Goal: Information Seeking & Learning: Learn about a topic

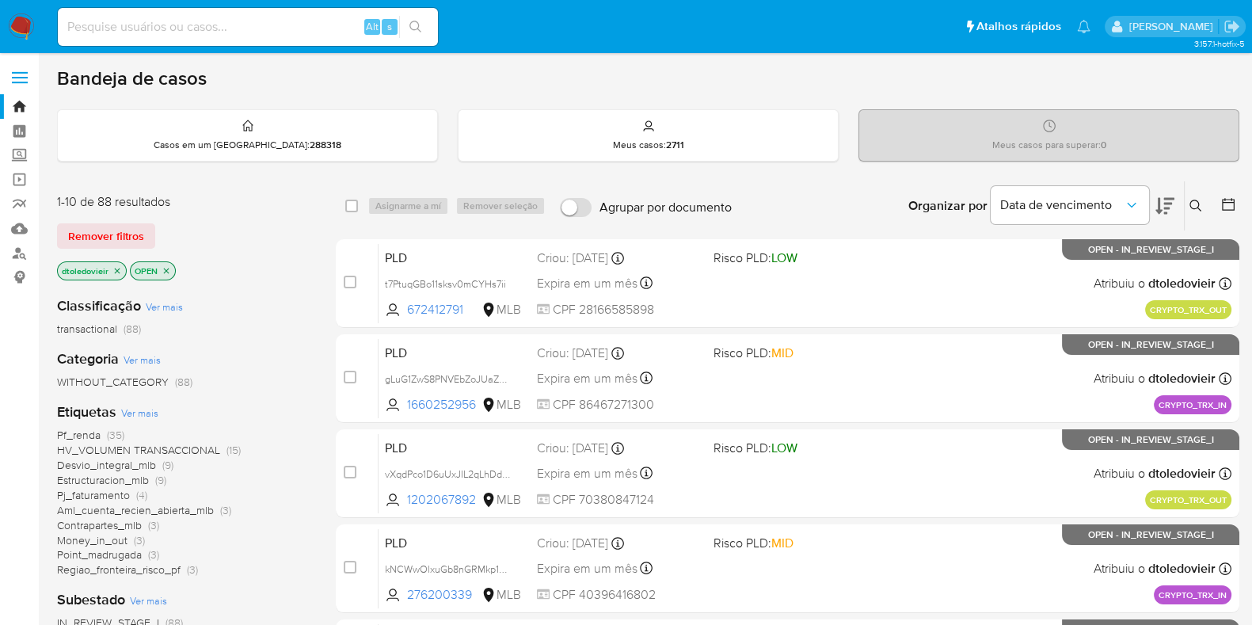
click at [25, 21] on img at bounding box center [21, 26] width 27 height 27
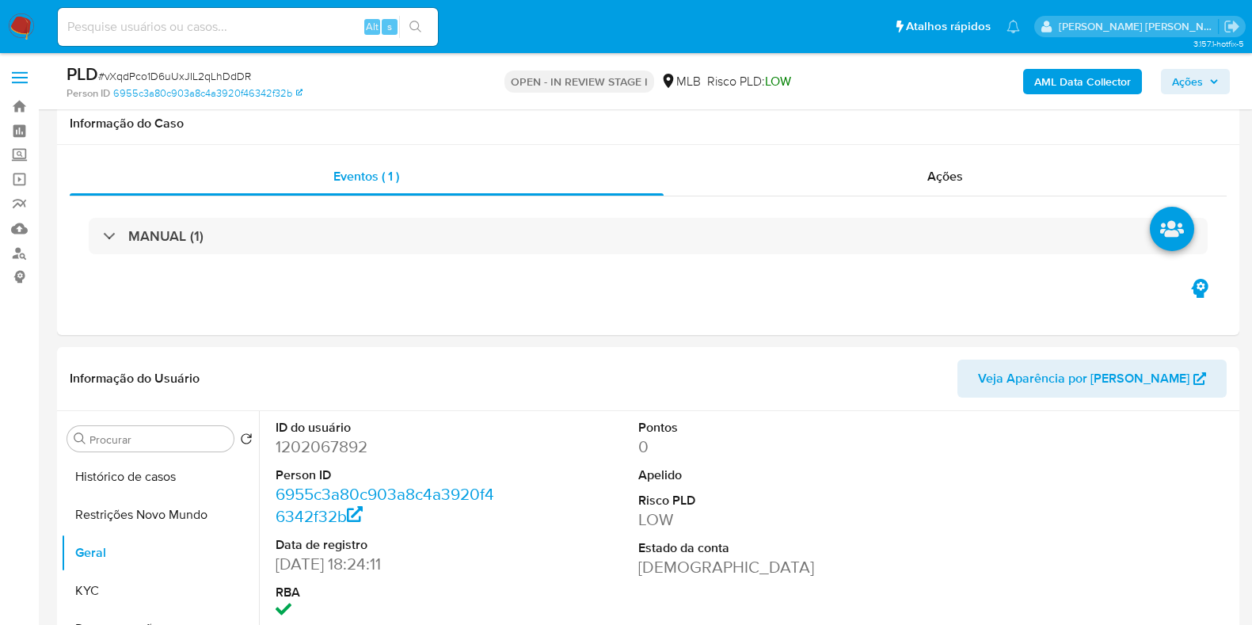
select select "10"
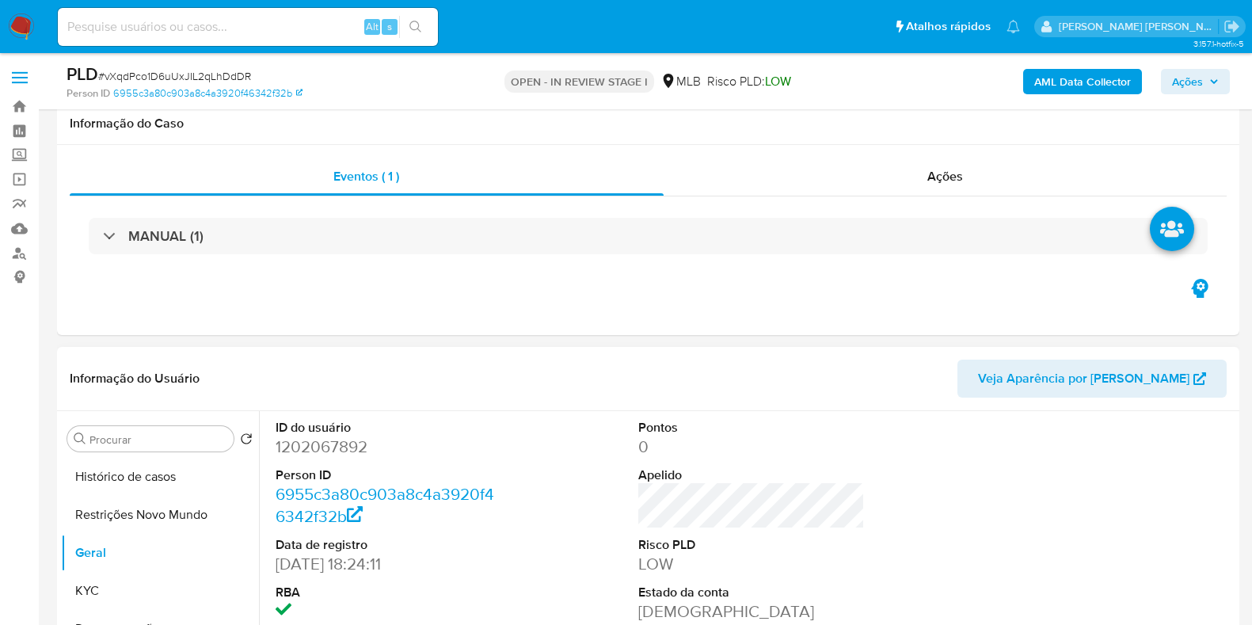
scroll to position [197, 0]
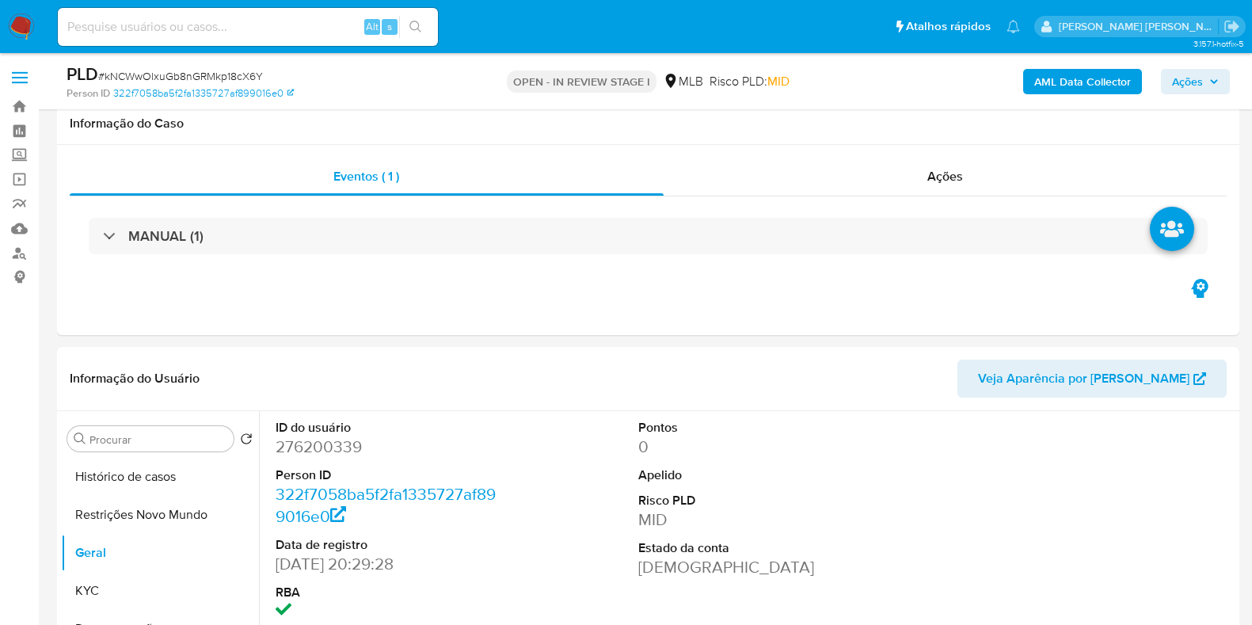
select select "10"
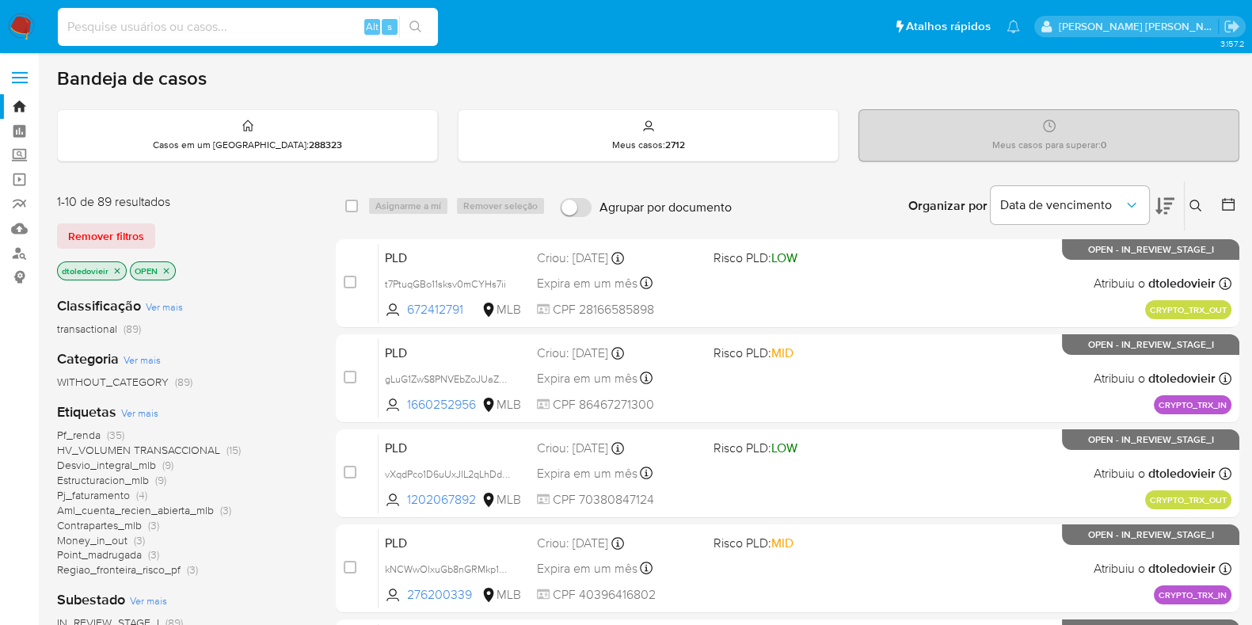
click at [184, 17] on input at bounding box center [248, 27] width 380 height 21
paste input "Fisa7VeKANGmeCKkhrAktd7U"
type input "Fisa7VeKANGmeCKkhrAktd7U"
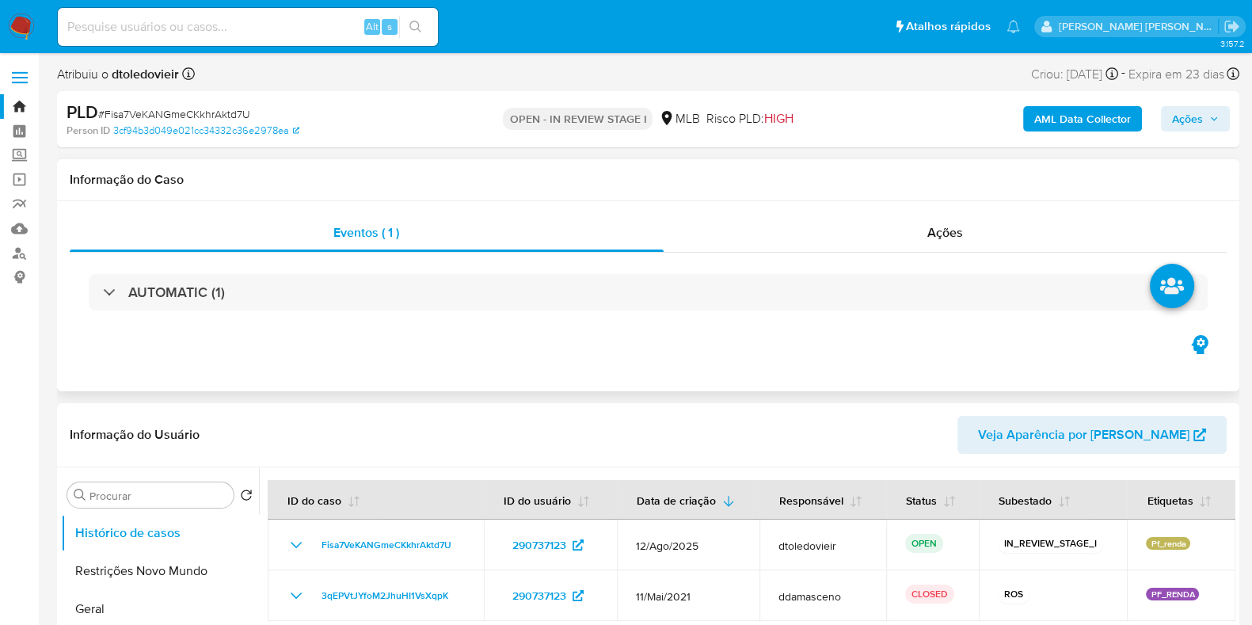
select select "10"
drag, startPoint x: 338, startPoint y: 194, endPoint x: 66, endPoint y: 185, distance: 271.7
click at [66, 185] on div "Informação do Caso" at bounding box center [648, 180] width 1182 height 42
click at [64, 185] on div "Informação do Caso" at bounding box center [648, 180] width 1182 height 42
drag, startPoint x: 64, startPoint y: 185, endPoint x: 202, endPoint y: 184, distance: 137.7
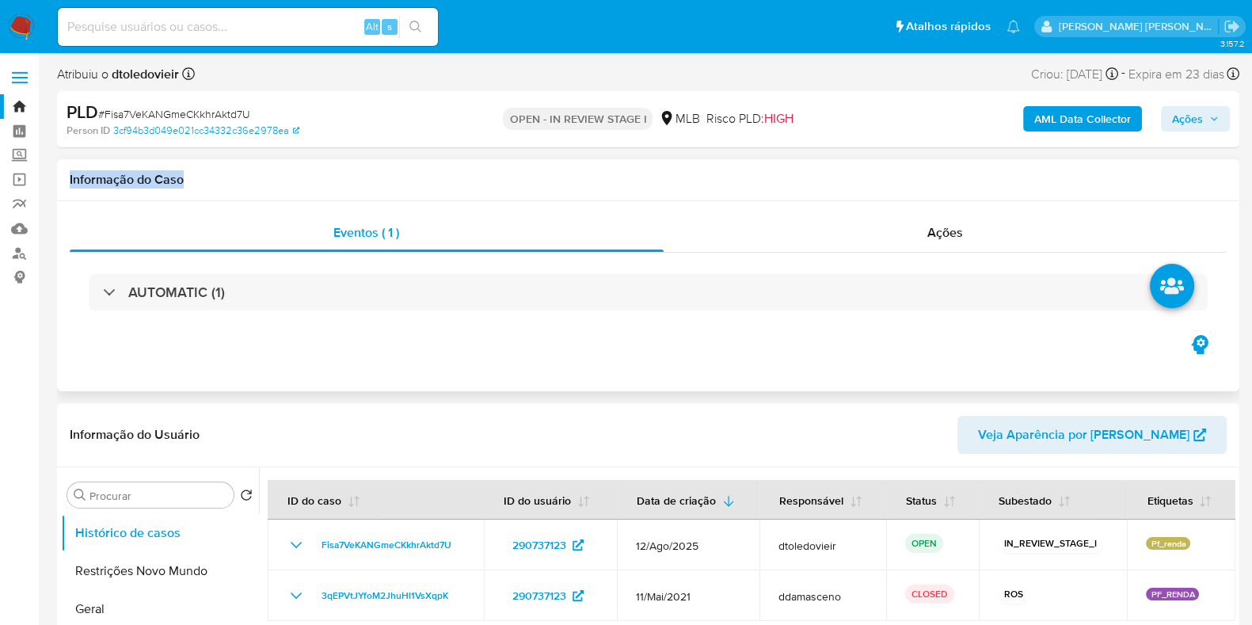
click at [201, 184] on div "Informação do Caso" at bounding box center [648, 180] width 1182 height 42
click at [207, 184] on h1 "Informação do Caso" at bounding box center [648, 180] width 1157 height 16
drag, startPoint x: 189, startPoint y: 185, endPoint x: 65, endPoint y: 182, distance: 124.3
click at [65, 182] on div "Informação do Caso" at bounding box center [648, 180] width 1182 height 42
click at [195, 186] on h1 "Informação do Caso" at bounding box center [648, 180] width 1157 height 16
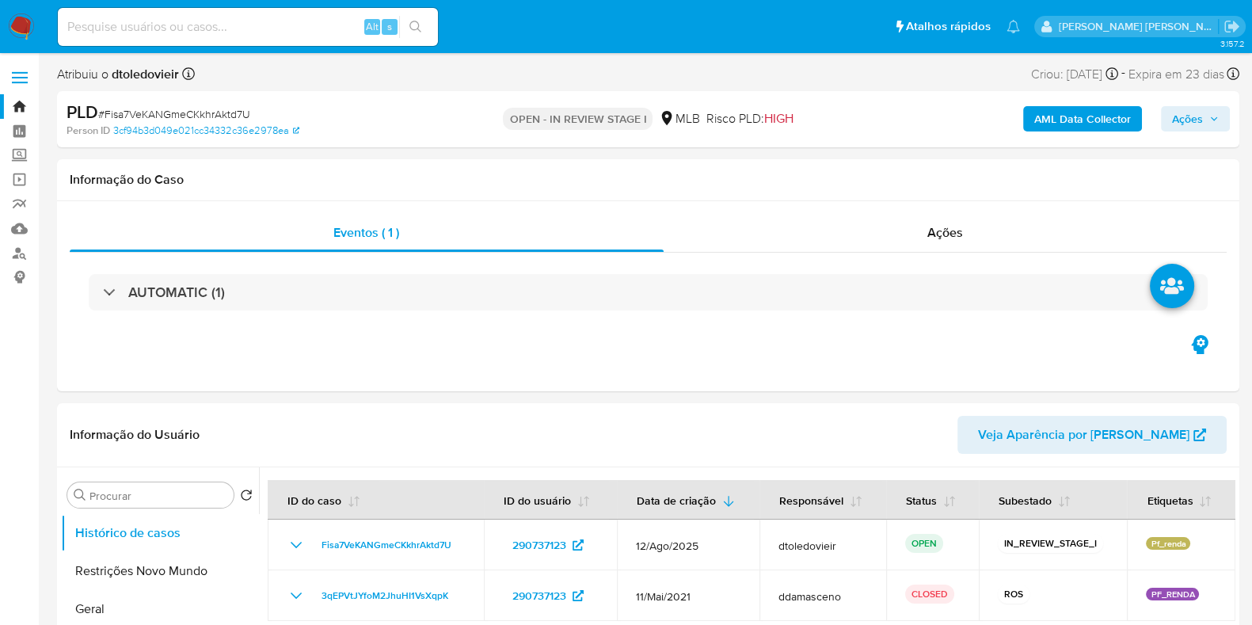
click at [570, 116] on p "OPEN - IN REVIEW STAGE I" at bounding box center [578, 119] width 150 height 22
click at [612, 116] on p "OPEN - IN REVIEW STAGE I" at bounding box center [578, 119] width 150 height 22
click at [550, 122] on p "OPEN - IN REVIEW STAGE I" at bounding box center [578, 119] width 150 height 22
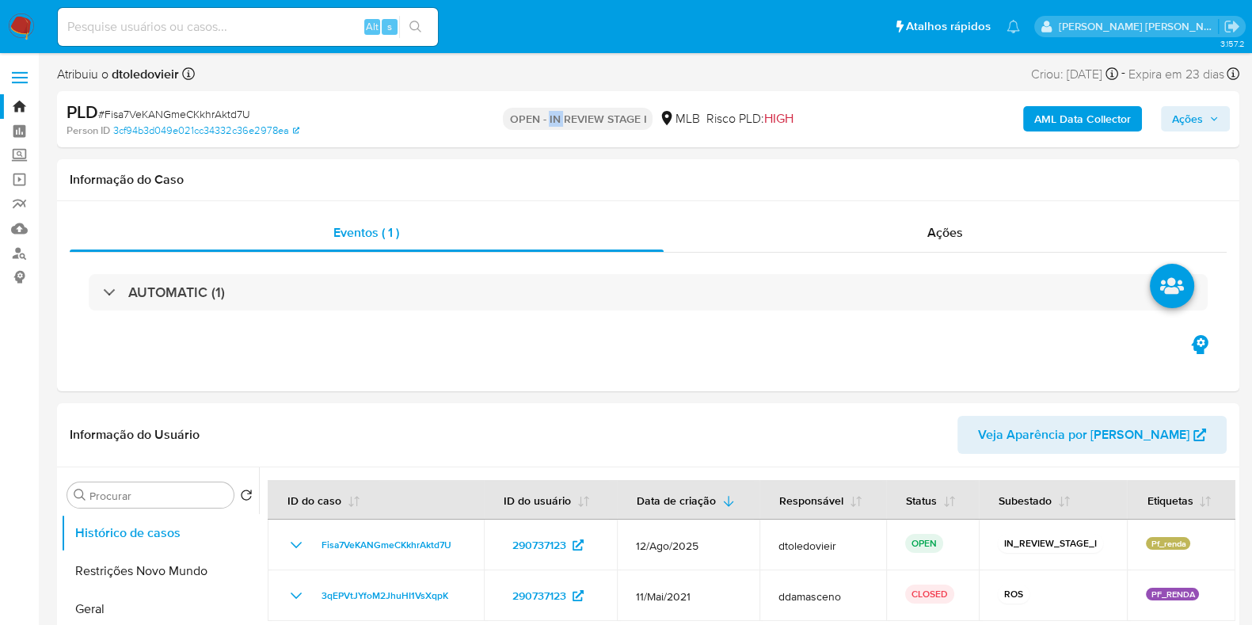
click at [550, 122] on p "OPEN - IN REVIEW STAGE I" at bounding box center [578, 119] width 150 height 22
click at [519, 122] on p "OPEN - IN REVIEW STAGE I" at bounding box center [578, 119] width 150 height 22
click at [574, 121] on p "OPEN - IN REVIEW STAGE I" at bounding box center [578, 119] width 150 height 22
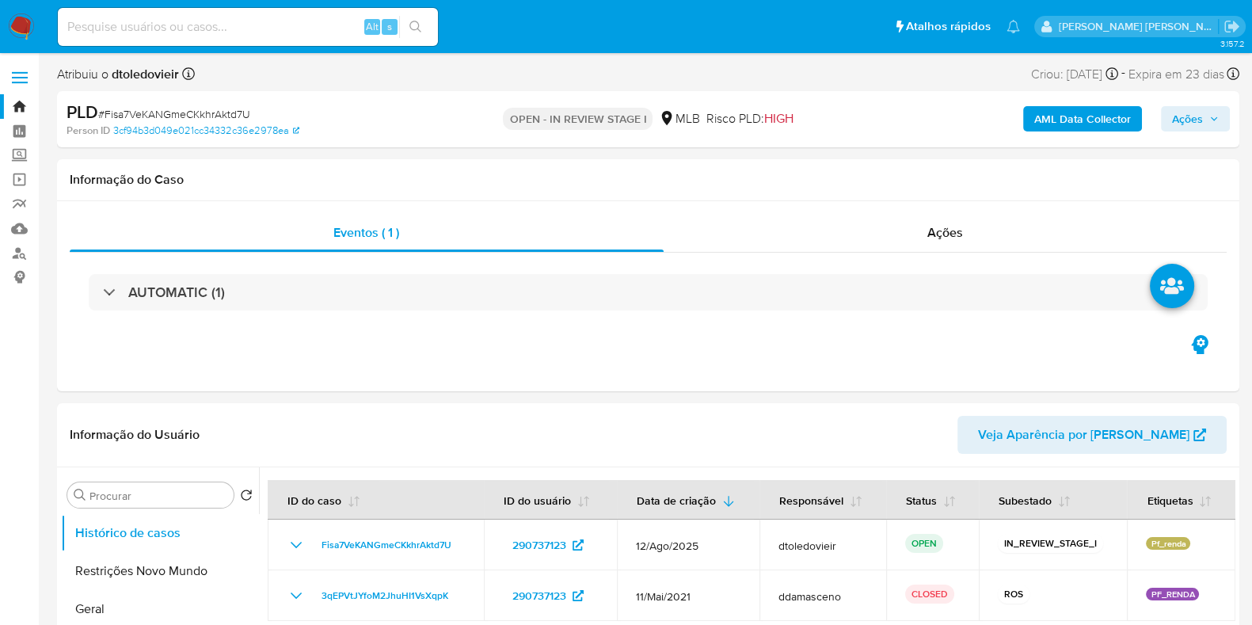
click at [620, 125] on p "OPEN - IN REVIEW STAGE I" at bounding box center [578, 119] width 150 height 22
drag, startPoint x: 744, startPoint y: 108, endPoint x: 748, endPoint y: 117, distance: 9.6
click at [815, 123] on div "OPEN - IN REVIEW STAGE I MLB Risco PLD: HIGH" at bounding box center [647, 119] width 383 height 37
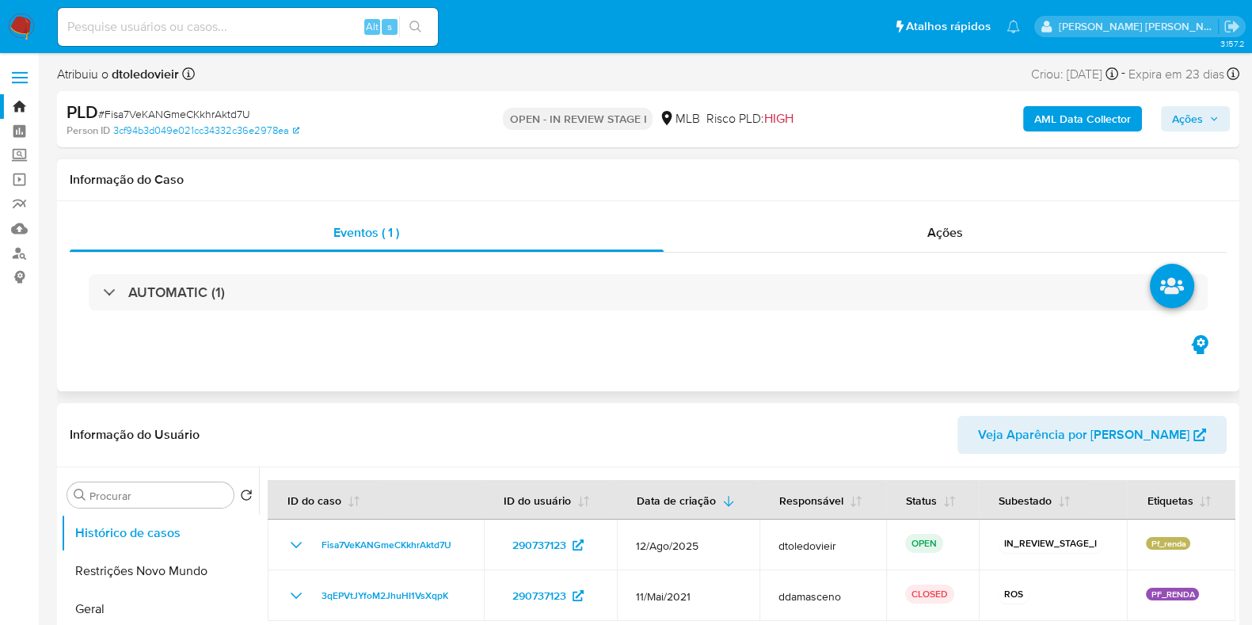
click at [877, 177] on h1 "Informação do Caso" at bounding box center [648, 180] width 1157 height 16
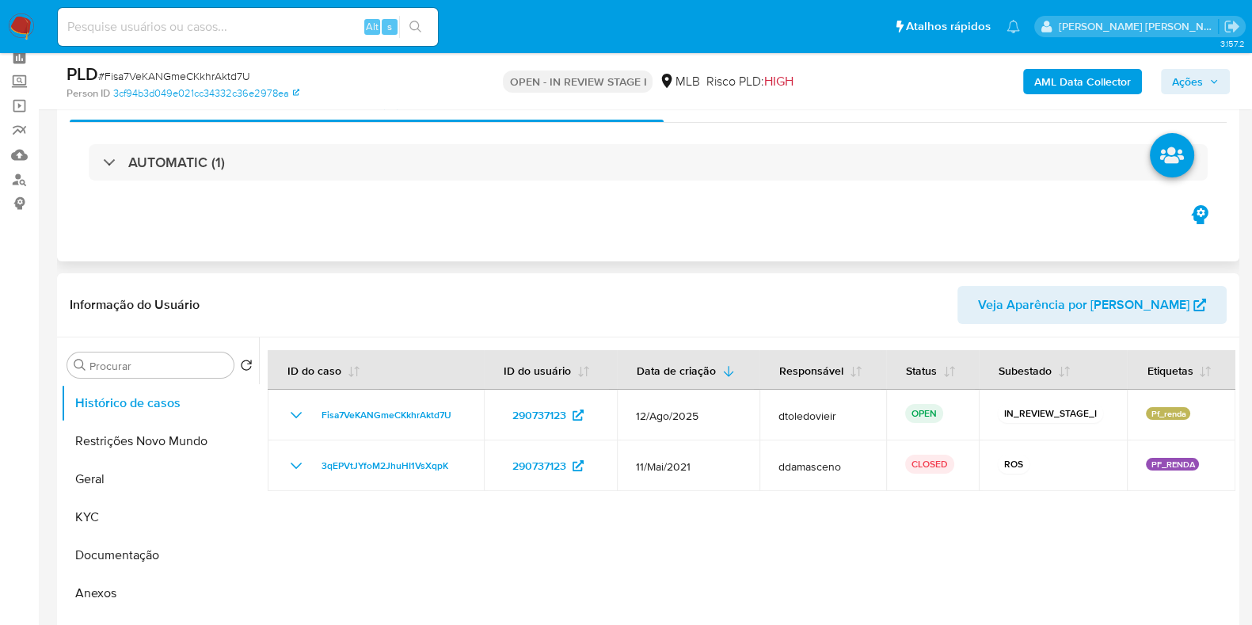
scroll to position [98, 0]
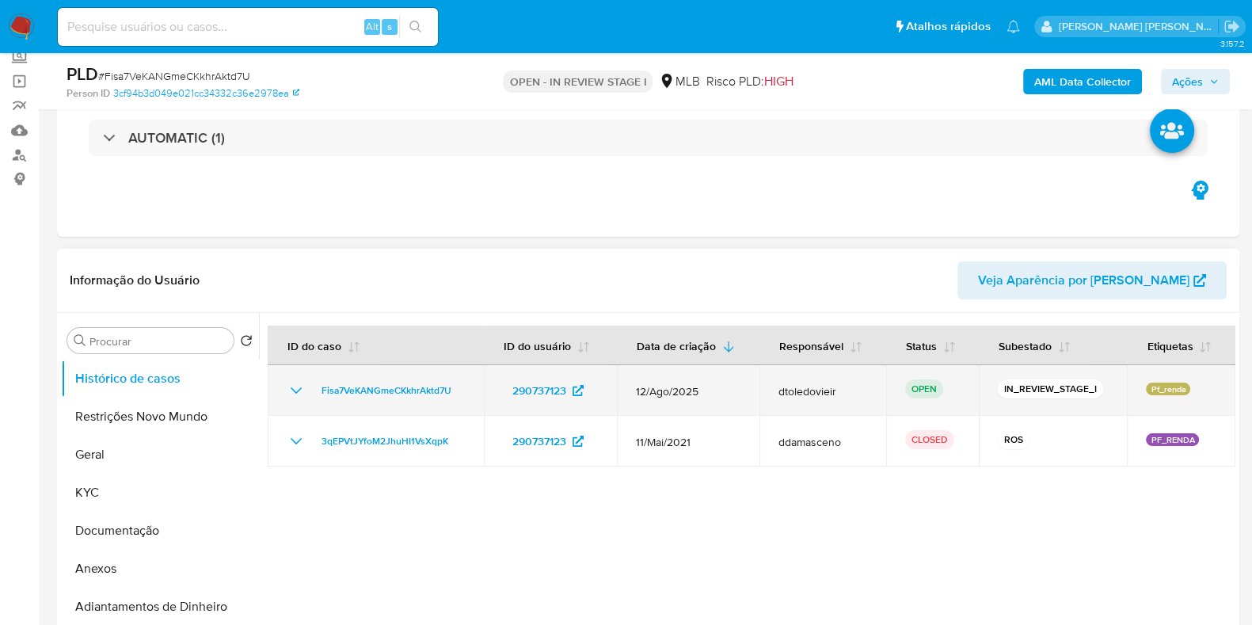
drag, startPoint x: 629, startPoint y: 384, endPoint x: 706, endPoint y: 383, distance: 76.8
click at [705, 383] on td "12/Ago/2025" at bounding box center [688, 390] width 142 height 51
click at [716, 384] on span "12/Ago/2025" at bounding box center [688, 391] width 104 height 14
click at [402, 392] on span "Fisa7VeKANGmeCKkhrAktd7U" at bounding box center [386, 390] width 130 height 19
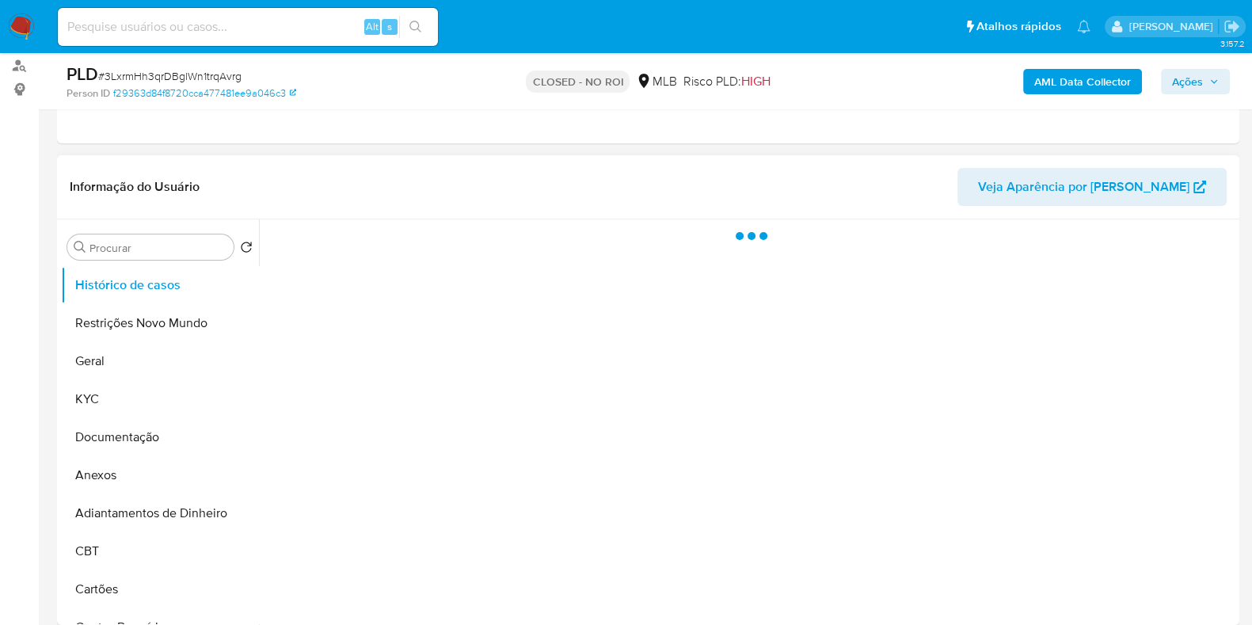
scroll to position [197, 0]
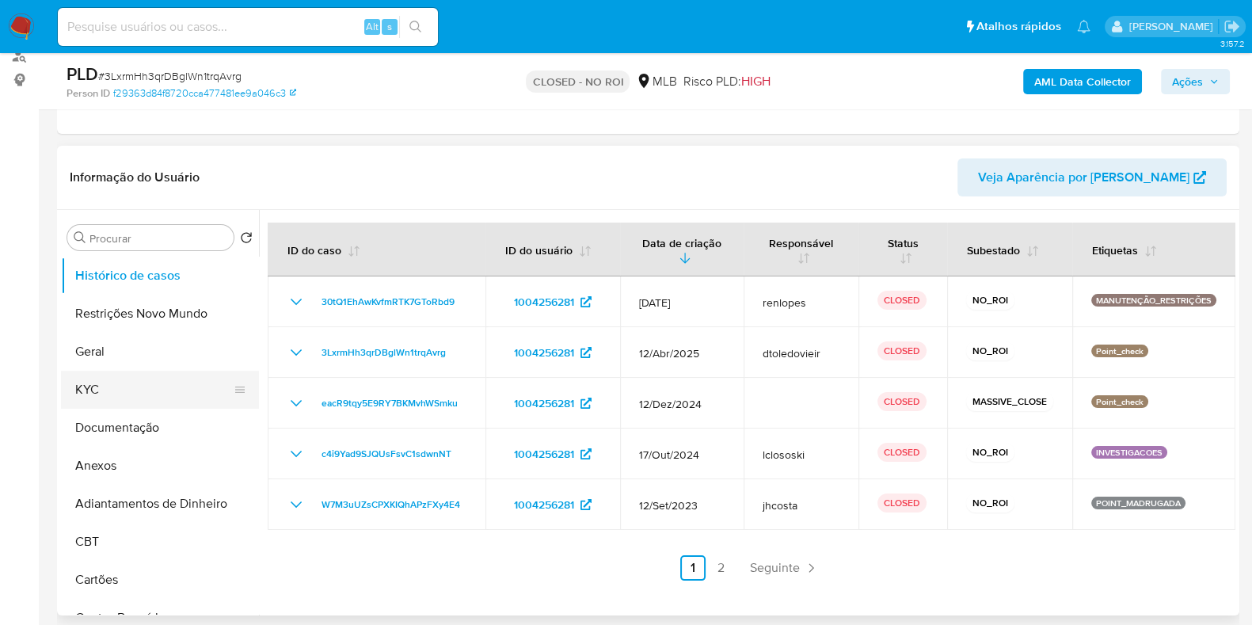
click at [117, 390] on button "KYC" at bounding box center [153, 389] width 185 height 38
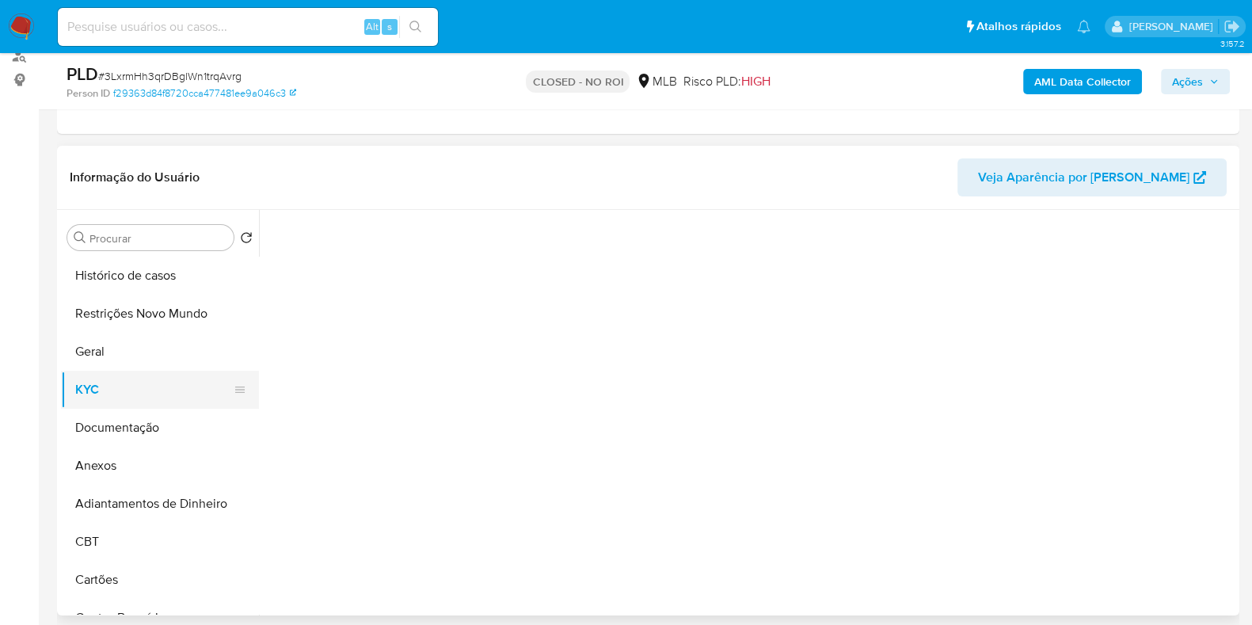
select select "10"
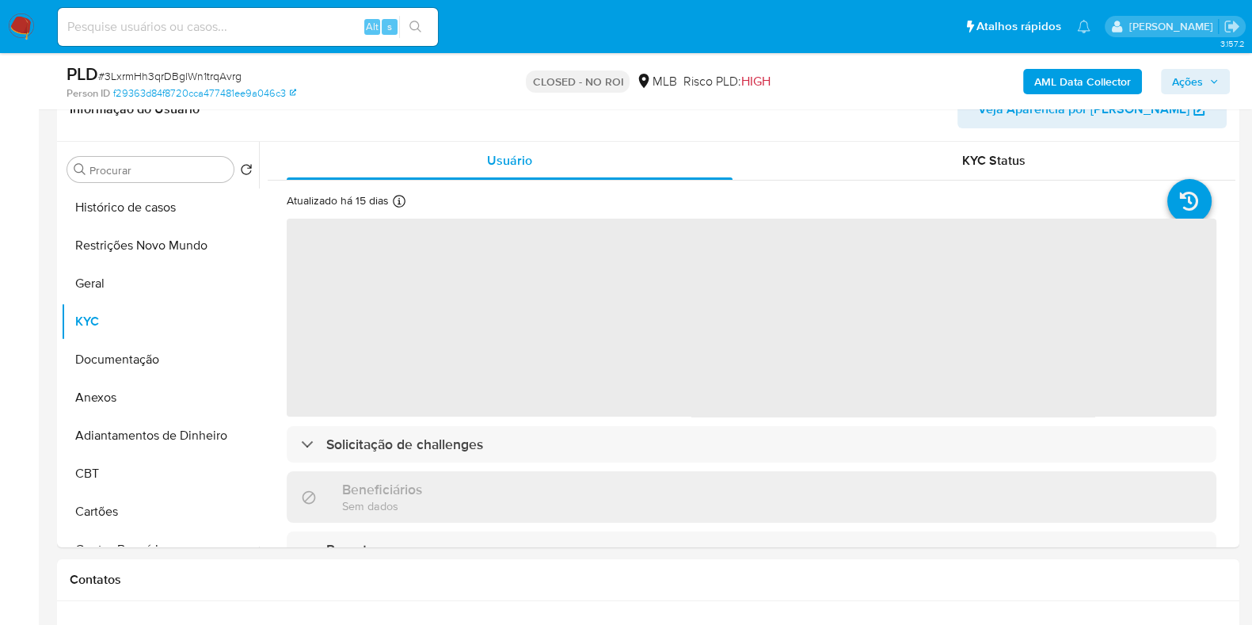
scroll to position [297, 0]
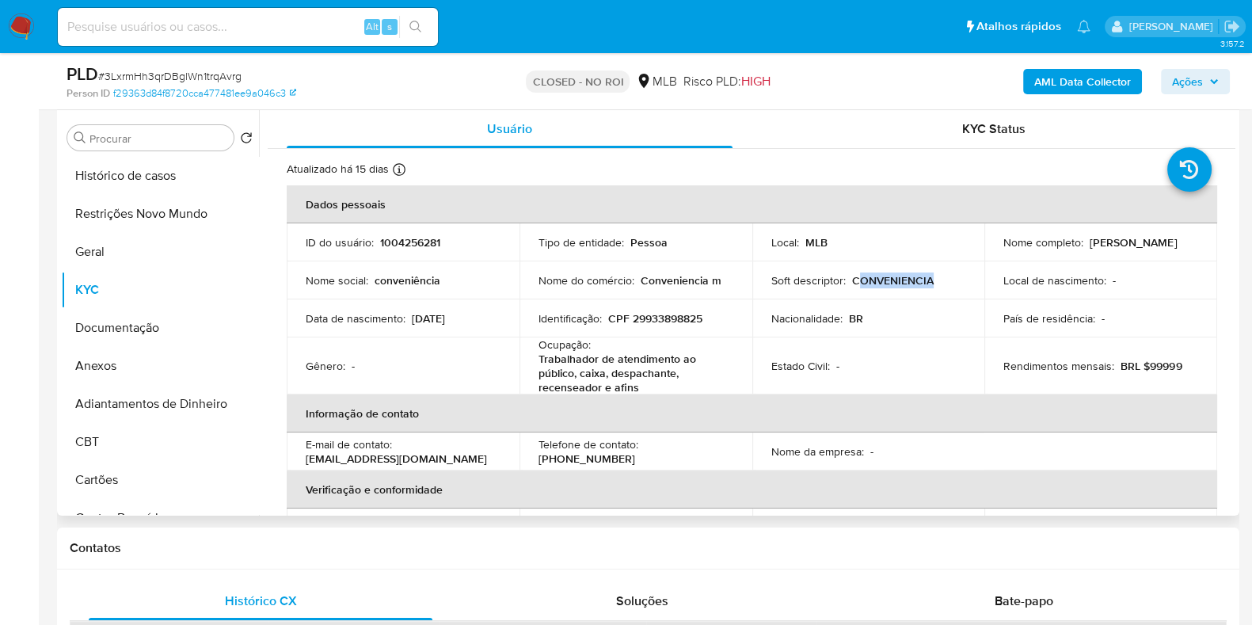
drag, startPoint x: 938, startPoint y: 278, endPoint x: 873, endPoint y: 275, distance: 65.0
click at [857, 279] on div "Soft descriptor : CONVENIENCIA" at bounding box center [868, 280] width 195 height 14
click at [937, 275] on div "Soft descriptor : CONVENIENCIA" at bounding box center [868, 280] width 195 height 14
click at [166, 165] on button "Histórico de casos" at bounding box center [153, 176] width 185 height 38
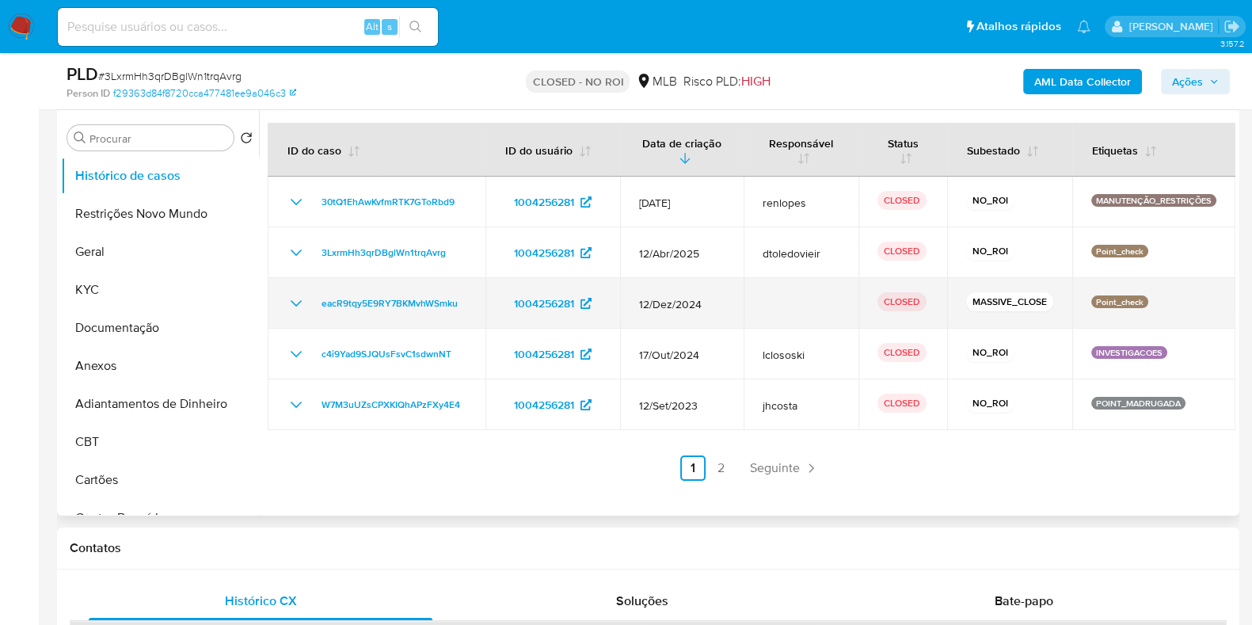
click at [294, 298] on icon "Mostrar/Ocultar" at bounding box center [296, 303] width 19 height 19
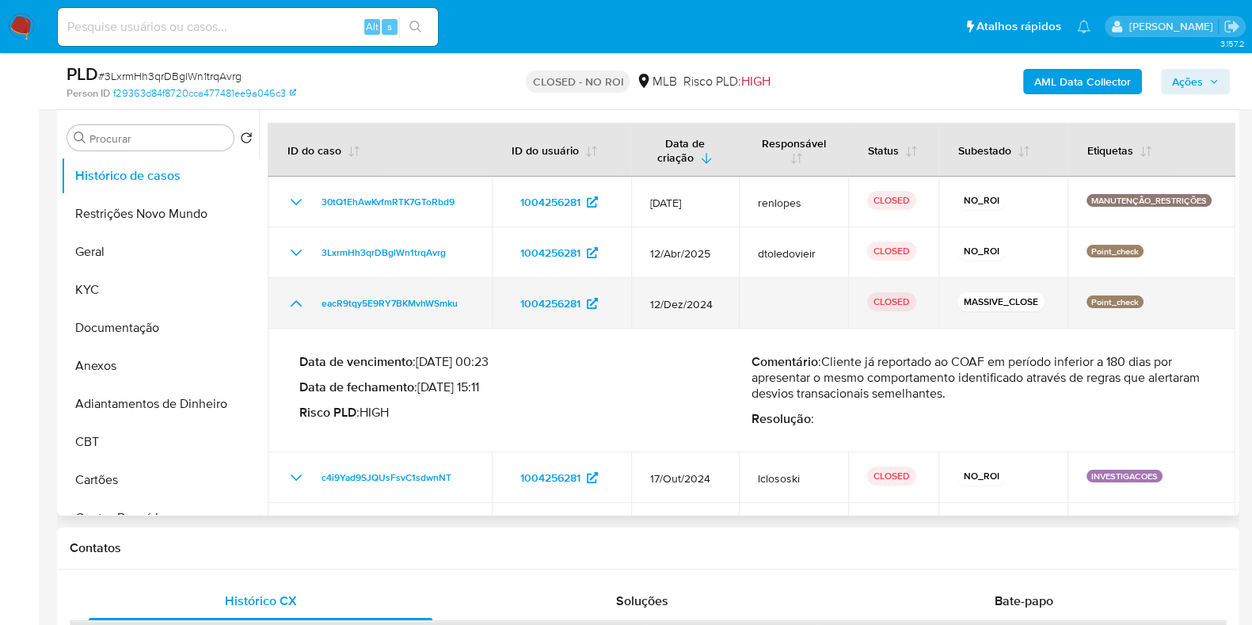
click at [294, 298] on icon "Mostrar/Ocultar" at bounding box center [296, 303] width 19 height 19
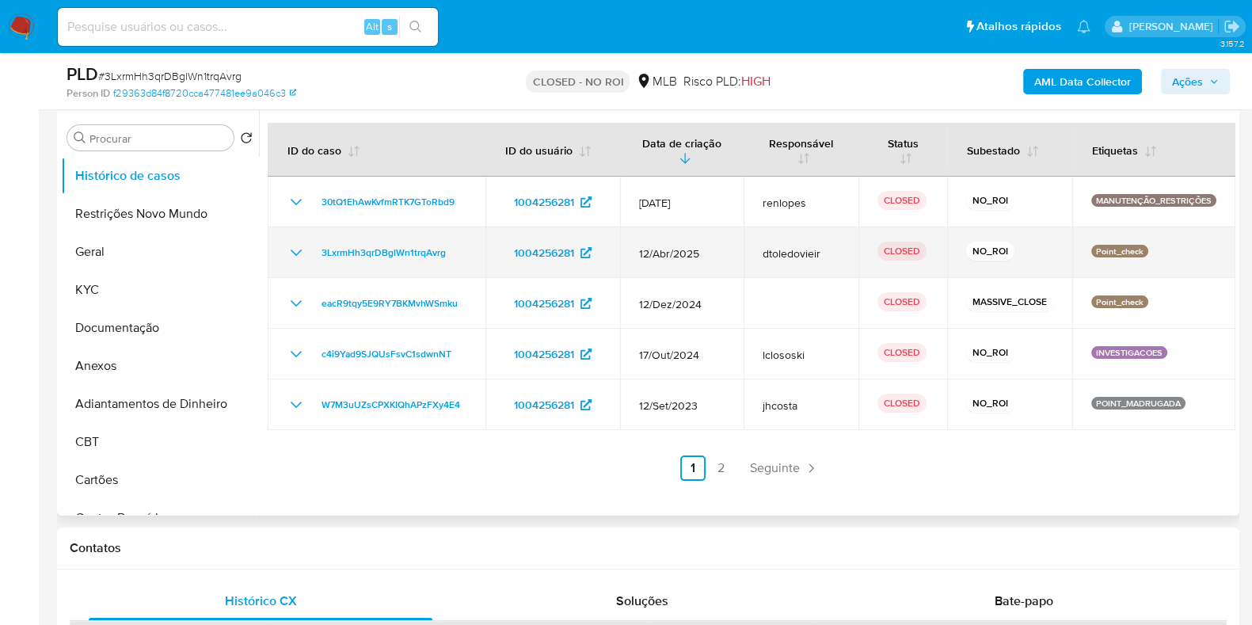
click at [297, 256] on icon "Mostrar/Ocultar" at bounding box center [296, 252] width 19 height 19
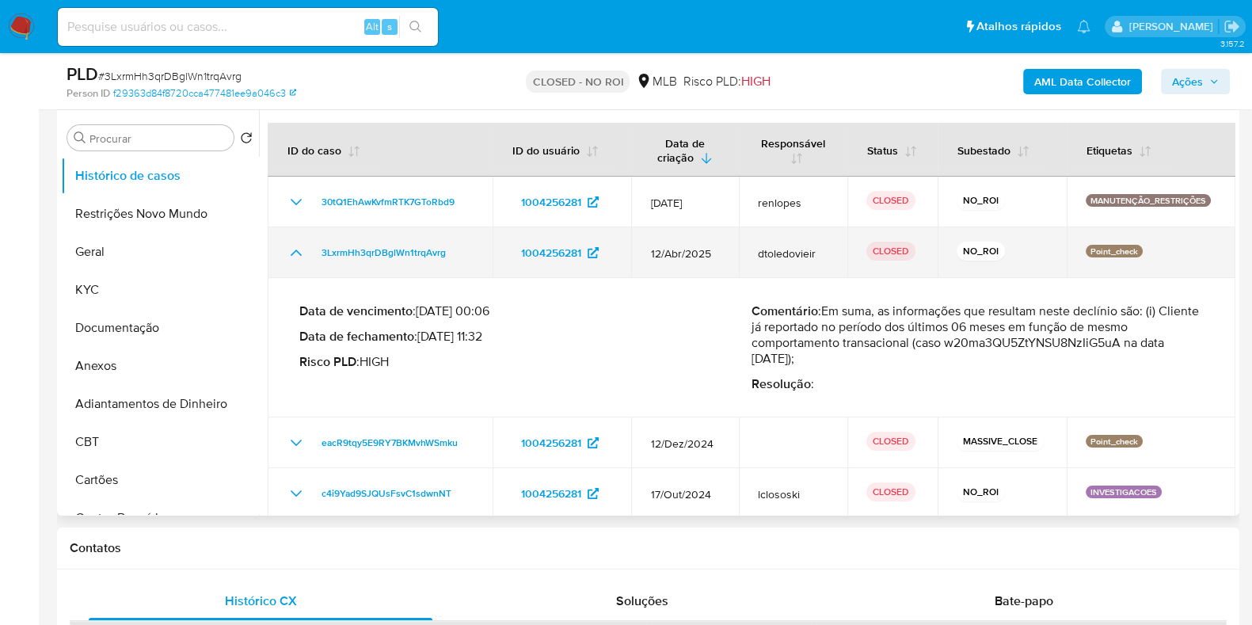
click at [297, 256] on icon "Mostrar/Ocultar" at bounding box center [296, 252] width 19 height 19
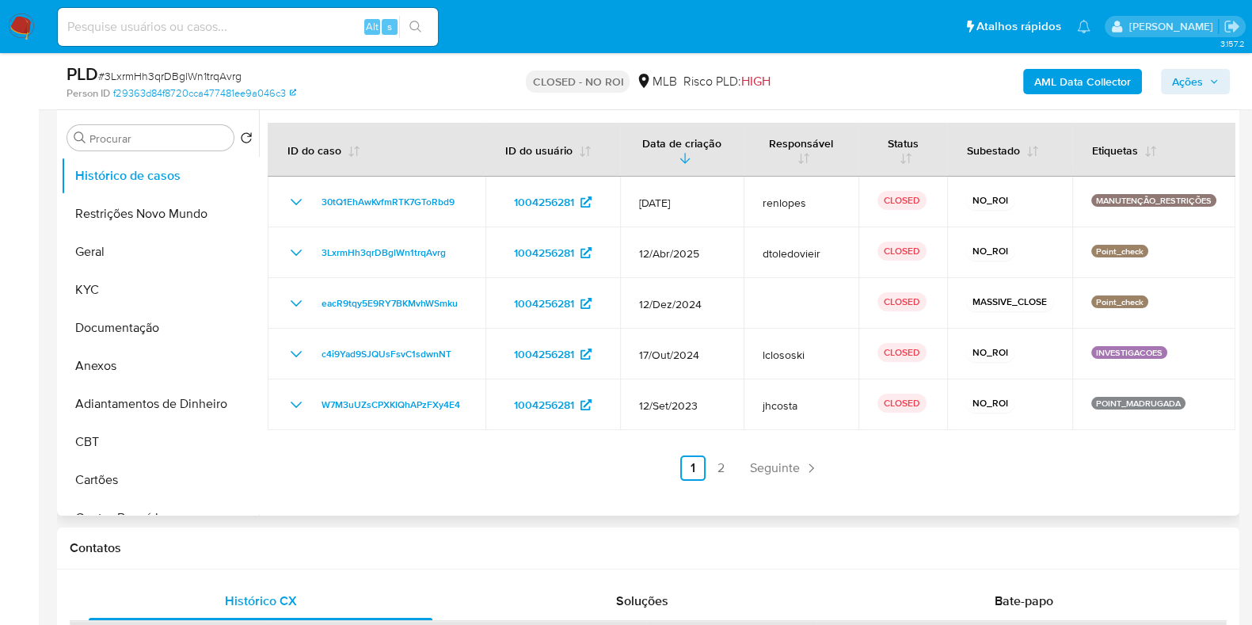
click at [717, 480] on div at bounding box center [747, 312] width 976 height 405
click at [715, 469] on link "2" at bounding box center [721, 467] width 25 height 25
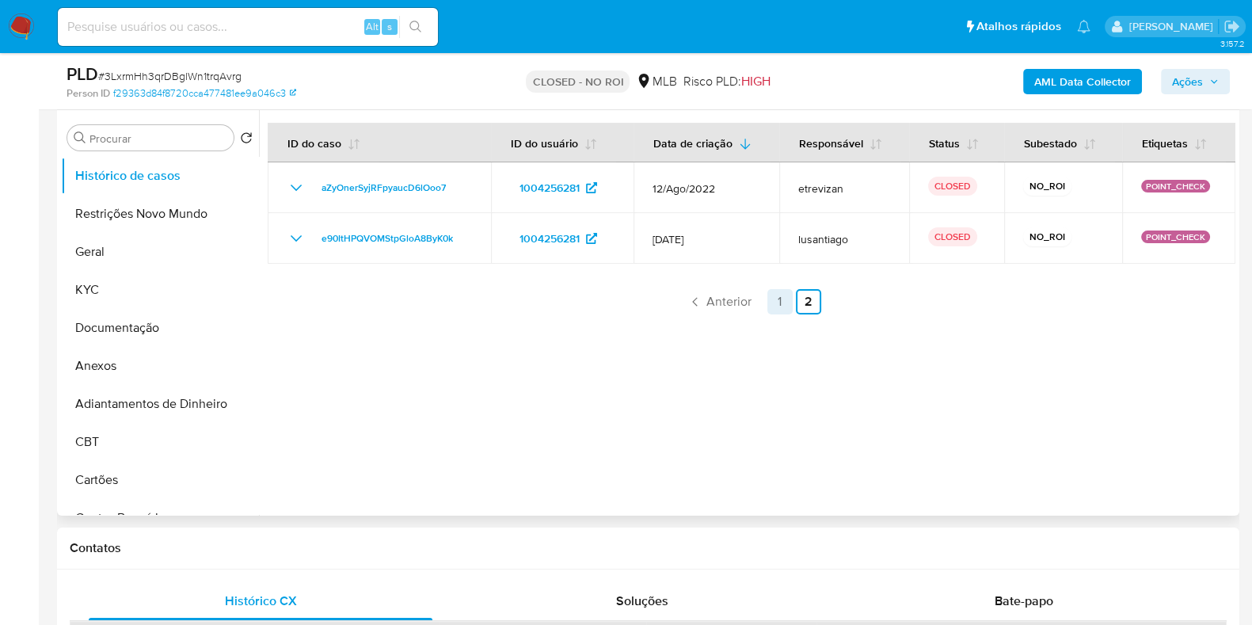
click at [775, 298] on link "1" at bounding box center [779, 301] width 25 height 25
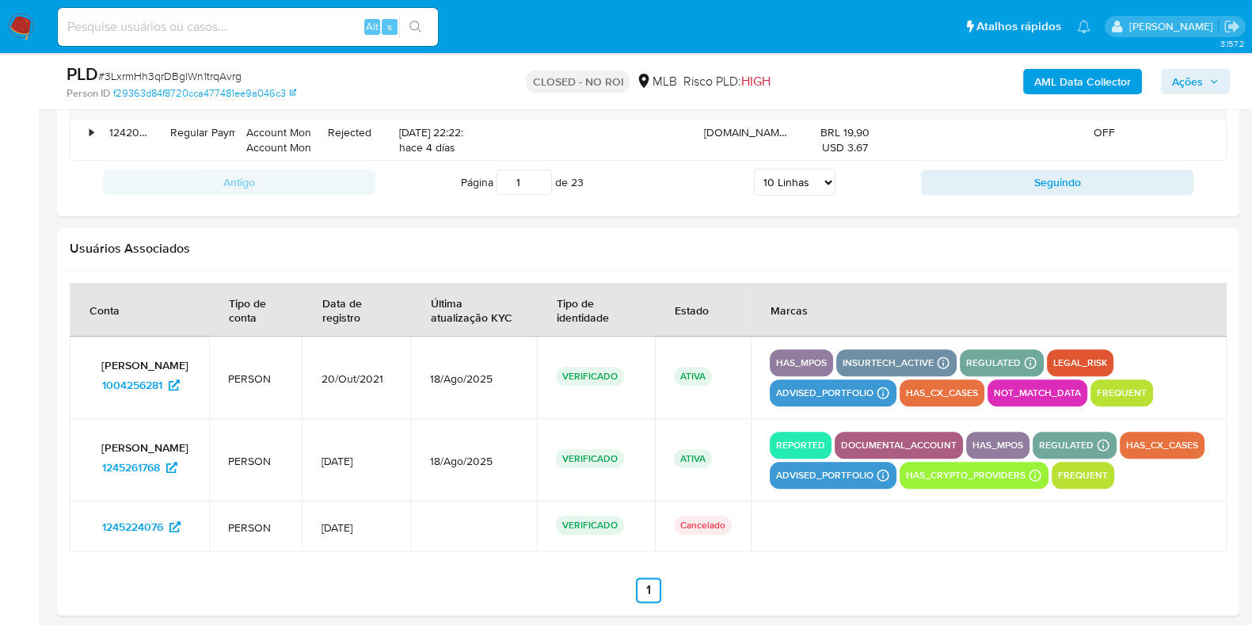
scroll to position [2272, 0]
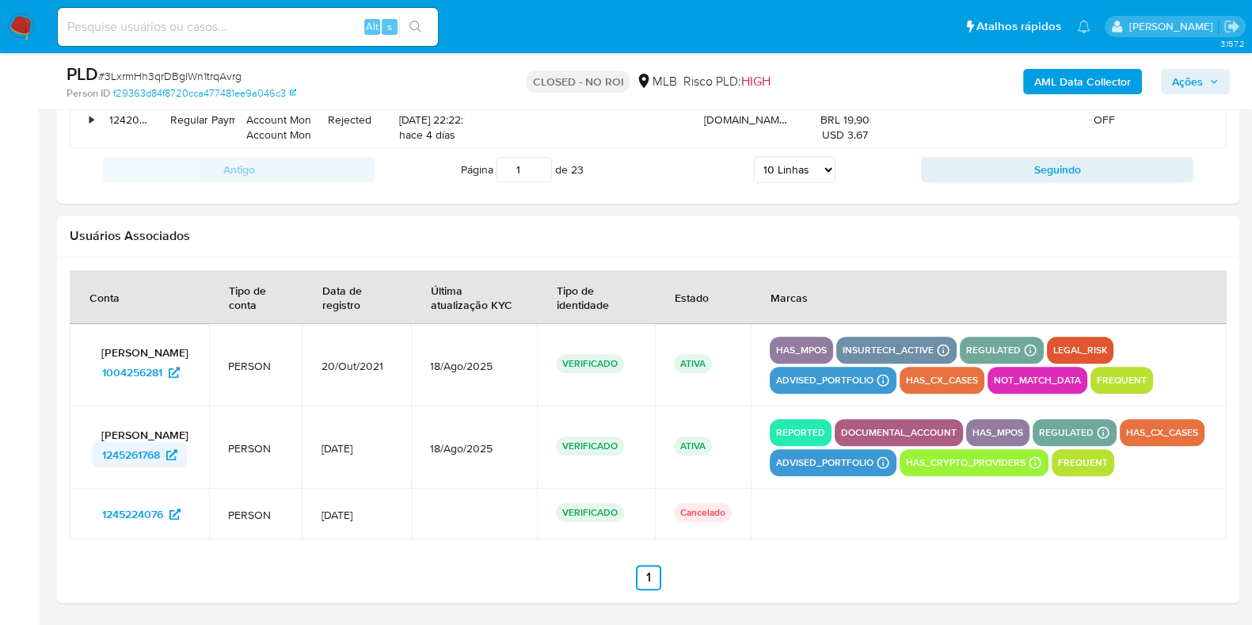
click at [133, 452] on span "1245261768" at bounding box center [131, 454] width 58 height 25
click at [139, 518] on span "1245224076" at bounding box center [132, 513] width 61 height 25
click at [152, 359] on span "1004256281" at bounding box center [132, 371] width 60 height 25
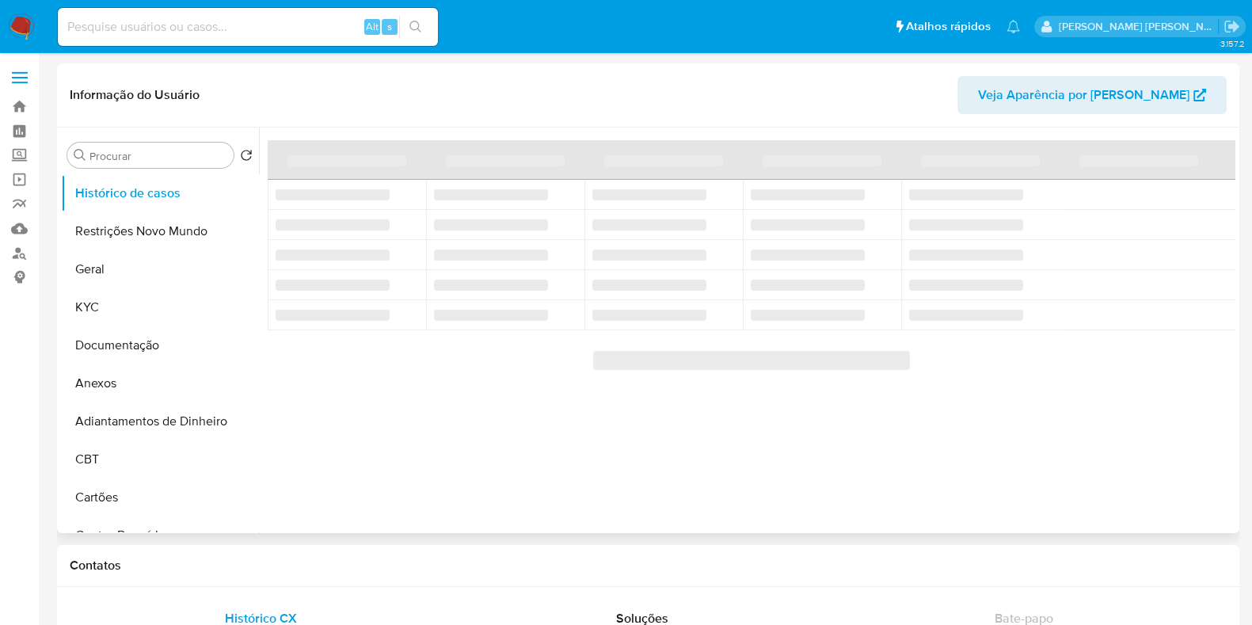
select select "10"
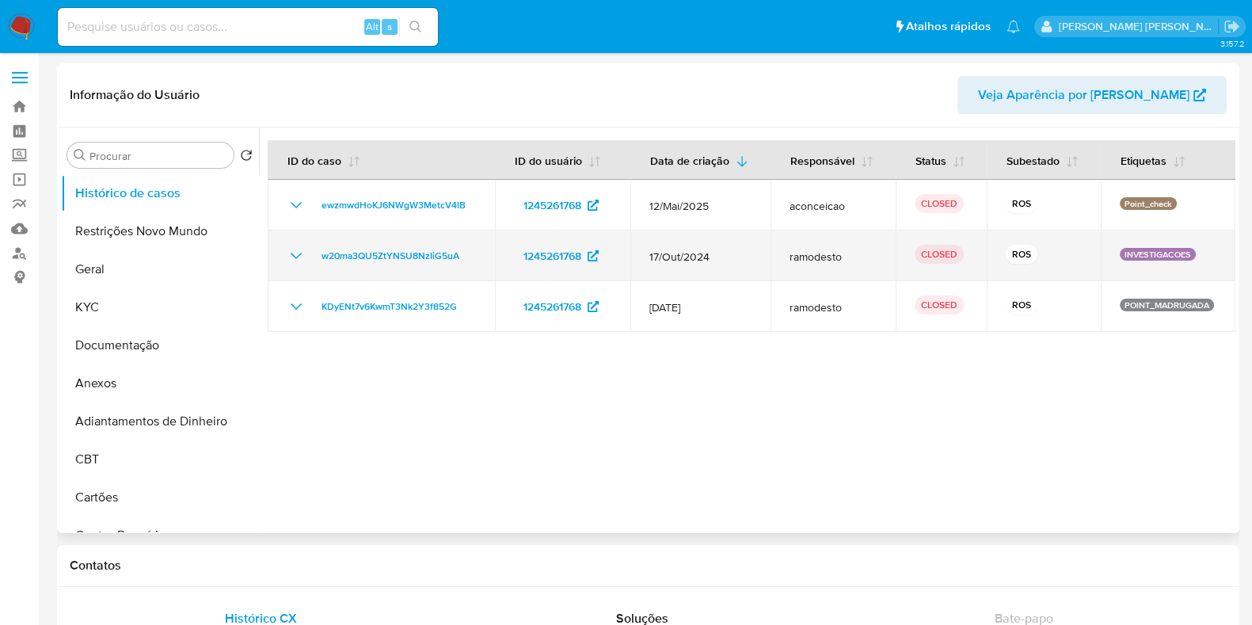
drag, startPoint x: 734, startPoint y: 252, endPoint x: 636, endPoint y: 255, distance: 97.4
click at [636, 255] on td "17/Out/2024" at bounding box center [700, 255] width 140 height 51
click at [291, 256] on icon "Mostrar/Ocultar" at bounding box center [296, 255] width 19 height 19
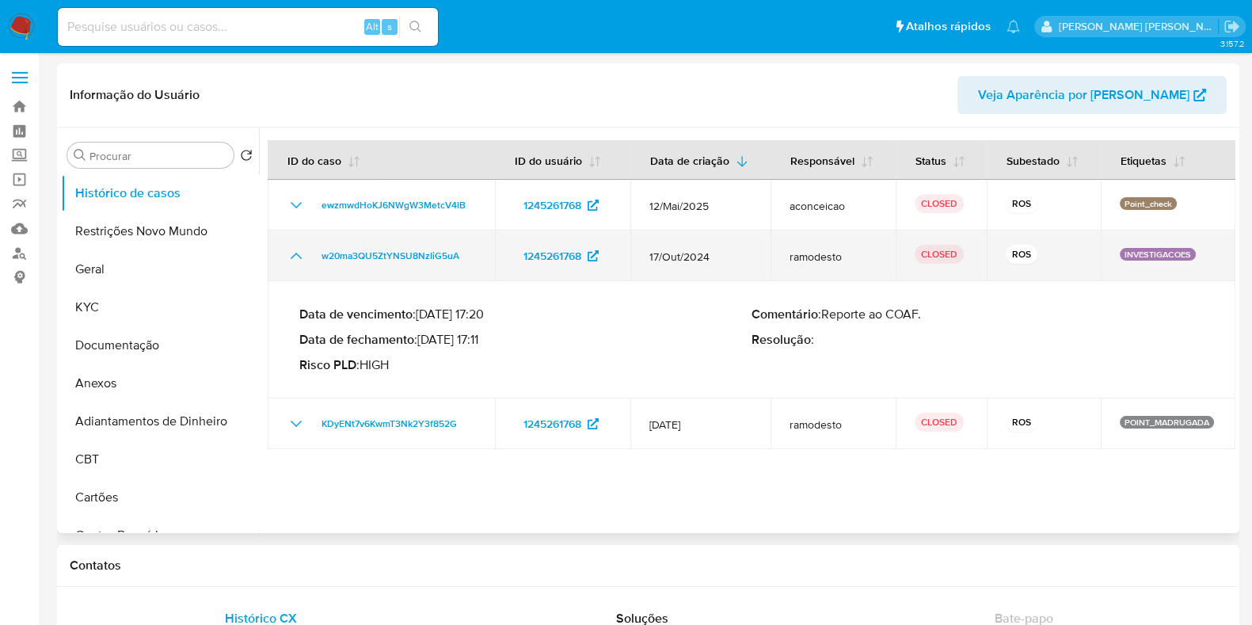
click at [293, 256] on icon "Mostrar/Ocultar" at bounding box center [296, 256] width 11 height 6
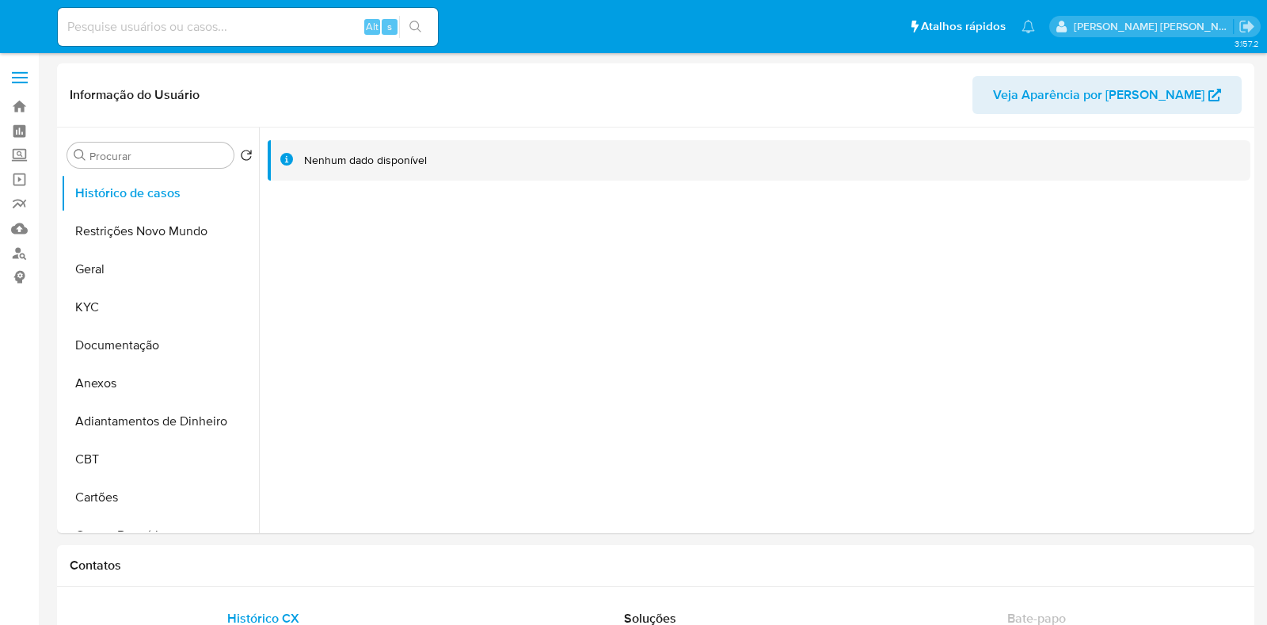
select select "10"
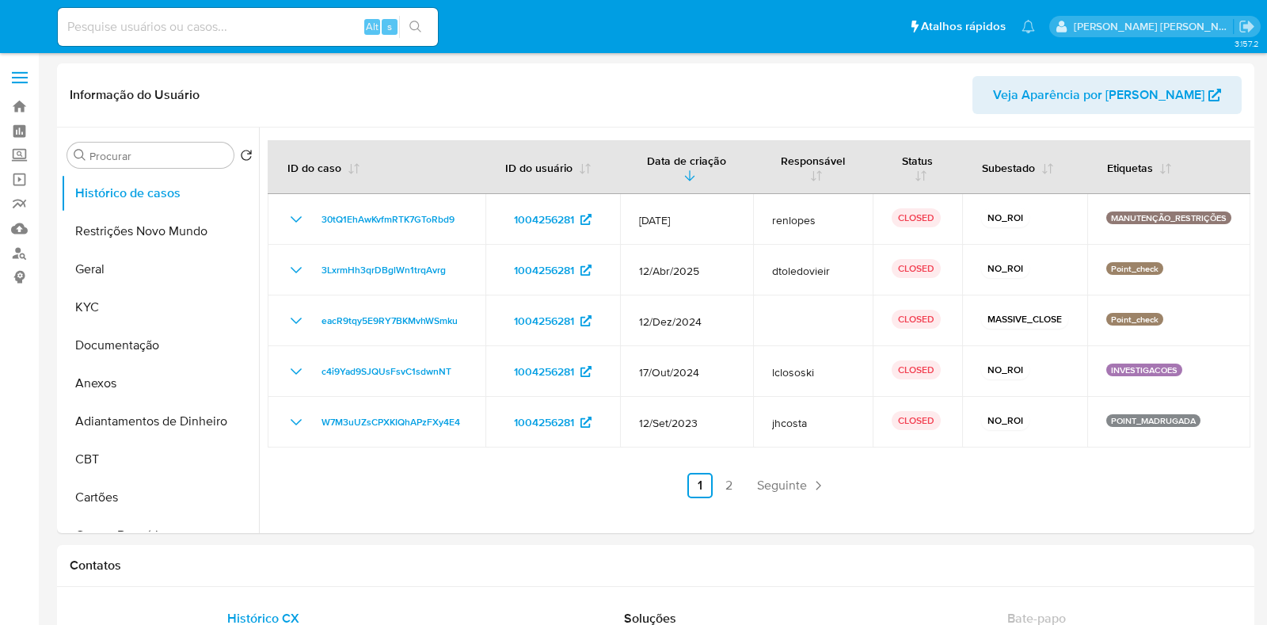
select select "10"
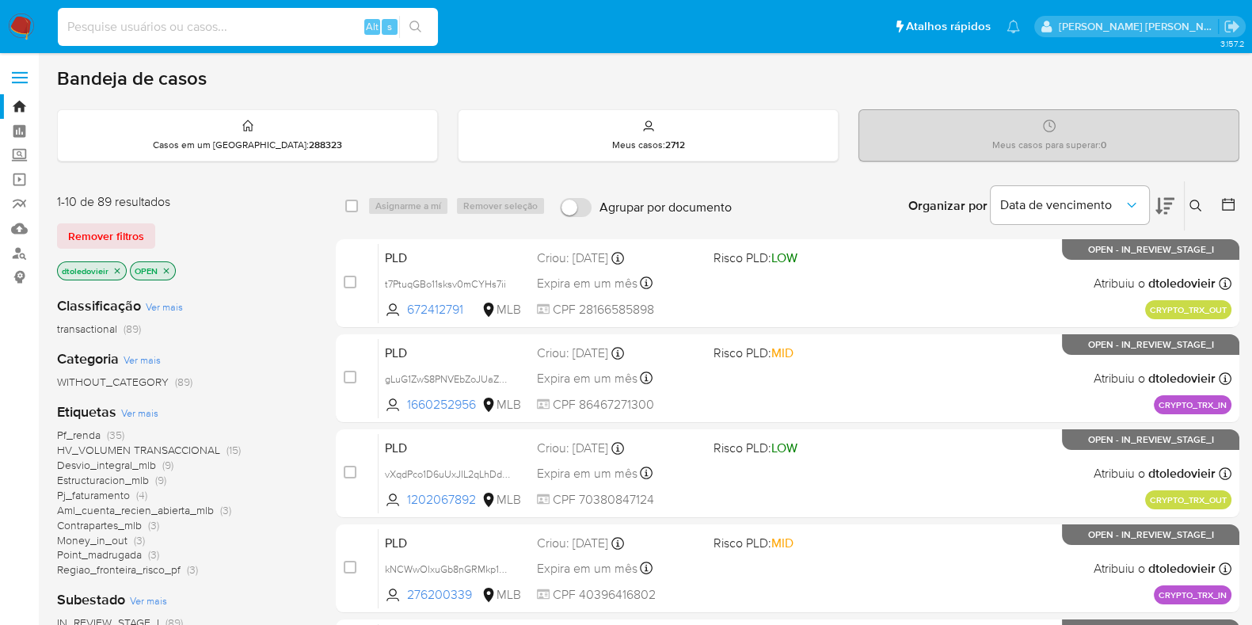
drag, startPoint x: 261, startPoint y: 18, endPoint x: 266, endPoint y: 33, distance: 15.8
click at [261, 21] on input at bounding box center [248, 27] width 380 height 21
paste input "Fisa7VeKANGmeCKkhrAktd7U"
type input "Fisa7VeKANGmeCKkhrAktd7U"
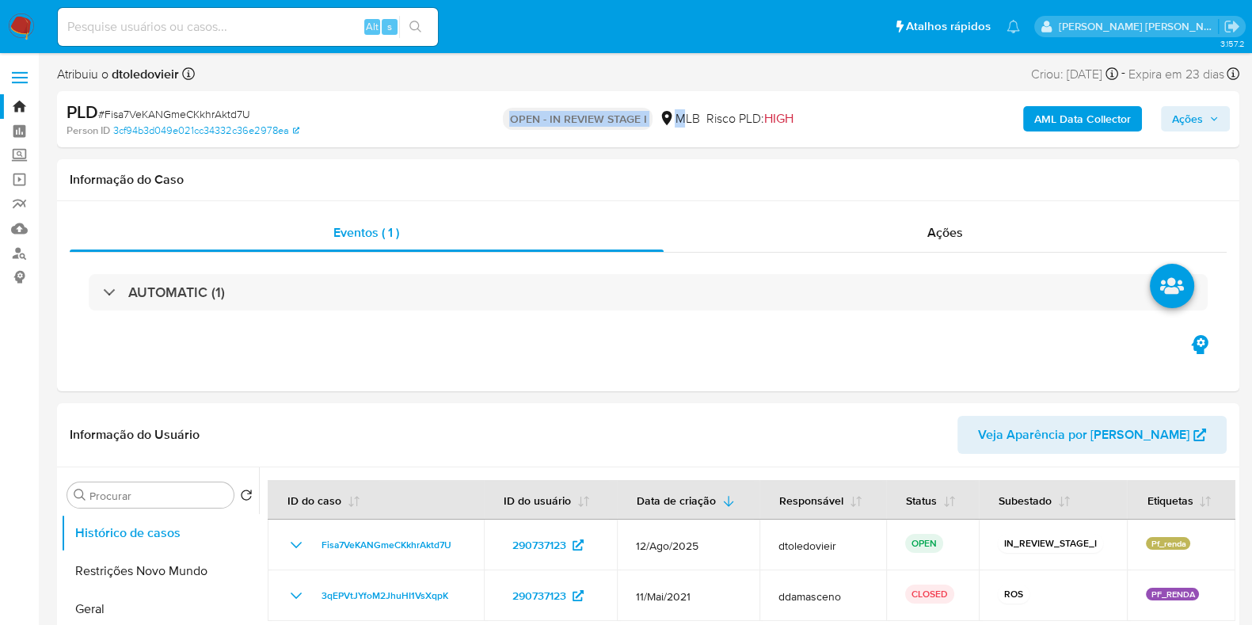
drag, startPoint x: 488, startPoint y: 116, endPoint x: 696, endPoint y: 112, distance: 207.4
click at [696, 112] on div "OPEN - IN REVIEW STAGE I MLB Risco PLD: HIGH" at bounding box center [647, 119] width 383 height 37
select select "10"
click at [708, 112] on span "Risco PLD: HIGH" at bounding box center [748, 118] width 87 height 17
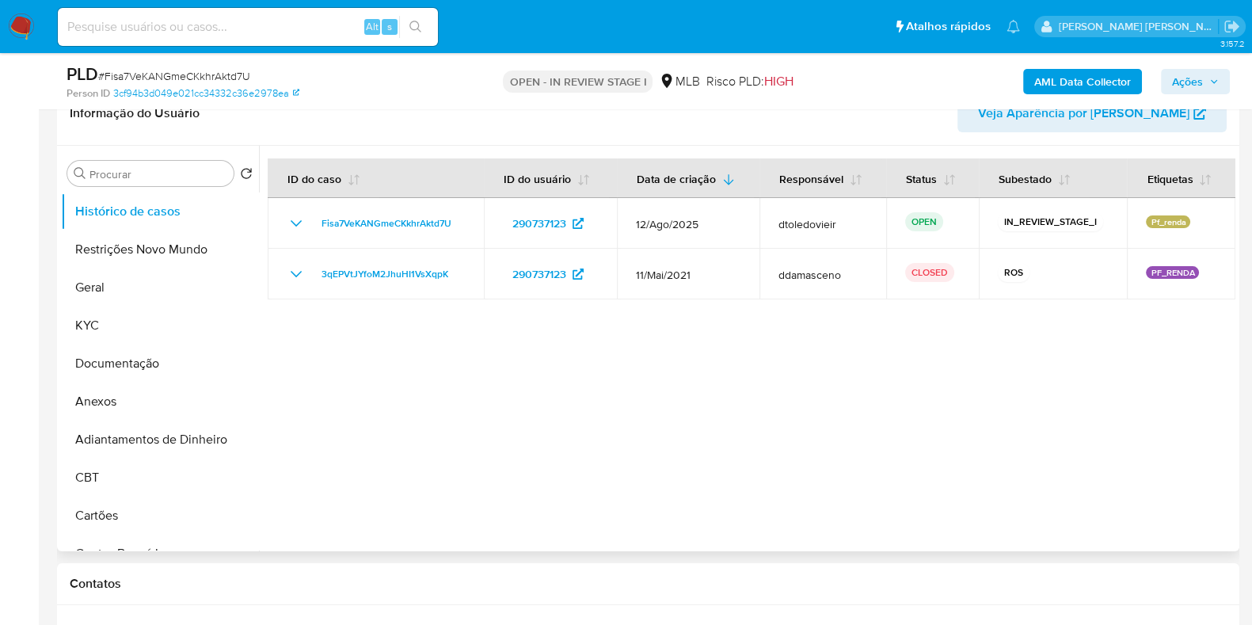
scroll to position [297, 0]
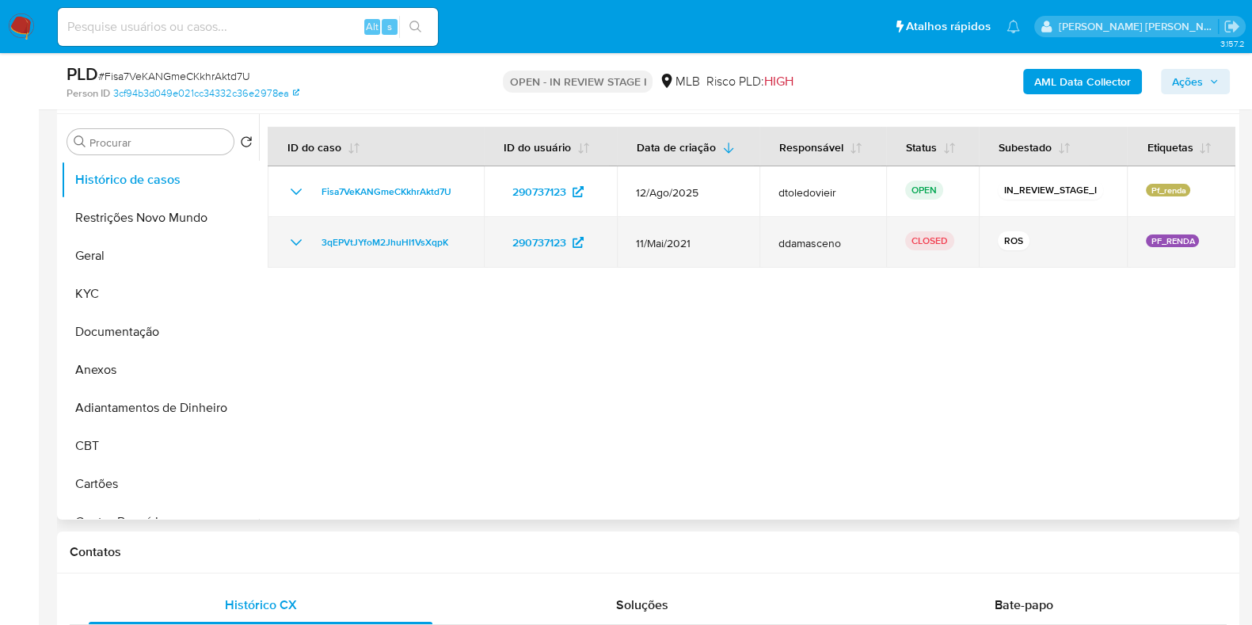
drag, startPoint x: 701, startPoint y: 245, endPoint x: 626, endPoint y: 234, distance: 75.4
click at [626, 234] on td "11/Mai/2021" at bounding box center [688, 242] width 142 height 51
click at [623, 237] on td "11/Mai/2021" at bounding box center [688, 242] width 142 height 51
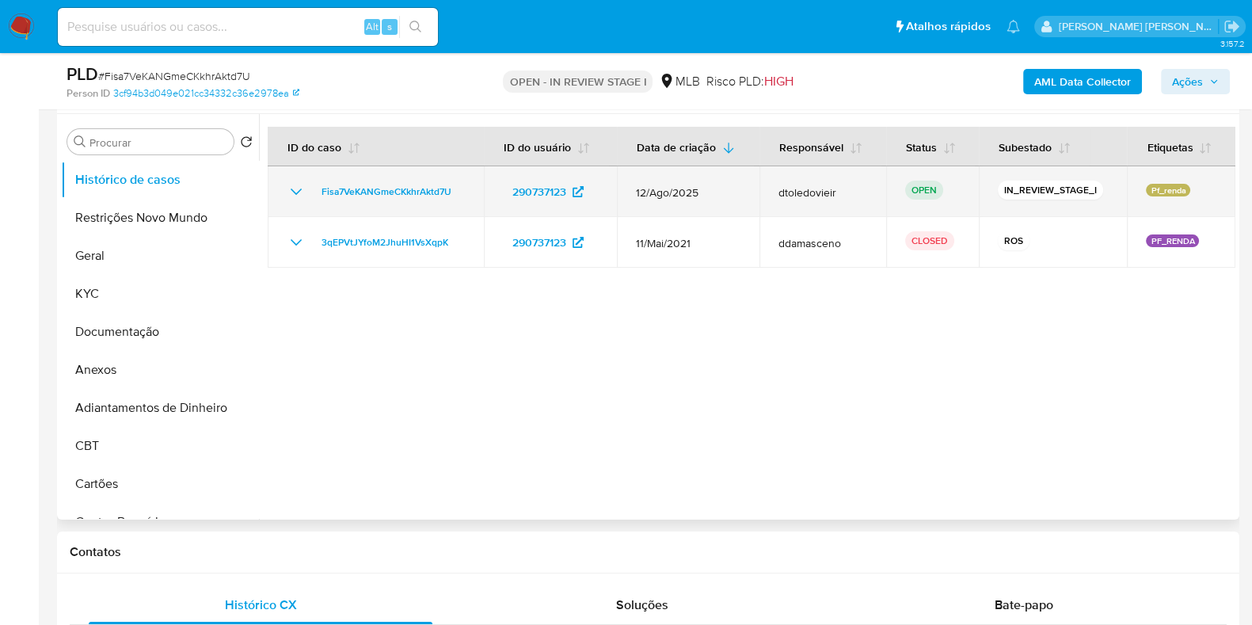
drag, startPoint x: 654, startPoint y: 185, endPoint x: 733, endPoint y: 184, distance: 79.2
click at [732, 184] on td "12/Ago/2025" at bounding box center [688, 191] width 142 height 51
click at [732, 185] on span "12/Ago/2025" at bounding box center [688, 192] width 104 height 14
drag, startPoint x: 719, startPoint y: 188, endPoint x: 632, endPoint y: 188, distance: 87.1
click at [632, 188] on td "12/Ago/2025" at bounding box center [688, 191] width 142 height 51
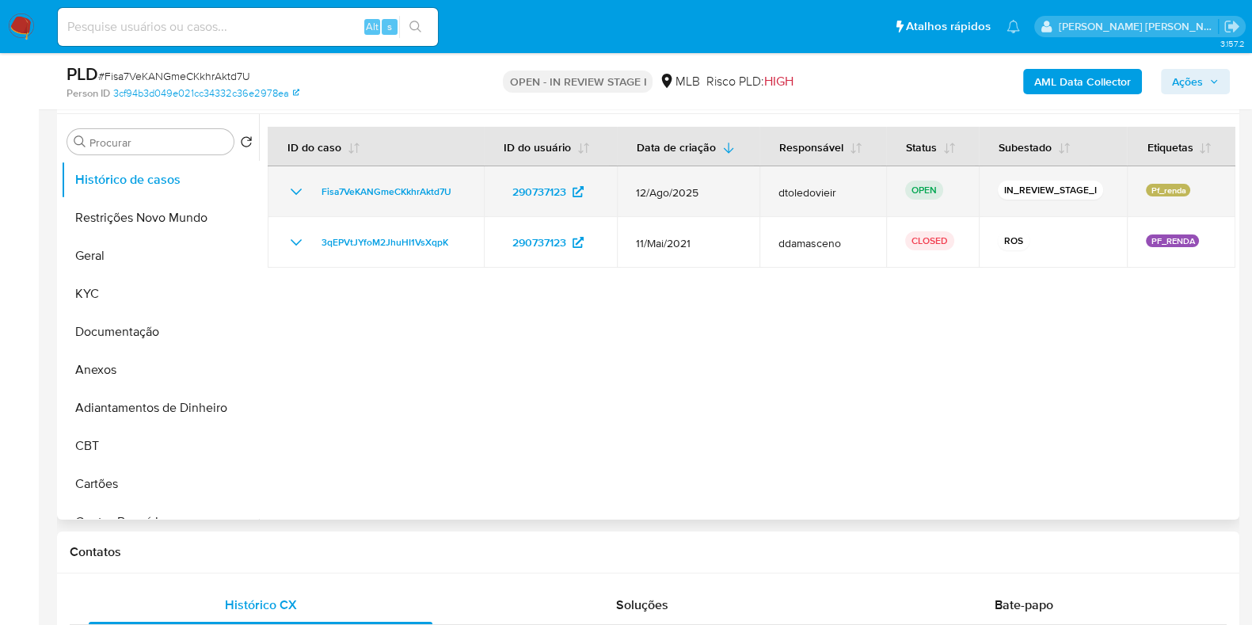
click at [629, 188] on td "12/Ago/2025" at bounding box center [688, 191] width 142 height 51
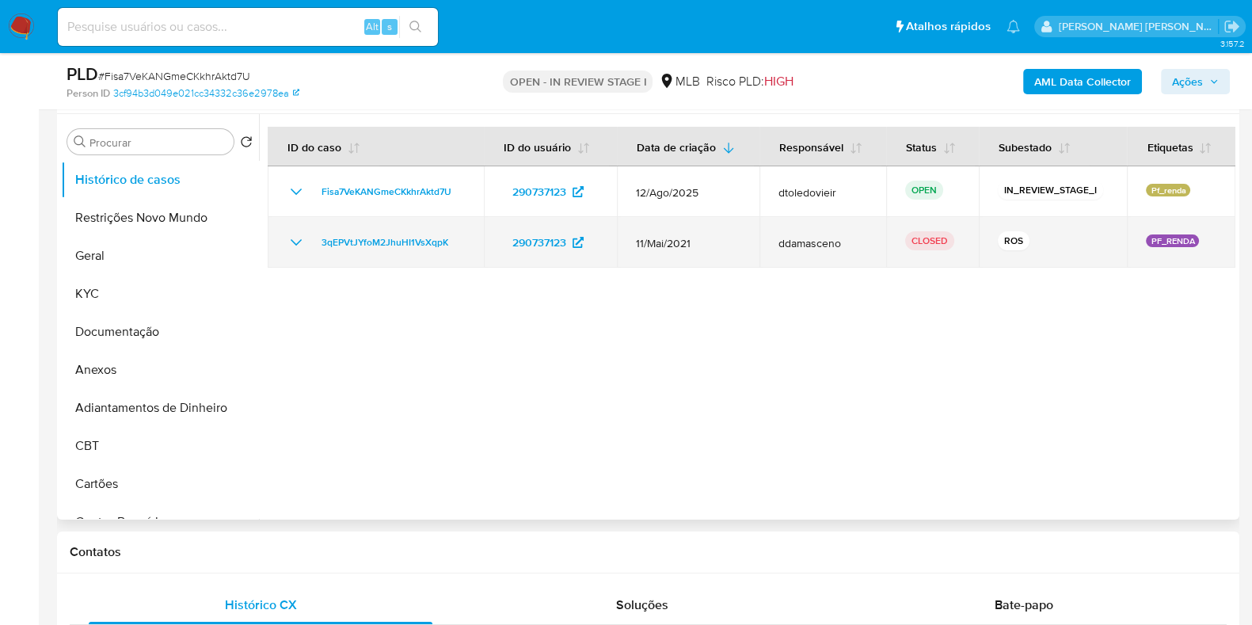
drag, startPoint x: 710, startPoint y: 239, endPoint x: 629, endPoint y: 239, distance: 80.7
click at [629, 239] on td "11/Mai/2021" at bounding box center [688, 242] width 142 height 51
drag, startPoint x: 629, startPoint y: 239, endPoint x: 698, endPoint y: 241, distance: 68.9
click at [698, 241] on td "11/Mai/2021" at bounding box center [688, 242] width 142 height 51
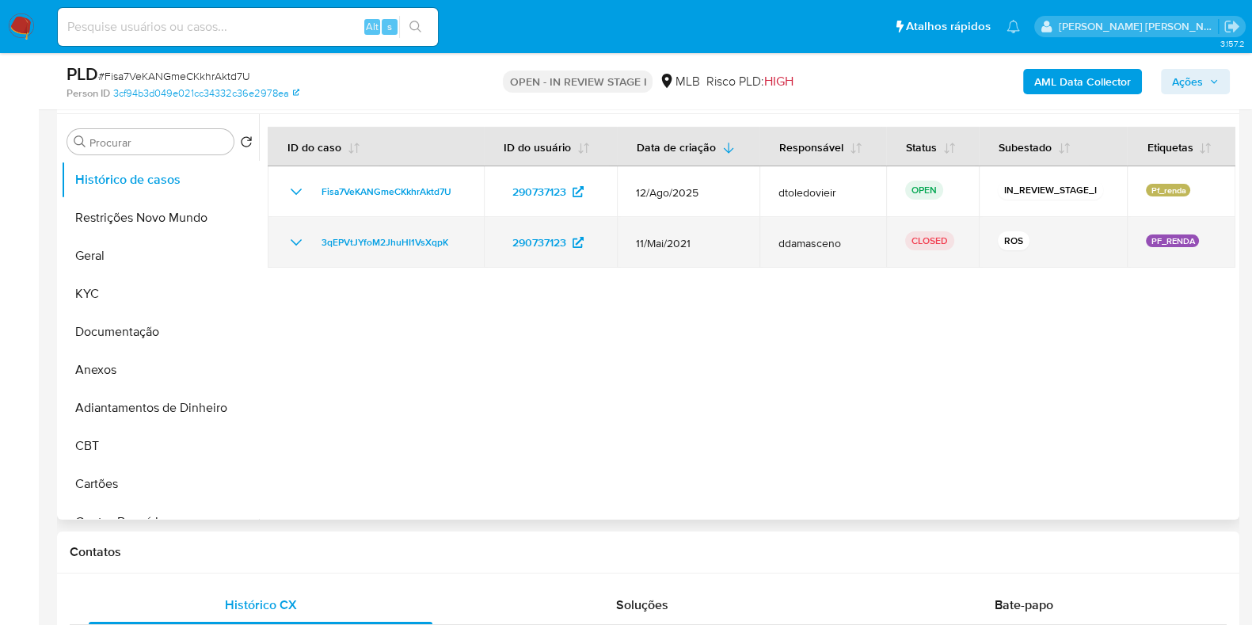
click at [704, 241] on span "11/Mai/2021" at bounding box center [688, 243] width 104 height 14
drag, startPoint x: 851, startPoint y: 241, endPoint x: 764, endPoint y: 250, distance: 87.5
click at [764, 250] on td "ddamasceno" at bounding box center [822, 242] width 127 height 51
click at [807, 243] on span "ddamasceno" at bounding box center [822, 243] width 89 height 14
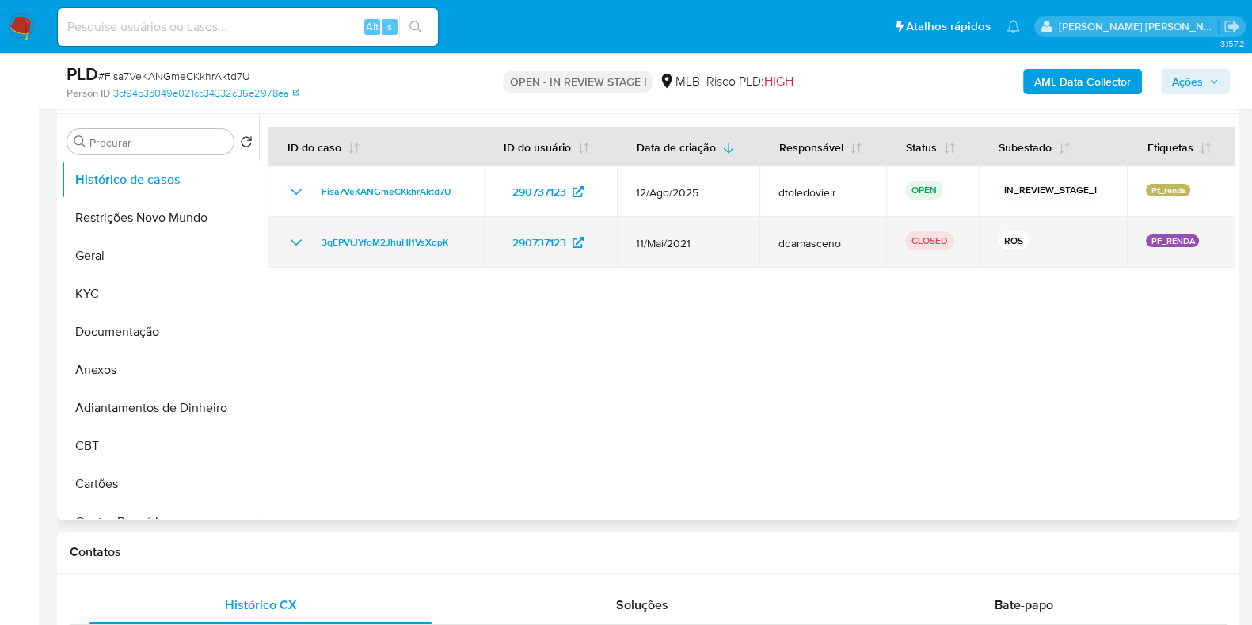
click at [861, 239] on span "ddamasceno" at bounding box center [822, 243] width 89 height 14
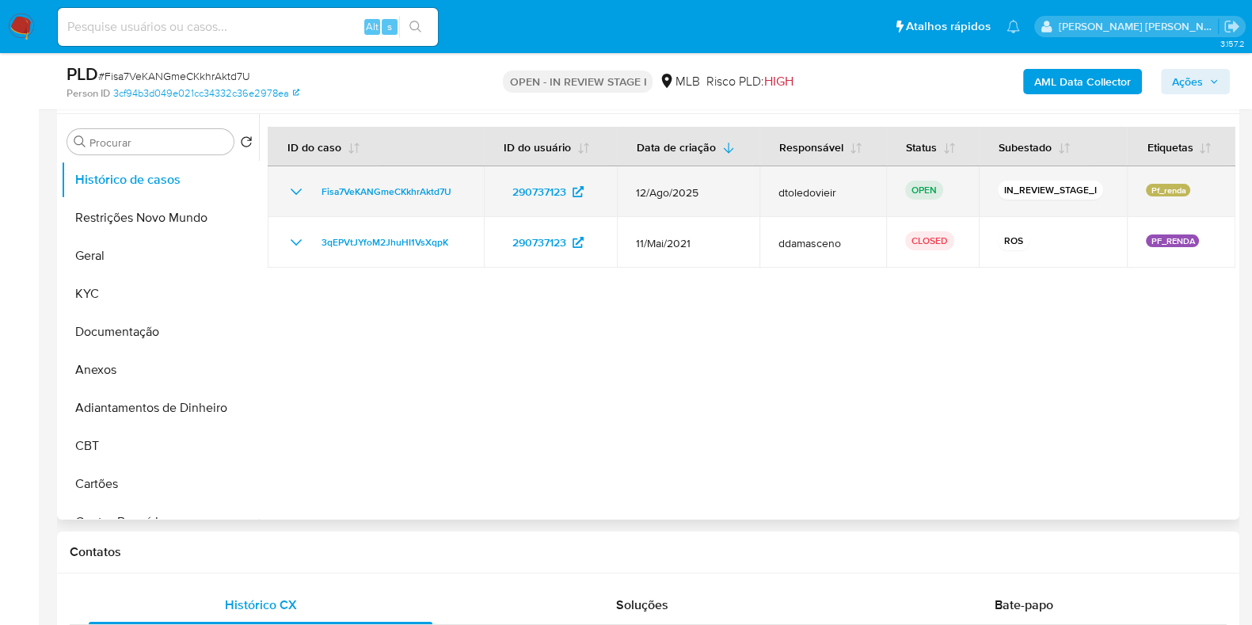
click at [815, 196] on span "dtoledovieir" at bounding box center [822, 192] width 89 height 14
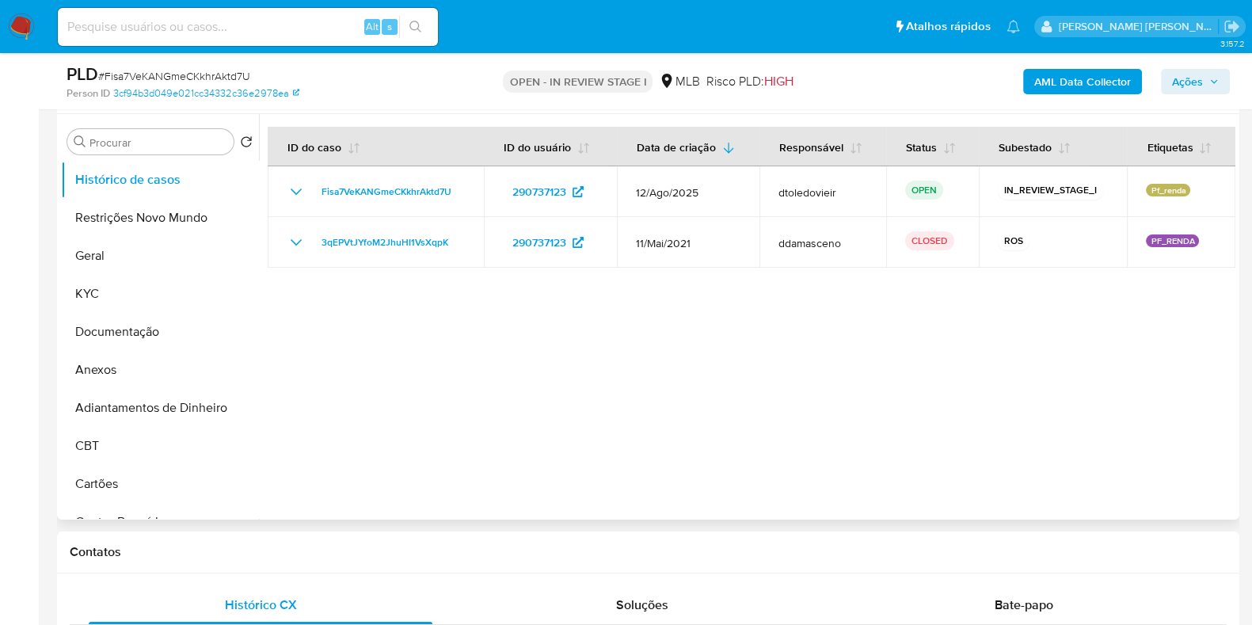
click at [804, 319] on div at bounding box center [747, 316] width 976 height 405
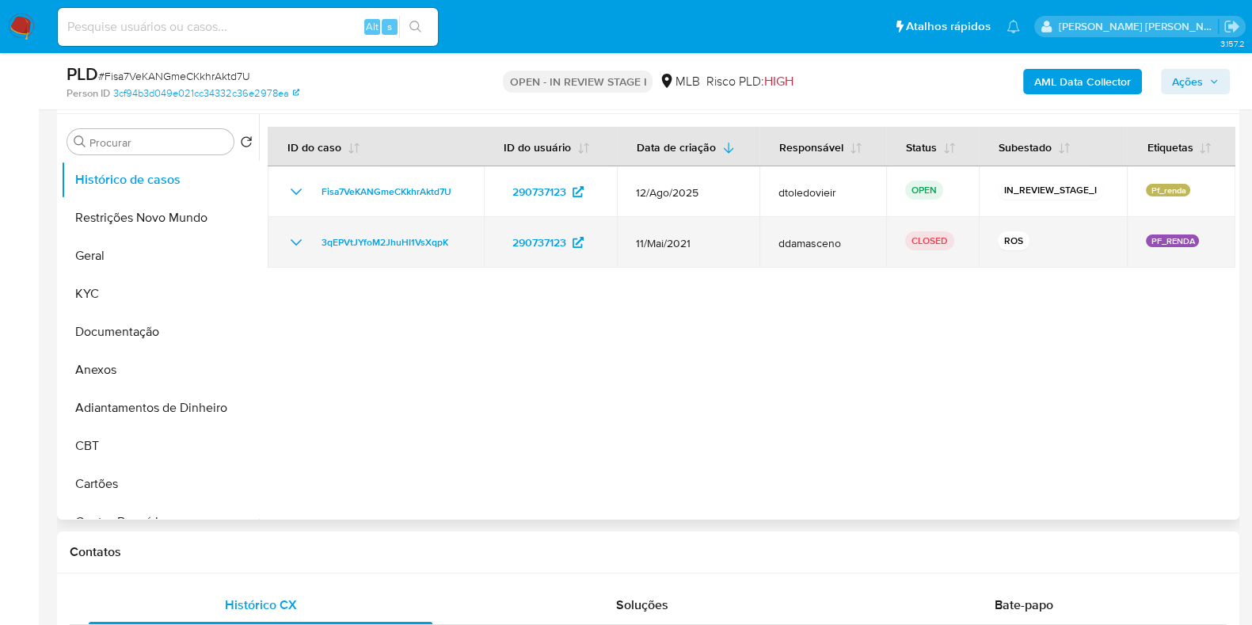
drag, startPoint x: 1028, startPoint y: 234, endPoint x: 994, endPoint y: 239, distance: 35.3
click at [997, 239] on div "ROS" at bounding box center [1052, 242] width 110 height 22
drag, startPoint x: 958, startPoint y: 235, endPoint x: 910, endPoint y: 237, distance: 47.5
click at [910, 237] on td "CLOSED" at bounding box center [932, 242] width 93 height 51
click at [897, 245] on td "CLOSED" at bounding box center [932, 242] width 93 height 51
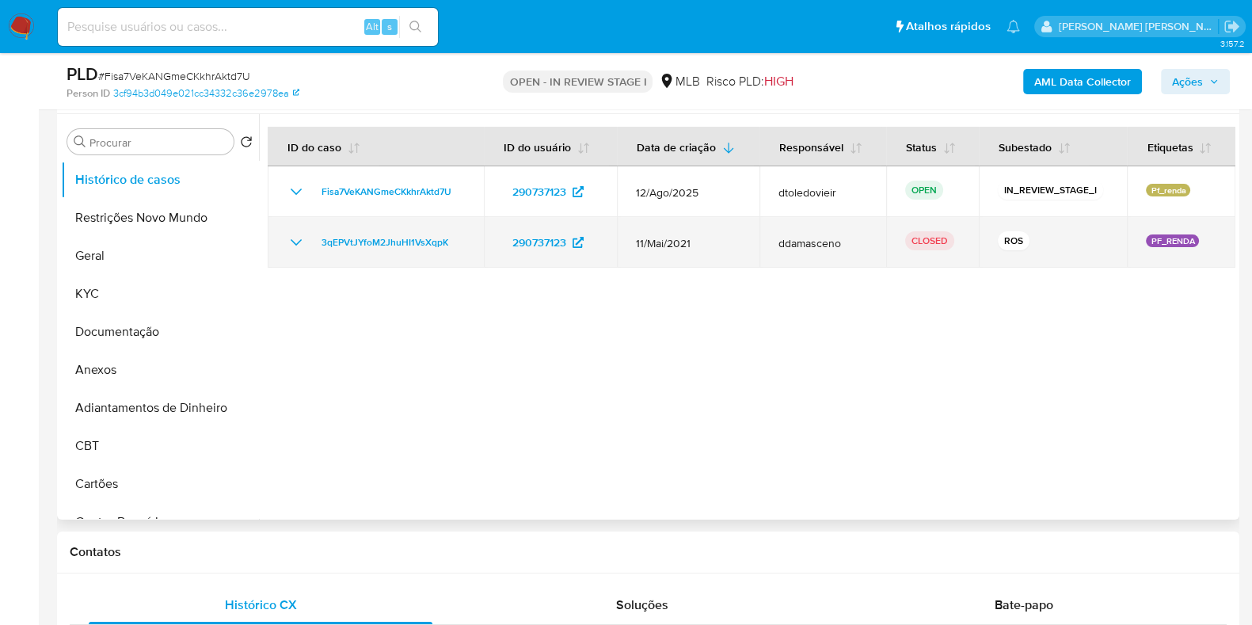
drag, startPoint x: 862, startPoint y: 245, endPoint x: 772, endPoint y: 243, distance: 90.3
click at [772, 243] on td "ddamasceno" at bounding box center [822, 242] width 127 height 51
click at [768, 244] on td "ddamasceno" at bounding box center [822, 242] width 127 height 51
drag, startPoint x: 735, startPoint y: 245, endPoint x: 628, endPoint y: 241, distance: 107.0
click at [628, 241] on td "11/Mai/2021" at bounding box center [688, 242] width 142 height 51
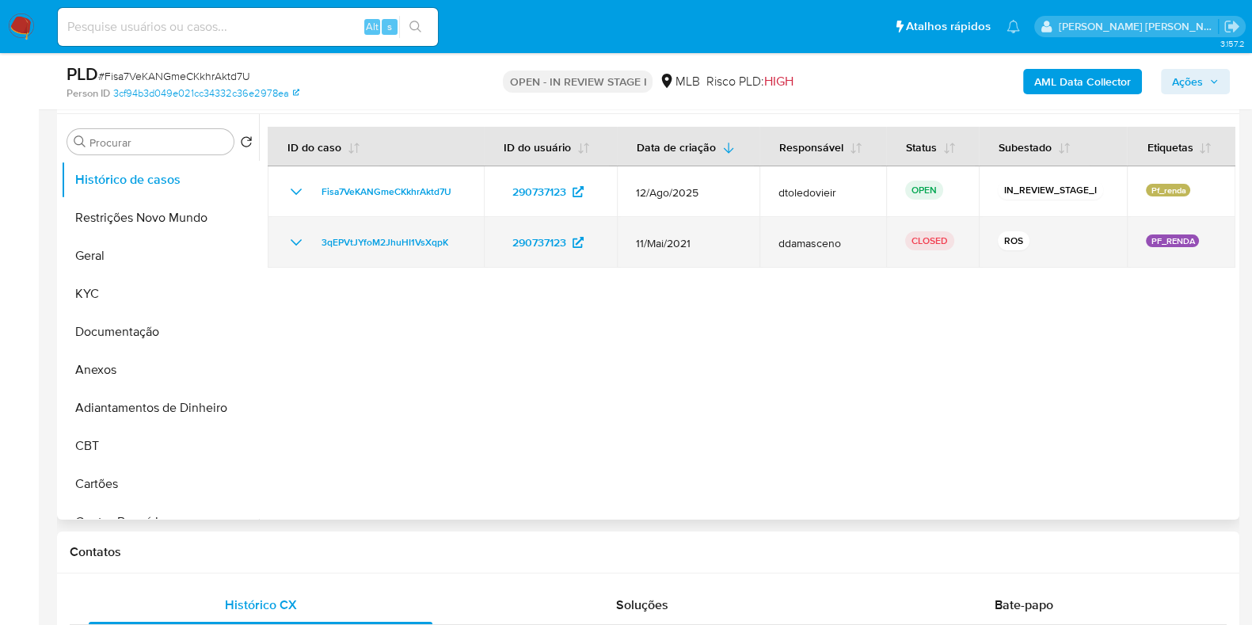
click at [626, 242] on td "11/Mai/2021" at bounding box center [688, 242] width 142 height 51
drag, startPoint x: 612, startPoint y: 245, endPoint x: 495, endPoint y: 232, distance: 117.9
click at [495, 232] on td "290737123" at bounding box center [550, 242] width 133 height 51
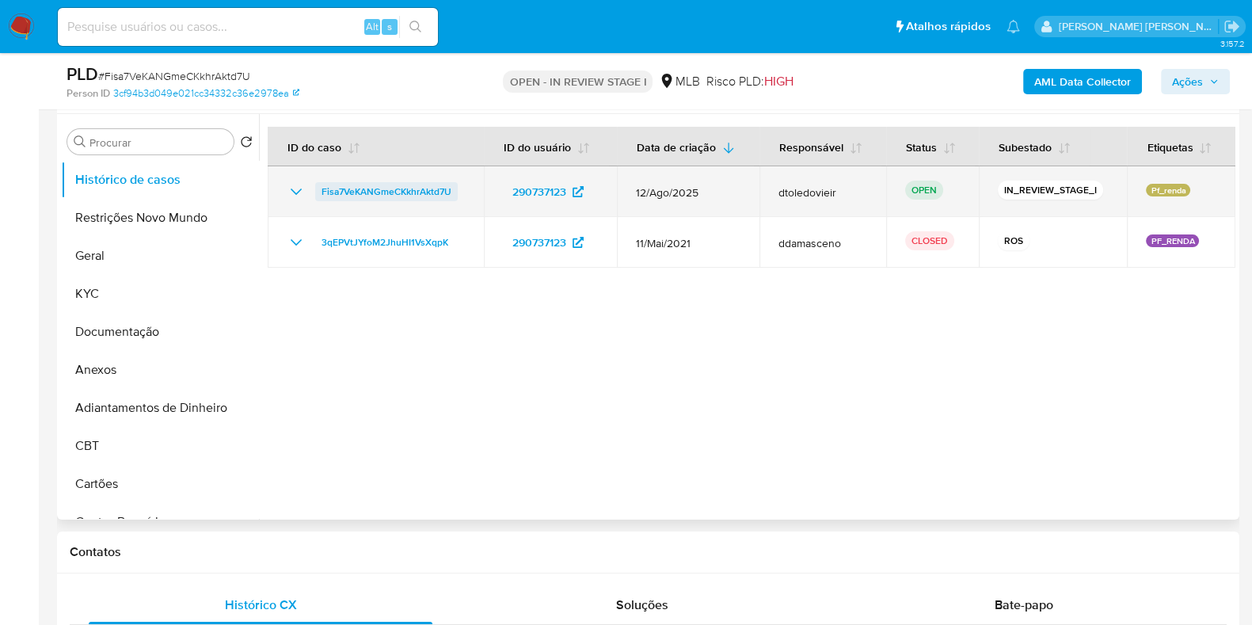
click at [389, 182] on span "Fisa7VeKANGmeCKkhrAktd7U" at bounding box center [386, 191] width 130 height 19
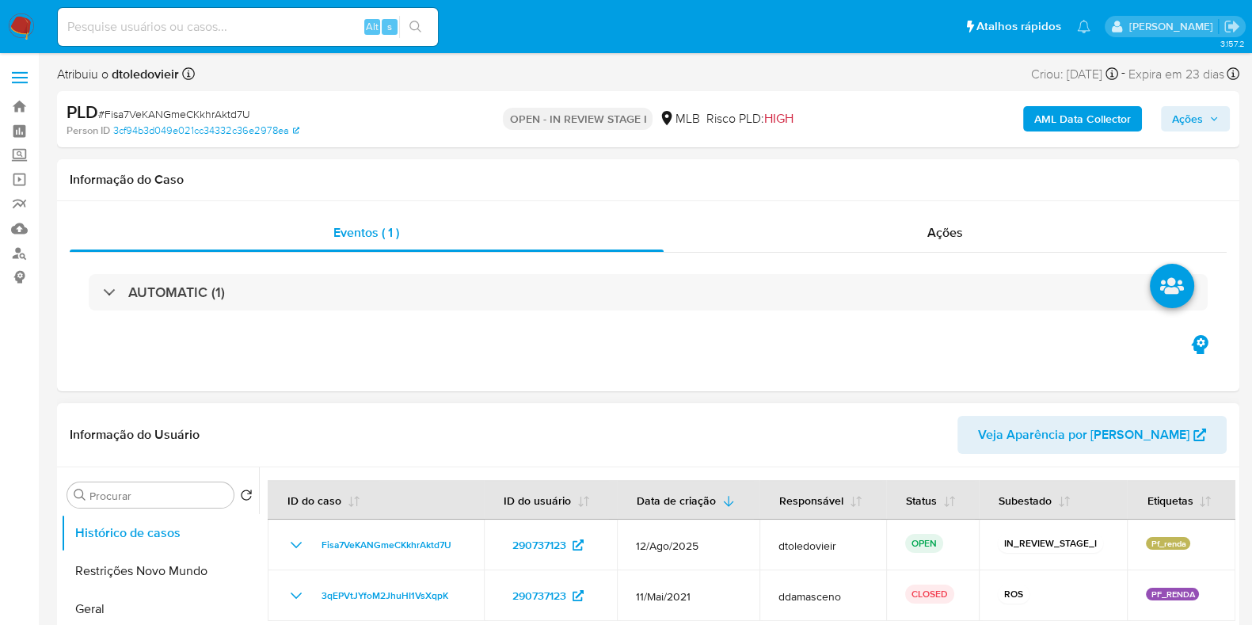
scroll to position [98, 0]
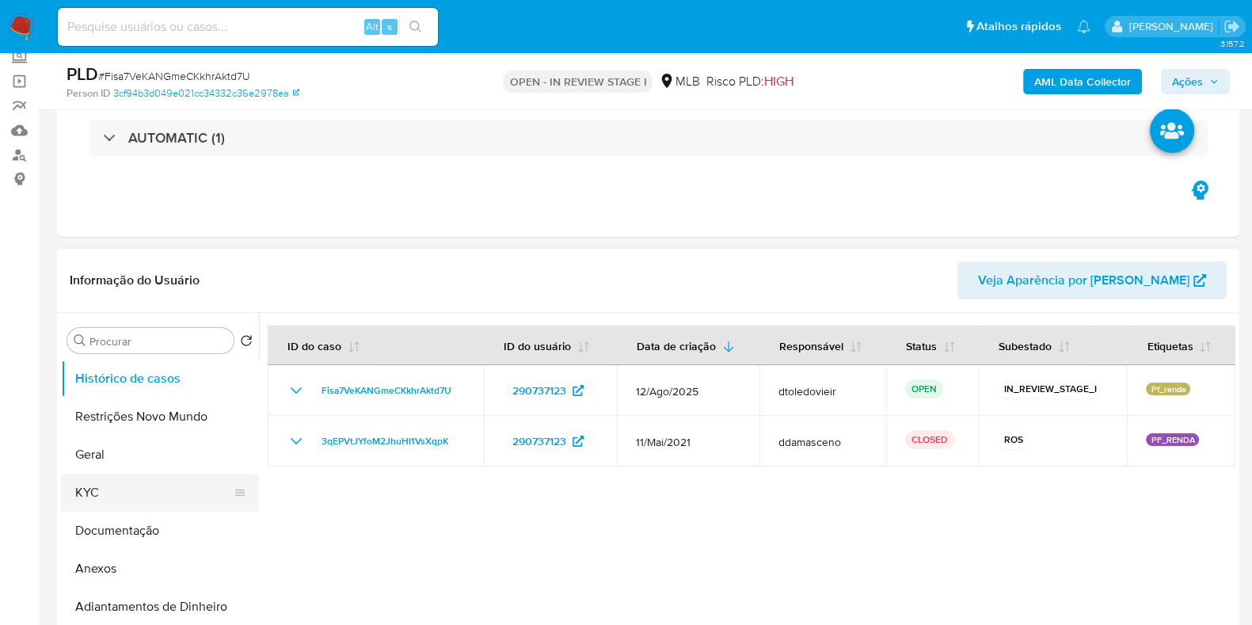
select select "10"
click at [104, 473] on button "KYC" at bounding box center [153, 492] width 185 height 38
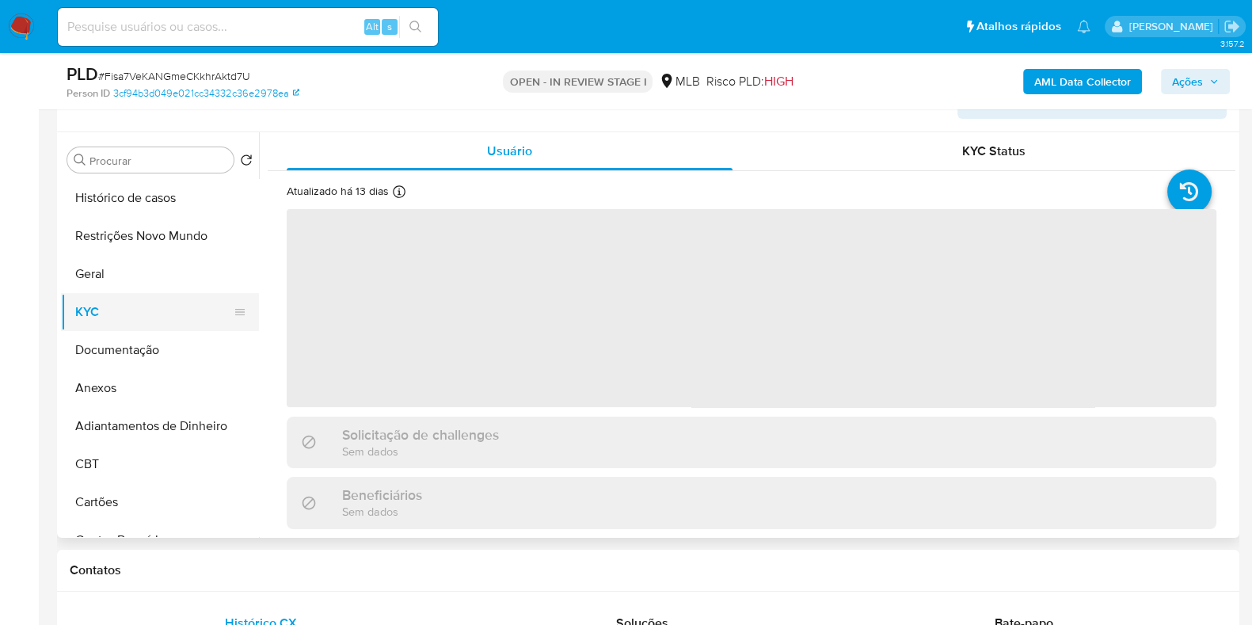
scroll to position [297, 0]
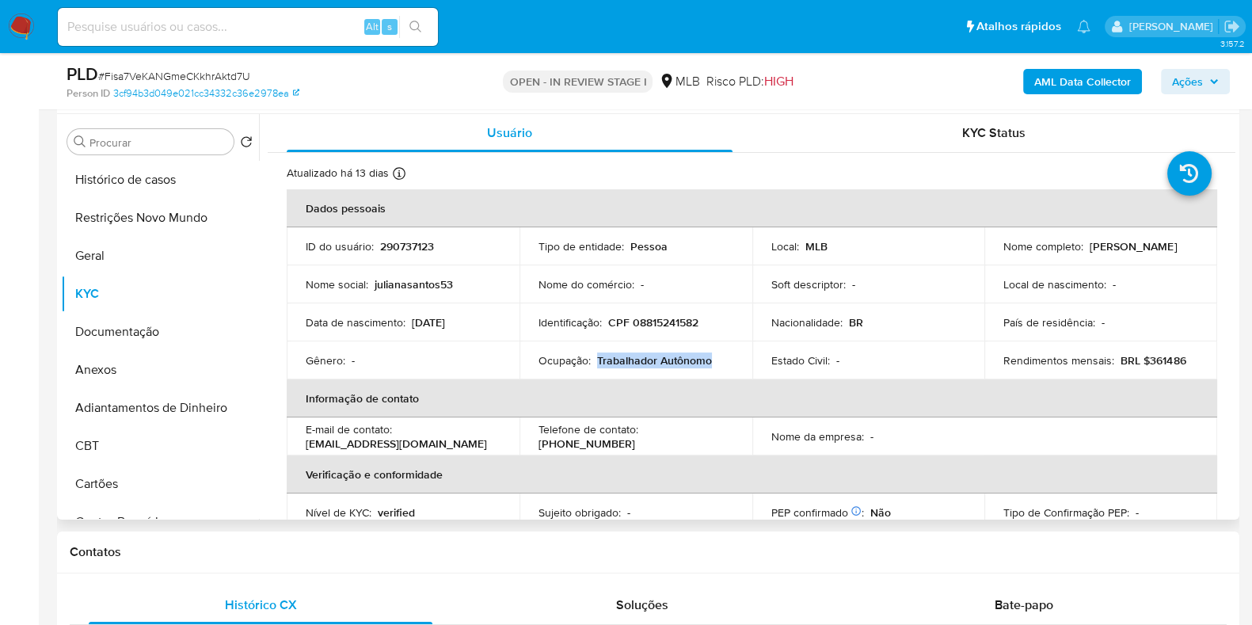
drag, startPoint x: 715, startPoint y: 360, endPoint x: 595, endPoint y: 361, distance: 119.5
click at [595, 361] on div "Ocupação : Trabalhador Autônomo" at bounding box center [635, 360] width 195 height 14
copy p "Trabalhador Autônomo"
click at [173, 346] on button "Documentação" at bounding box center [153, 332] width 185 height 38
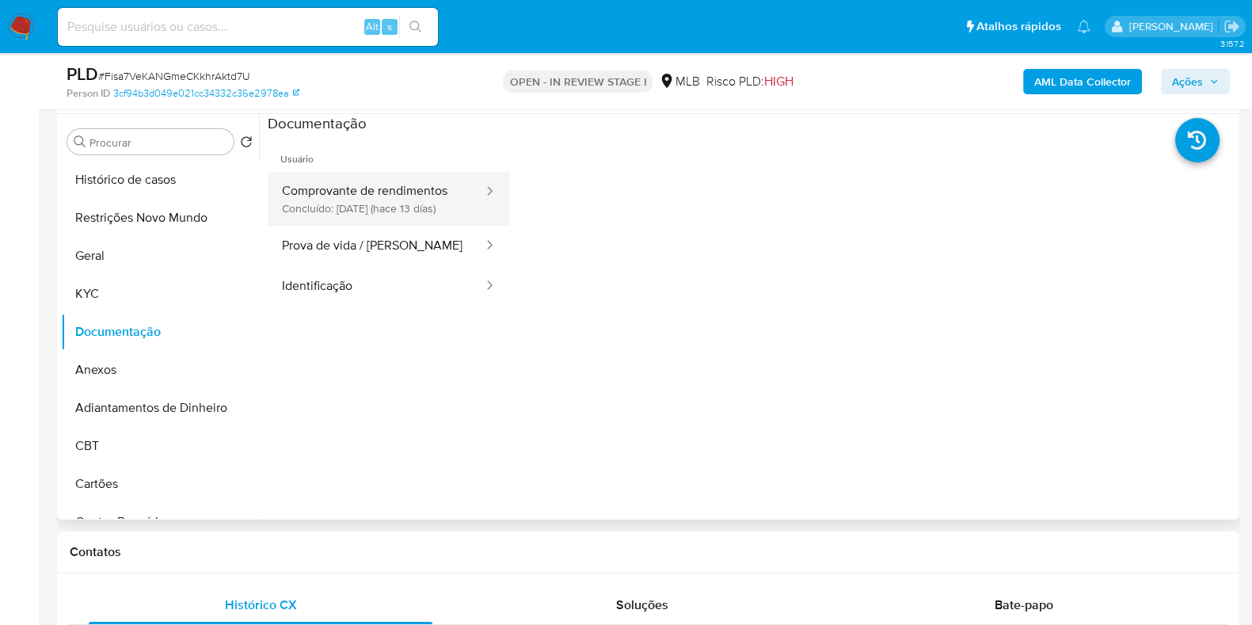
click at [353, 208] on button "Comprovante de rendimentos Concluído: [DATE] (hace 13 días)" at bounding box center [376, 199] width 217 height 54
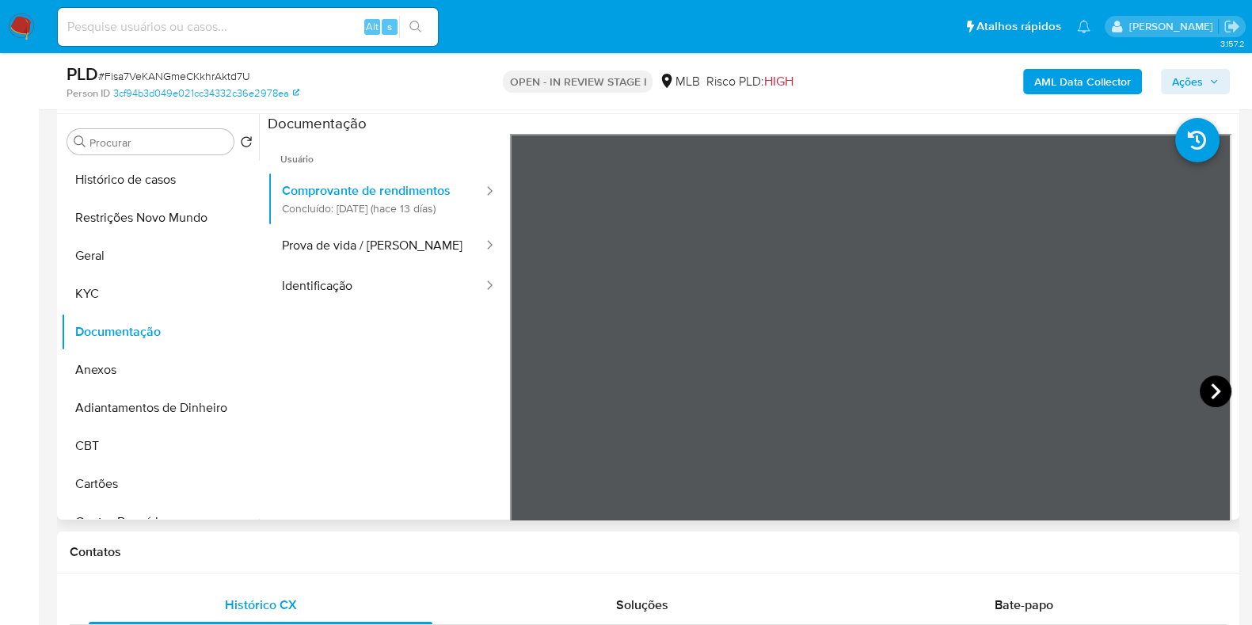
click at [1216, 397] on icon at bounding box center [1215, 391] width 32 height 32
click at [526, 386] on icon at bounding box center [530, 391] width 32 height 32
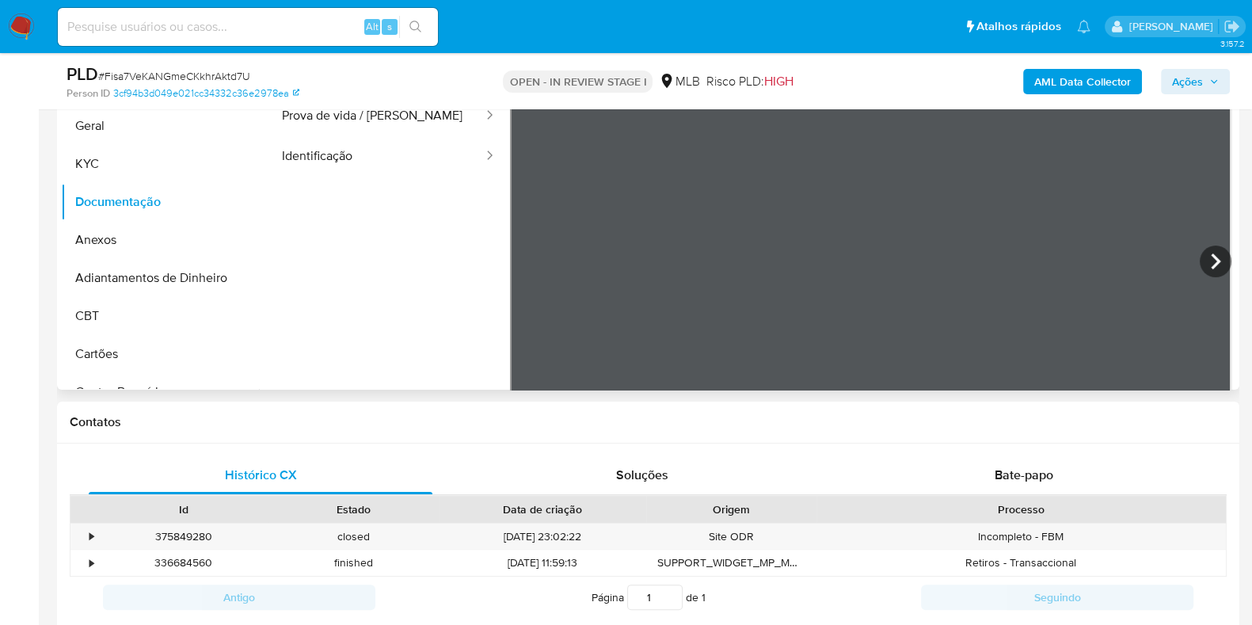
scroll to position [395, 0]
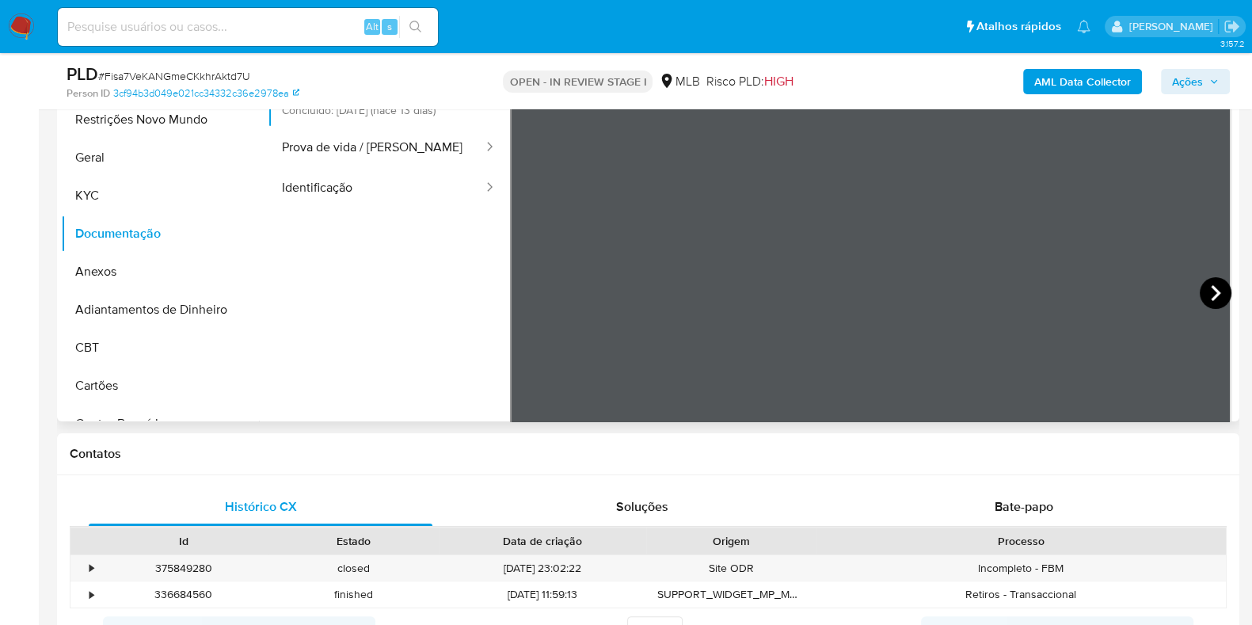
click at [1213, 291] on icon at bounding box center [1214, 293] width 9 height 16
drag, startPoint x: 845, startPoint y: 595, endPoint x: 678, endPoint y: 508, distance: 187.7
click at [652, 492] on div "Soluções" at bounding box center [642, 507] width 344 height 38
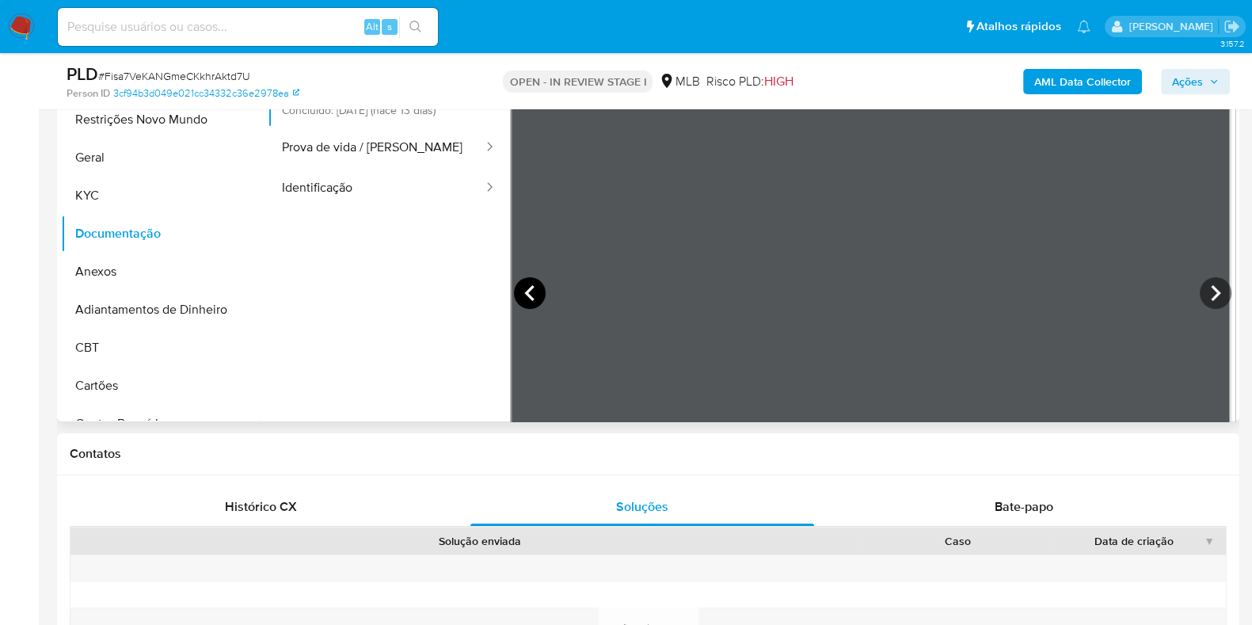
click at [525, 293] on icon at bounding box center [528, 293] width 9 height 16
click at [1211, 282] on icon at bounding box center [1215, 293] width 32 height 32
click at [1207, 288] on icon at bounding box center [1215, 293] width 32 height 32
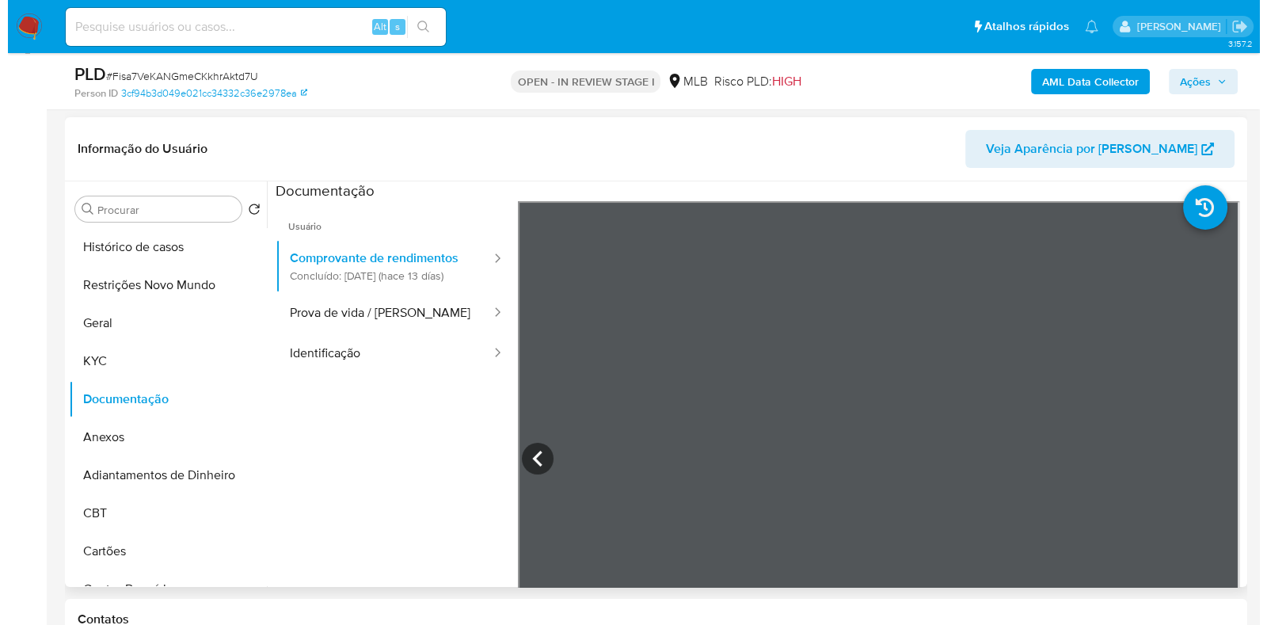
scroll to position [98, 0]
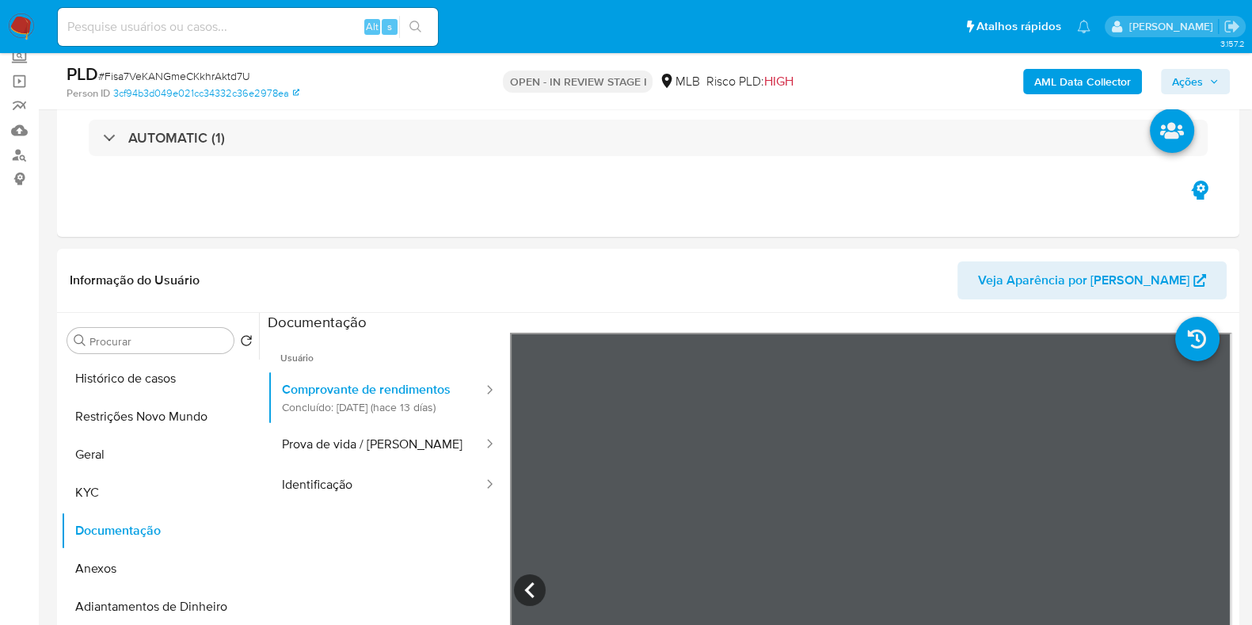
click at [1096, 77] on b "AML Data Collector" at bounding box center [1082, 81] width 97 height 25
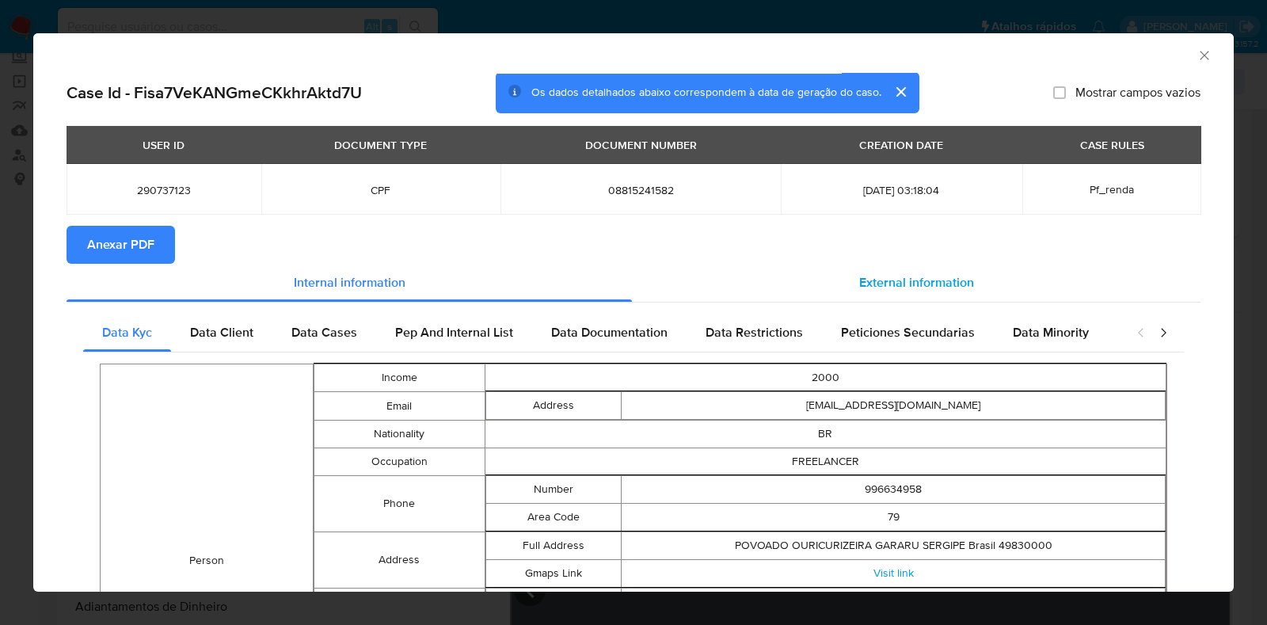
click at [914, 273] on span "External information" at bounding box center [916, 282] width 115 height 18
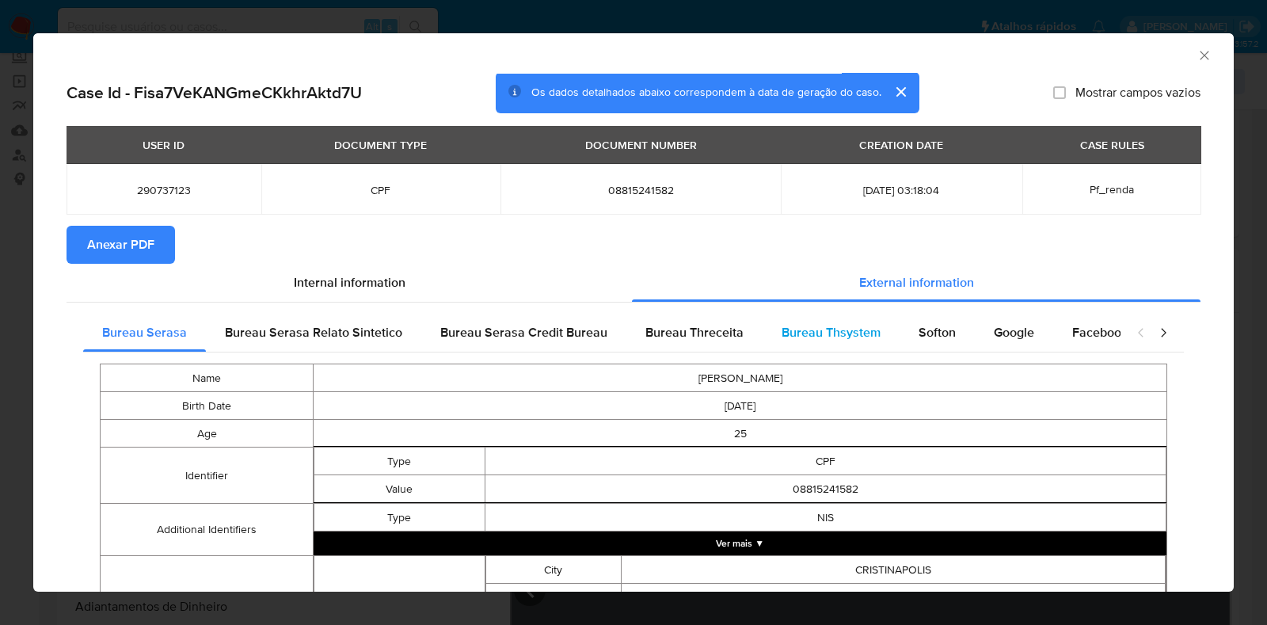
click at [827, 338] on span "Bureau Thsystem" at bounding box center [830, 332] width 99 height 18
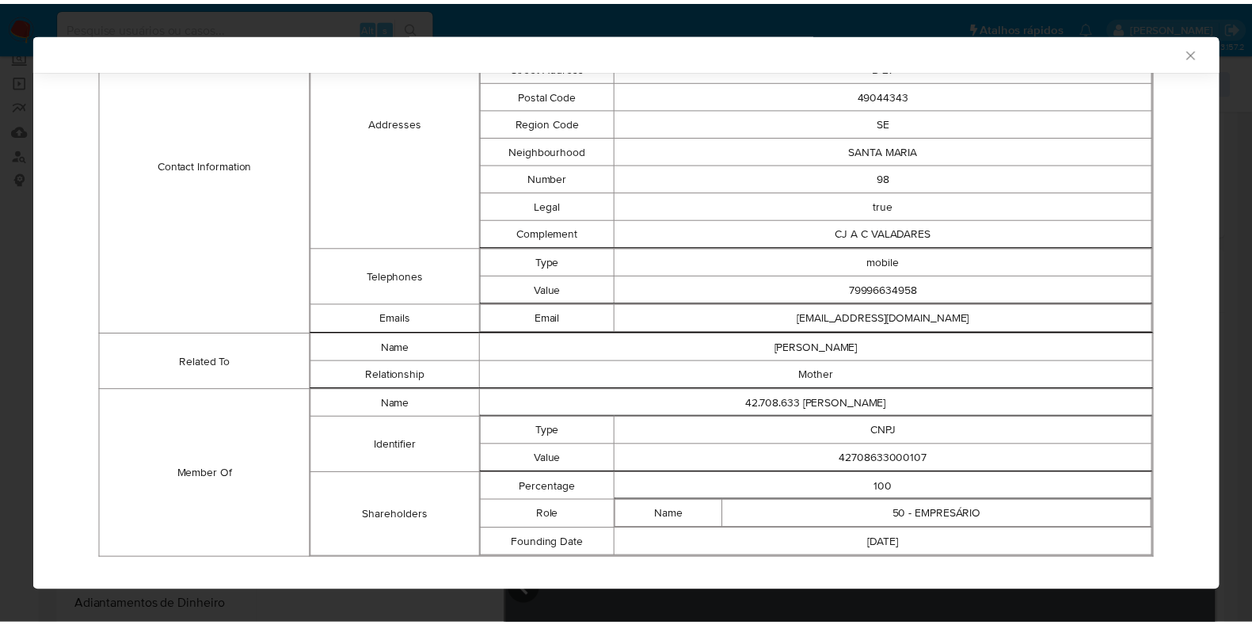
scroll to position [587, 0]
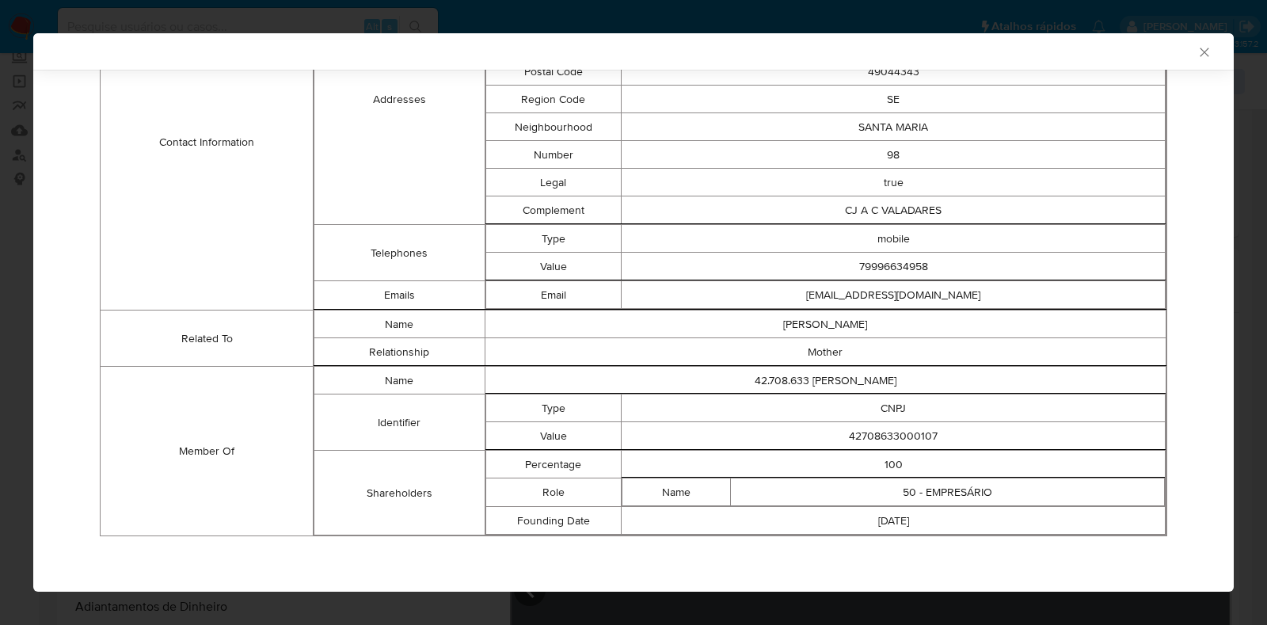
click at [871, 431] on td "42708633000107" at bounding box center [893, 436] width 544 height 28
copy td "42708633000107"
click at [0, 154] on div "AML Data Collector Case Id - Fisa7VeKANGmeCKkhrAktd7U Os dados detalhados abaix…" at bounding box center [633, 312] width 1267 height 625
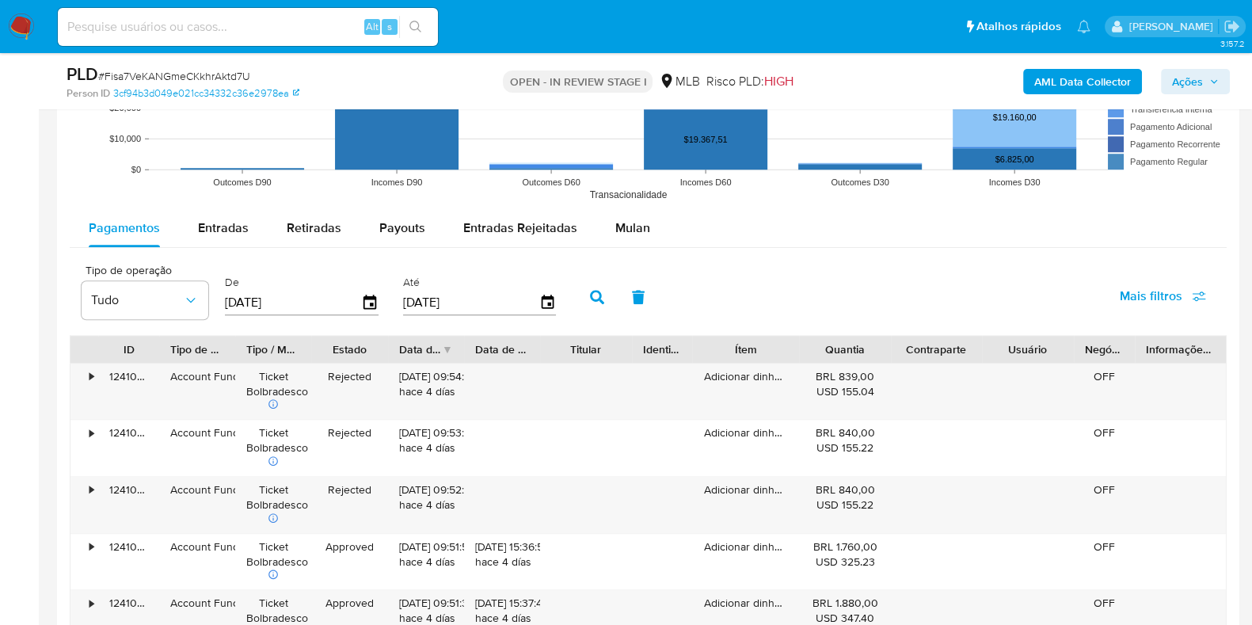
scroll to position [1484, 0]
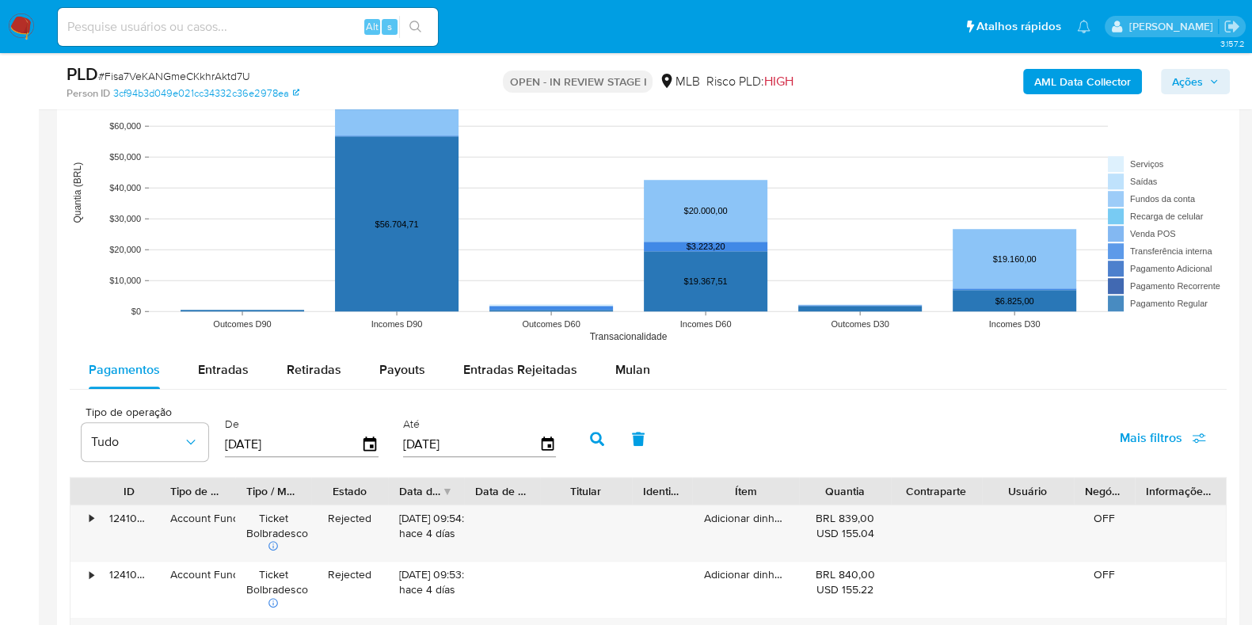
click at [633, 366] on span "Mulan" at bounding box center [632, 369] width 35 height 18
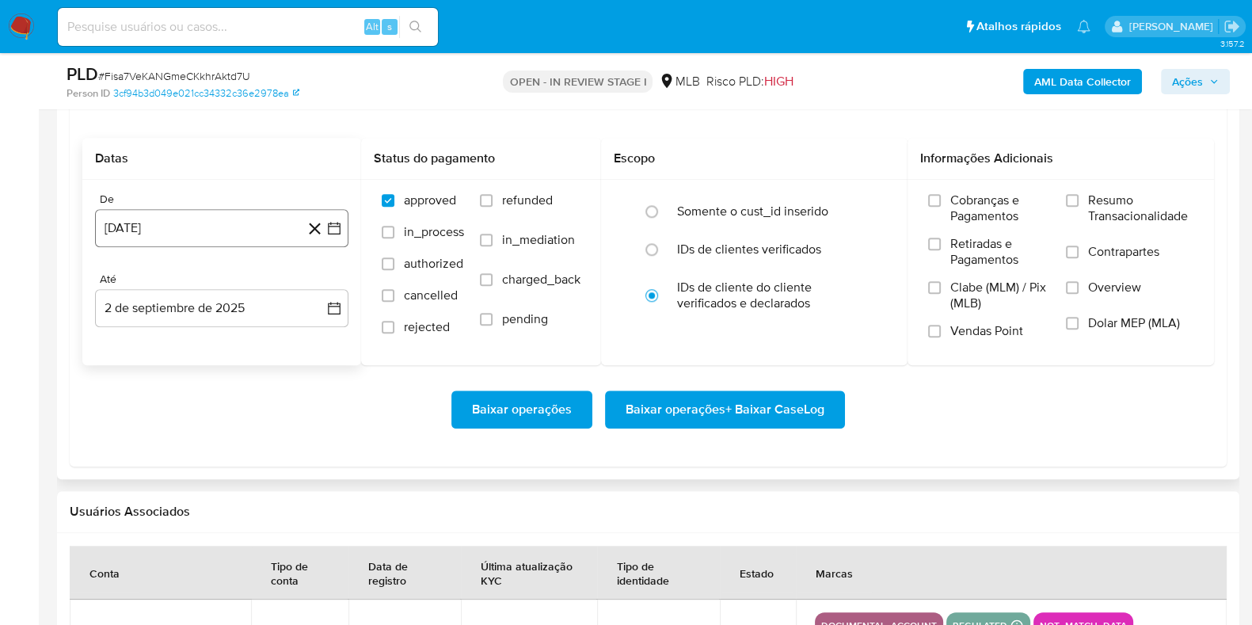
click at [251, 224] on button "2 de agosto de 2024" at bounding box center [221, 228] width 253 height 38
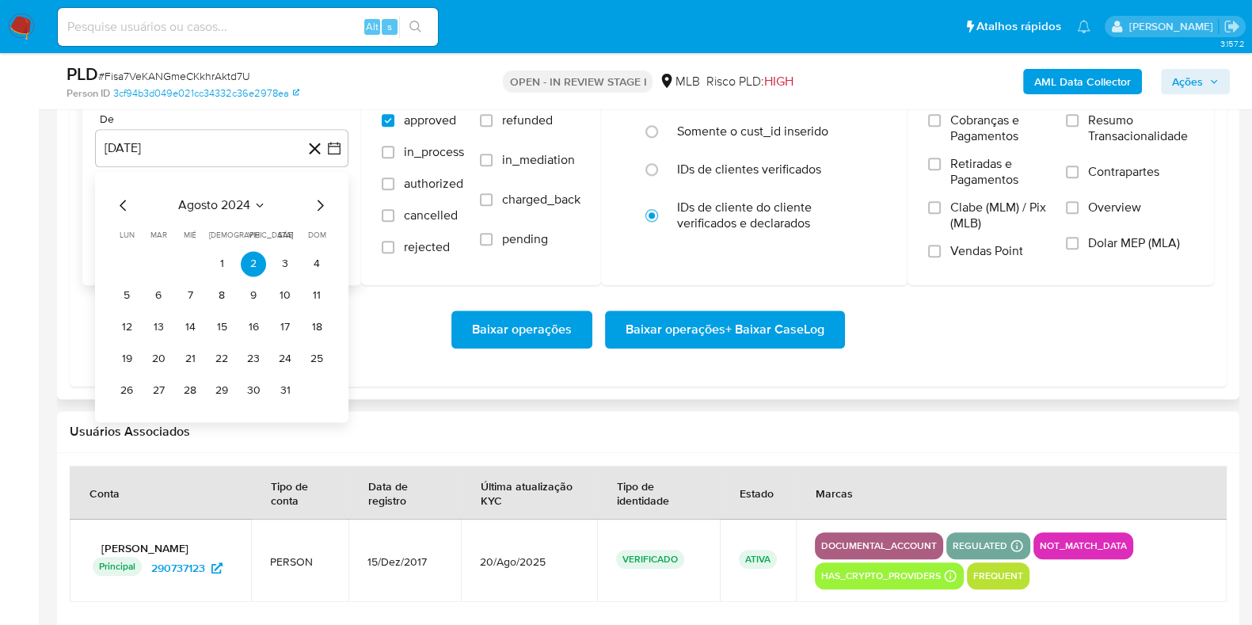
scroll to position [1880, 0]
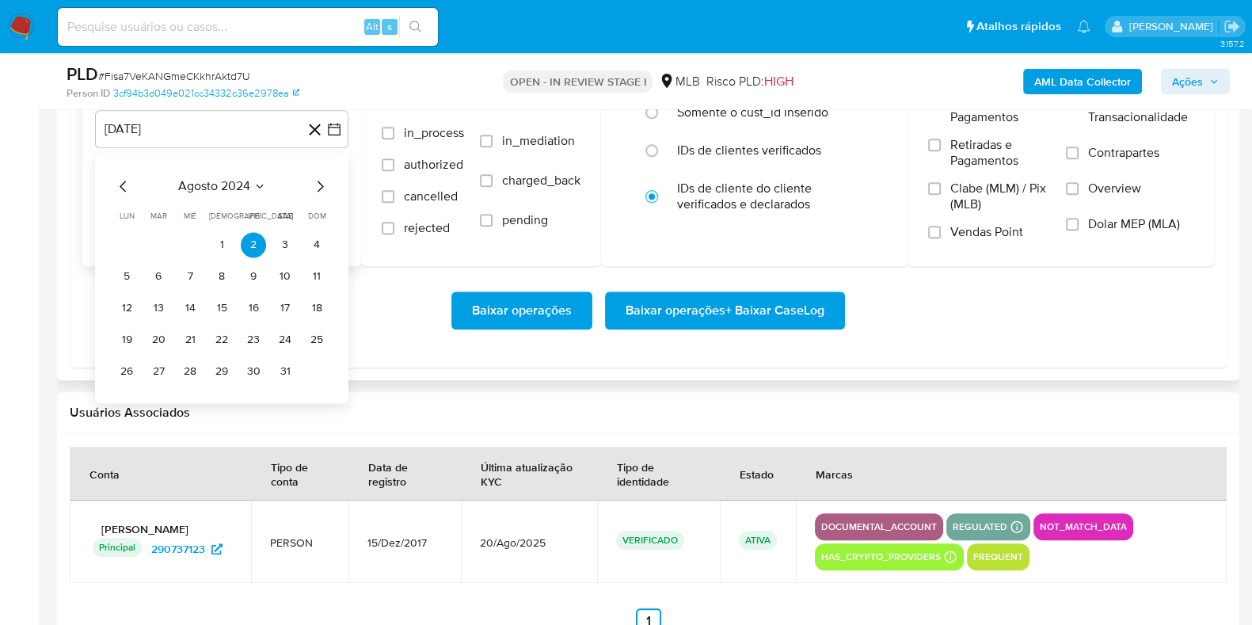
click at [321, 182] on icon "Mes siguiente" at bounding box center [320, 185] width 6 height 11
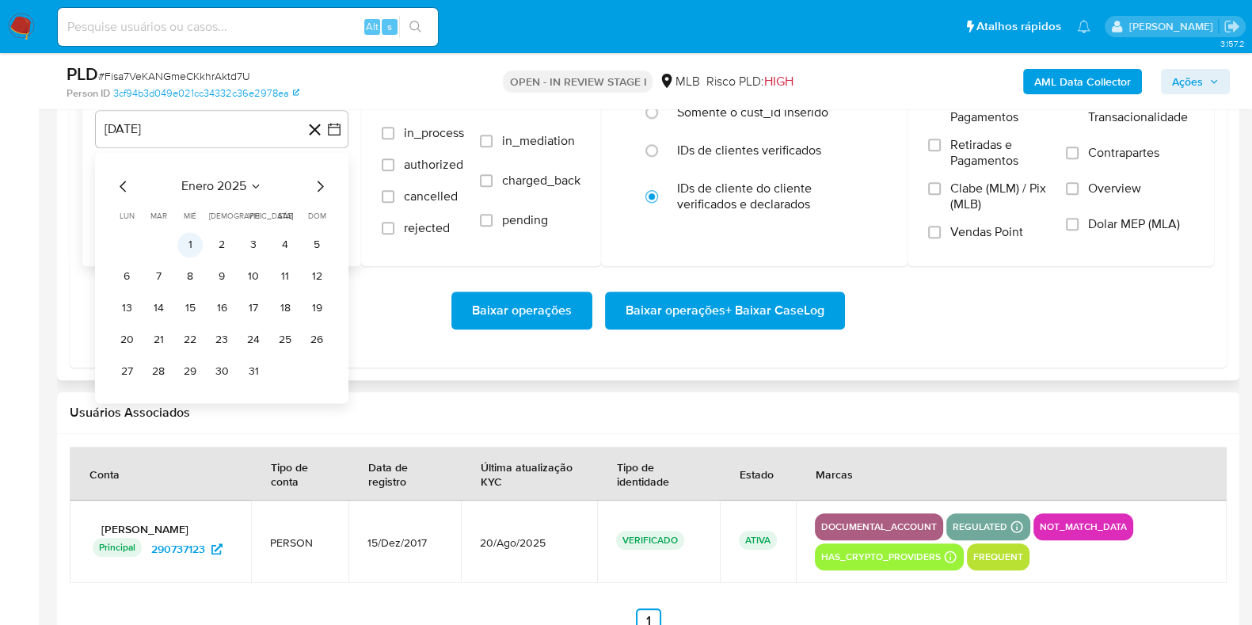
click at [189, 239] on button "1" at bounding box center [189, 244] width 25 height 25
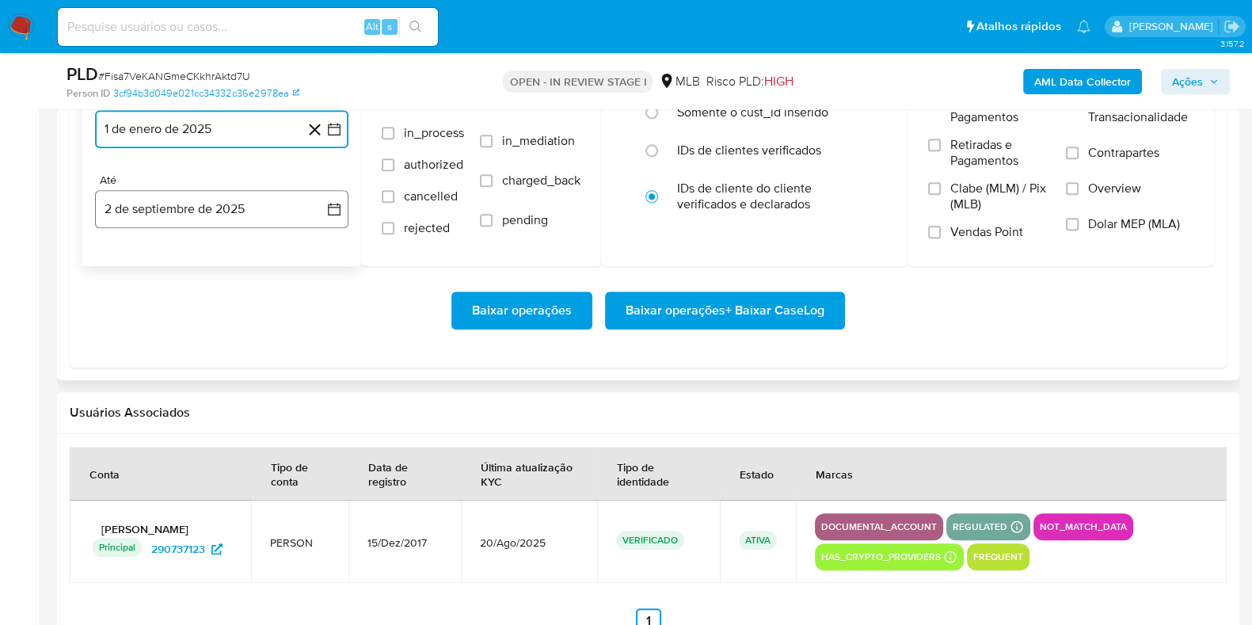
click at [184, 215] on button "2 de septiembre de 2025" at bounding box center [221, 209] width 253 height 38
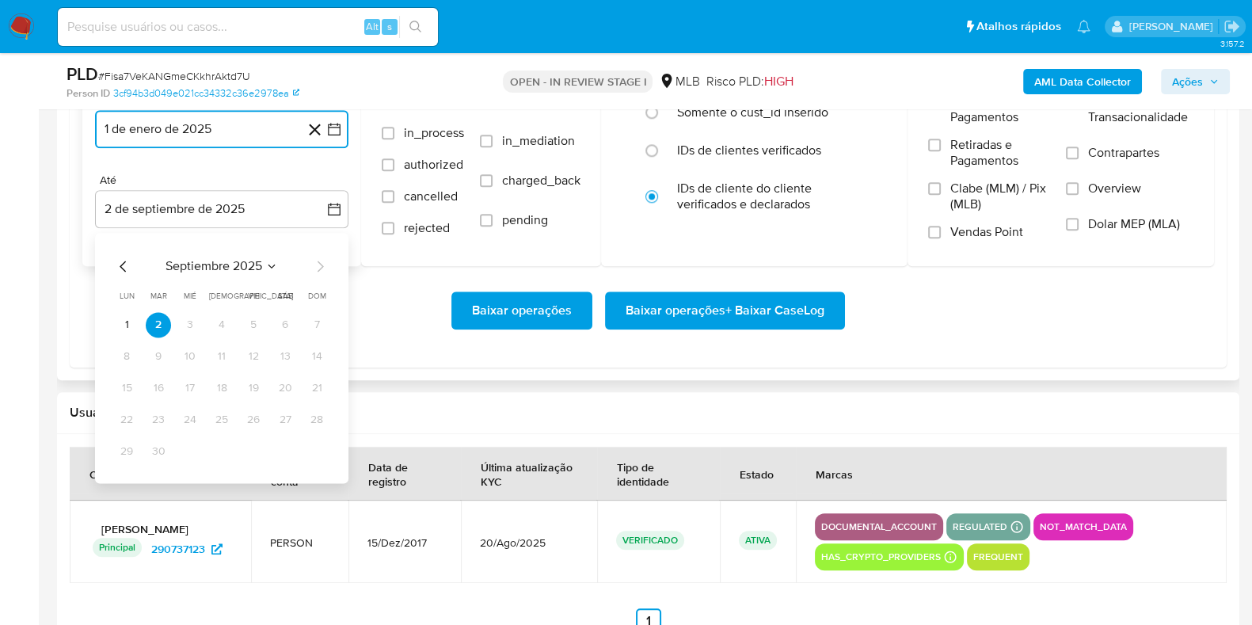
click at [120, 264] on icon "Mes anterior" at bounding box center [123, 265] width 6 height 11
click at [276, 450] on button "30" at bounding box center [284, 451] width 25 height 25
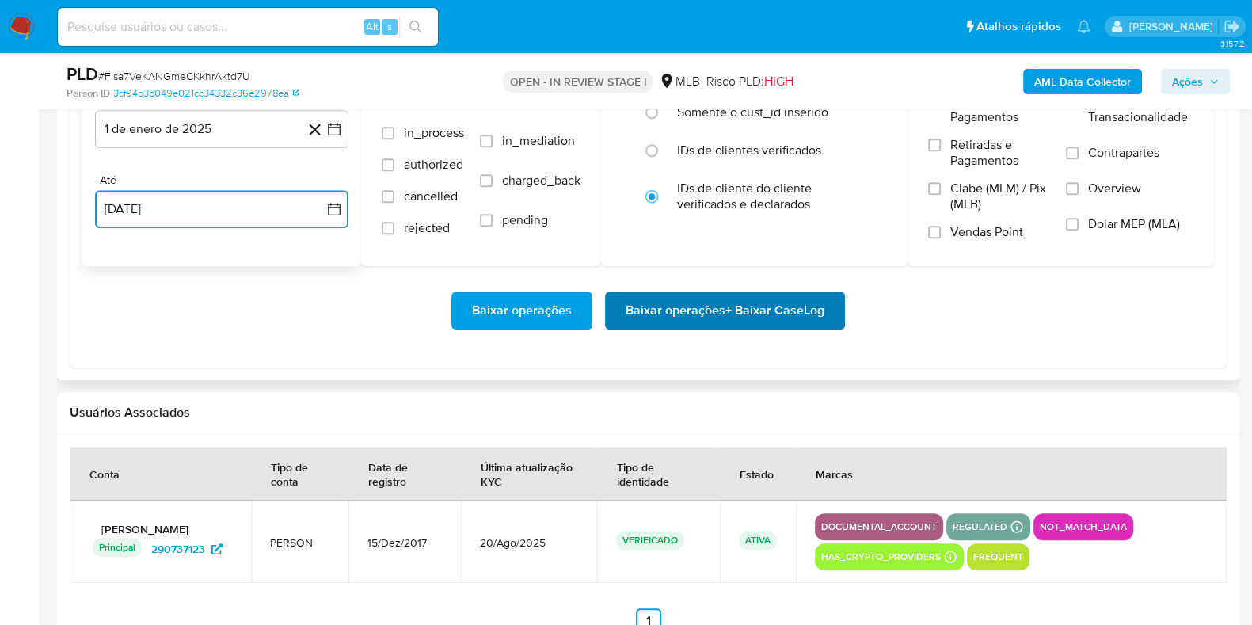
click at [759, 318] on span "Baixar operações + Baixar CaseLog" at bounding box center [724, 310] width 199 height 35
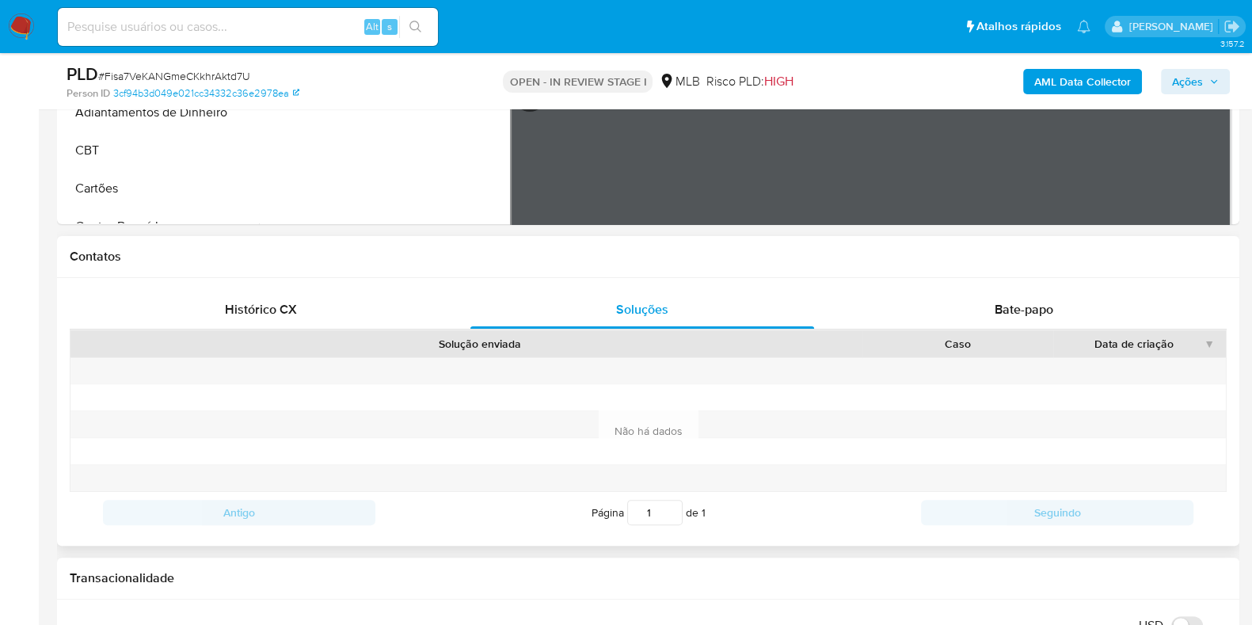
scroll to position [98, 0]
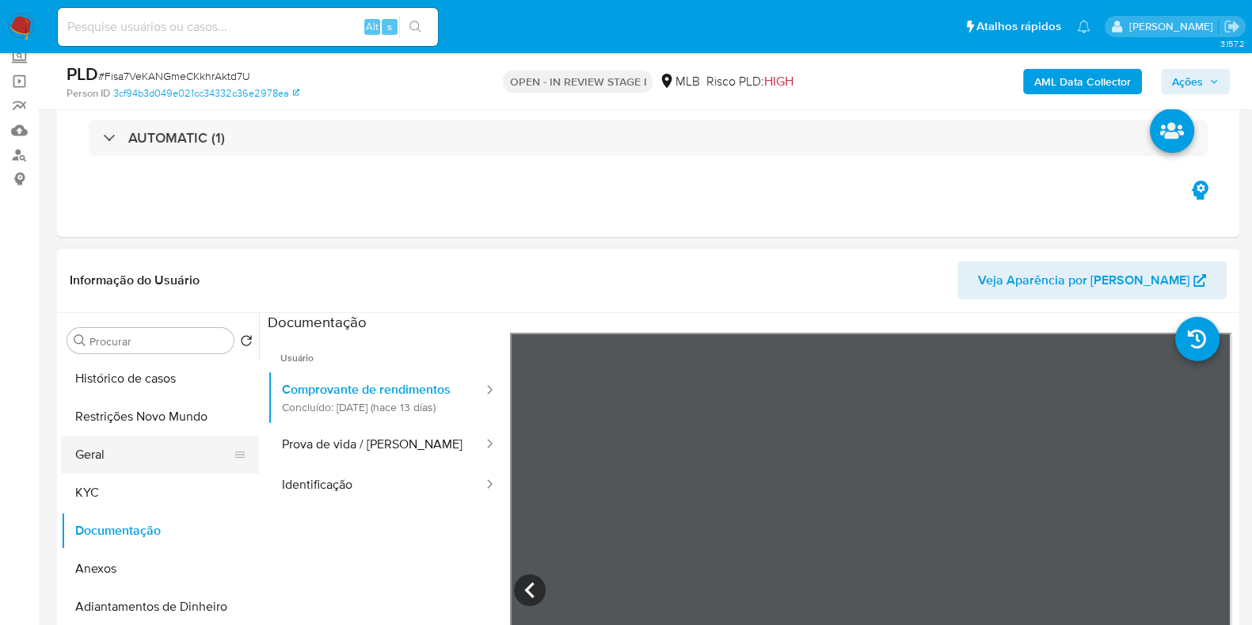
click at [124, 445] on button "Geral" at bounding box center [153, 454] width 185 height 38
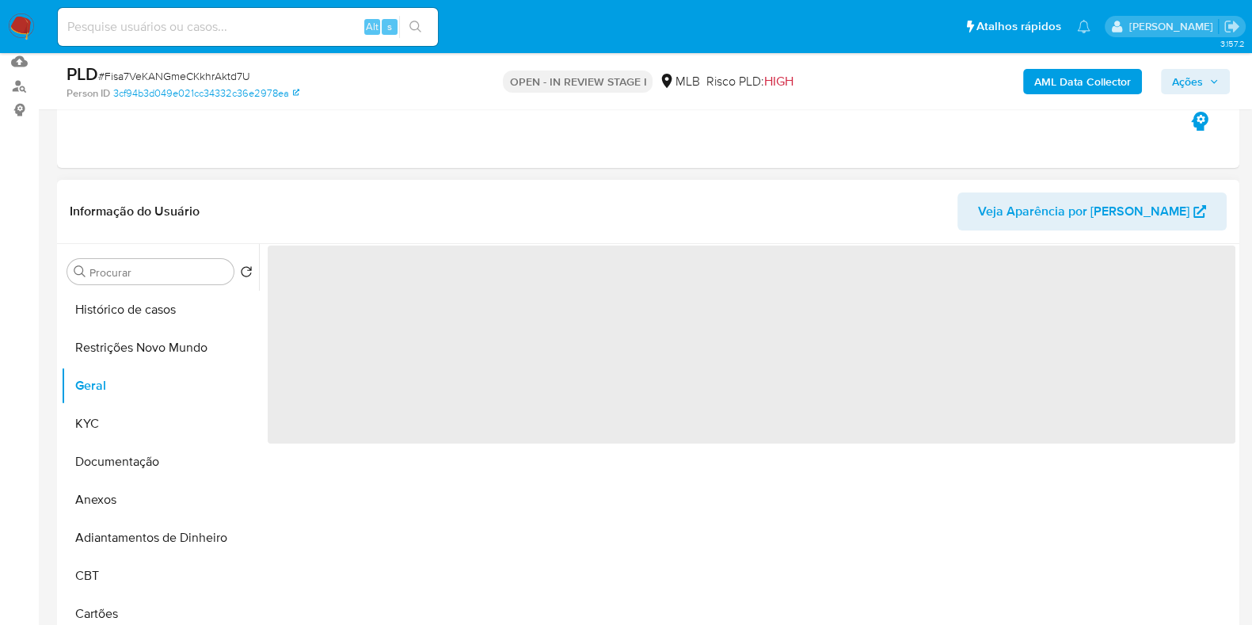
scroll to position [197, 0]
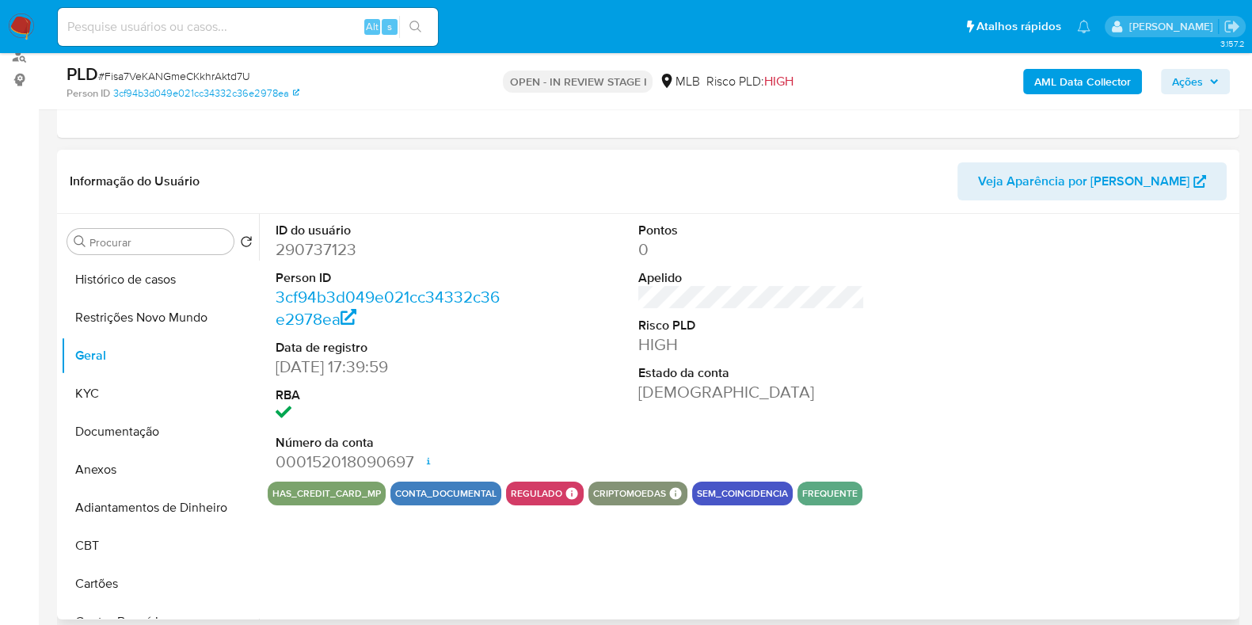
click at [314, 247] on dd "290737123" at bounding box center [388, 249] width 226 height 22
drag, startPoint x: 314, startPoint y: 247, endPoint x: 328, endPoint y: 240, distance: 15.2
click at [316, 247] on dd "290737123" at bounding box center [388, 249] width 226 height 22
copy dd "290737123"
click at [1190, 74] on span "Ações" at bounding box center [1187, 81] width 31 height 25
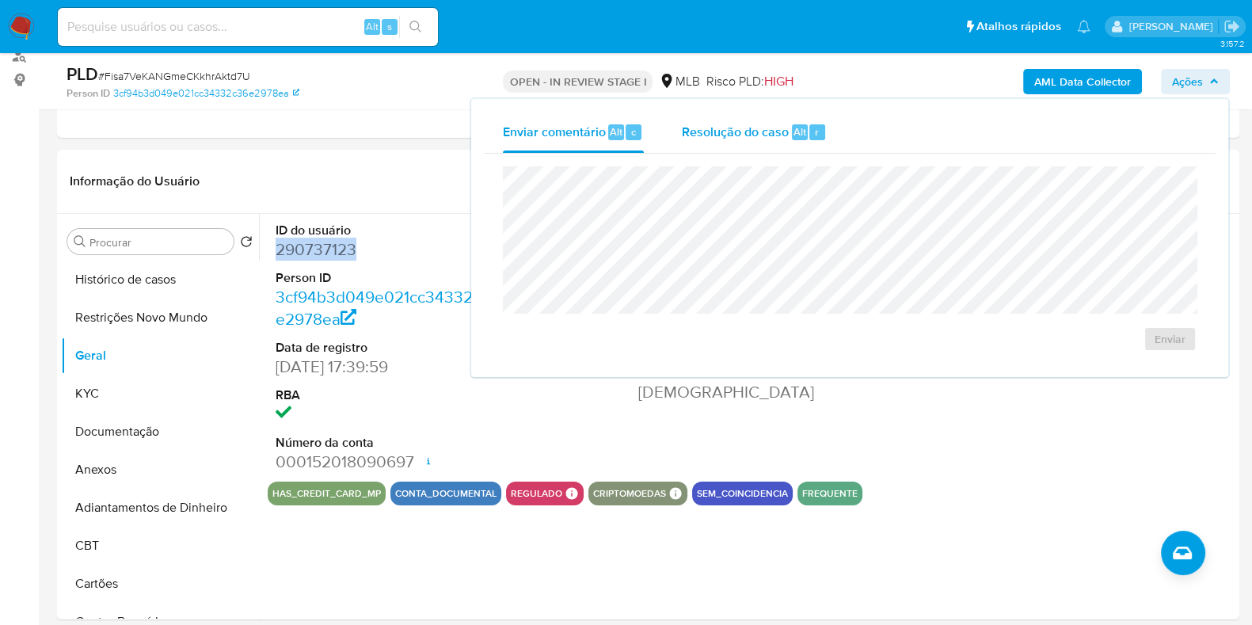
click at [774, 123] on span "Resolução do caso" at bounding box center [735, 131] width 107 height 18
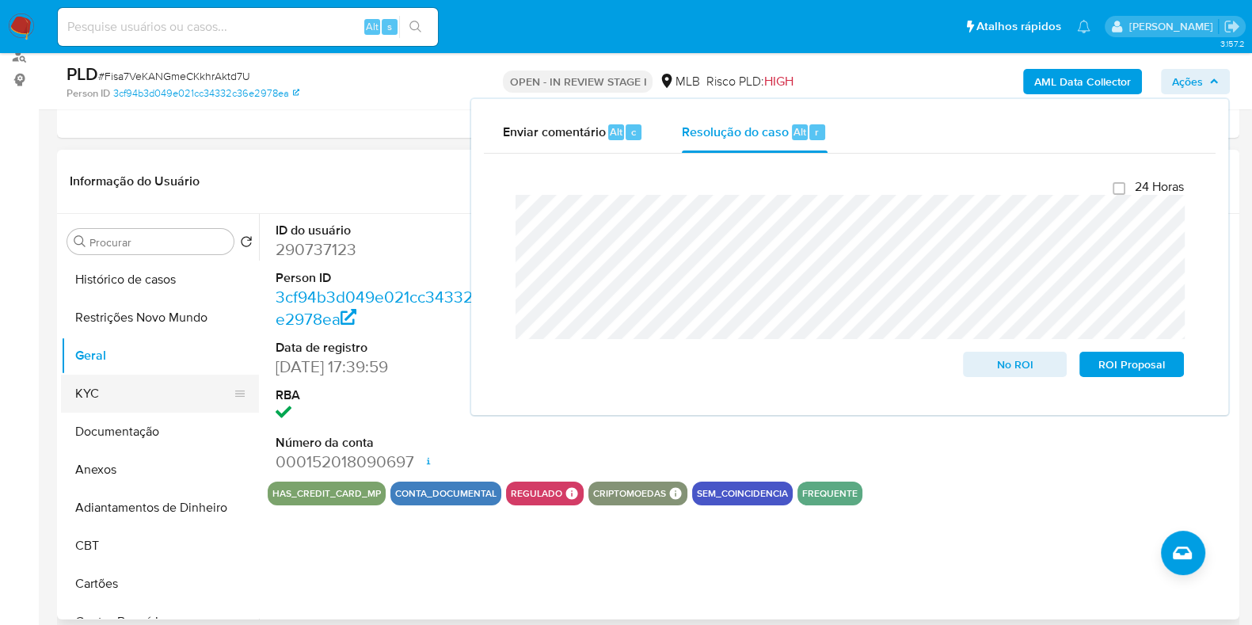
click at [123, 391] on button "KYC" at bounding box center [153, 393] width 185 height 38
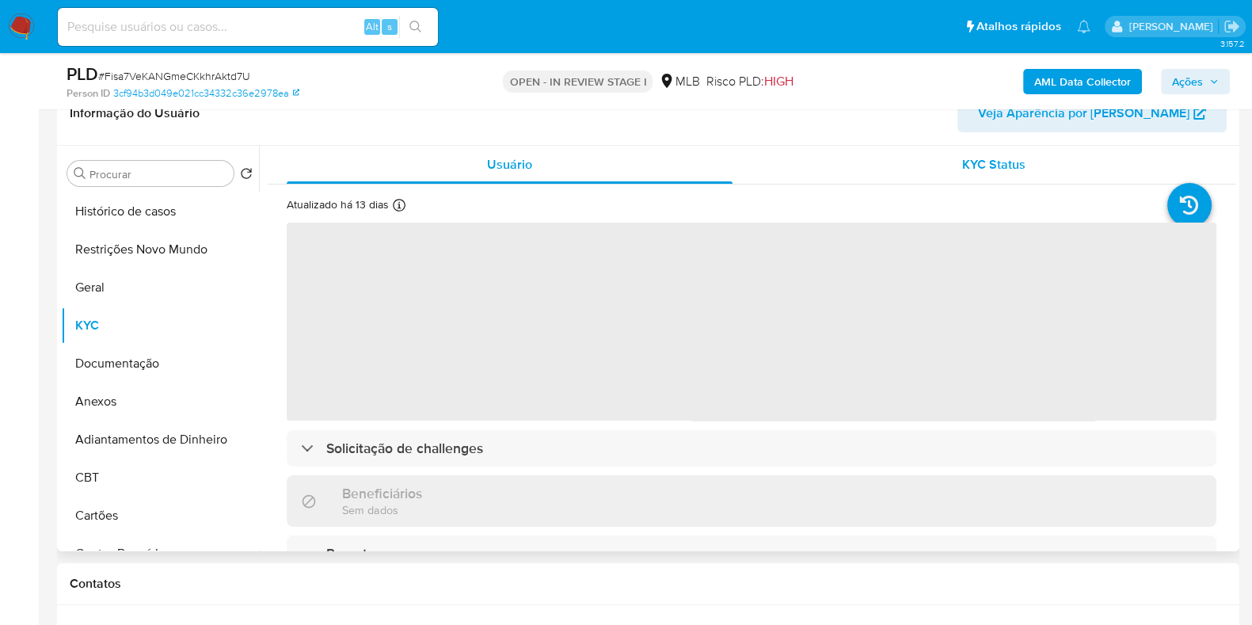
scroll to position [297, 0]
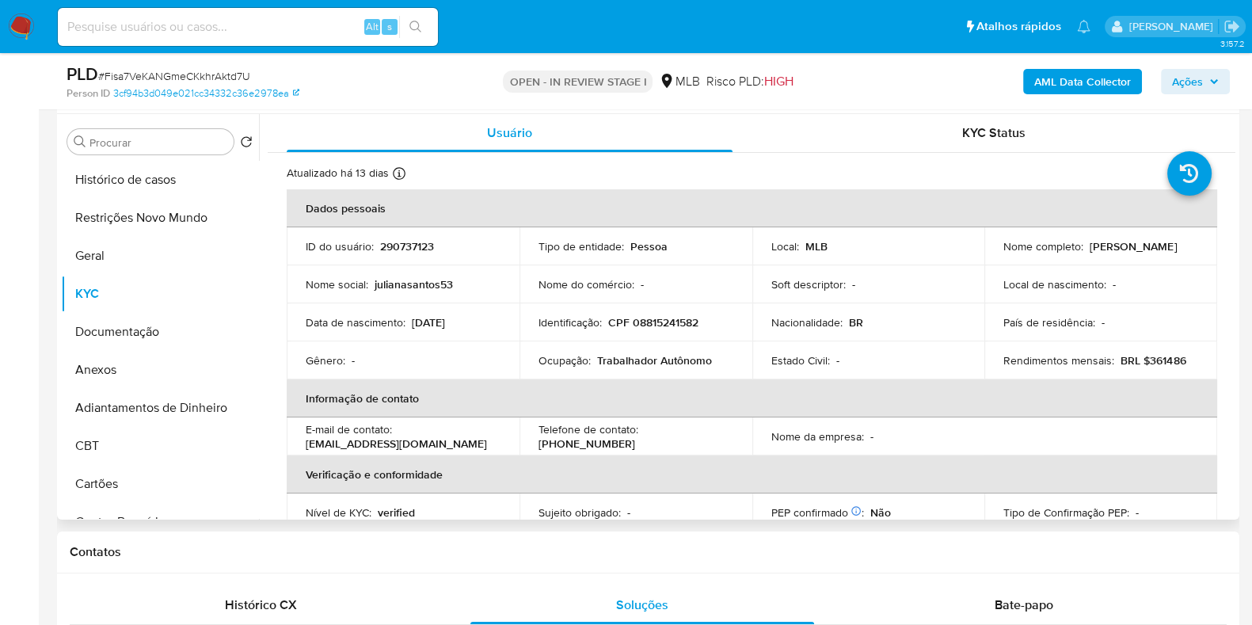
drag, startPoint x: 1157, startPoint y: 248, endPoint x: 991, endPoint y: 256, distance: 166.4
click at [991, 256] on td "Nome completo : Juliana Santos Do Nascimento" at bounding box center [1100, 246] width 233 height 38
copy p "Juliana Santos Do Nascimento"
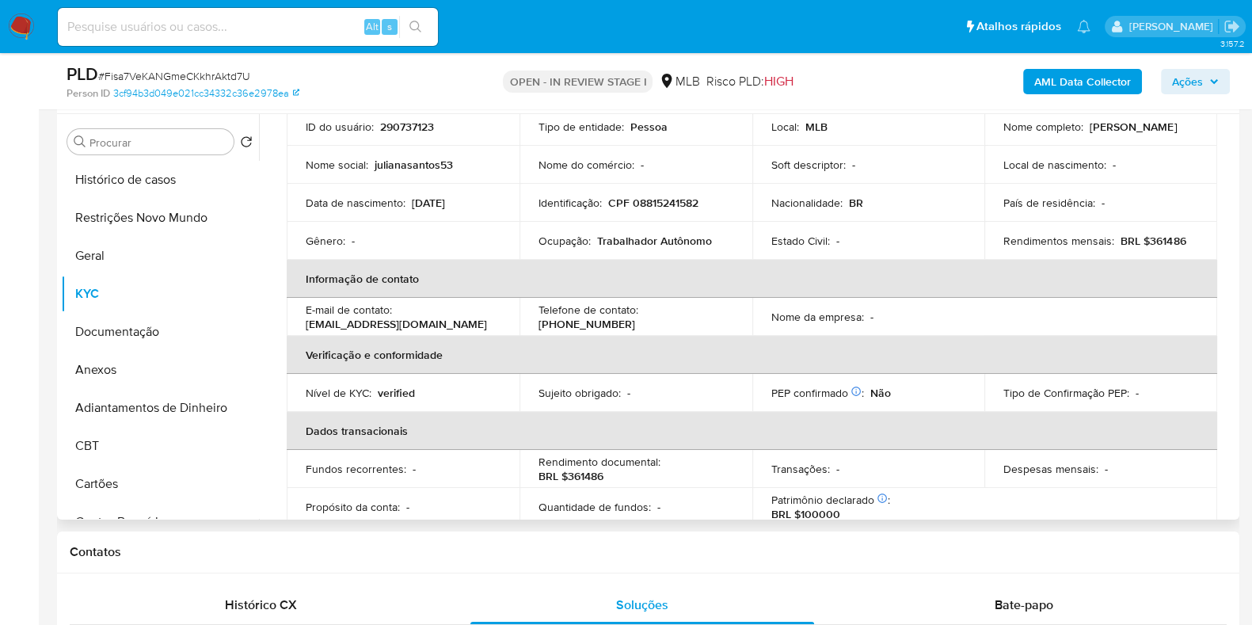
scroll to position [0, 0]
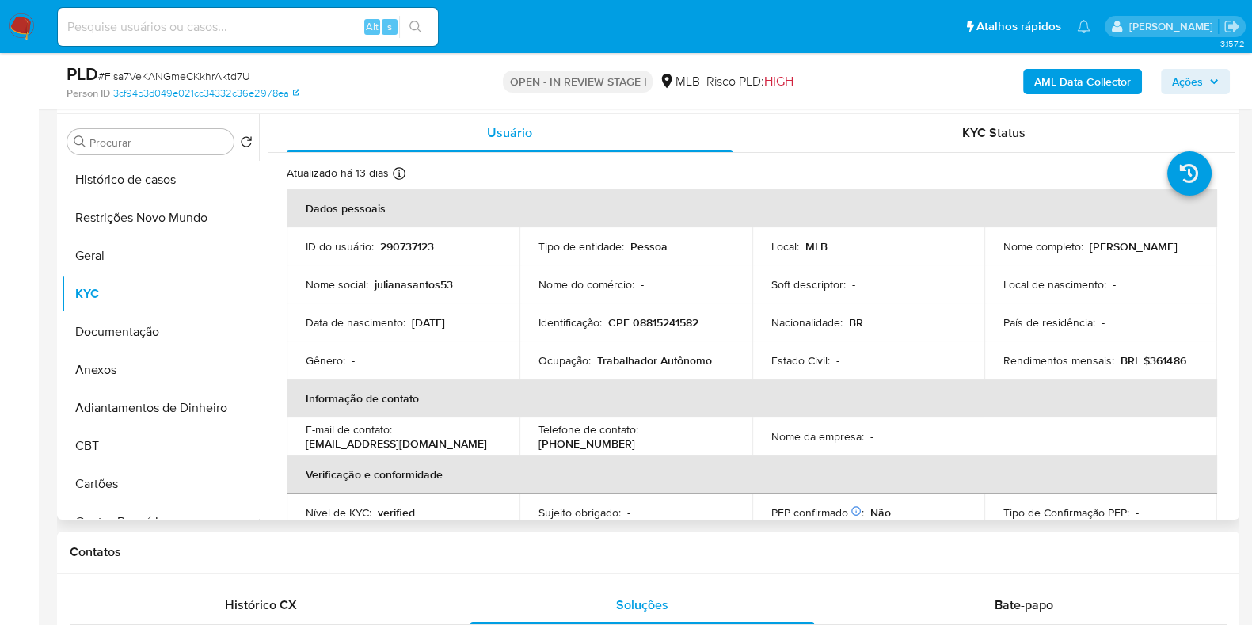
click at [645, 321] on p "CPF 08815241582" at bounding box center [653, 322] width 90 height 14
copy p "08815241582"
click at [163, 221] on button "Restrições Novo Mundo" at bounding box center [153, 218] width 185 height 38
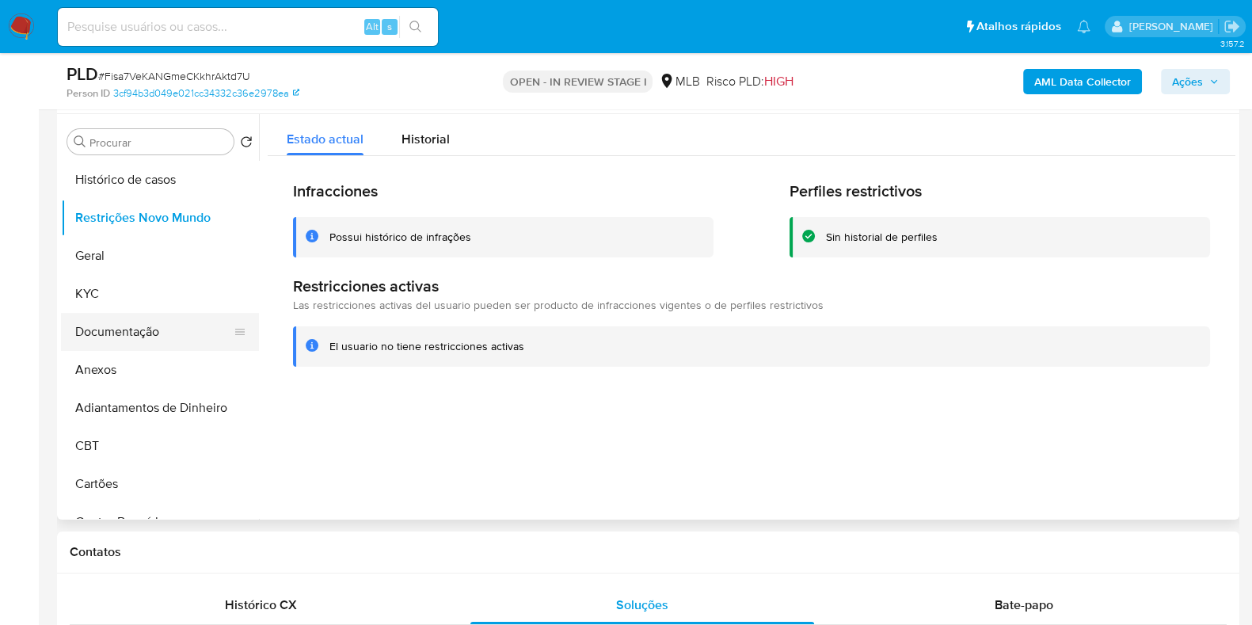
click at [160, 334] on button "Documentação" at bounding box center [153, 332] width 185 height 38
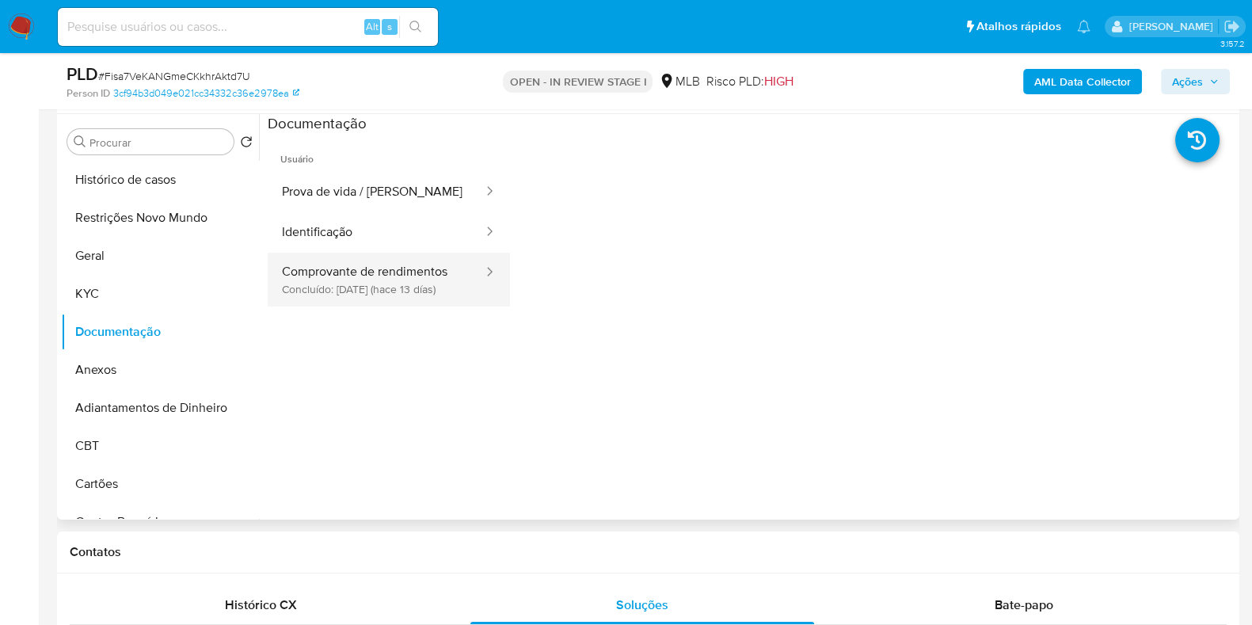
click at [364, 272] on button "Comprovante de rendimentos Concluído: 20/08/2025 (hace 13 días)" at bounding box center [376, 280] width 217 height 54
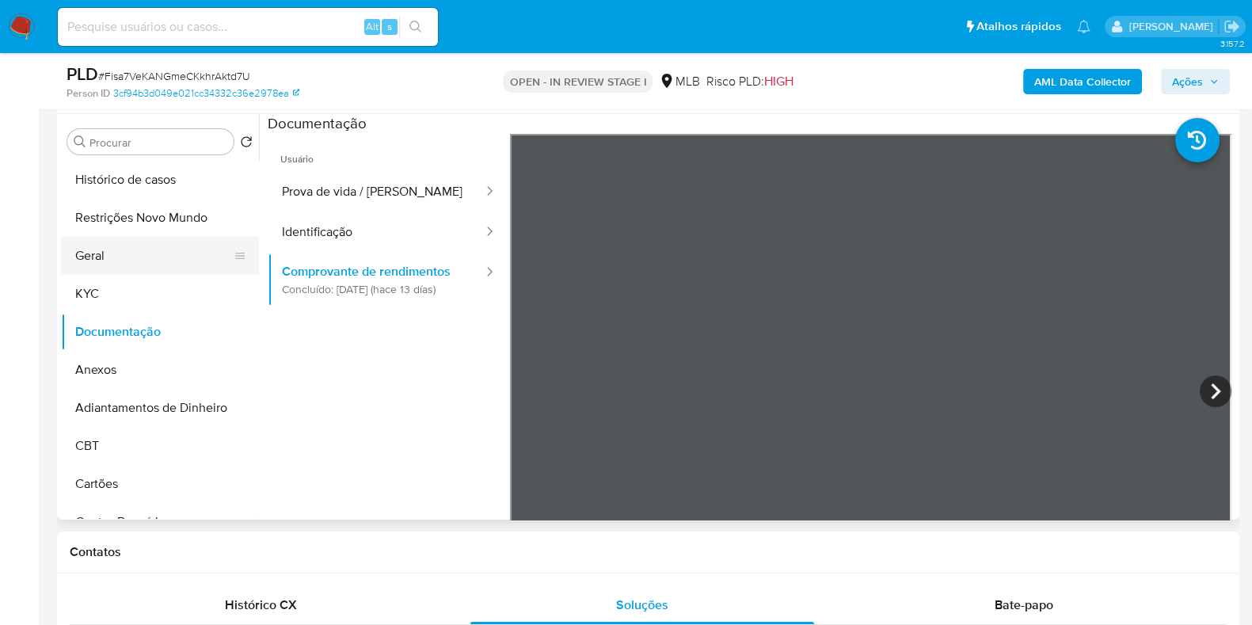
click at [91, 254] on button "Geral" at bounding box center [153, 256] width 185 height 38
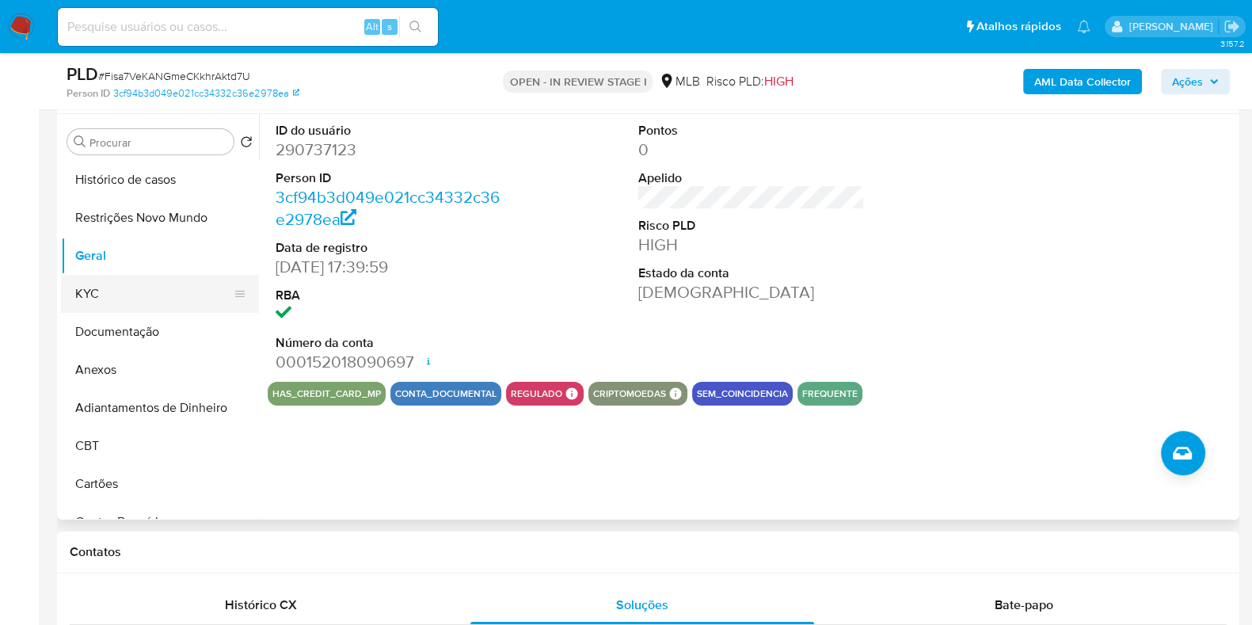
click at [111, 289] on button "KYC" at bounding box center [153, 294] width 185 height 38
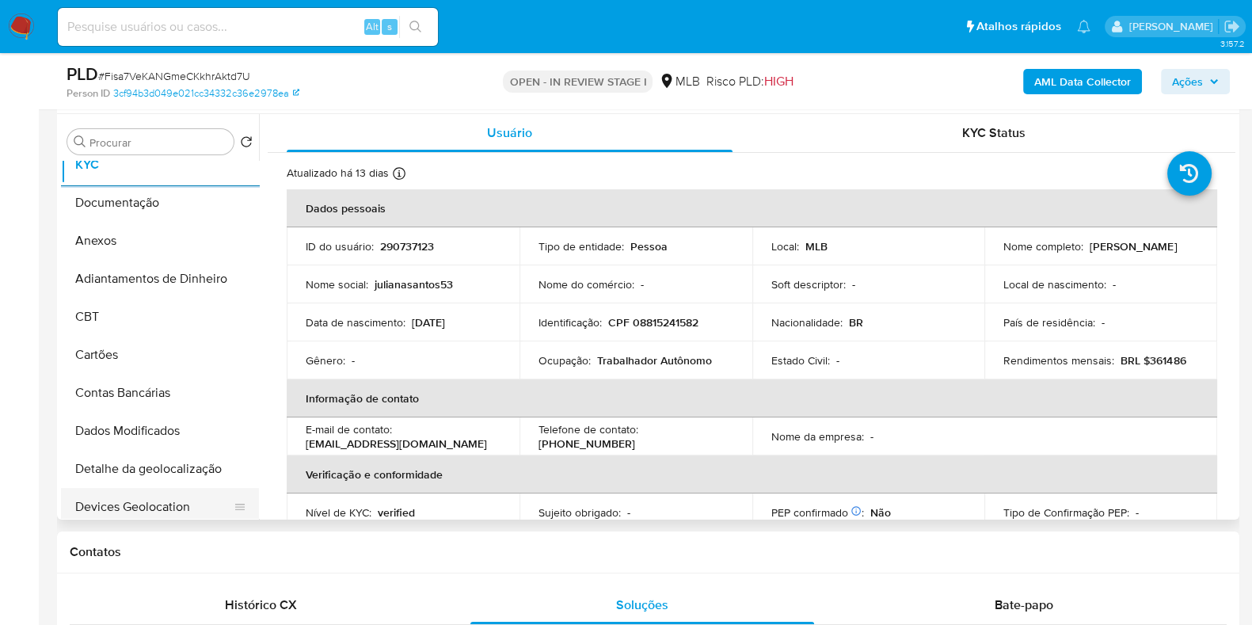
scroll to position [297, 0]
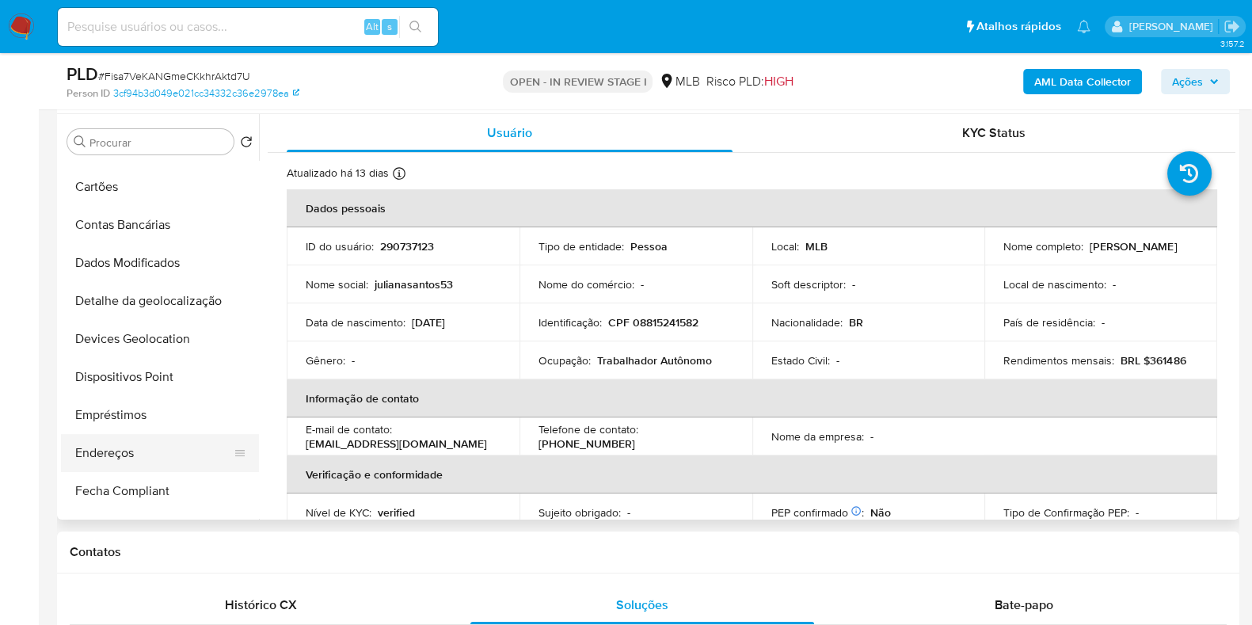
click at [127, 446] on button "Endereços" at bounding box center [153, 453] width 185 height 38
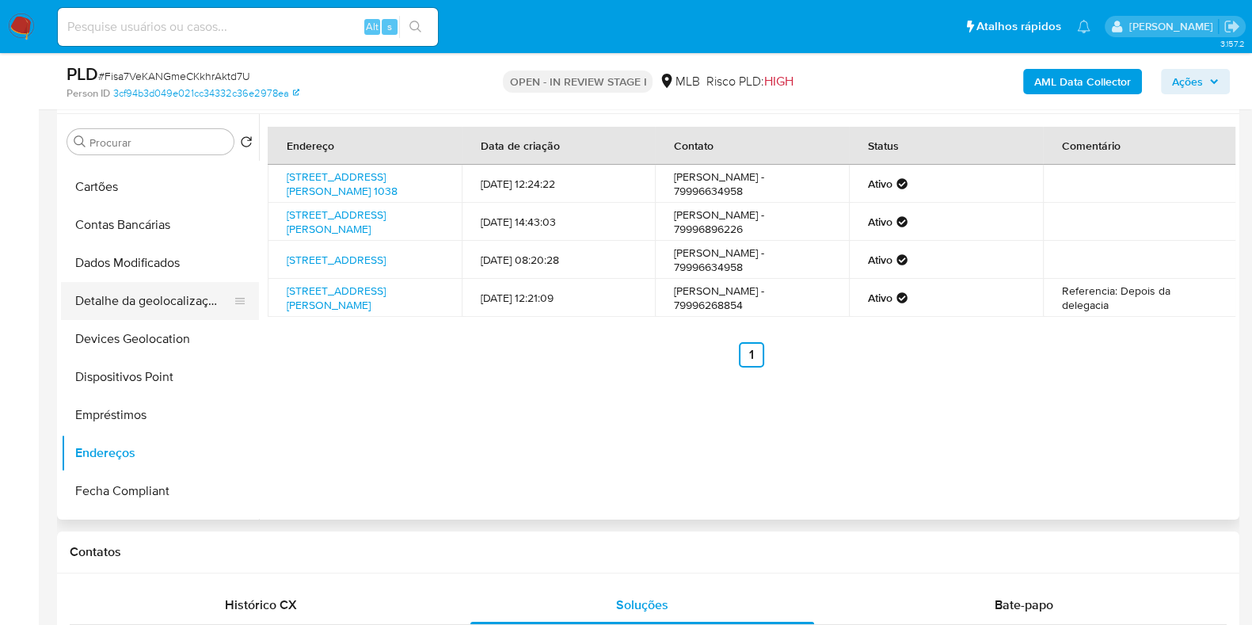
click at [141, 289] on button "Detalhe da geolocalização" at bounding box center [153, 301] width 185 height 38
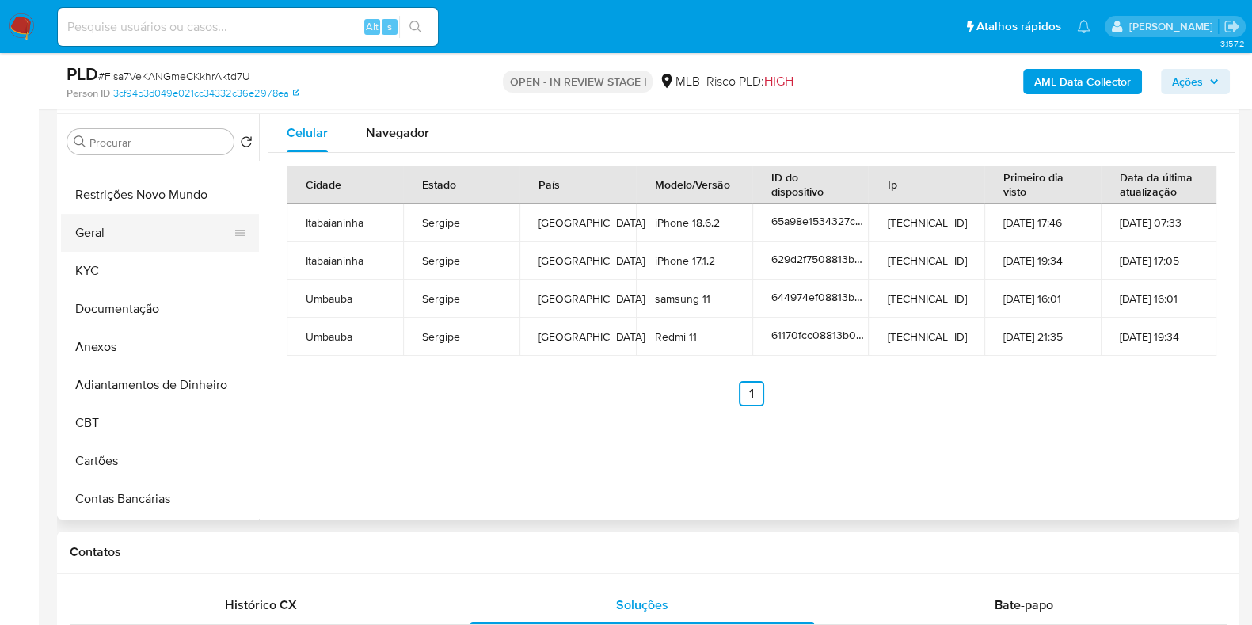
scroll to position [0, 0]
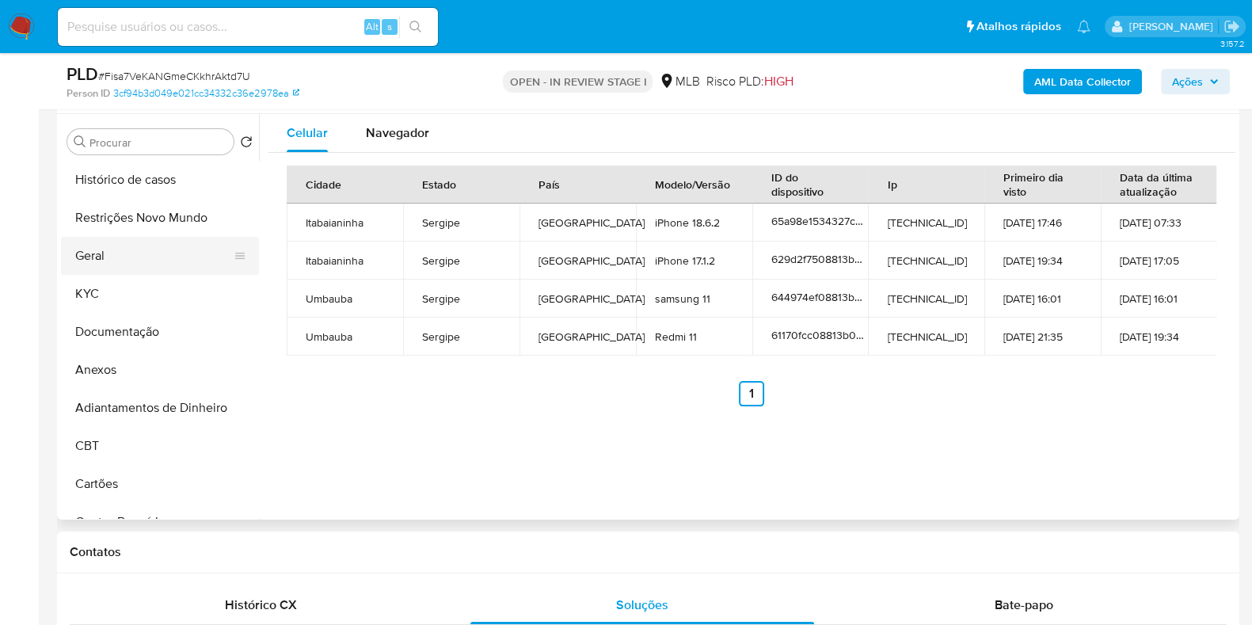
click at [165, 242] on button "Geral" at bounding box center [153, 256] width 185 height 38
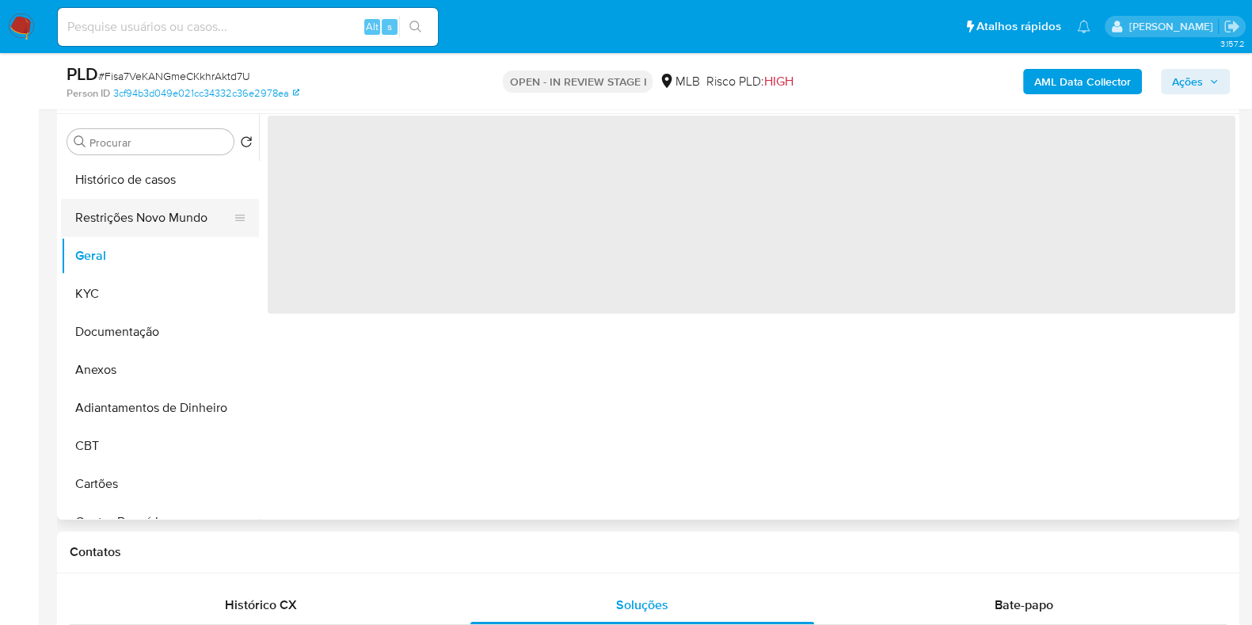
click at [162, 223] on button "Restrições Novo Mundo" at bounding box center [153, 218] width 185 height 38
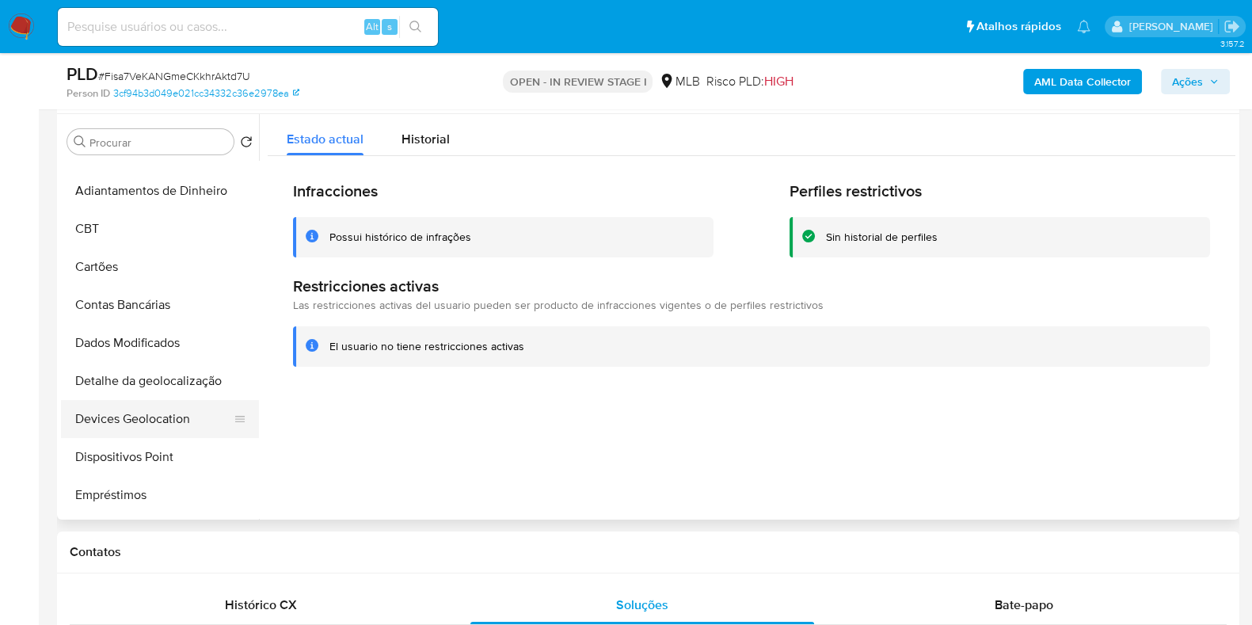
scroll to position [395, 0]
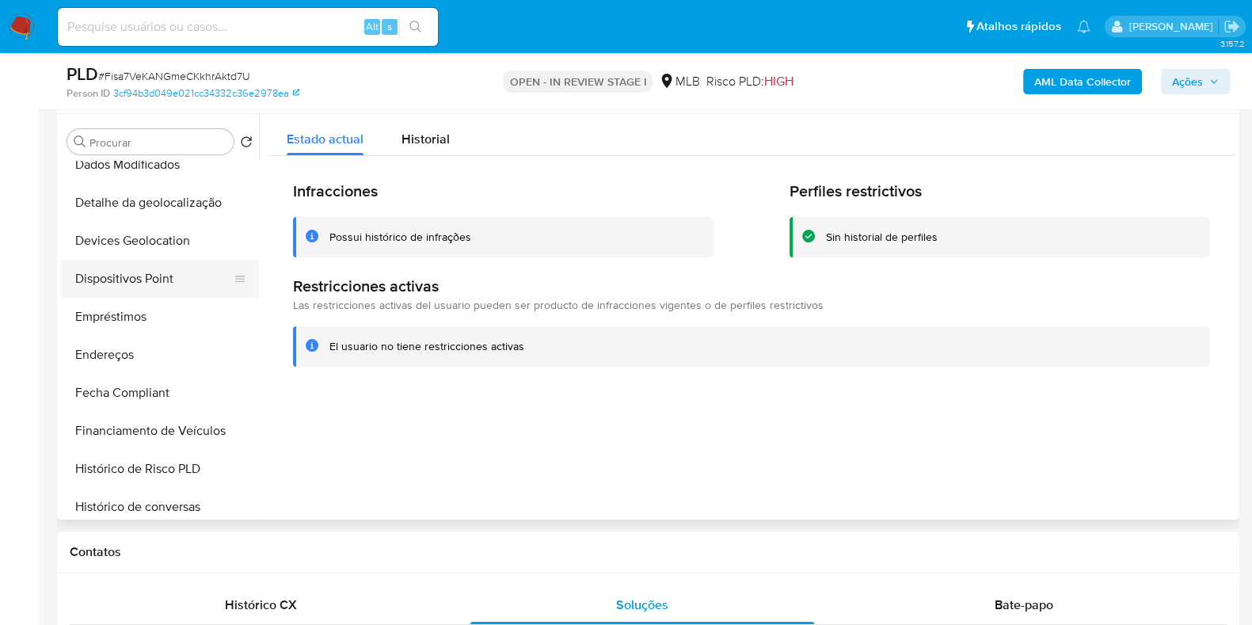
click at [158, 283] on button "Dispositivos Point" at bounding box center [153, 279] width 185 height 38
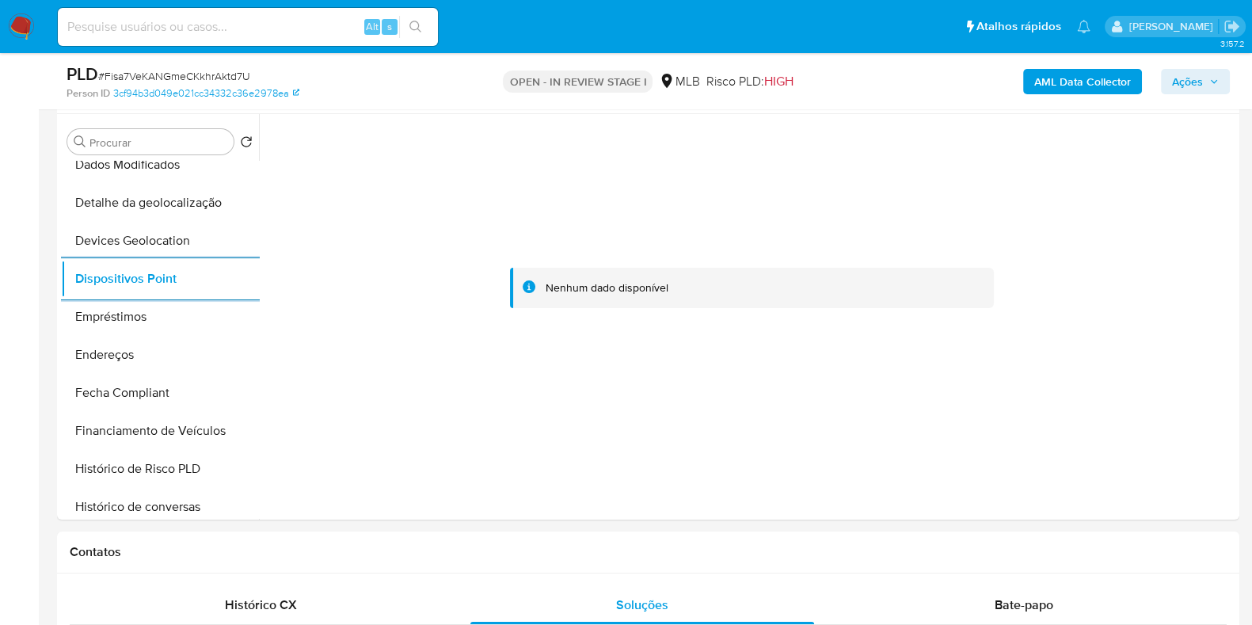
click at [1066, 66] on div "AML Data Collector Ações" at bounding box center [1037, 81] width 383 height 37
click at [1073, 77] on b "AML Data Collector" at bounding box center [1082, 81] width 97 height 25
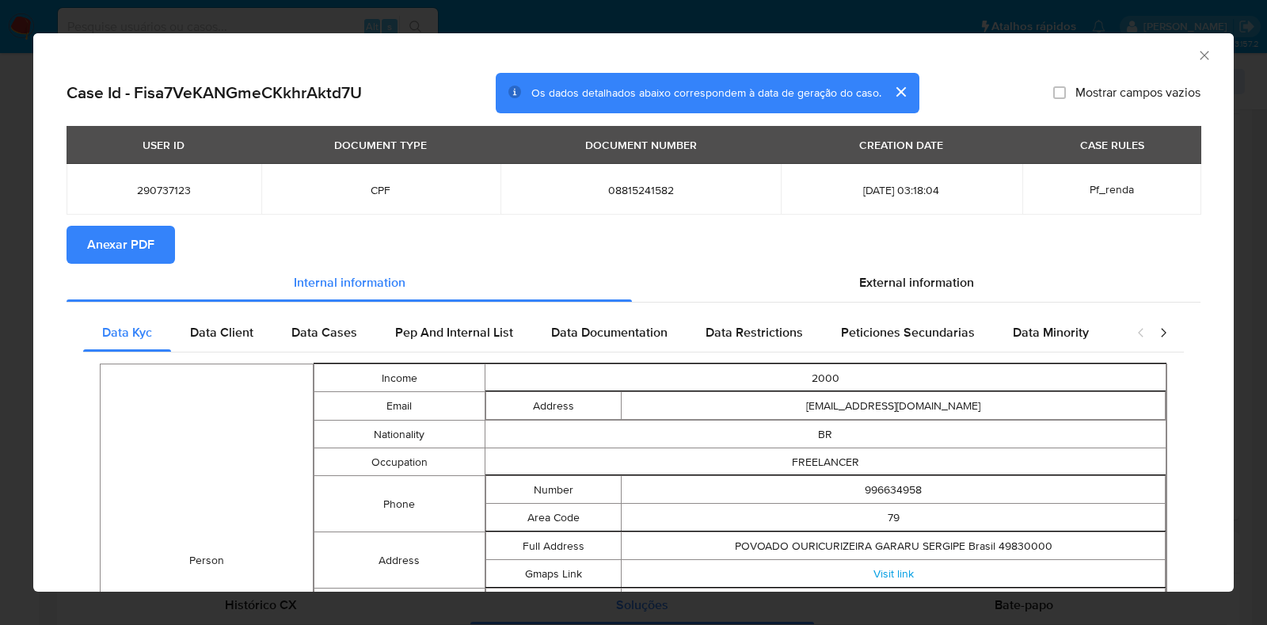
click at [126, 251] on span "Anexar PDF" at bounding box center [120, 244] width 67 height 35
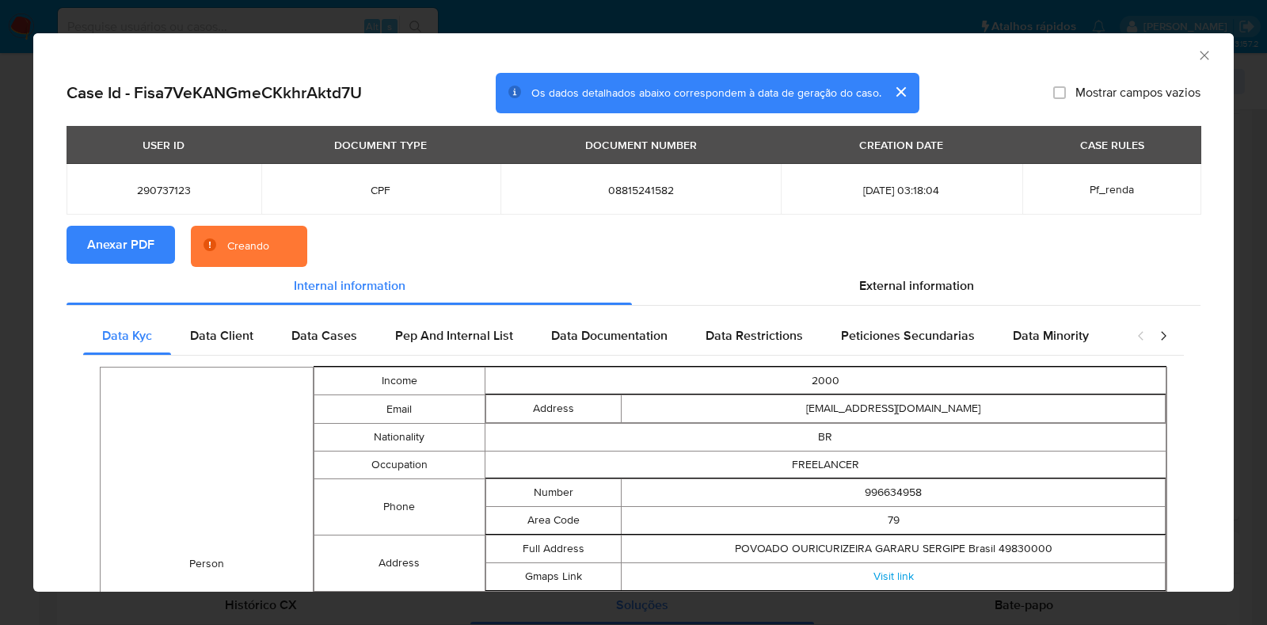
click at [2, 298] on div "AML Data Collector Case Id - Fisa7VeKANGmeCKkhrAktd7U Os dados detalhados abaix…" at bounding box center [633, 312] width 1267 height 625
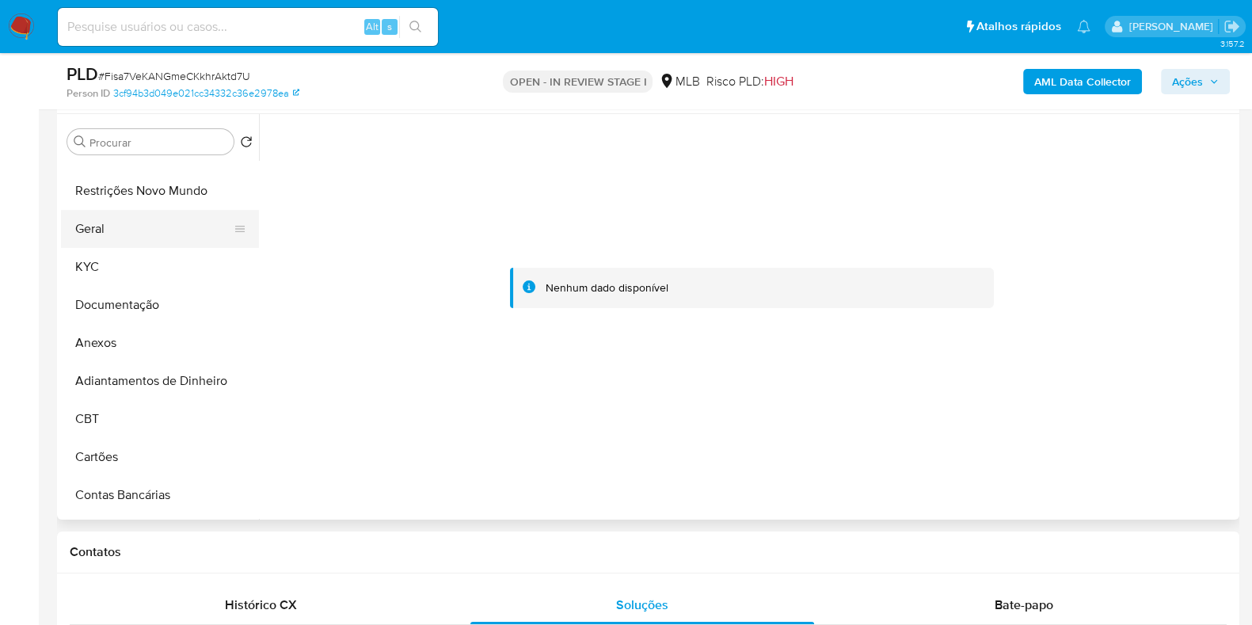
scroll to position [0, 0]
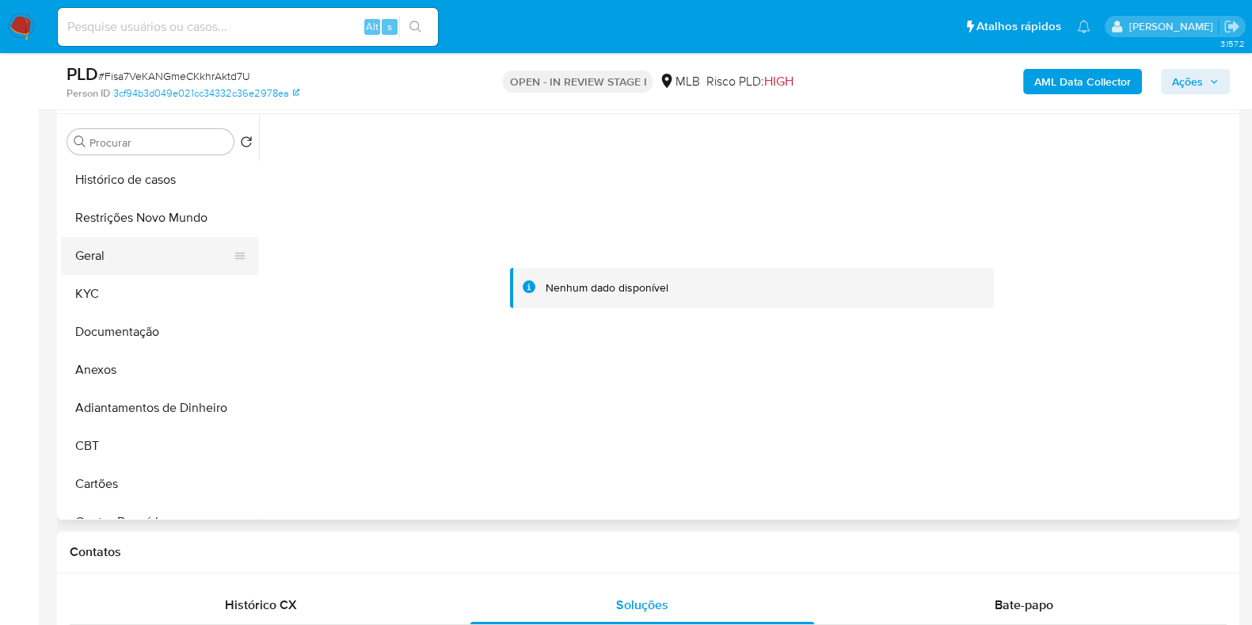
click at [147, 272] on button "Geral" at bounding box center [153, 256] width 185 height 38
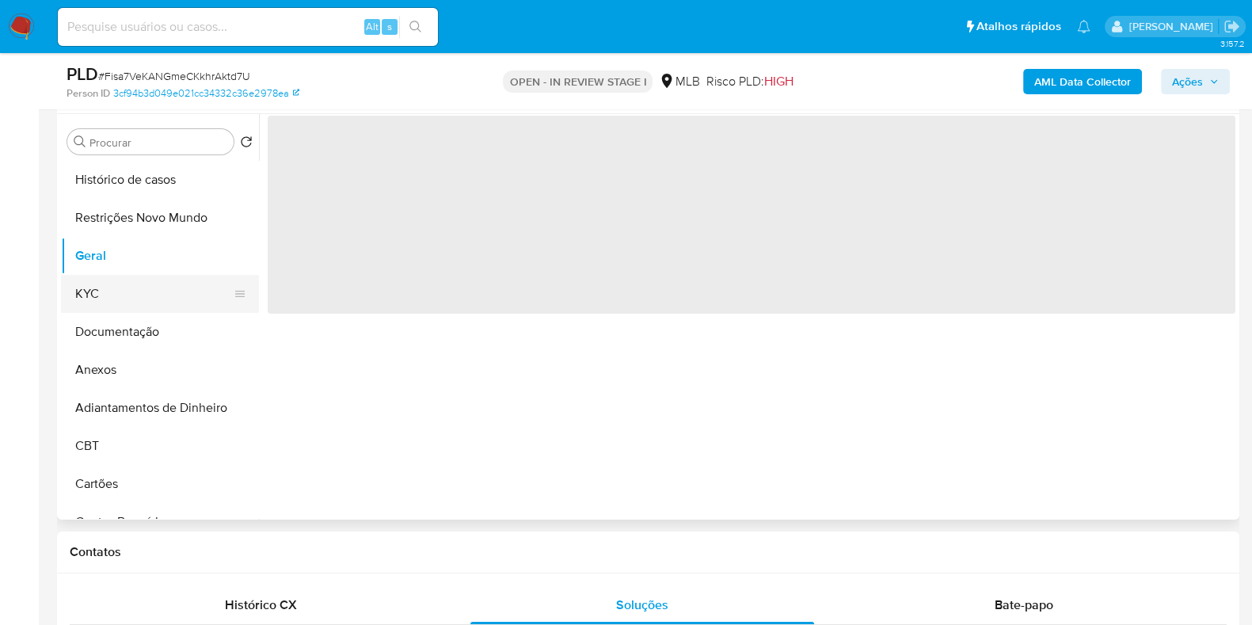
click at [135, 299] on button "KYC" at bounding box center [153, 294] width 185 height 38
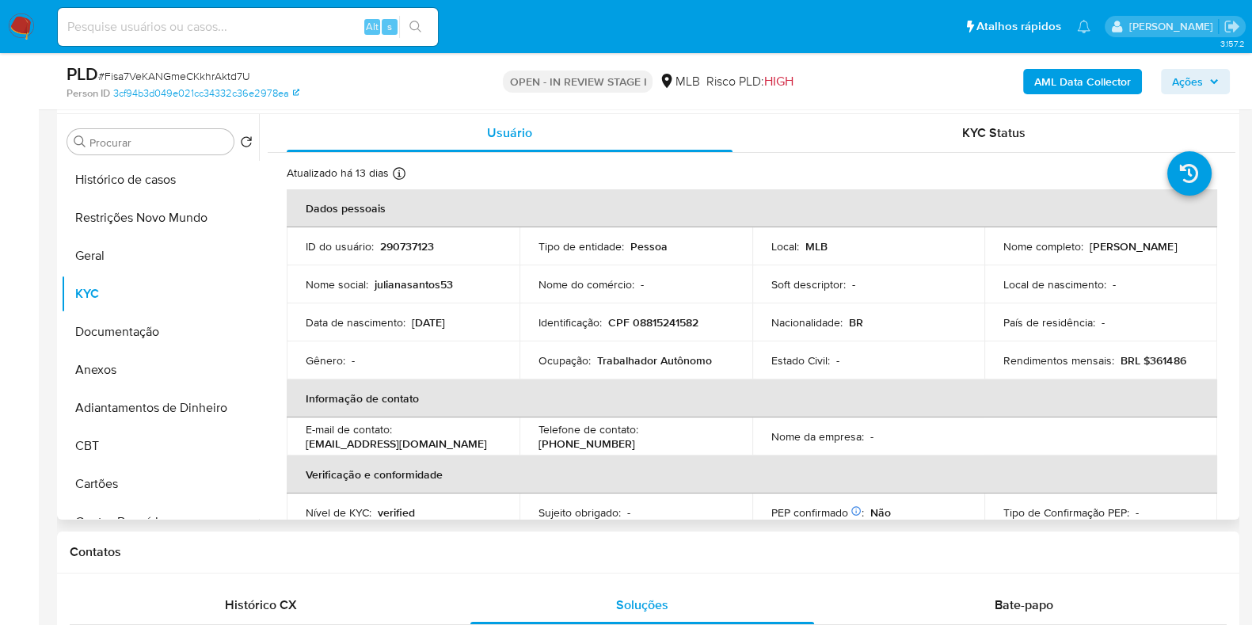
drag, startPoint x: 1138, startPoint y: 256, endPoint x: 994, endPoint y: 259, distance: 143.3
click at [994, 259] on td "Nome completo : Juliana Santos Do Nascimento" at bounding box center [1100, 246] width 233 height 38
copy p "Juliana Santos Do Nascimento"
click at [116, 374] on button "Anexos" at bounding box center [153, 370] width 185 height 38
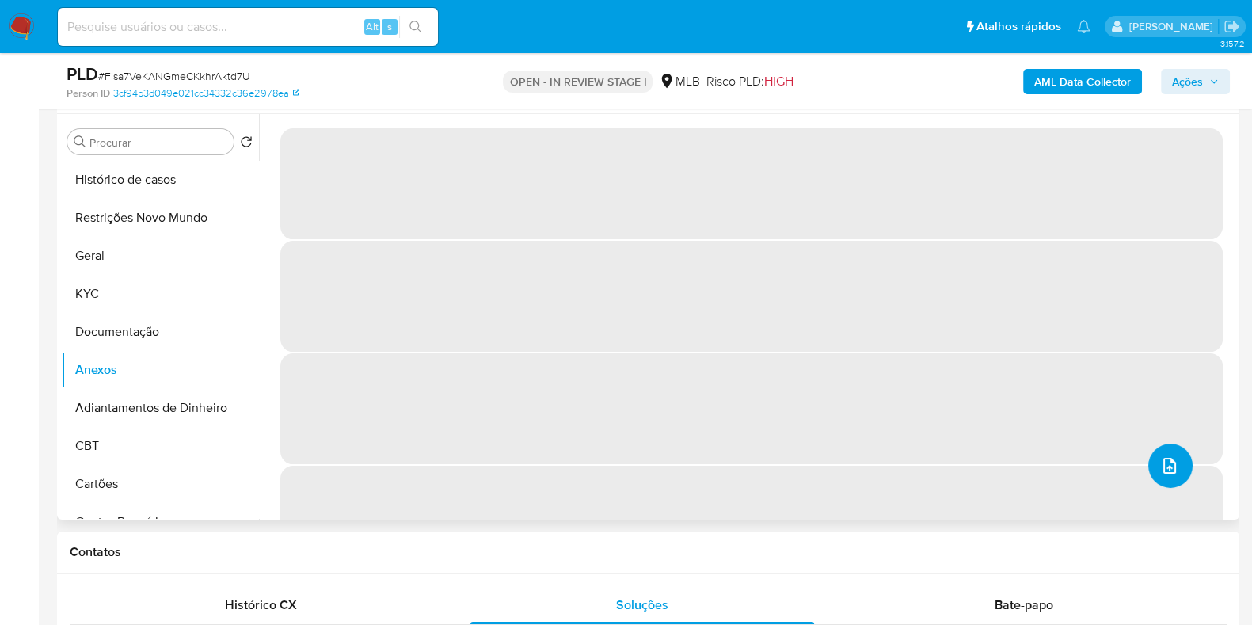
click at [1161, 467] on icon "upload-file" at bounding box center [1169, 465] width 19 height 19
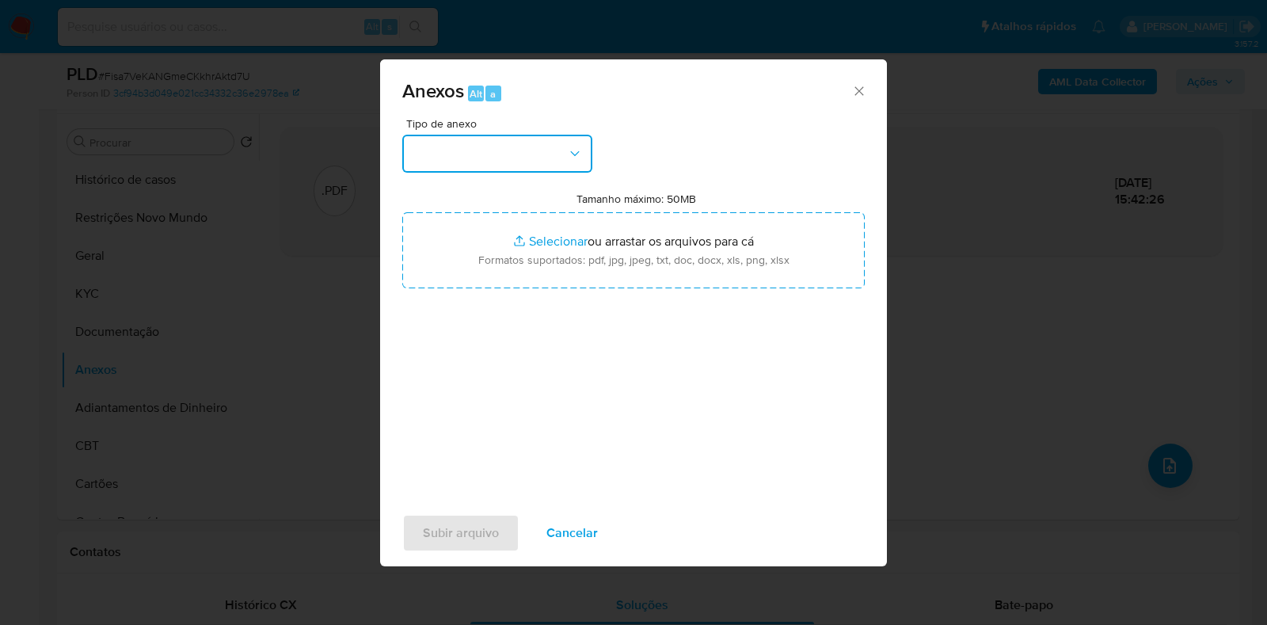
click at [528, 156] on button "button" at bounding box center [497, 154] width 190 height 38
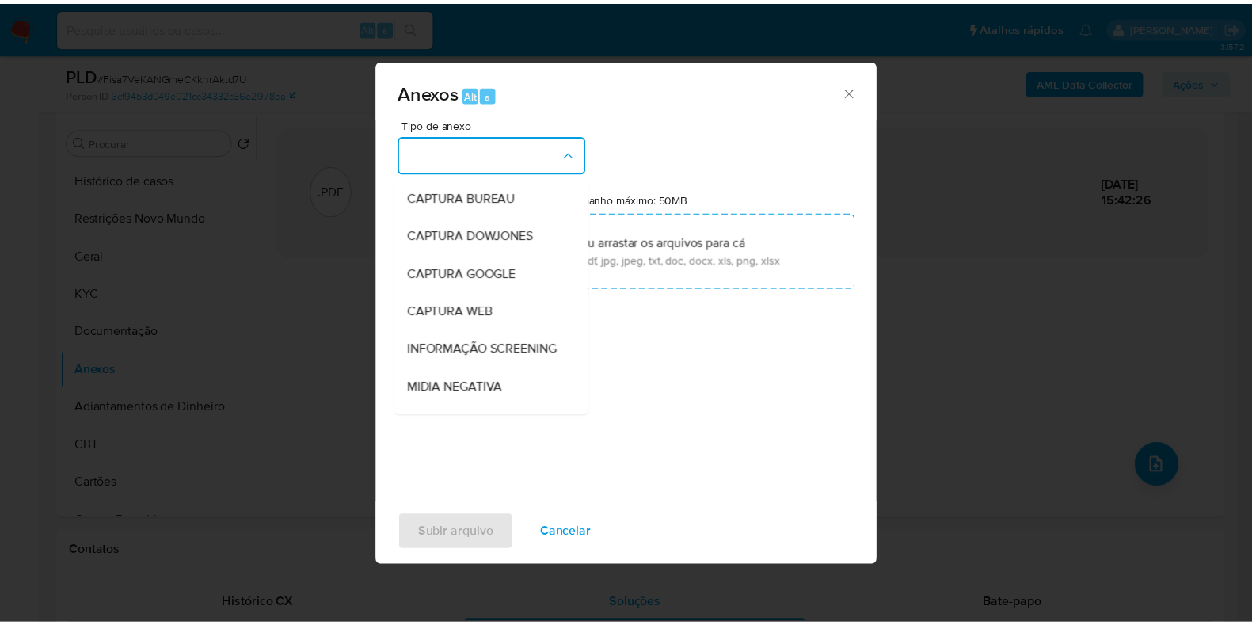
scroll to position [244, 0]
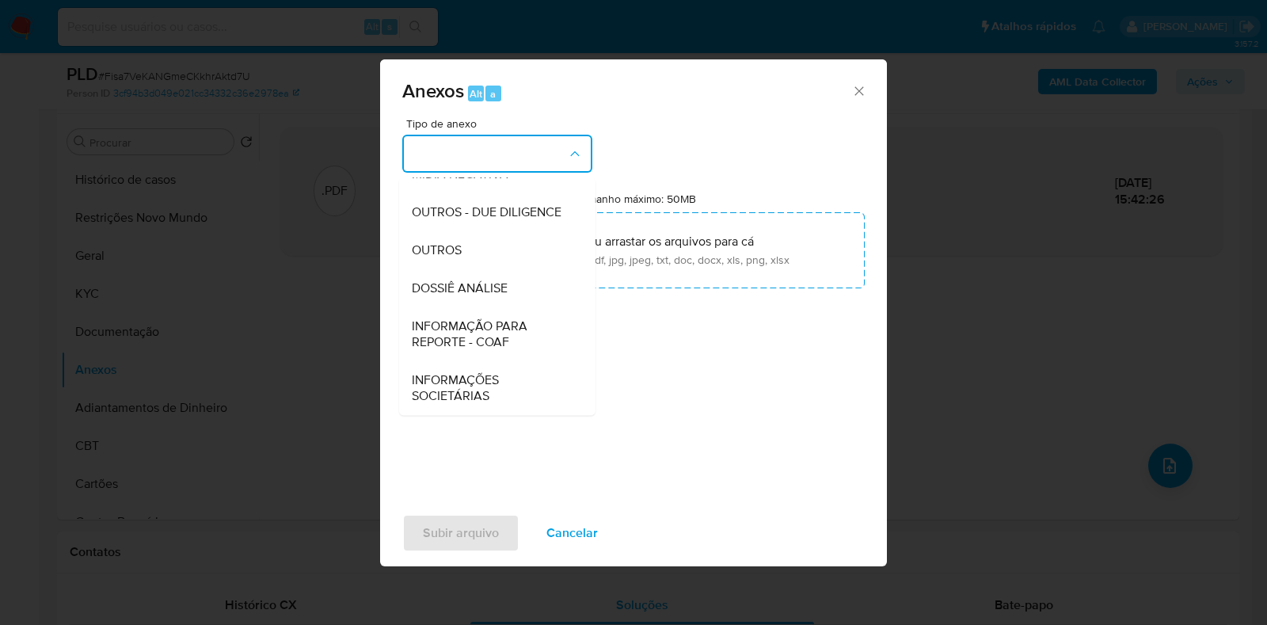
click at [499, 294] on span "DOSSIÊ ANÁLISE" at bounding box center [460, 288] width 96 height 16
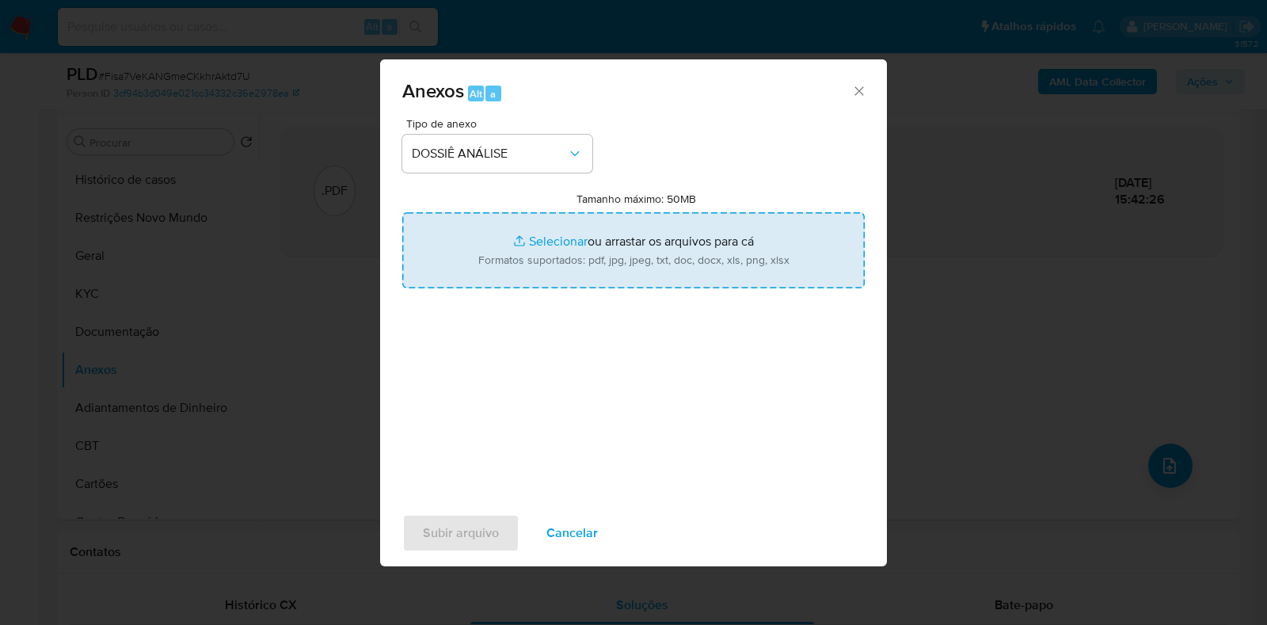
type input "C:\fakepath\2.ª SAR - CPF 08815241582 - JULIANA SANTOS DO NASCIMENTO.pdf"
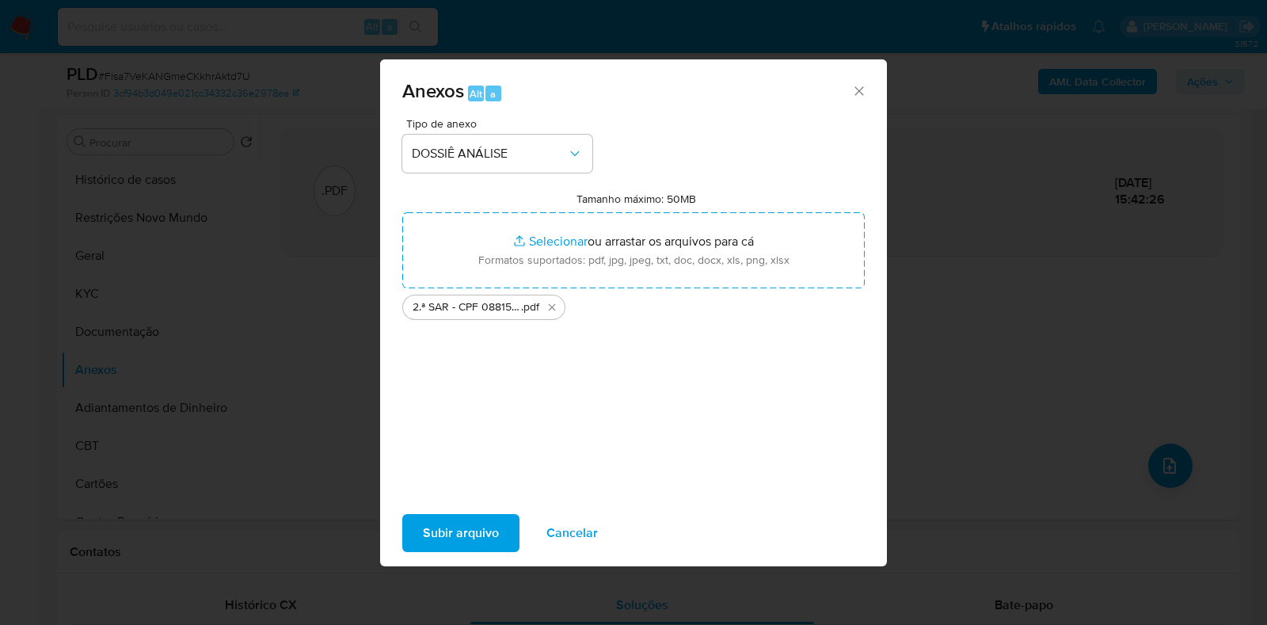
click at [456, 524] on span "Subir arquivo" at bounding box center [461, 532] width 76 height 35
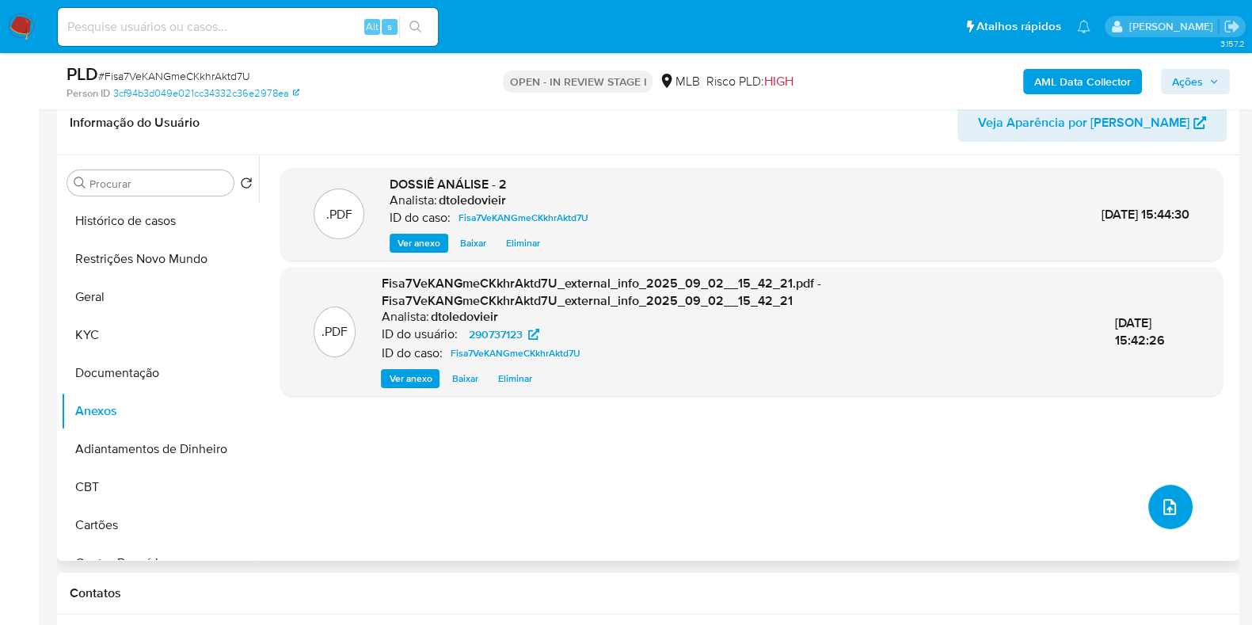
scroll to position [197, 0]
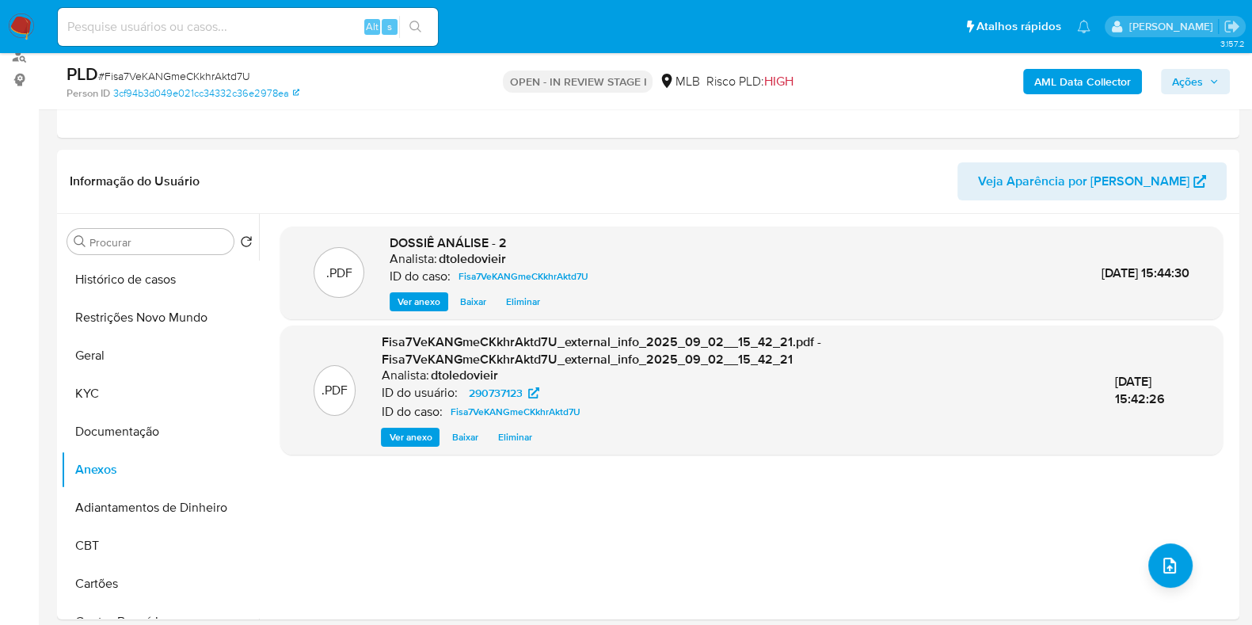
click at [1224, 77] on button "Ações" at bounding box center [1195, 81] width 69 height 25
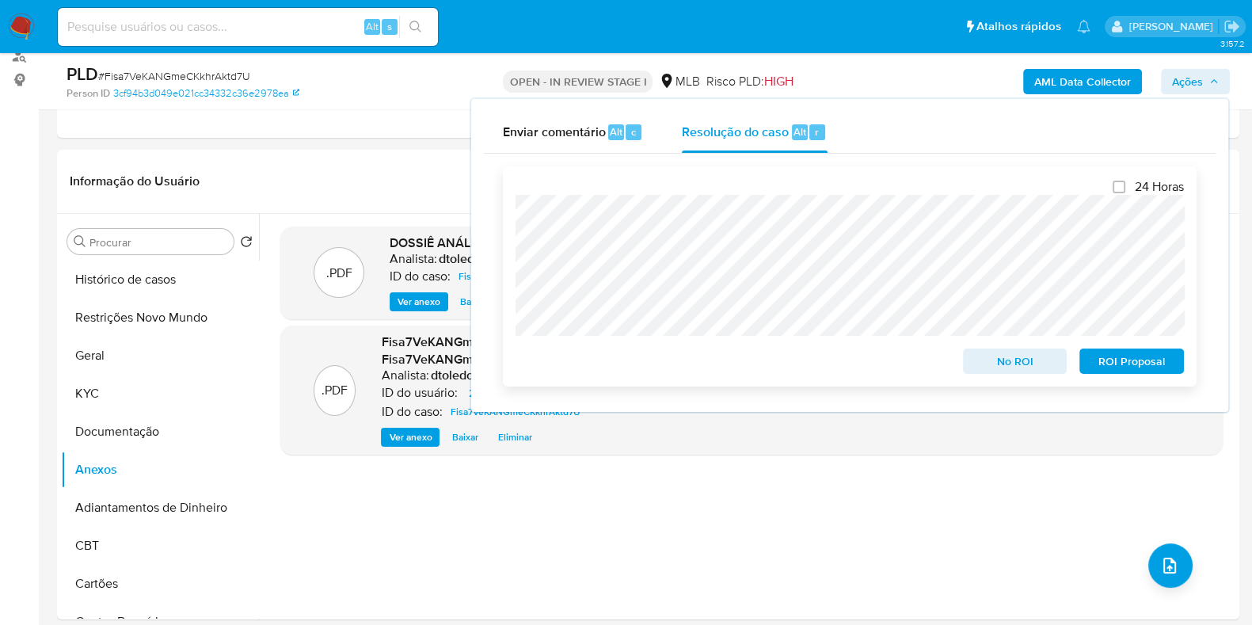
click at [1108, 351] on span "ROI Proposal" at bounding box center [1131, 361] width 82 height 22
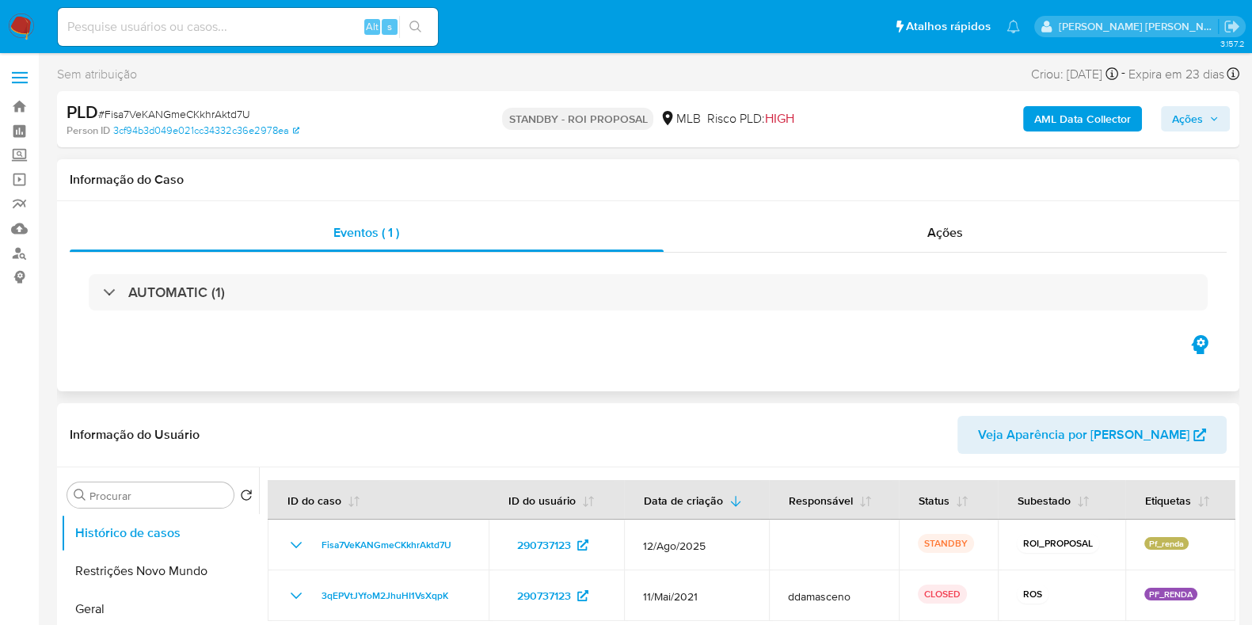
select select "10"
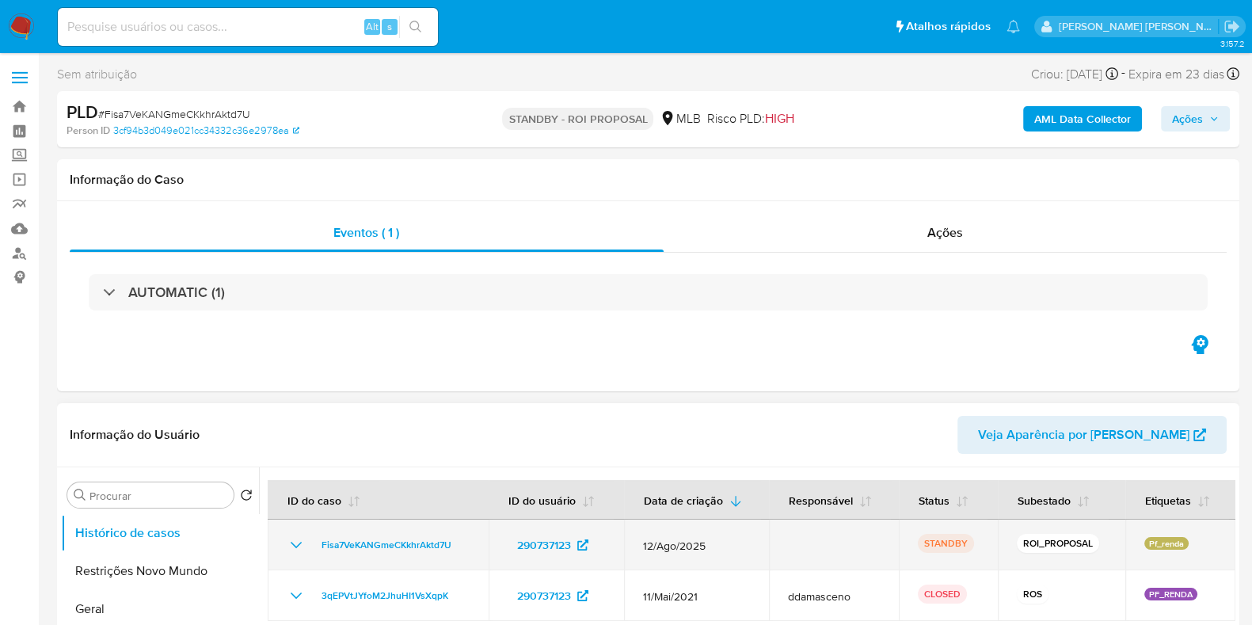
scroll to position [197, 0]
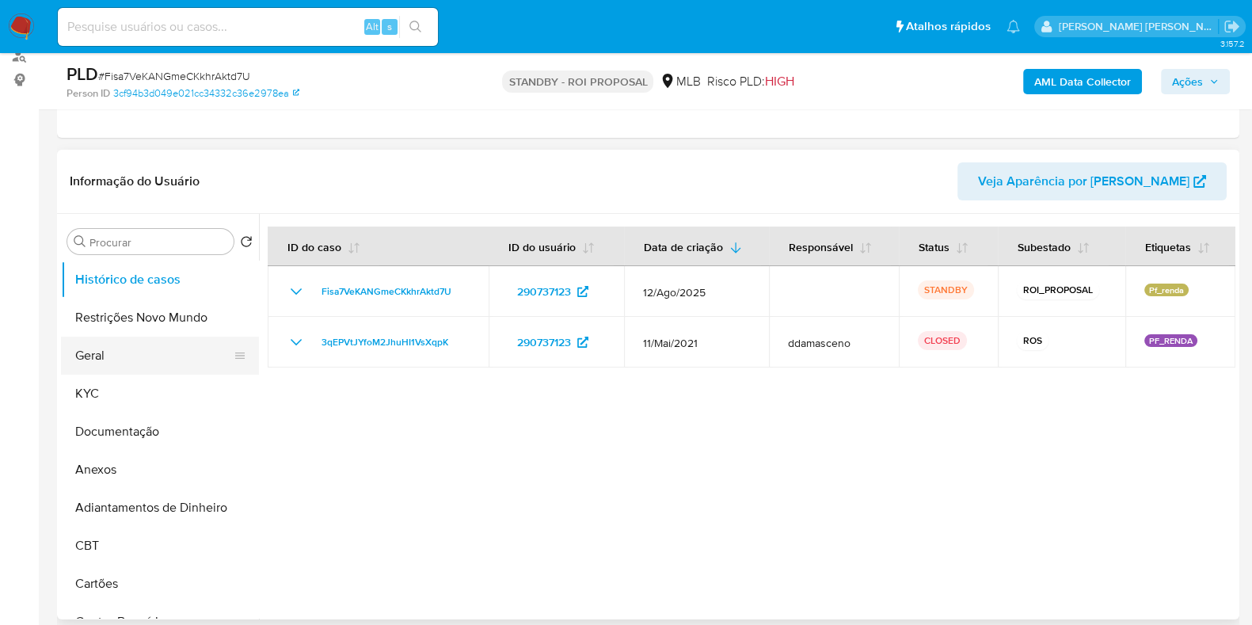
click at [139, 358] on button "Geral" at bounding box center [153, 355] width 185 height 38
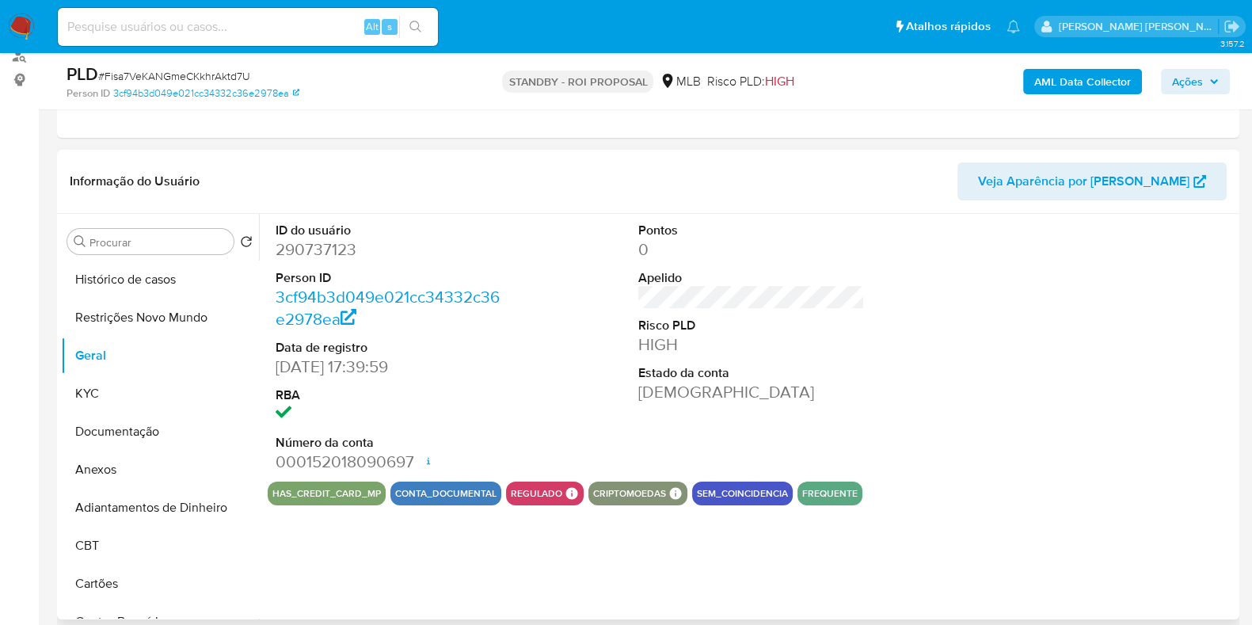
click at [325, 238] on dd "290737123" at bounding box center [388, 249] width 226 height 22
copy dd "290737123"
click at [222, 41] on div "Alt s" at bounding box center [248, 27] width 380 height 38
click at [222, 32] on input at bounding box center [248, 27] width 380 height 21
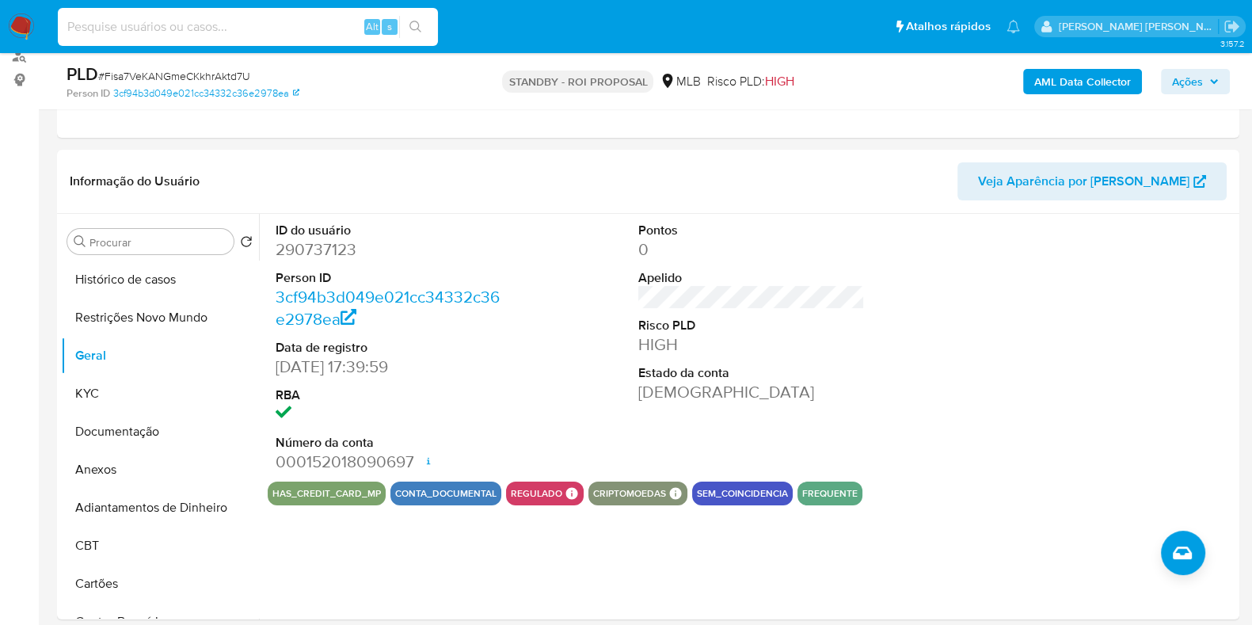
paste input "19273378"
type input "19273378"
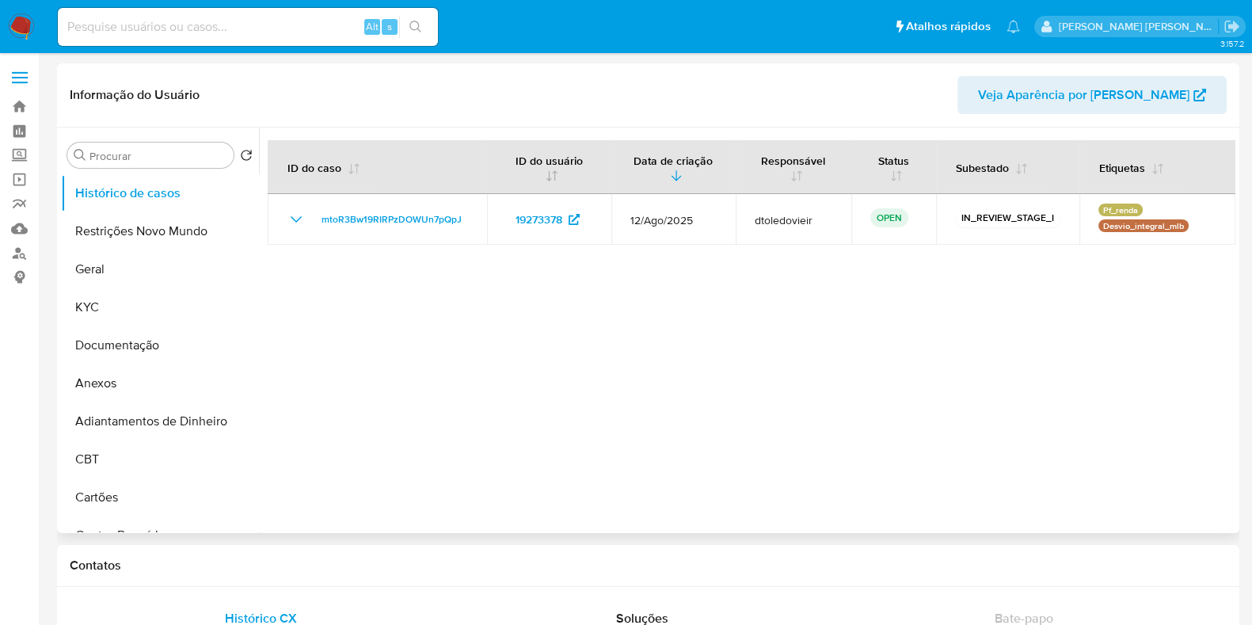
select select "10"
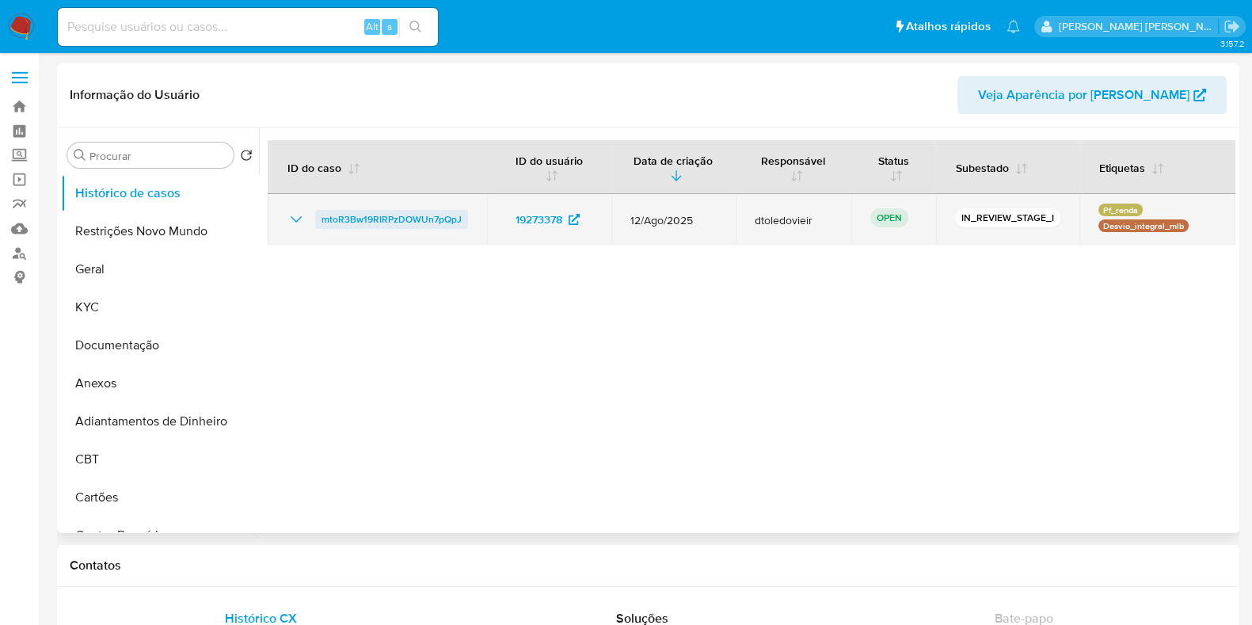
click at [400, 217] on span "mtoR3Bw19RIRPzDOWUn7pQpJ" at bounding box center [391, 219] width 140 height 19
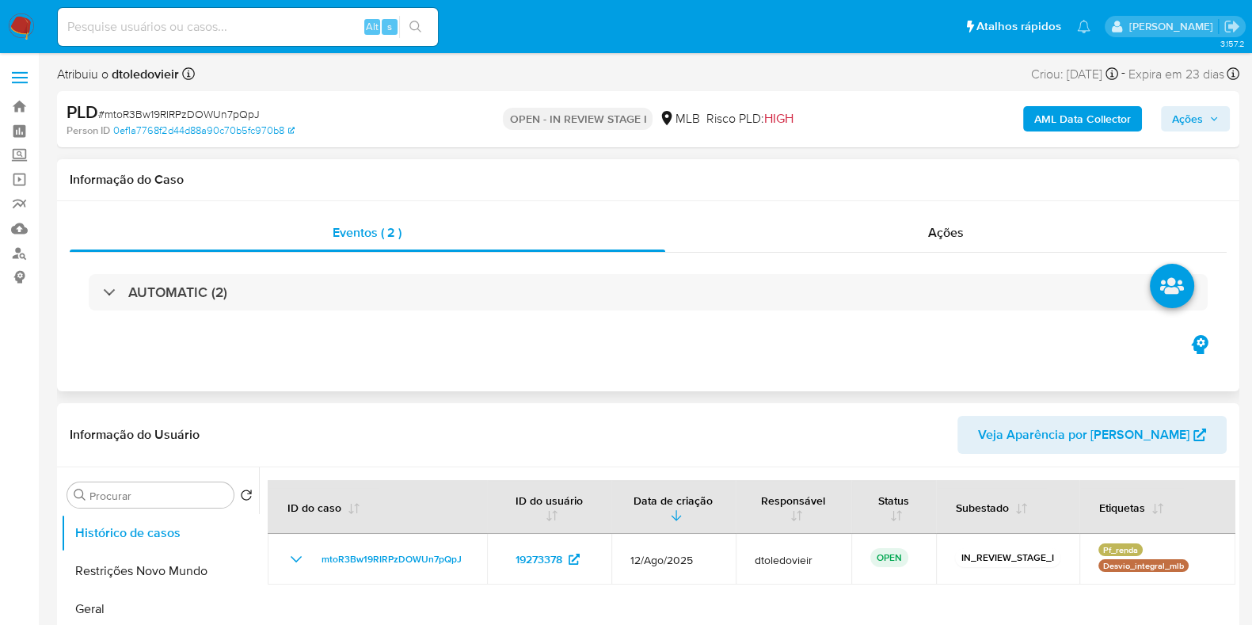
select select "10"
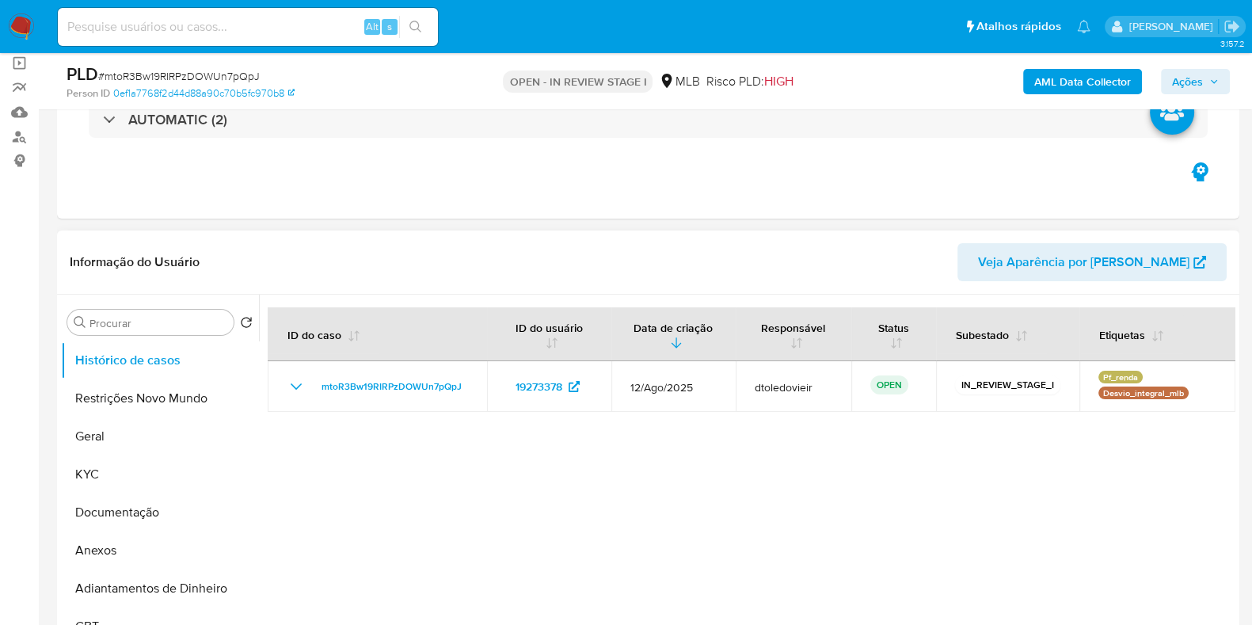
scroll to position [197, 0]
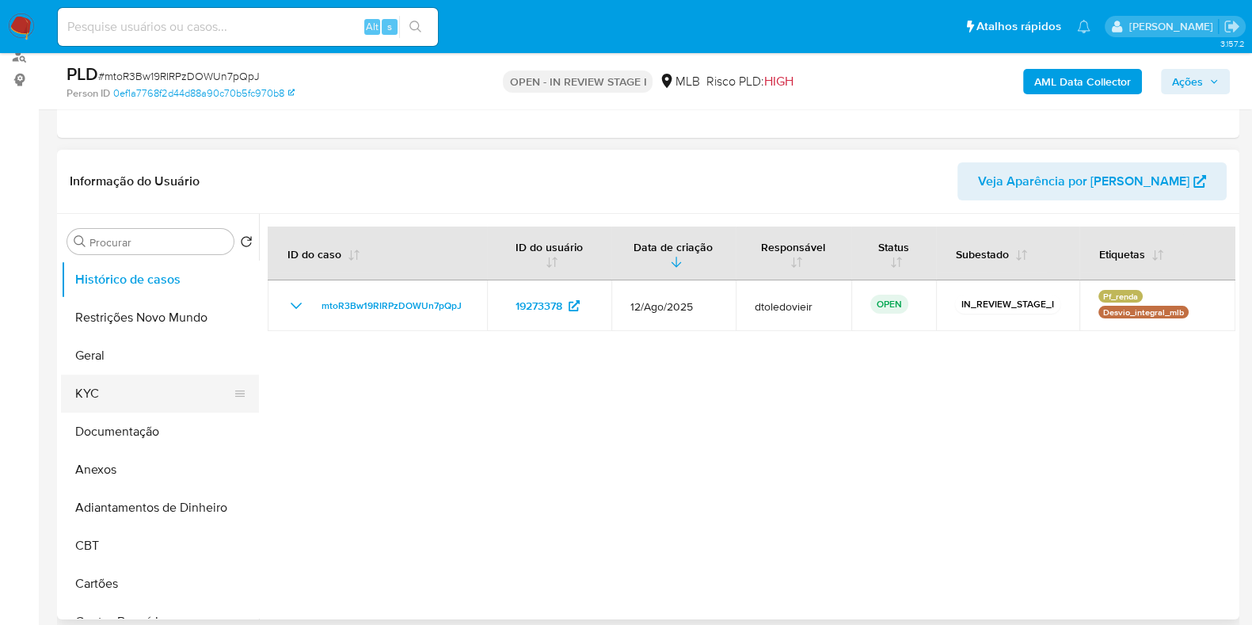
click at [130, 389] on button "KYC" at bounding box center [153, 393] width 185 height 38
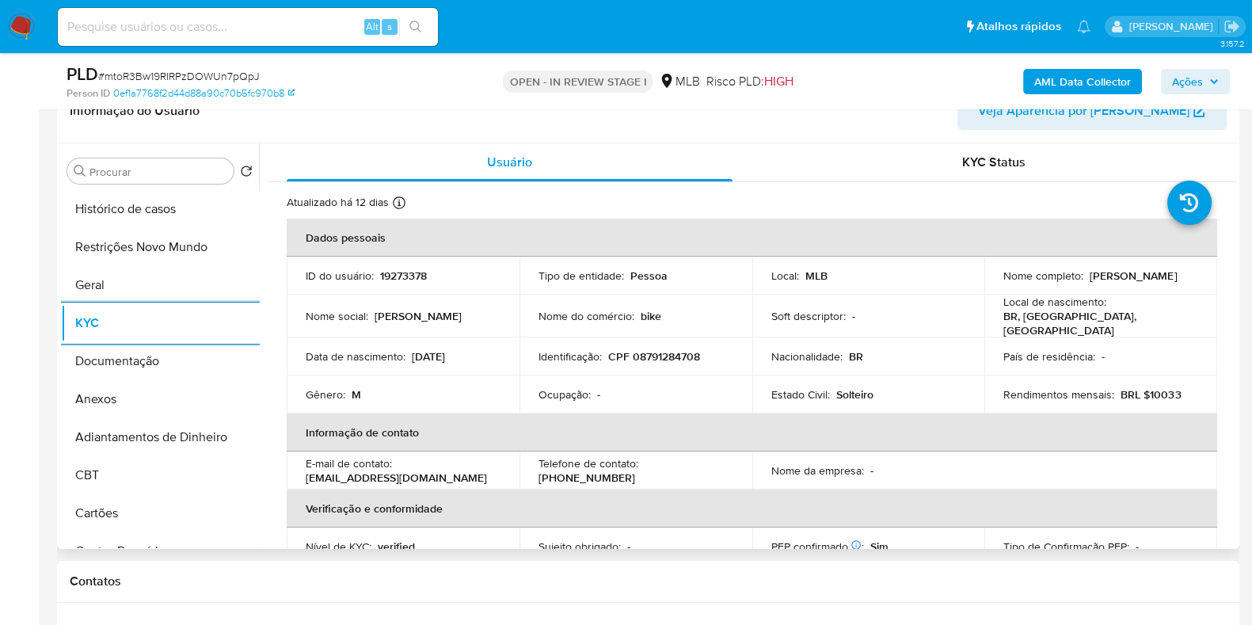
scroll to position [297, 0]
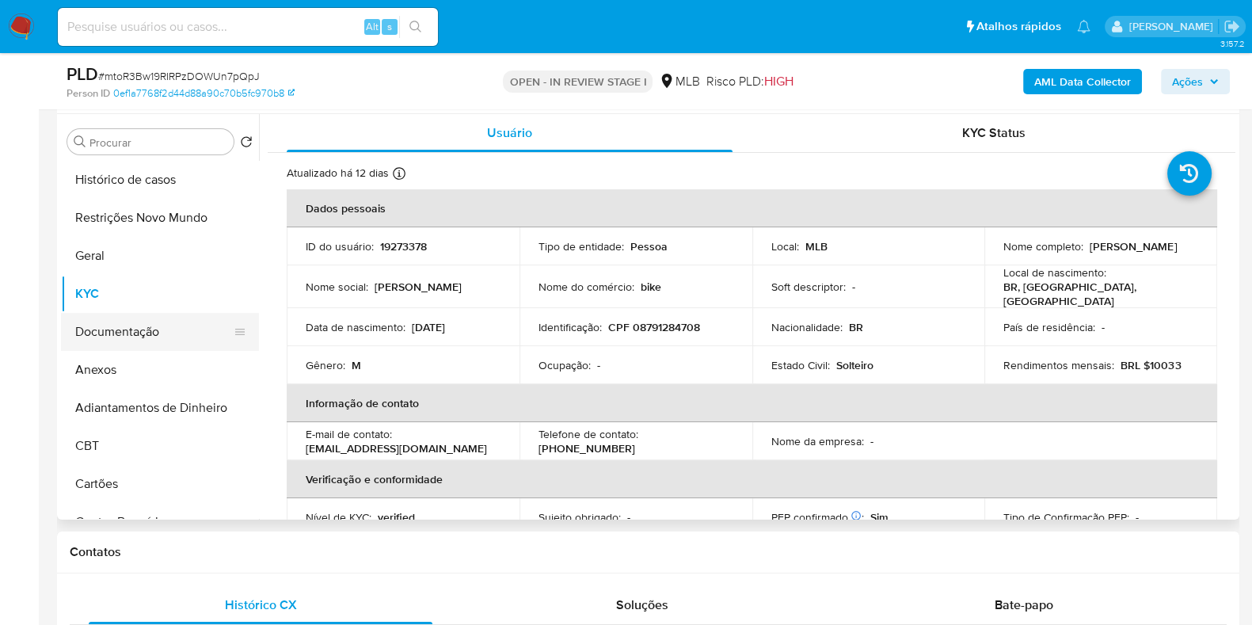
click at [176, 337] on button "Documentação" at bounding box center [153, 332] width 185 height 38
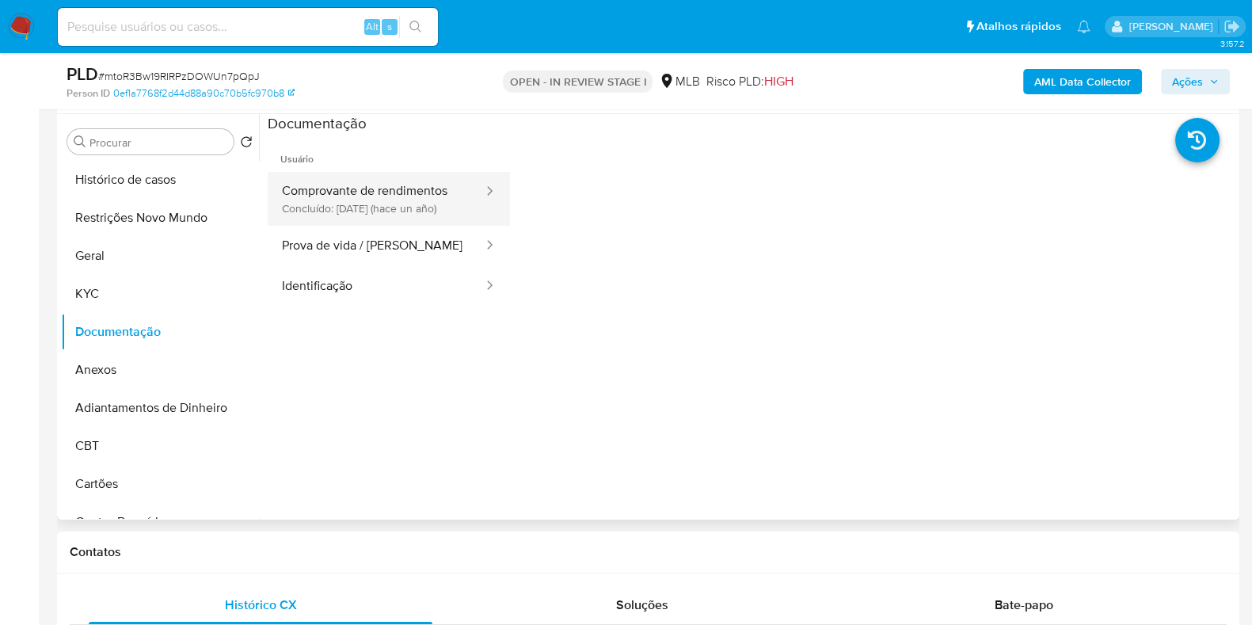
click at [422, 186] on button "Comprovante de rendimentos Concluído: 01/04/2024 (hace un año)" at bounding box center [376, 199] width 217 height 54
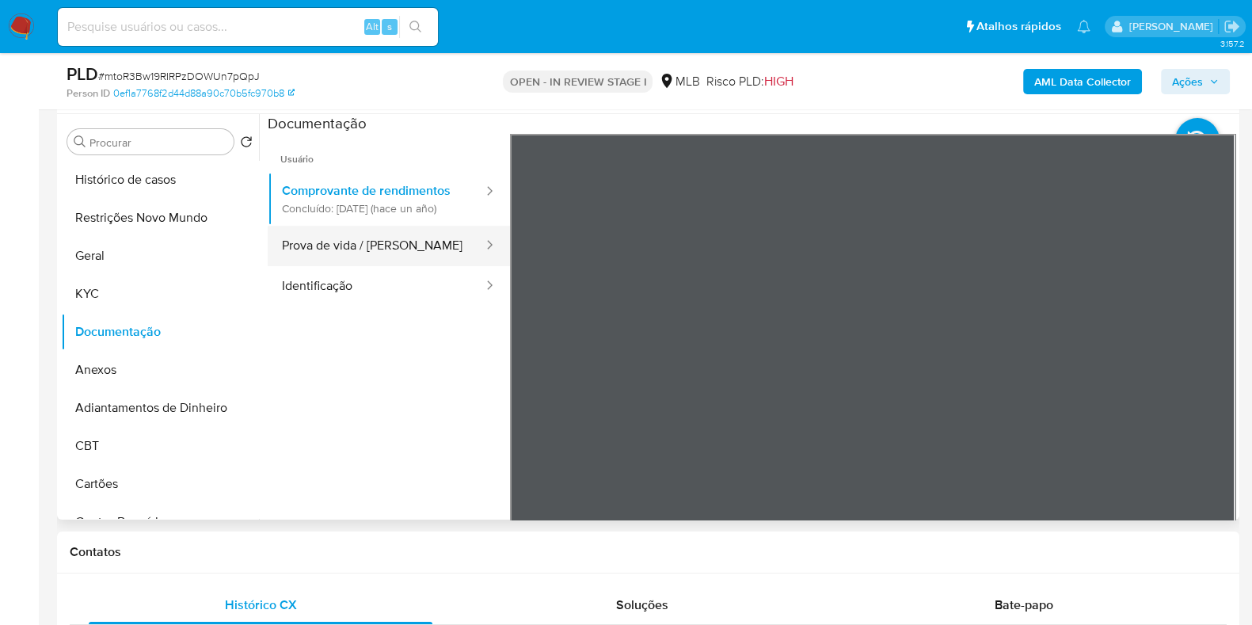
click at [408, 251] on button "Prova de vida / Selfie" at bounding box center [376, 246] width 217 height 40
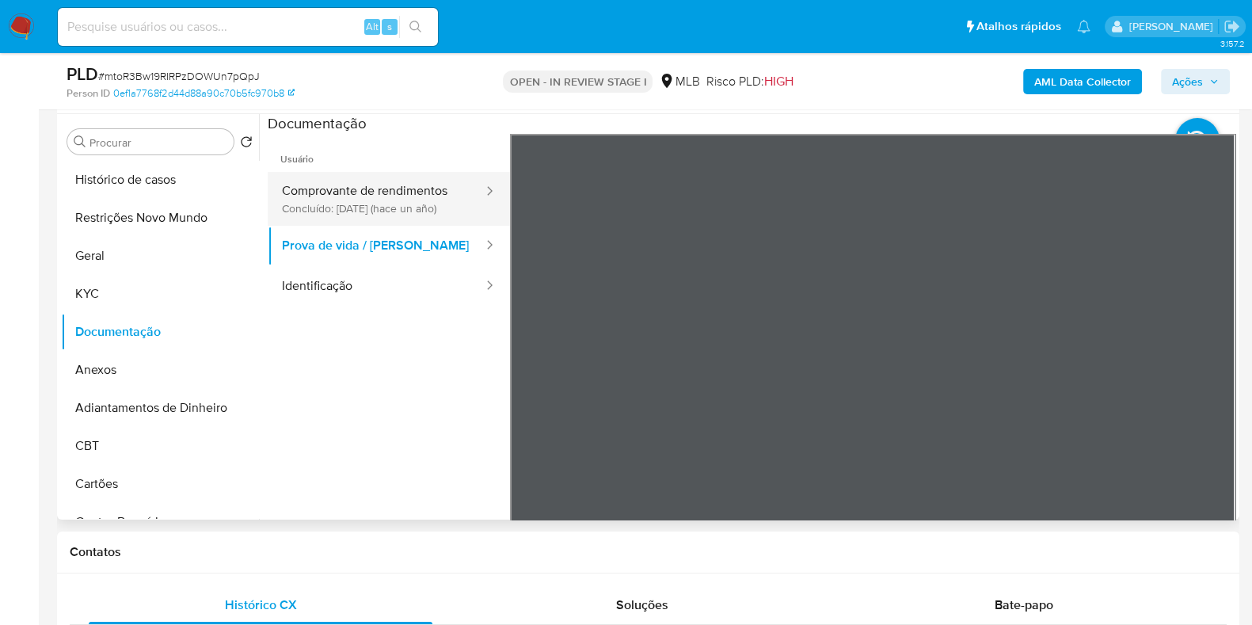
click at [435, 188] on button "Comprovante de rendimentos Concluído: 01/04/2024 (hace un año)" at bounding box center [376, 199] width 217 height 54
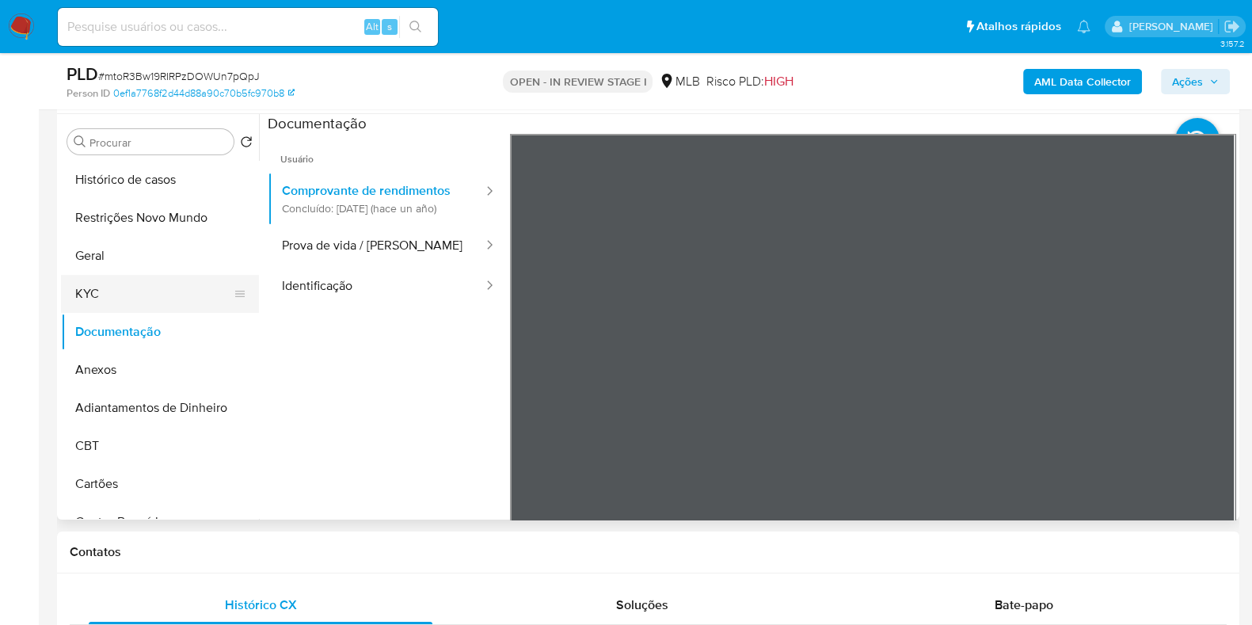
click at [82, 290] on button "KYC" at bounding box center [153, 294] width 185 height 38
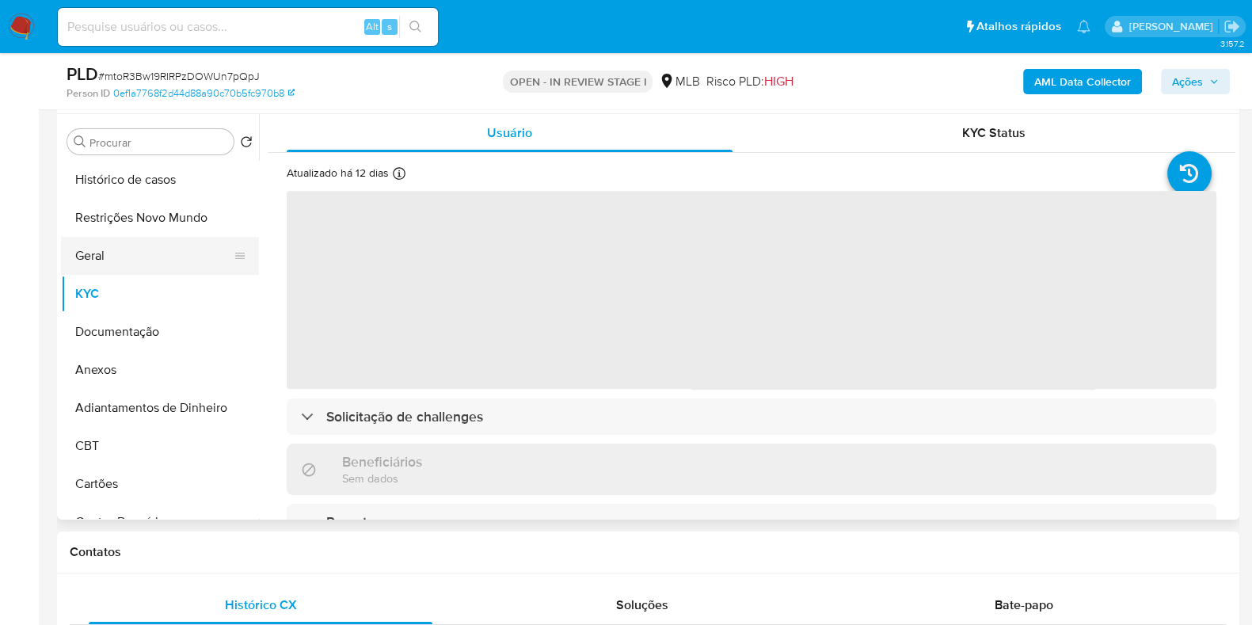
click at [124, 243] on button "Geral" at bounding box center [153, 256] width 185 height 38
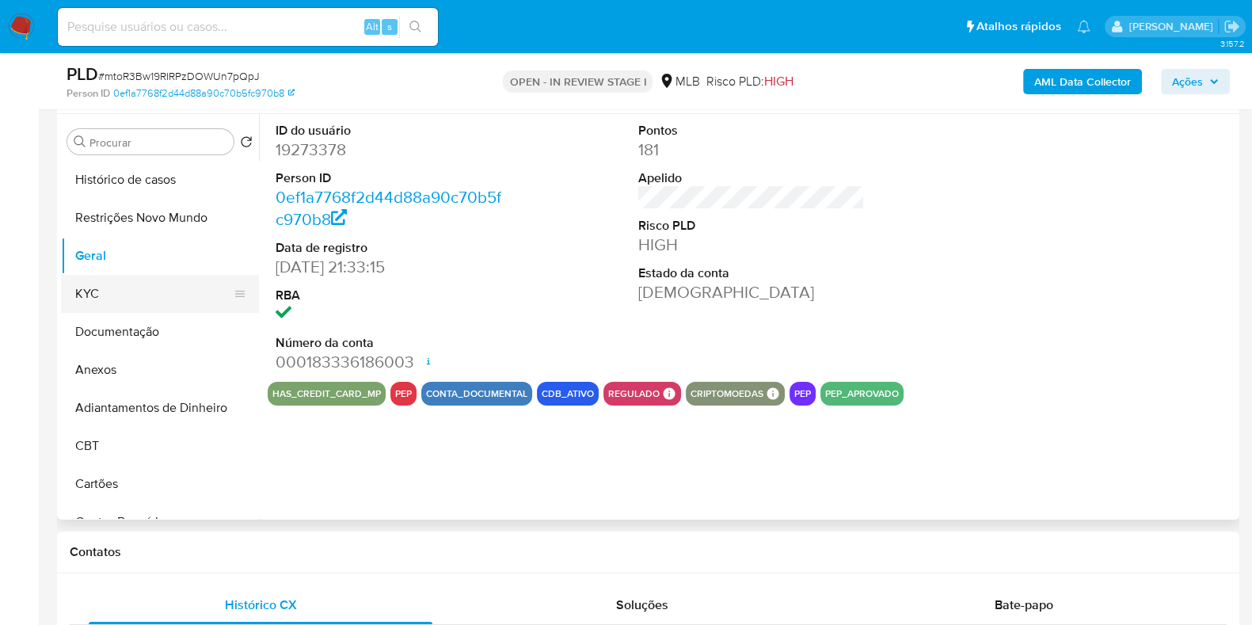
click at [115, 289] on button "KYC" at bounding box center [153, 294] width 185 height 38
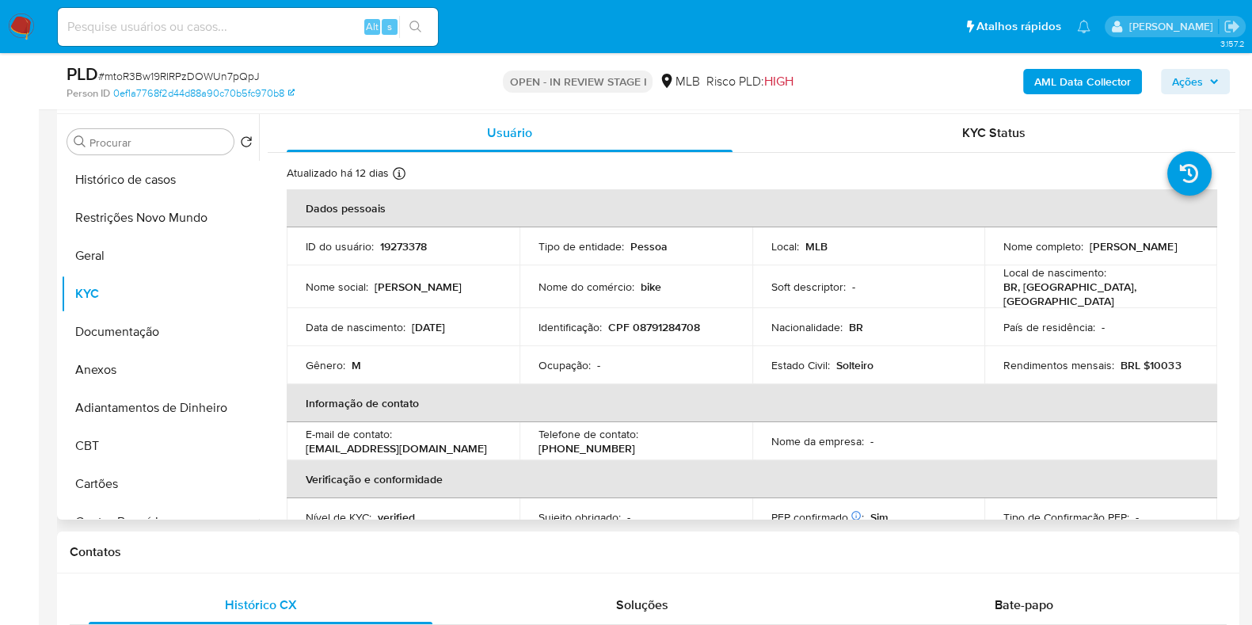
drag, startPoint x: 1120, startPoint y: 247, endPoint x: 993, endPoint y: 249, distance: 127.5
click at [993, 249] on td "Nome completo : Bruno Chehade Pereira" at bounding box center [1100, 246] width 233 height 38
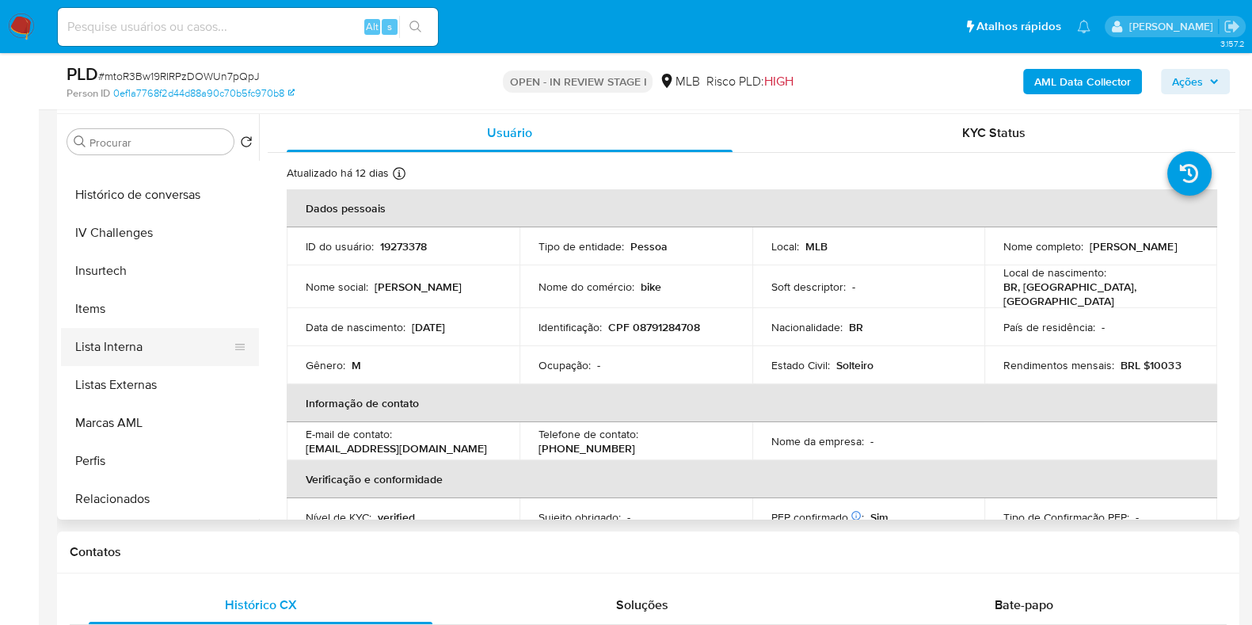
click at [158, 338] on button "Lista Interna" at bounding box center [153, 347] width 185 height 38
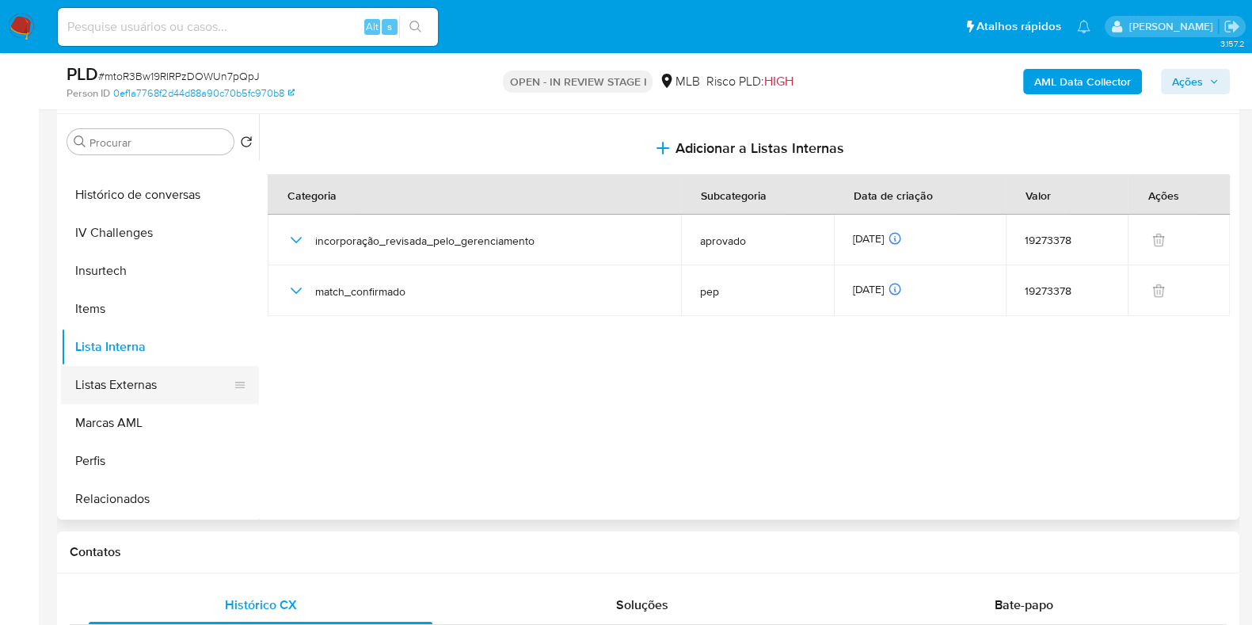
click at [139, 387] on button "Listas Externas" at bounding box center [153, 385] width 185 height 38
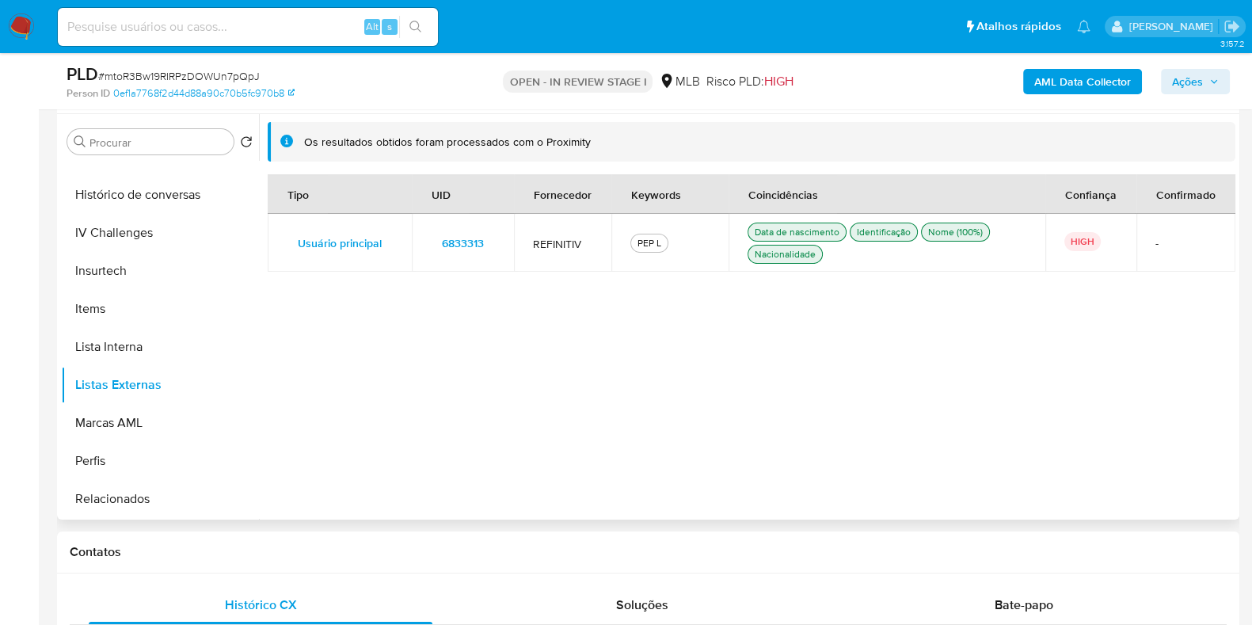
click at [444, 247] on span "6833313" at bounding box center [463, 243] width 42 height 22
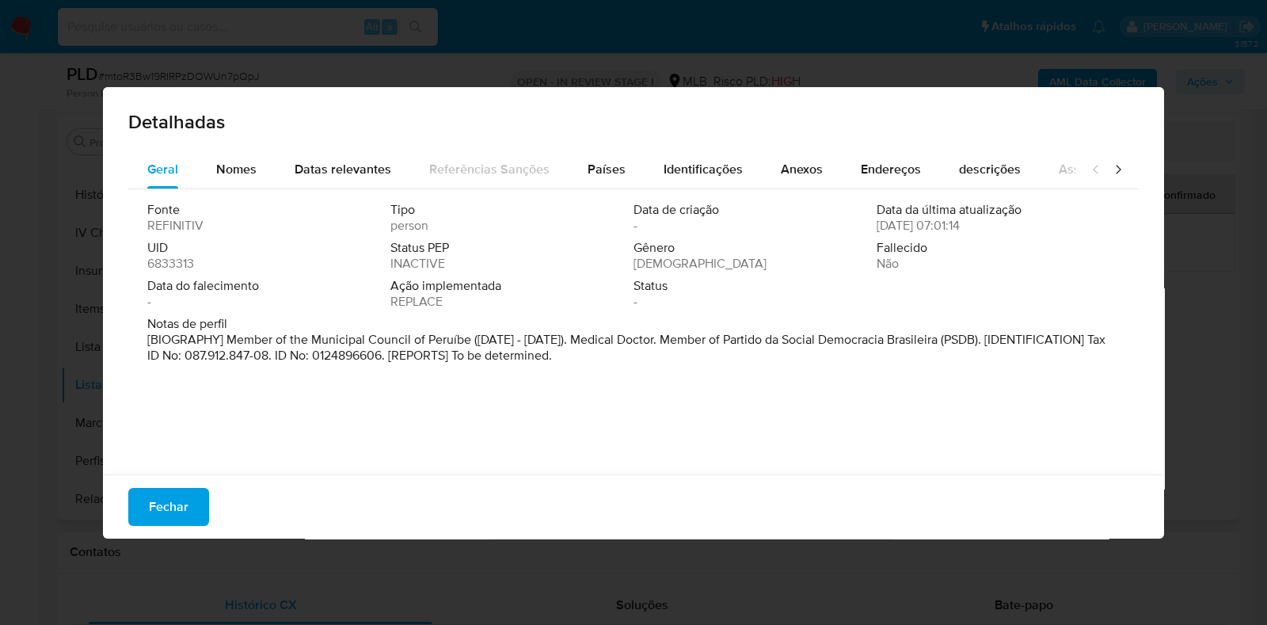
drag, startPoint x: 737, startPoint y: 369, endPoint x: 139, endPoint y: 346, distance: 598.9
click at [139, 346] on div "Fonte REFINITIV Tipo person Data de criação - Data da última atualização 03/07/…" at bounding box center [633, 327] width 1010 height 277
click at [182, 496] on span "Fechar" at bounding box center [169, 506] width 40 height 35
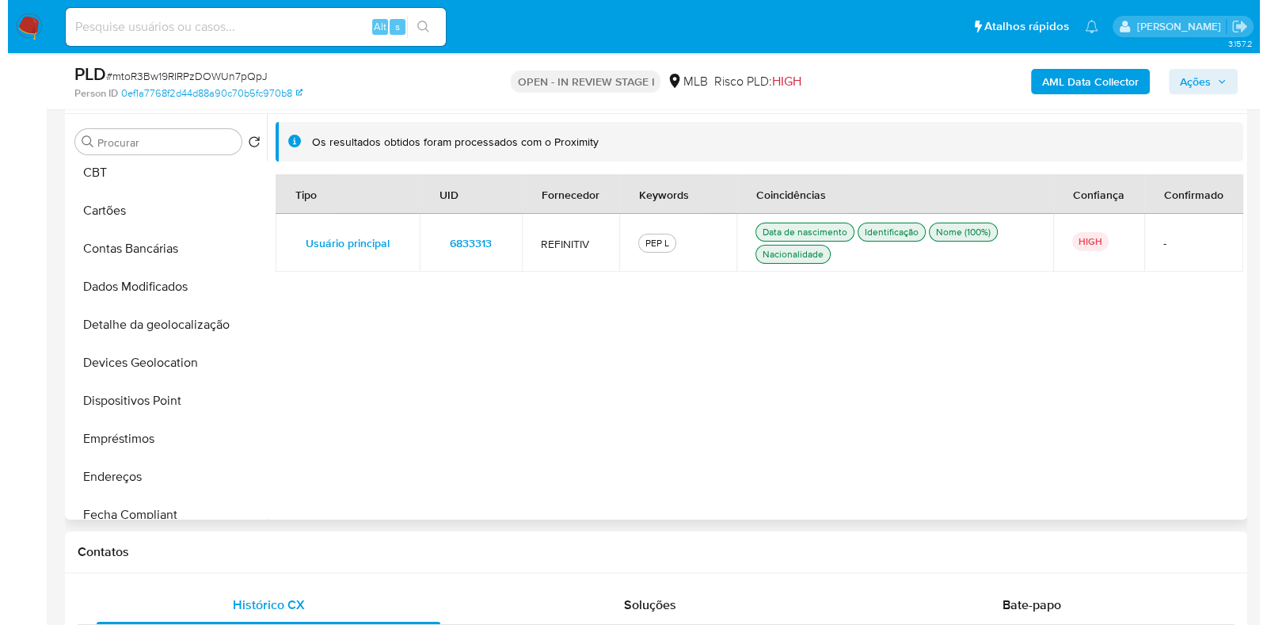
scroll to position [0, 0]
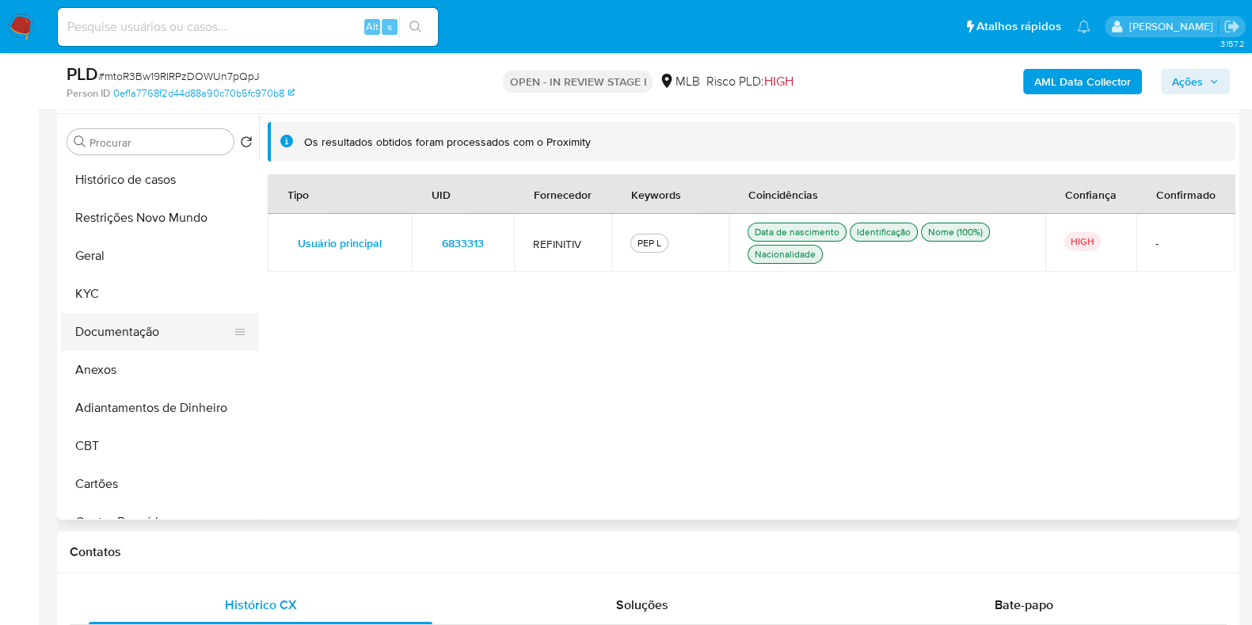
click at [152, 335] on button "Documentação" at bounding box center [153, 332] width 185 height 38
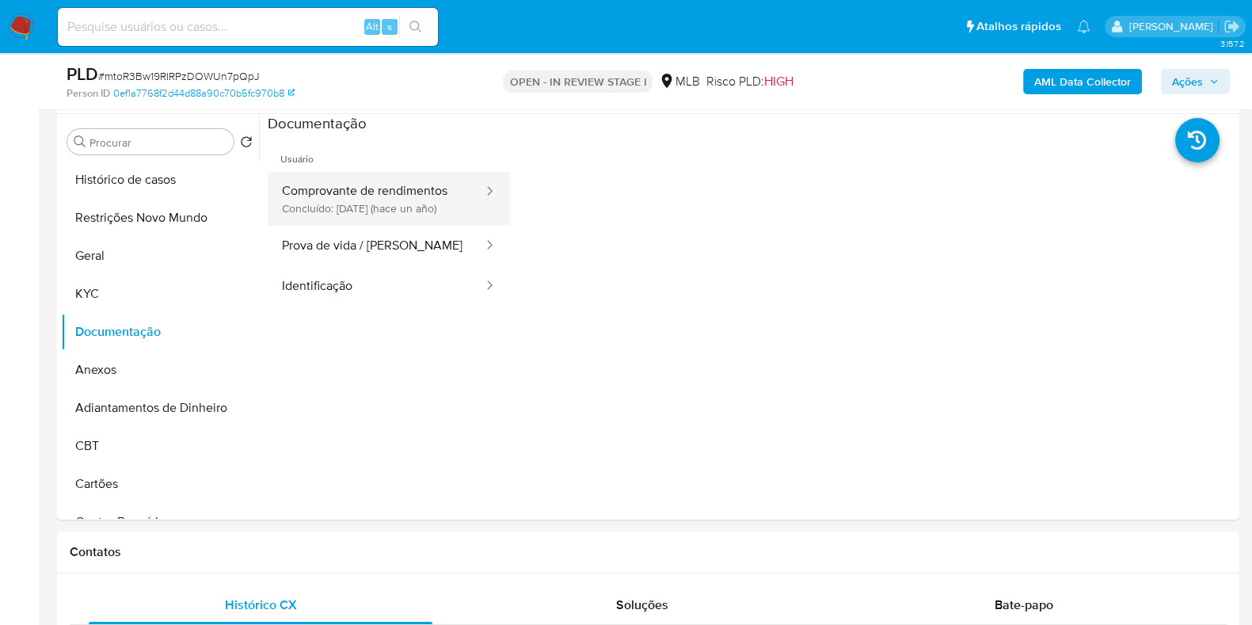
click at [426, 192] on button "Comprovante de rendimentos Concluído: 01/04/2024 (hace un año)" at bounding box center [376, 199] width 217 height 54
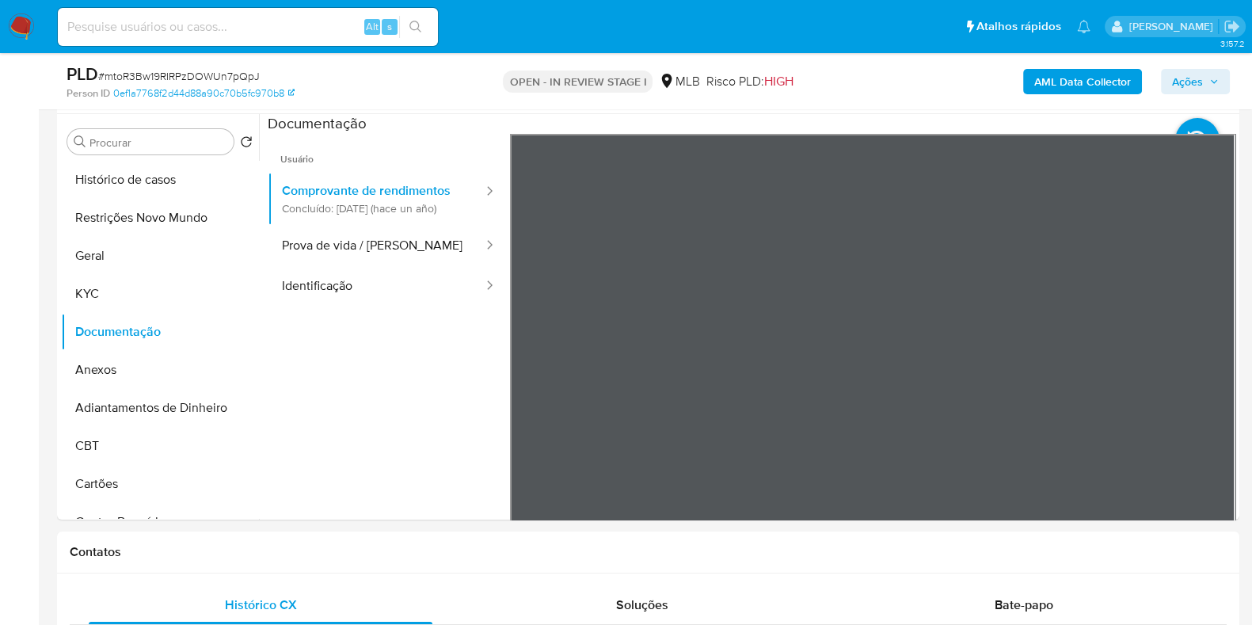
click at [1119, 79] on b "AML Data Collector" at bounding box center [1082, 81] width 97 height 25
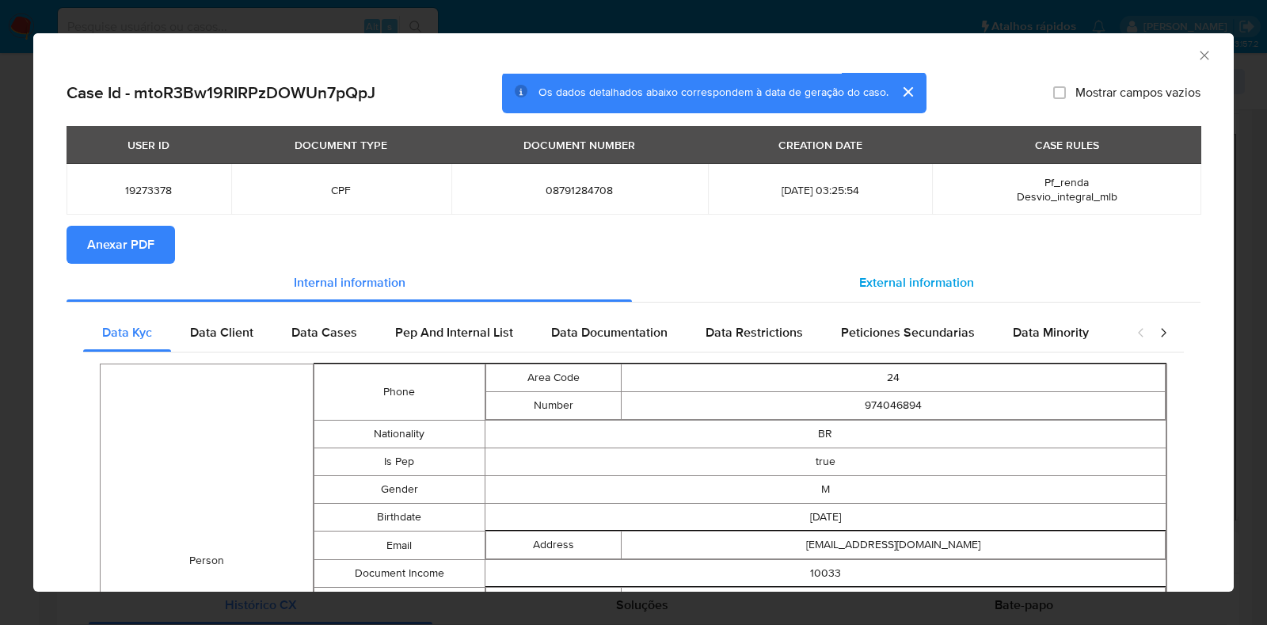
click at [874, 283] on span "External information" at bounding box center [916, 282] width 115 height 18
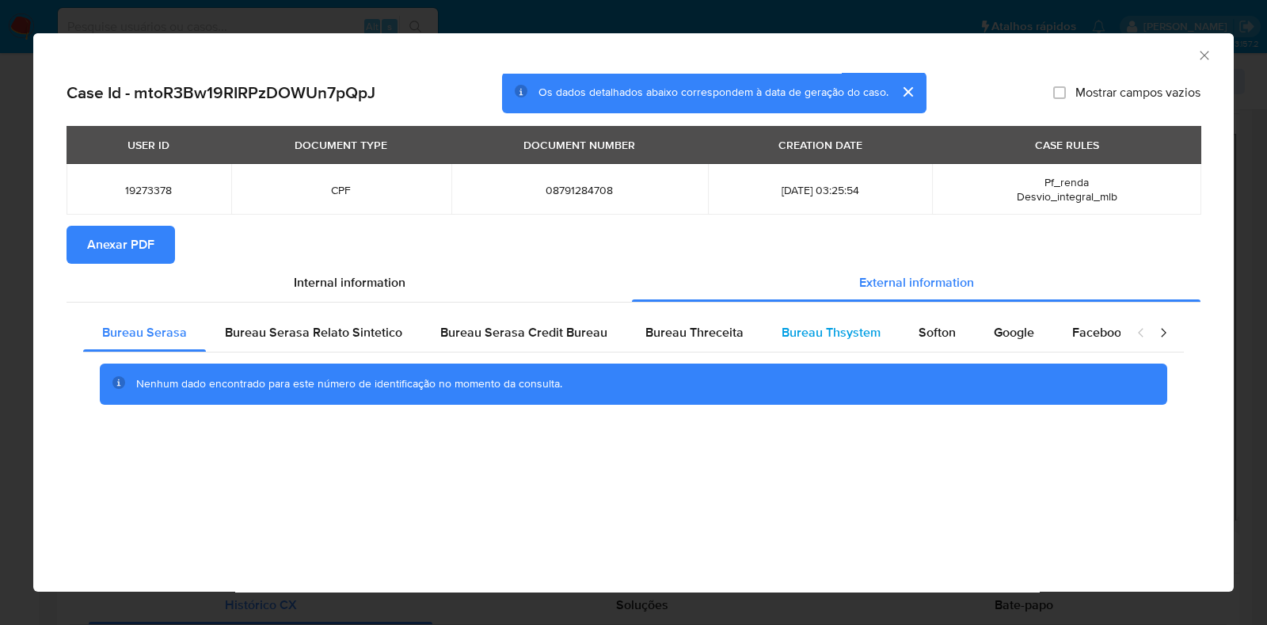
click at [787, 338] on span "Bureau Thsystem" at bounding box center [830, 332] width 99 height 18
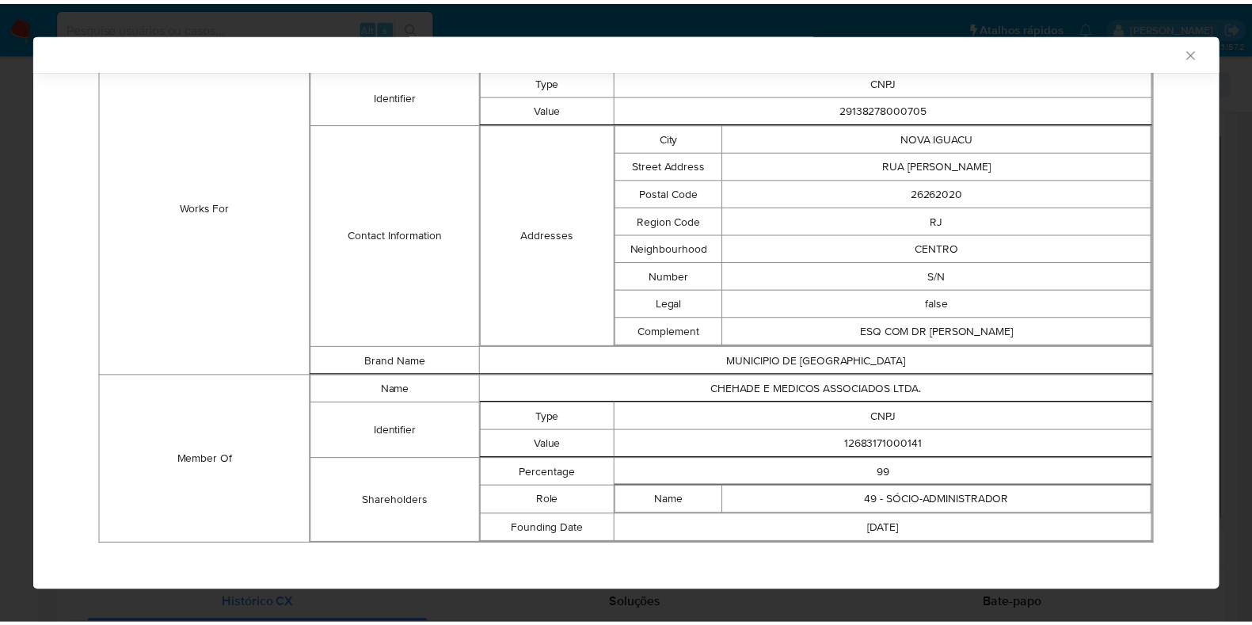
scroll to position [1117, 0]
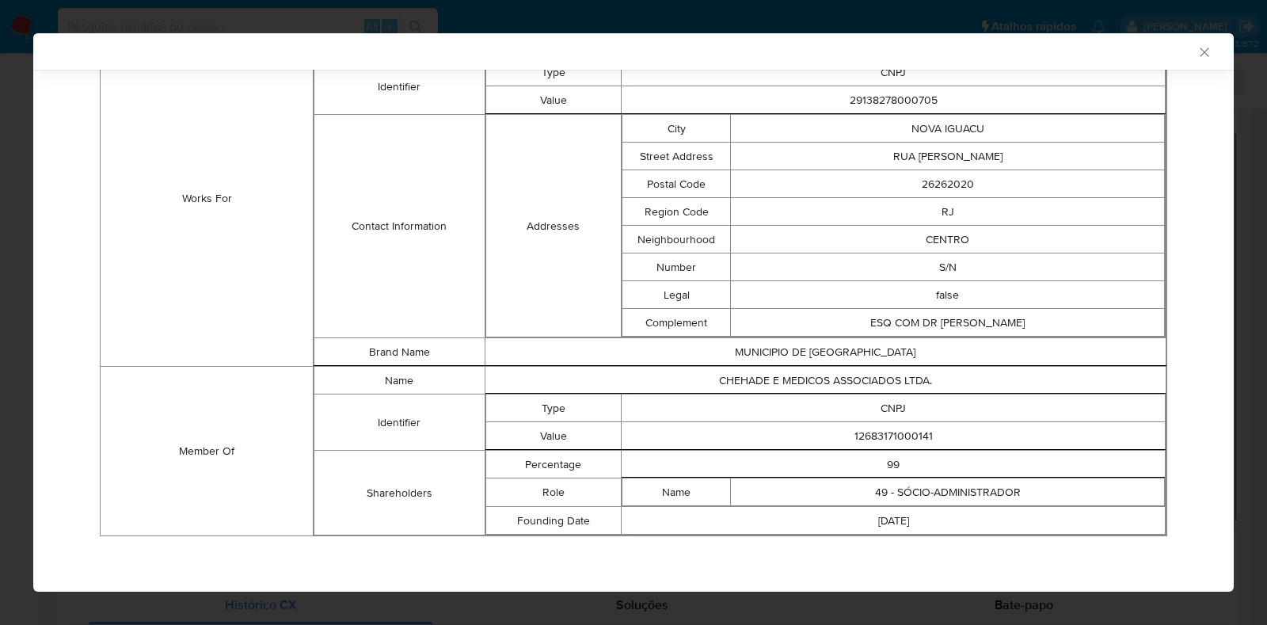
click at [858, 435] on td "12683171000141" at bounding box center [893, 436] width 544 height 28
copy td "12683171000141"
click at [25, 384] on div "AML Data Collector Case Id - mtoR3Bw19RIRPzDOWUn7pQpJ Os dados detalhados abaix…" at bounding box center [633, 312] width 1267 height 625
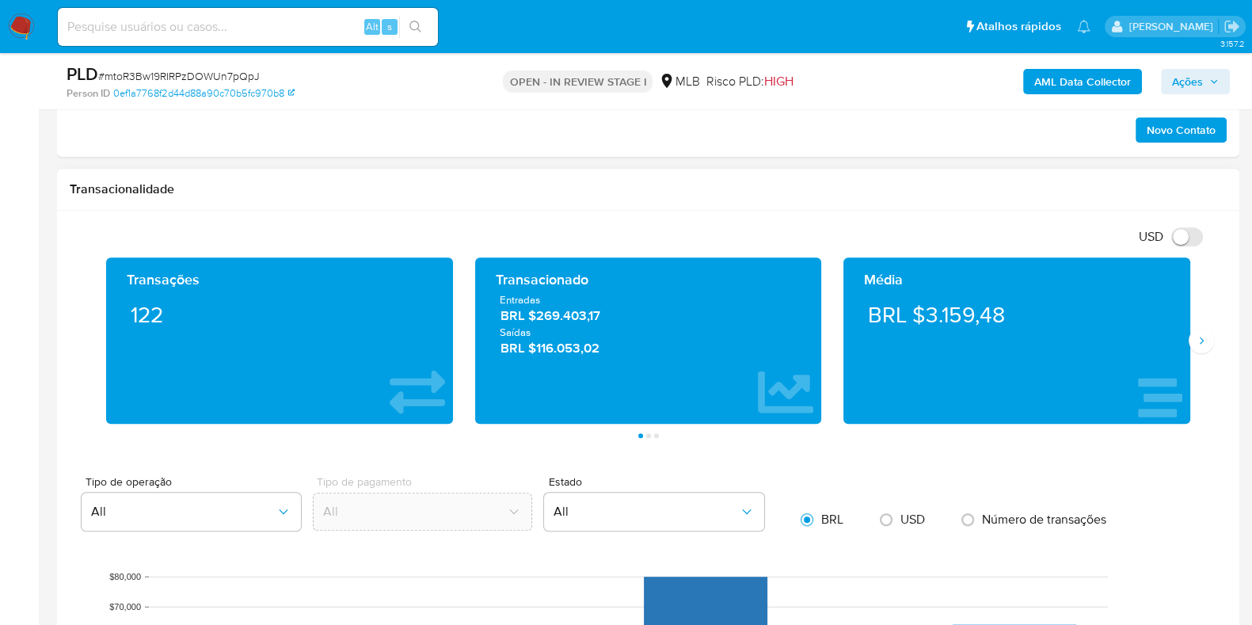
scroll to position [1187, 0]
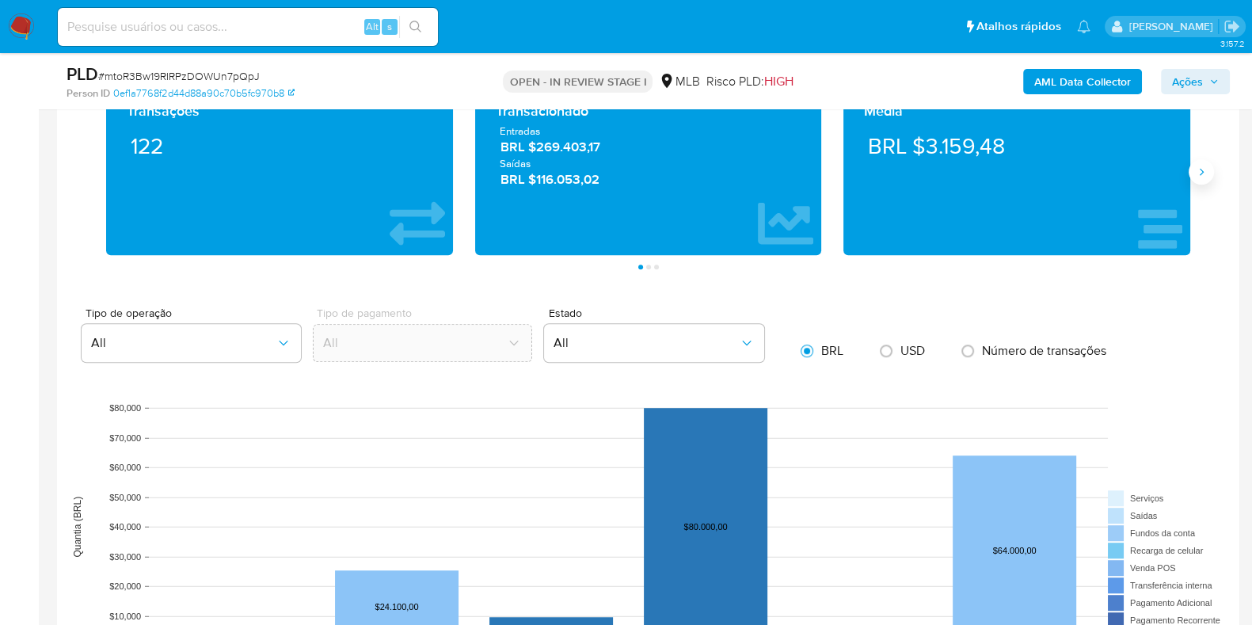
click at [1207, 166] on button "Siguiente" at bounding box center [1200, 171] width 25 height 25
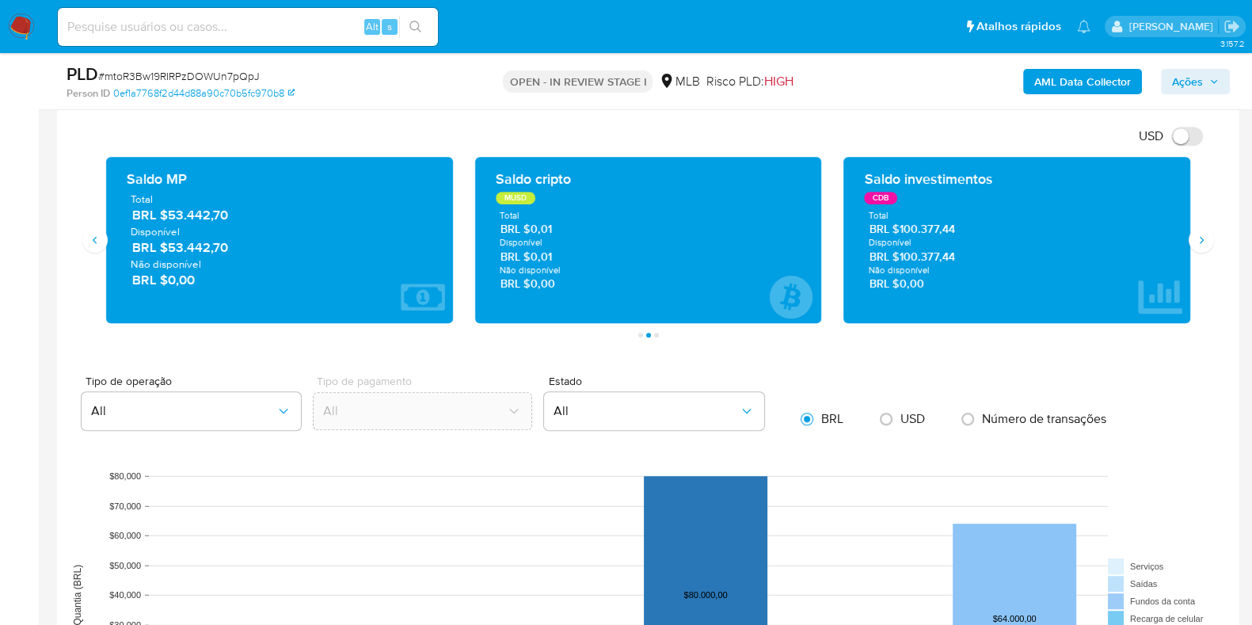
scroll to position [1089, 0]
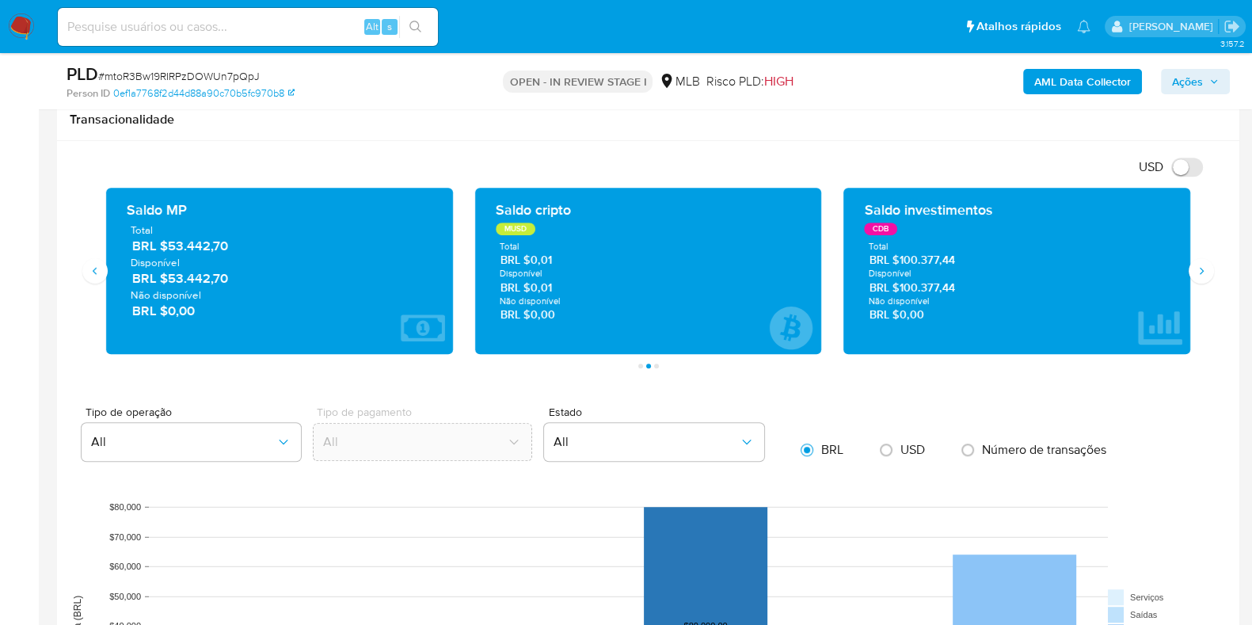
drag, startPoint x: 958, startPoint y: 261, endPoint x: 901, endPoint y: 262, distance: 57.0
click at [901, 262] on span "BRL $100.377,44" at bounding box center [1017, 260] width 296 height 15
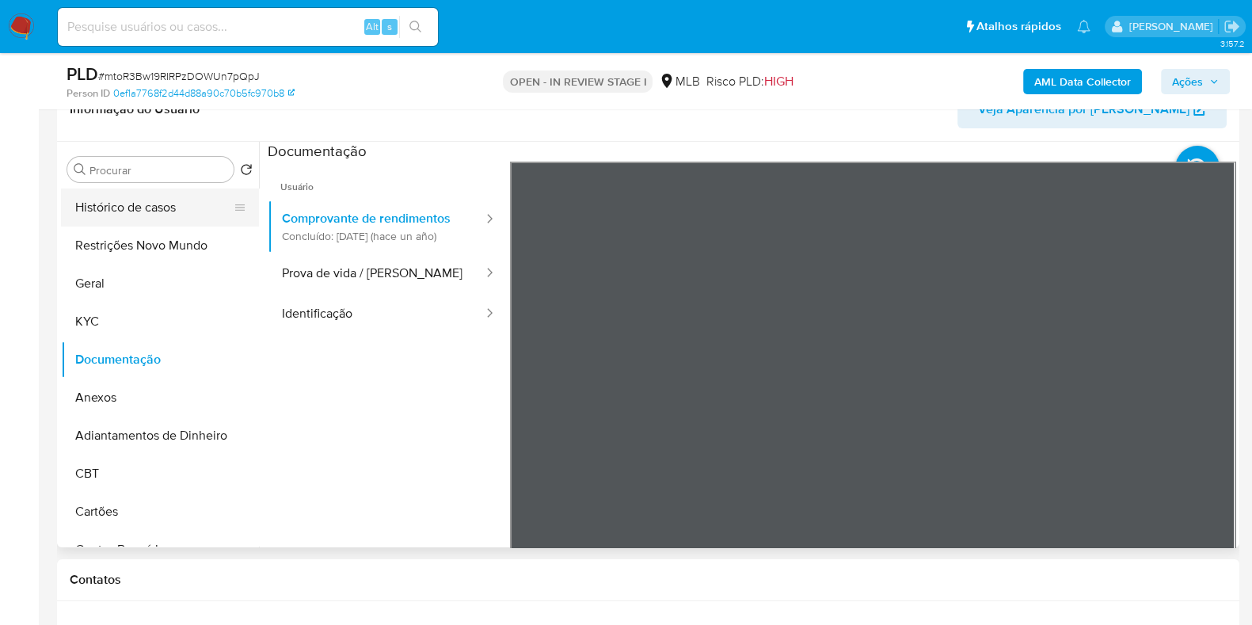
scroll to position [197, 0]
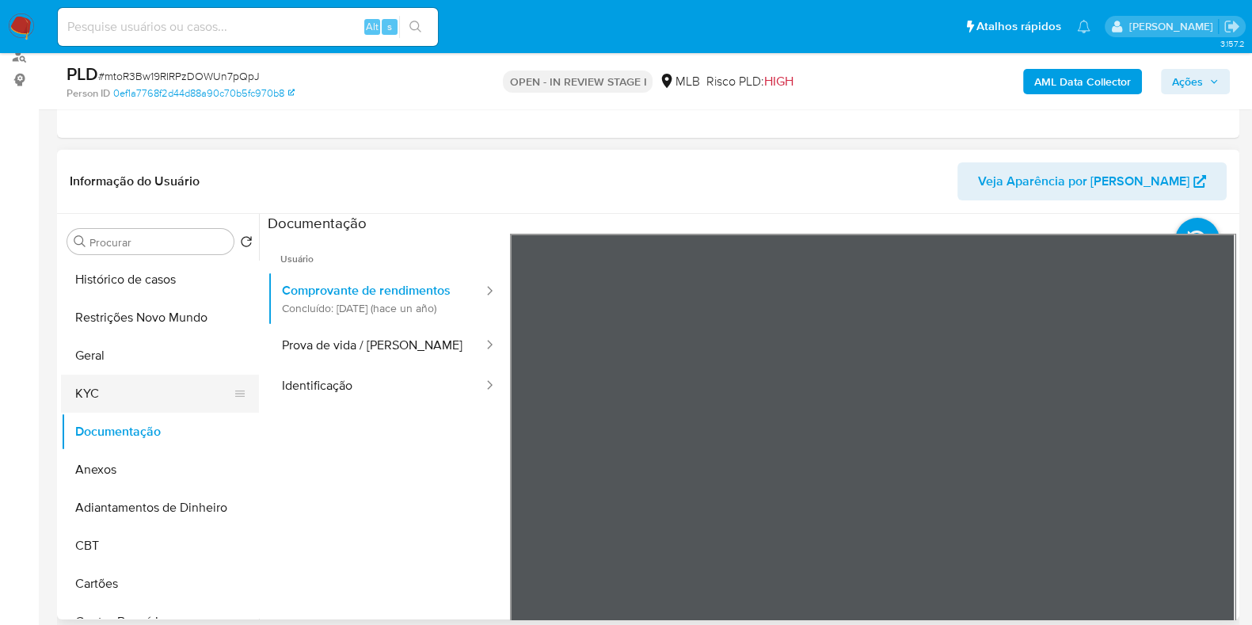
click at [143, 382] on button "KYC" at bounding box center [153, 393] width 185 height 38
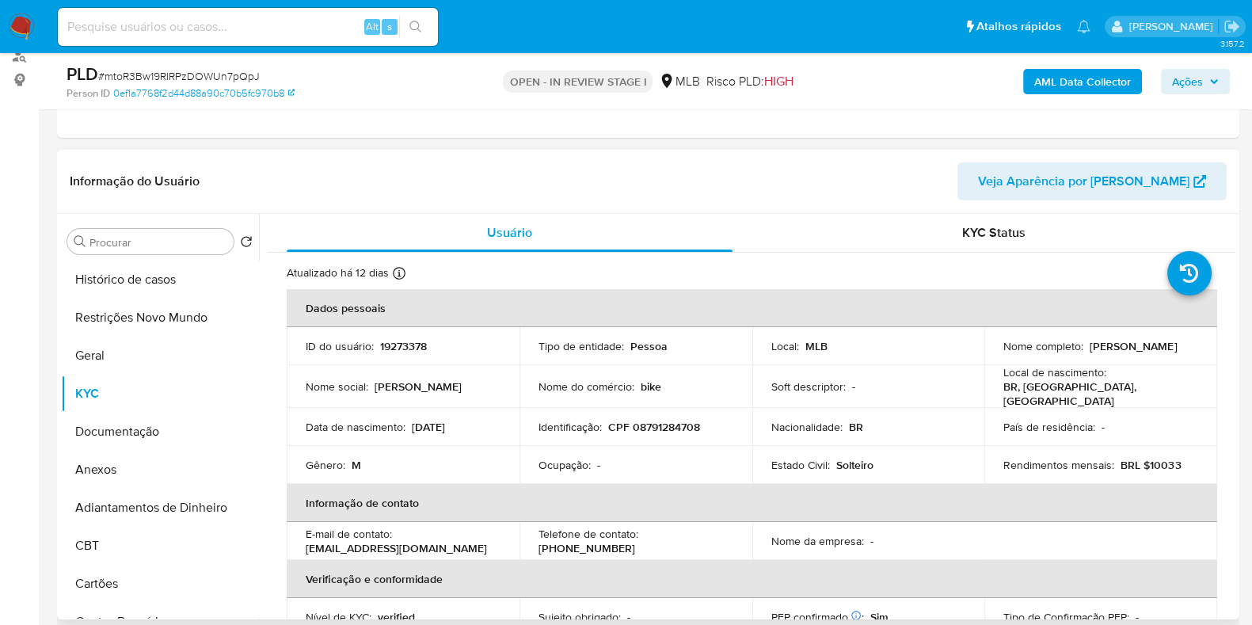
drag, startPoint x: 1115, startPoint y: 351, endPoint x: 994, endPoint y: 354, distance: 121.1
click at [994, 354] on td "Nome completo : Bruno Chehade Pereira" at bounding box center [1100, 346] width 233 height 38
copy p "Bruno Chehade Pereira"
click at [112, 355] on button "Geral" at bounding box center [153, 355] width 185 height 38
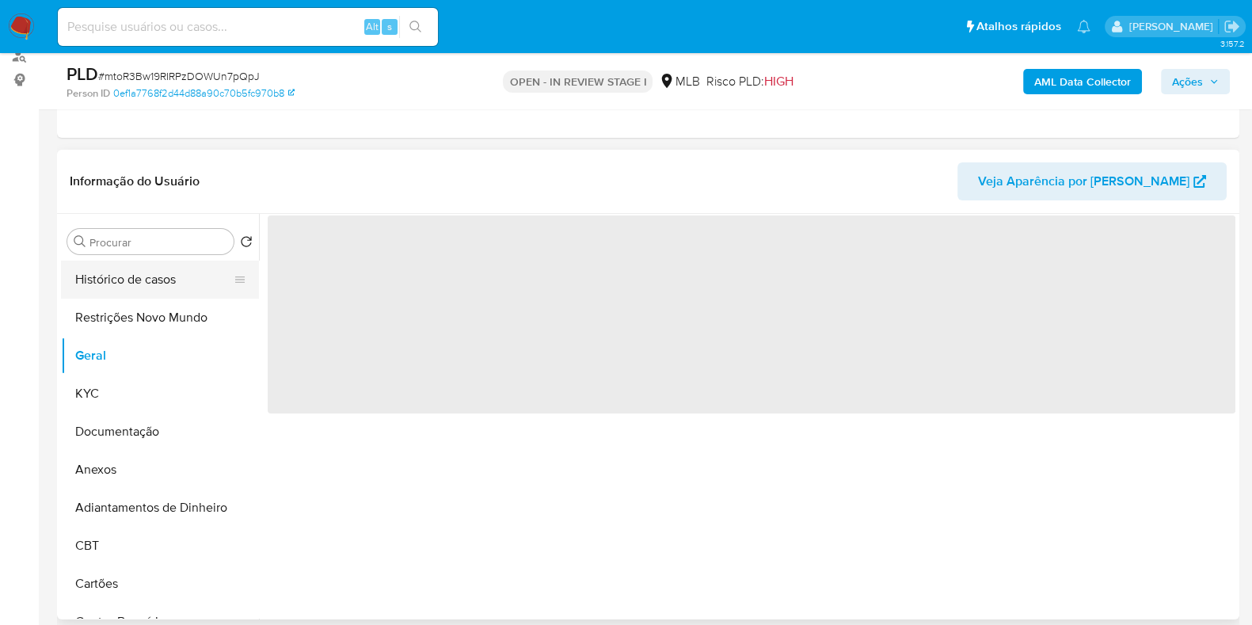
click at [131, 265] on button "Histórico de casos" at bounding box center [153, 279] width 185 height 38
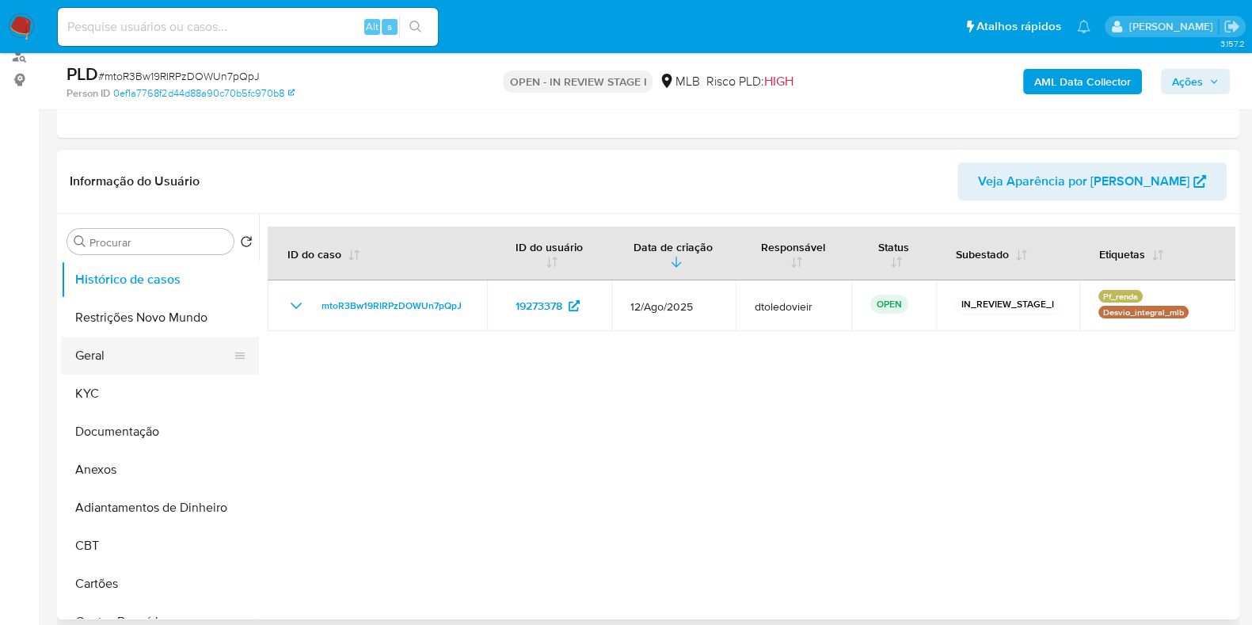
click at [127, 358] on button "Geral" at bounding box center [153, 355] width 185 height 38
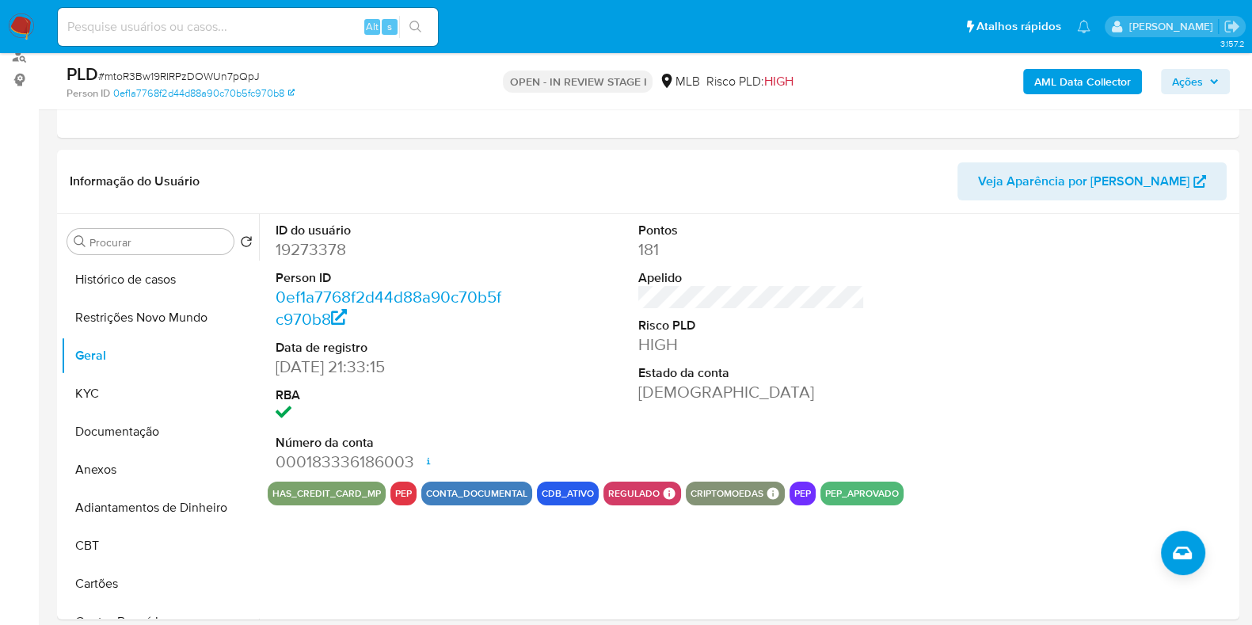
click at [1195, 77] on span "Ações" at bounding box center [1187, 81] width 31 height 25
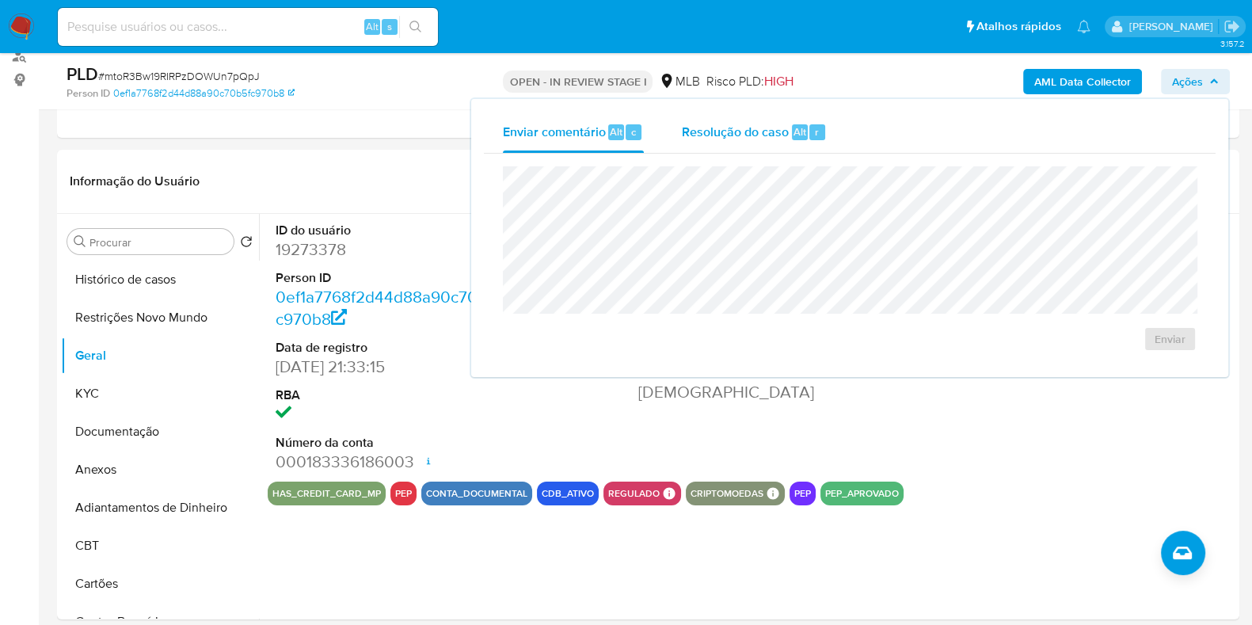
click at [756, 142] on div "Resolução do caso Alt r" at bounding box center [754, 132] width 145 height 41
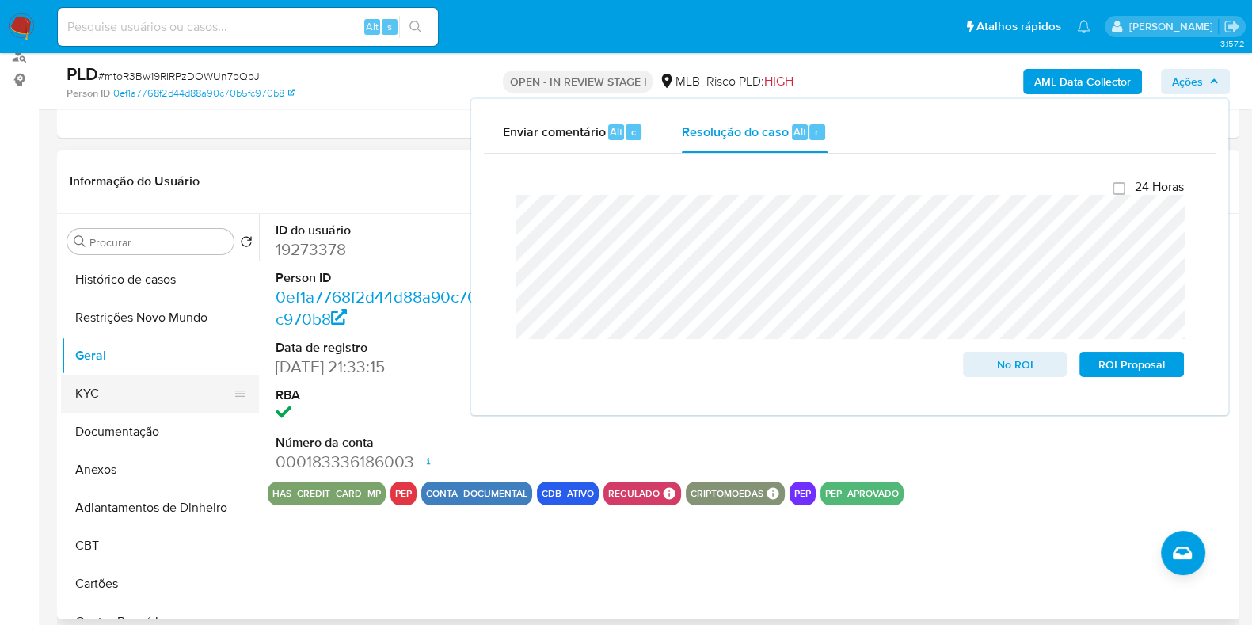
drag, startPoint x: 112, startPoint y: 385, endPoint x: 123, endPoint y: 382, distance: 11.5
click at [112, 386] on button "KYC" at bounding box center [153, 393] width 185 height 38
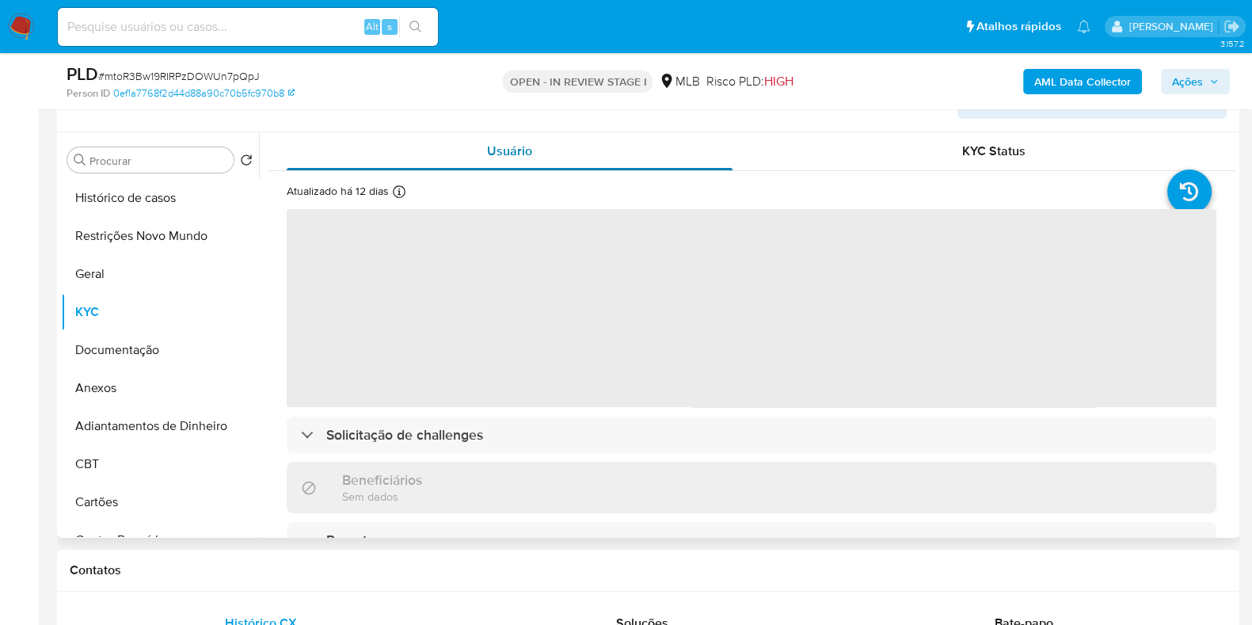
scroll to position [297, 0]
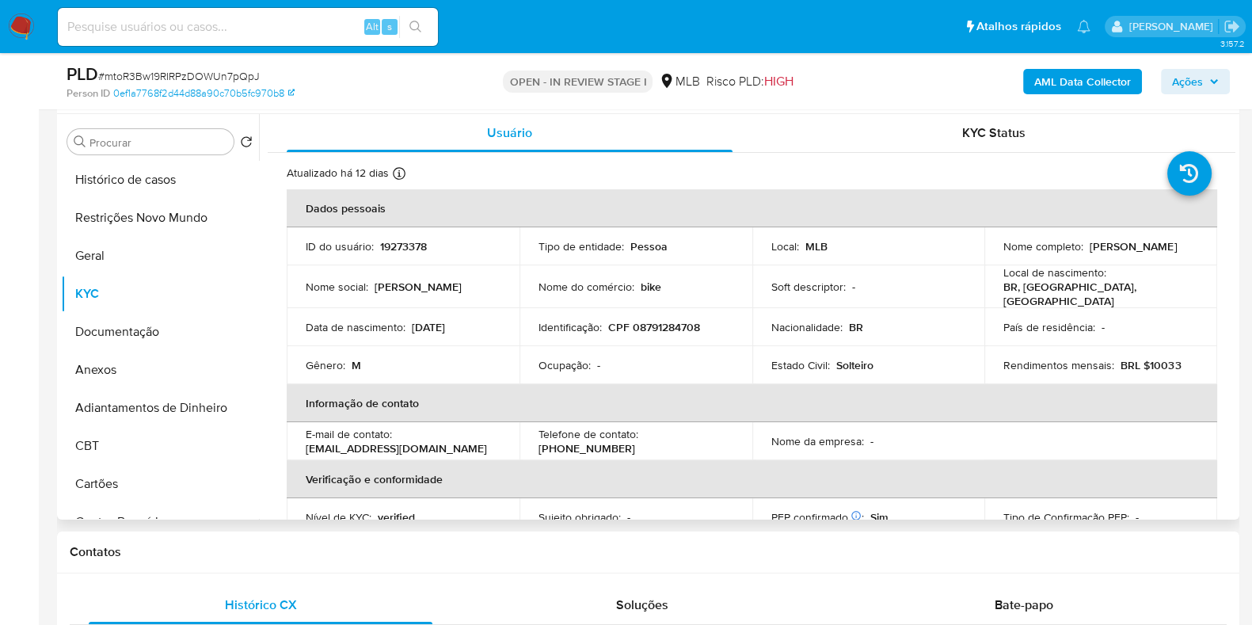
drag, startPoint x: 1127, startPoint y: 253, endPoint x: 997, endPoint y: 259, distance: 130.0
click at [997, 259] on td "Nome completo : Bruno Chehade Pereira" at bounding box center [1100, 246] width 233 height 38
copy p "Bruno Chehade Pereira"
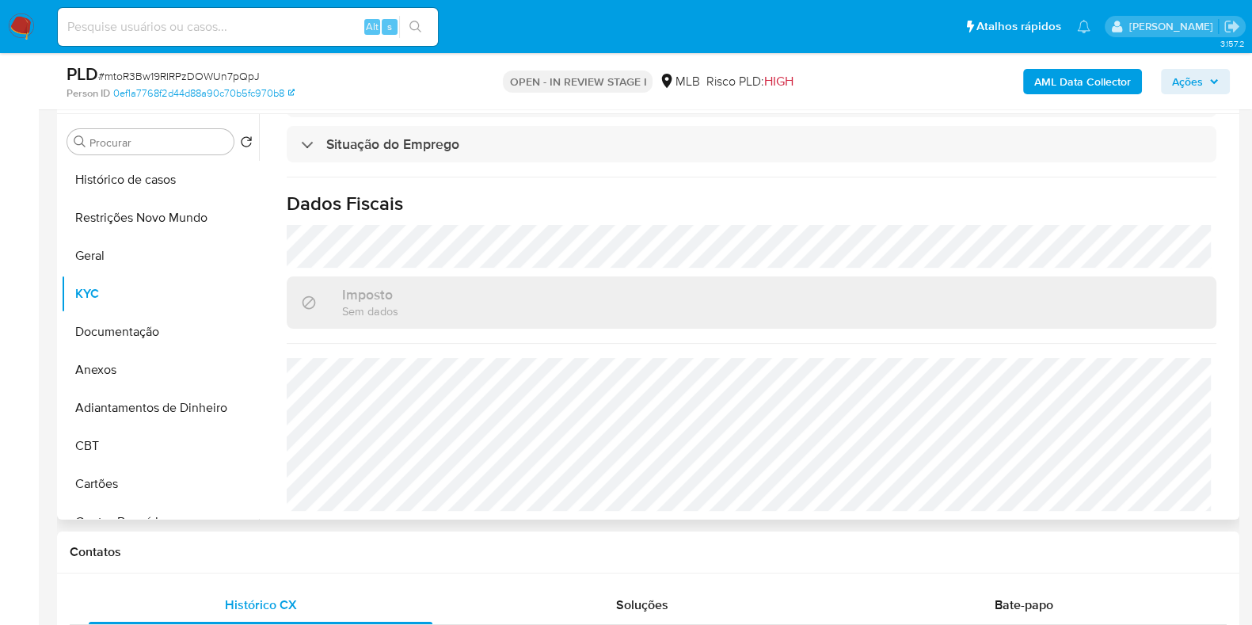
scroll to position [0, 0]
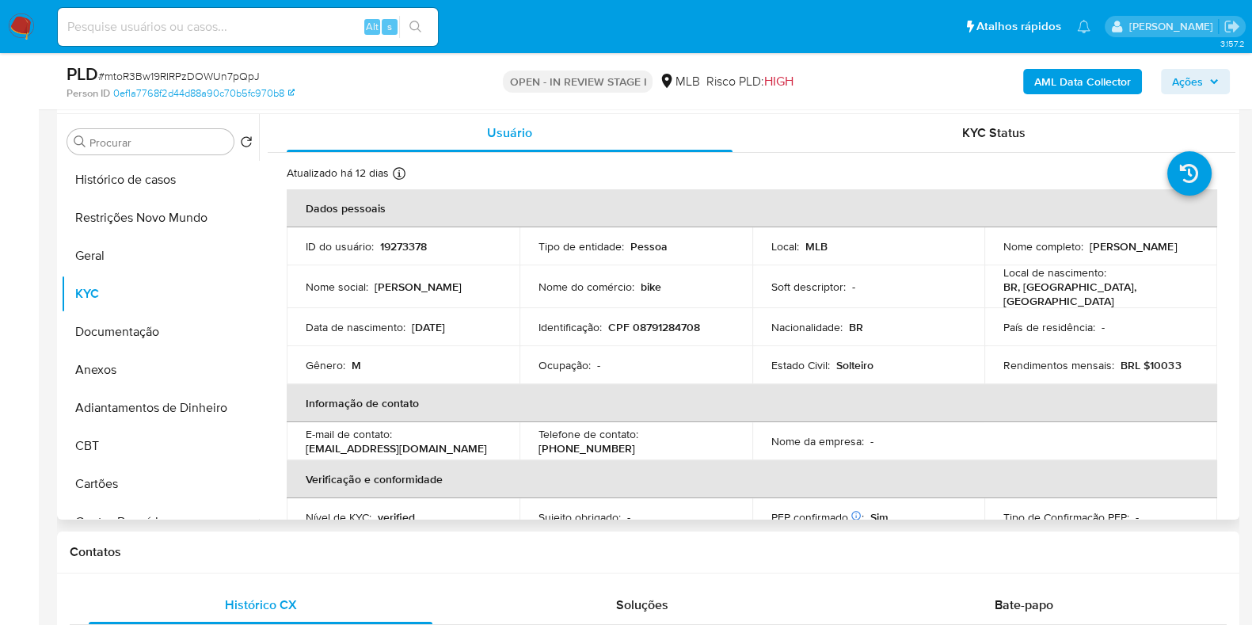
click at [681, 321] on p "CPF 08791284708" at bounding box center [654, 327] width 92 height 14
click at [680, 321] on p "CPF 08791284708" at bounding box center [654, 327] width 92 height 14
copy p "08791284708"
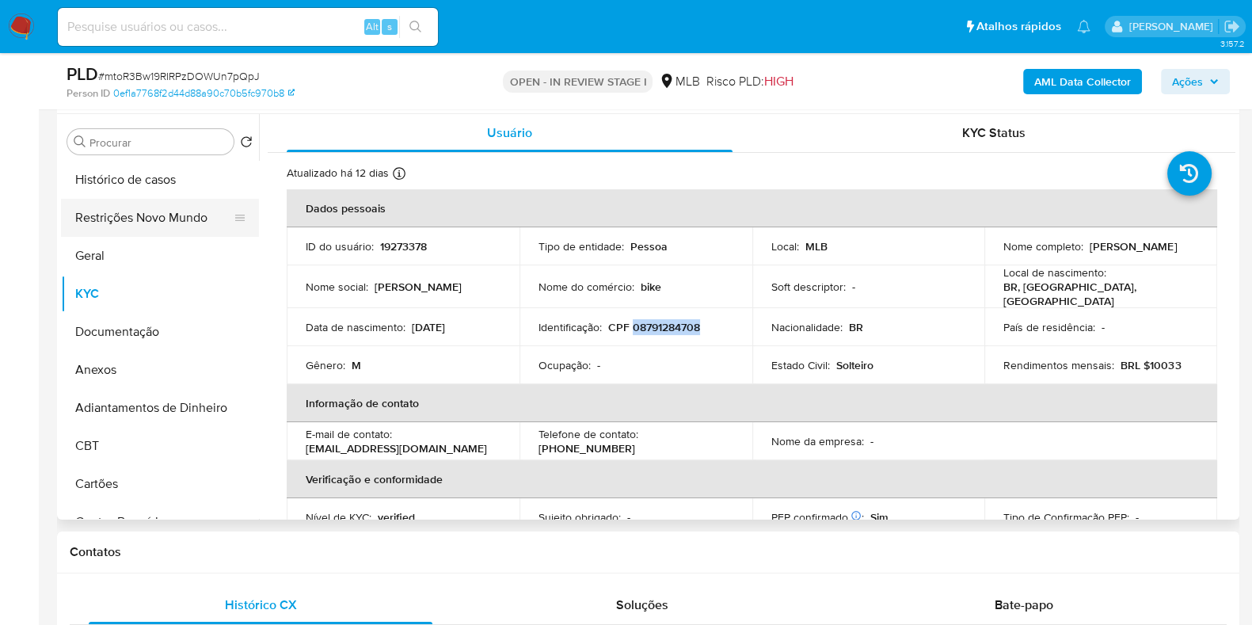
click at [130, 206] on button "Restrições Novo Mundo" at bounding box center [153, 218] width 185 height 38
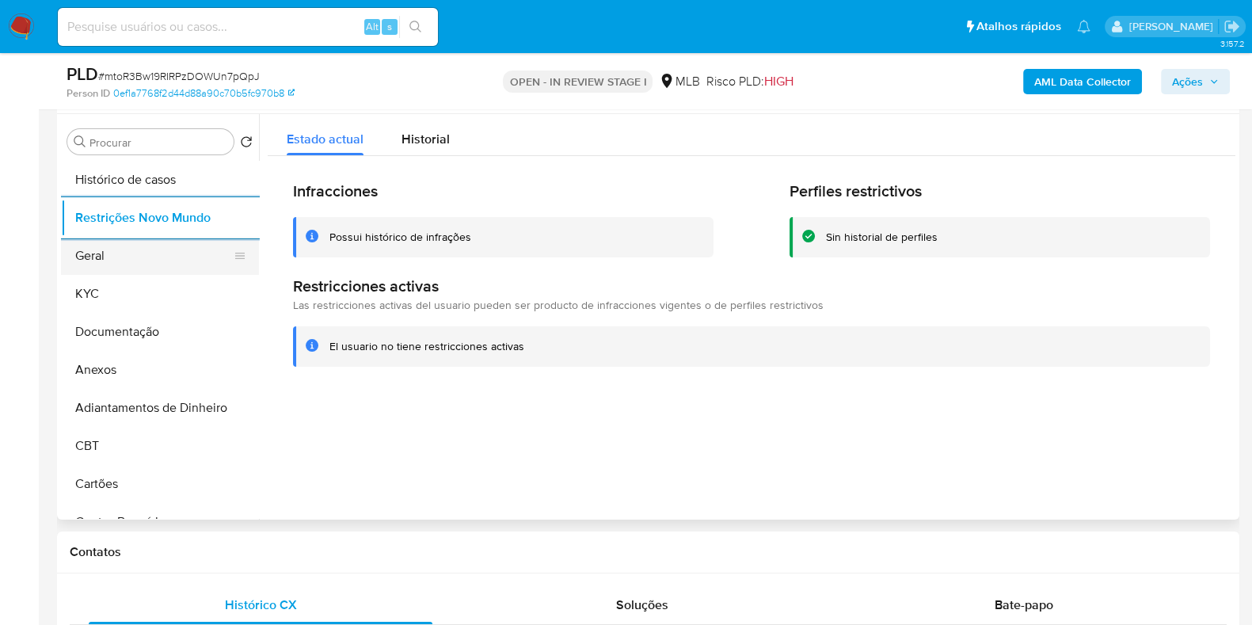
click at [102, 264] on button "Geral" at bounding box center [153, 256] width 185 height 38
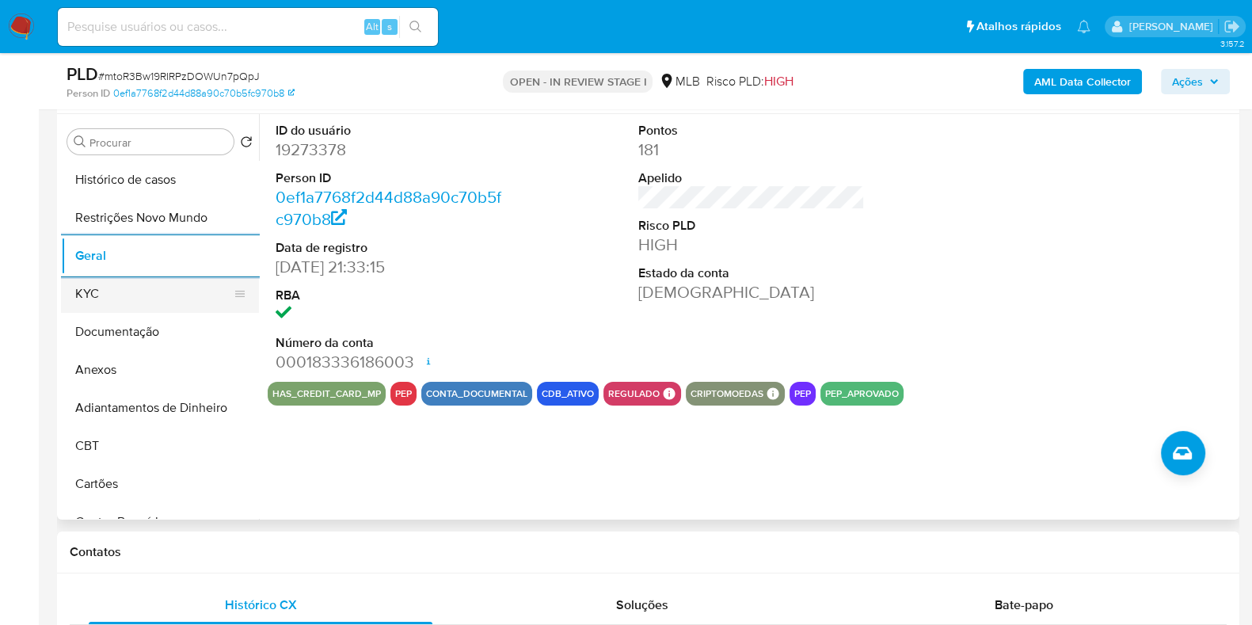
click at [134, 294] on button "KYC" at bounding box center [153, 294] width 185 height 38
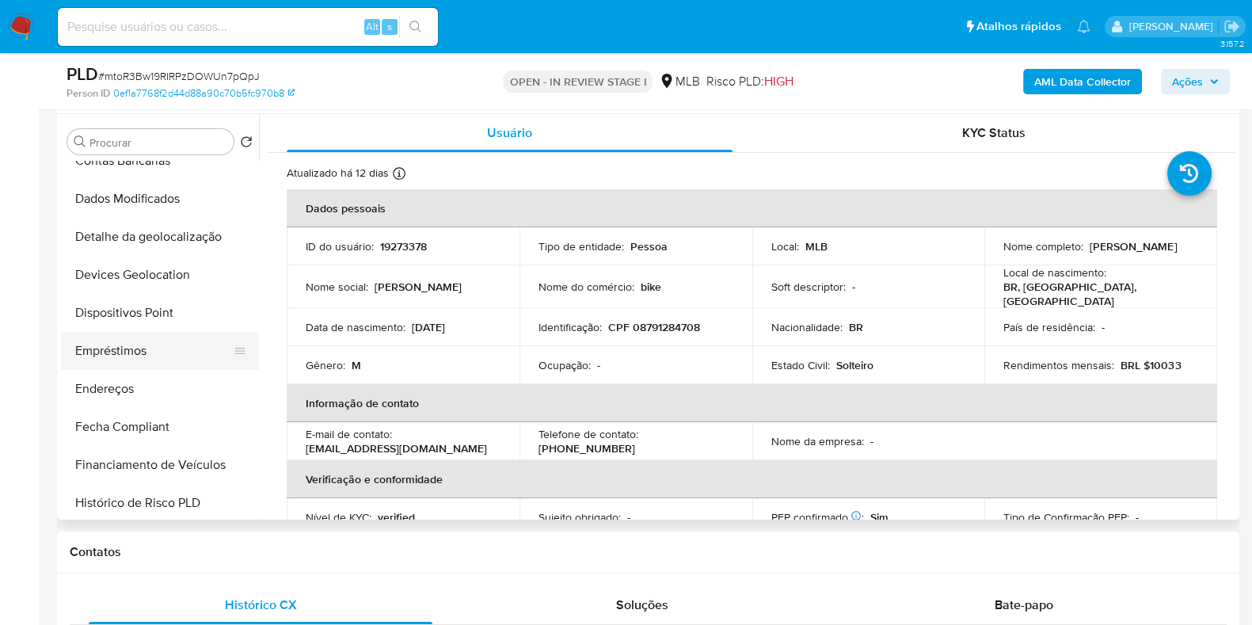
scroll to position [395, 0]
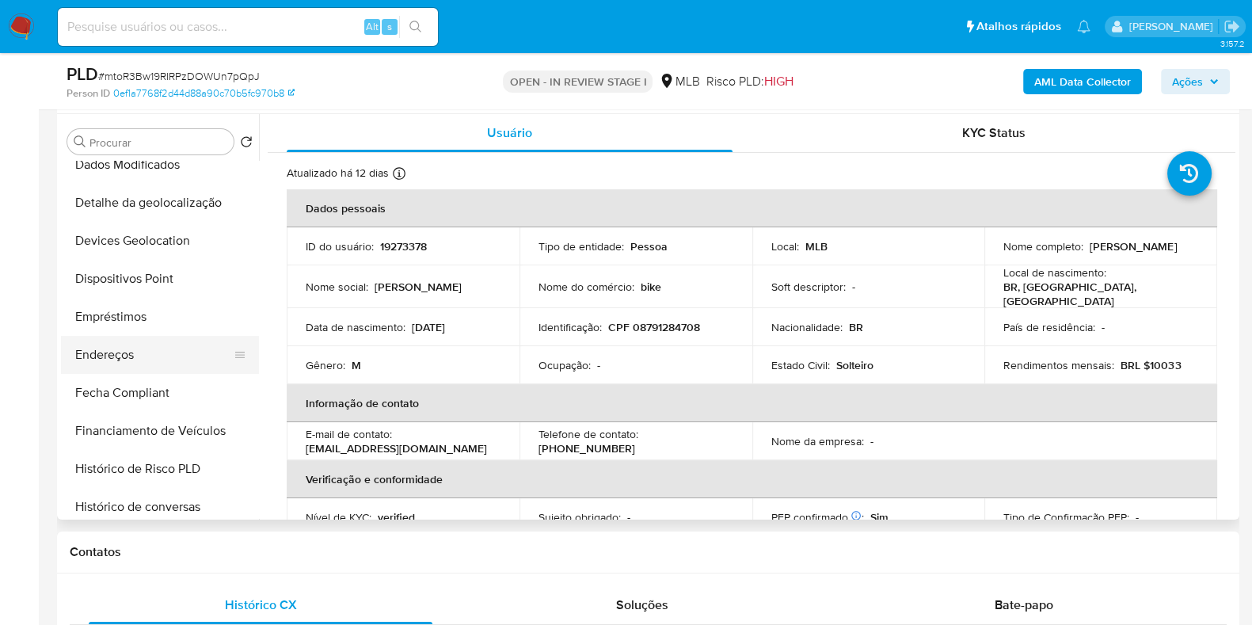
click at [154, 350] on button "Endereços" at bounding box center [153, 355] width 185 height 38
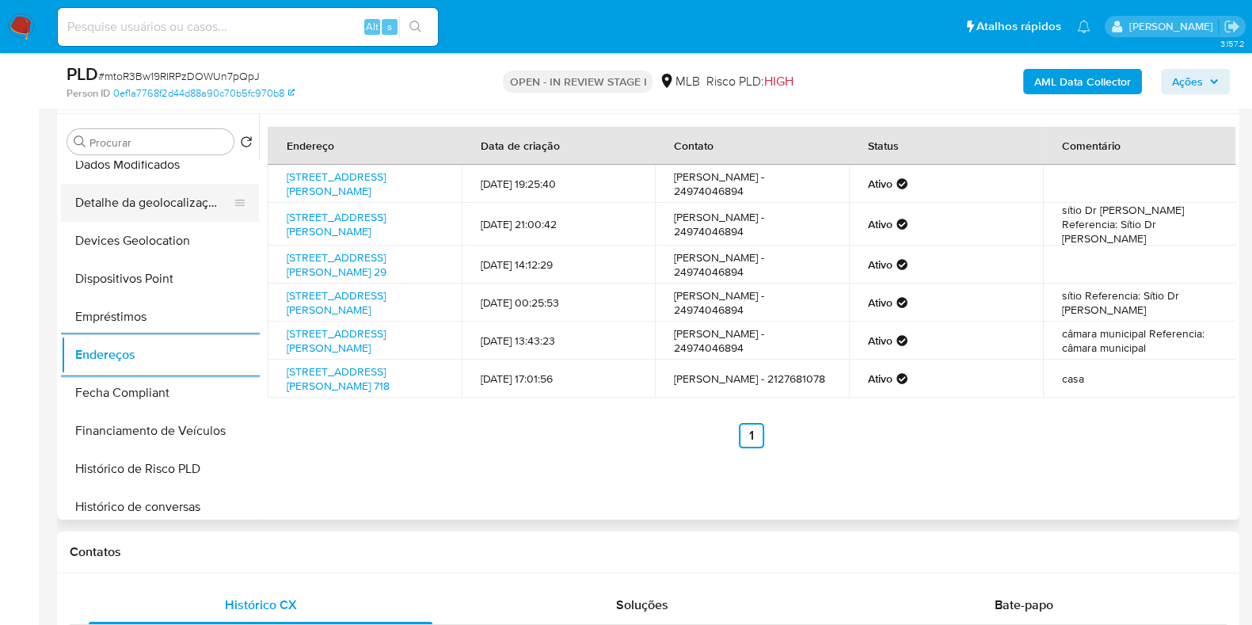
click at [158, 199] on button "Detalhe da geolocalização" at bounding box center [153, 203] width 185 height 38
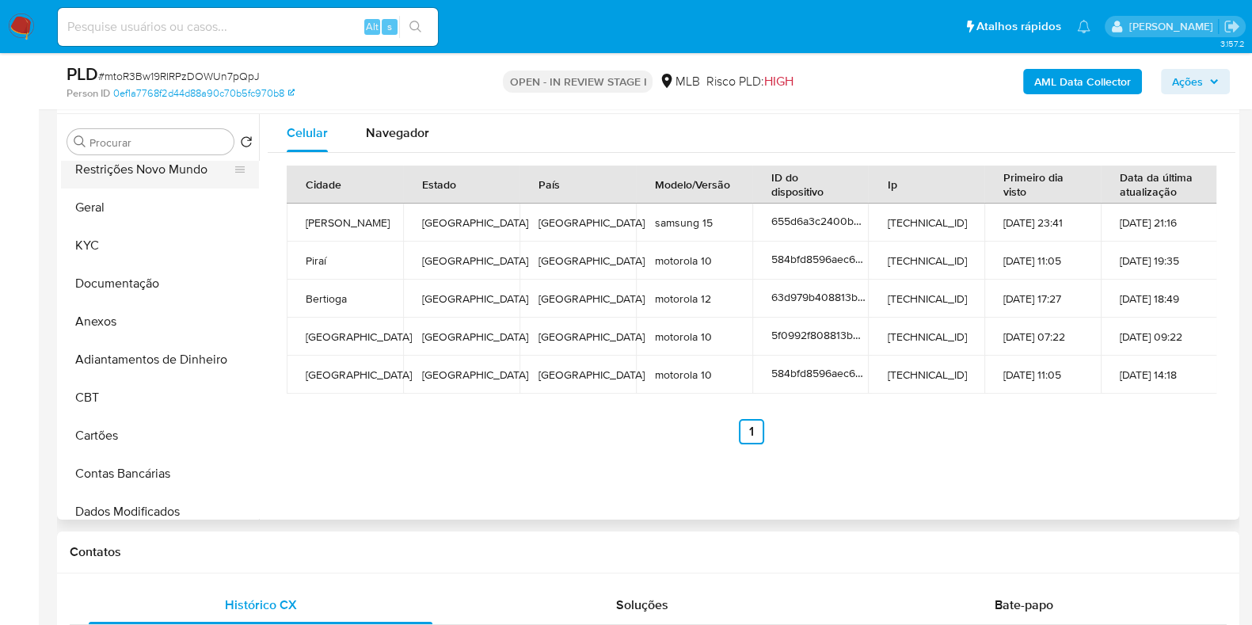
scroll to position [0, 0]
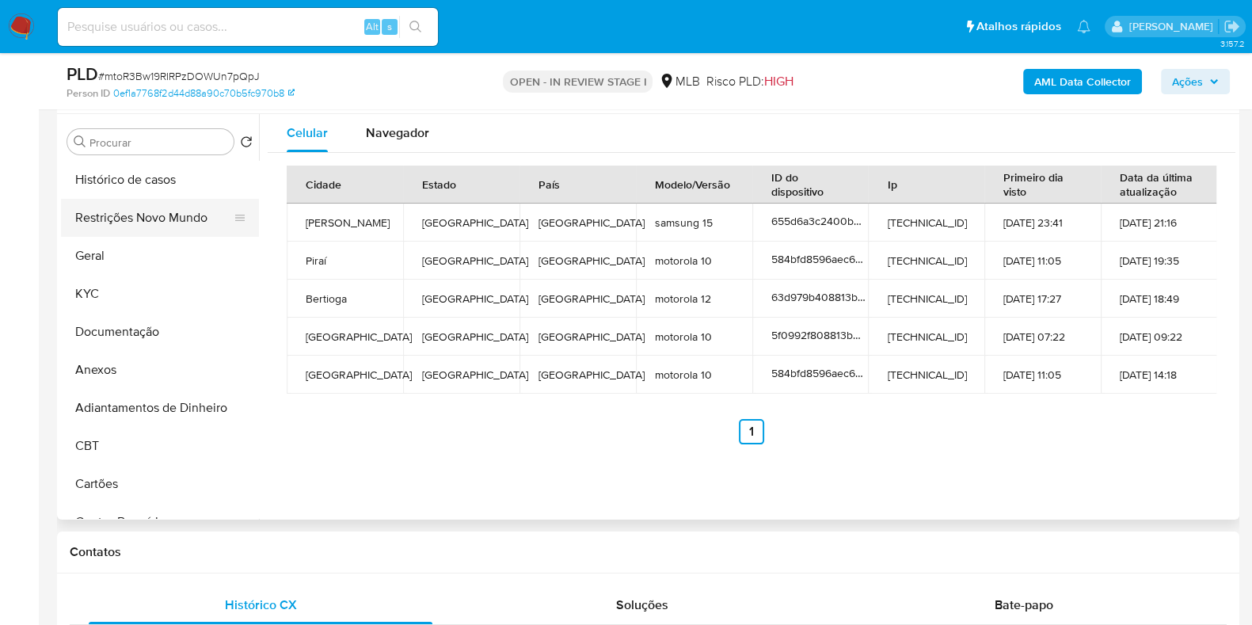
click at [143, 224] on button "Restrições Novo Mundo" at bounding box center [153, 218] width 185 height 38
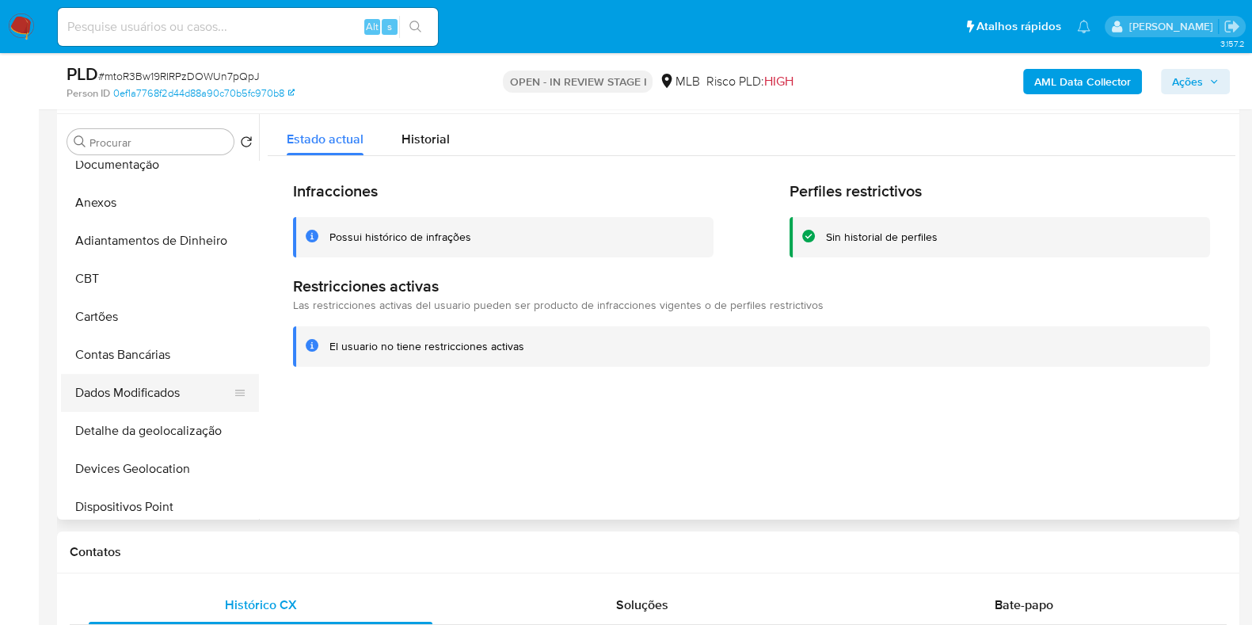
scroll to position [297, 0]
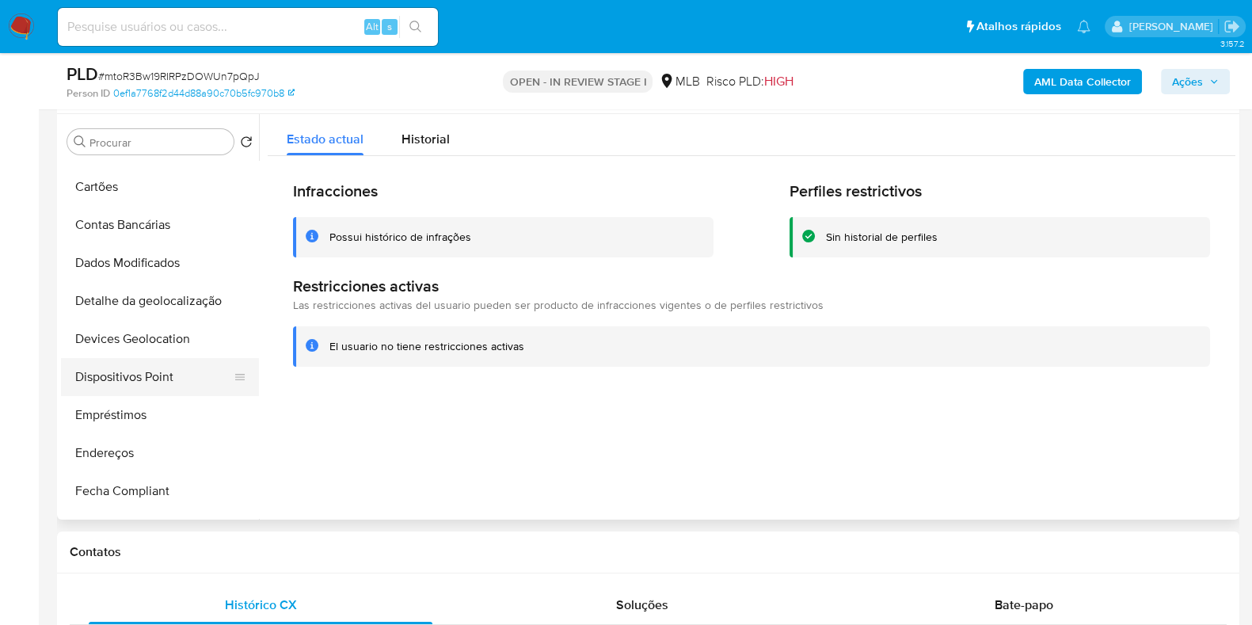
click at [162, 376] on button "Dispositivos Point" at bounding box center [153, 377] width 185 height 38
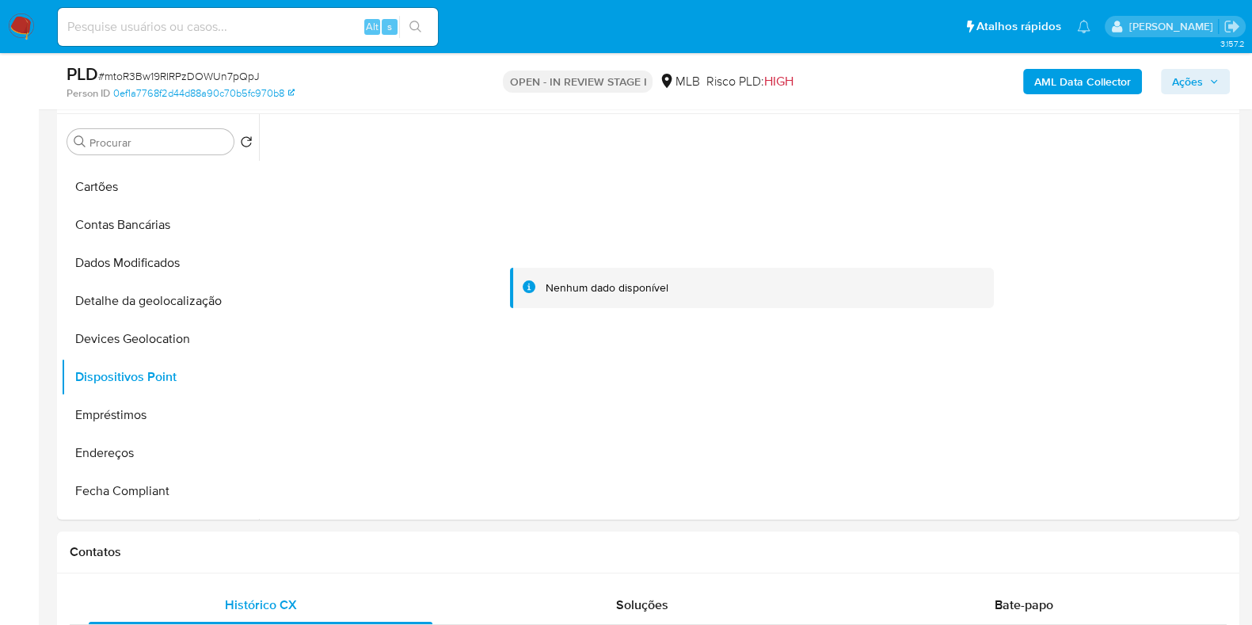
click at [1063, 73] on b "AML Data Collector" at bounding box center [1082, 81] width 97 height 25
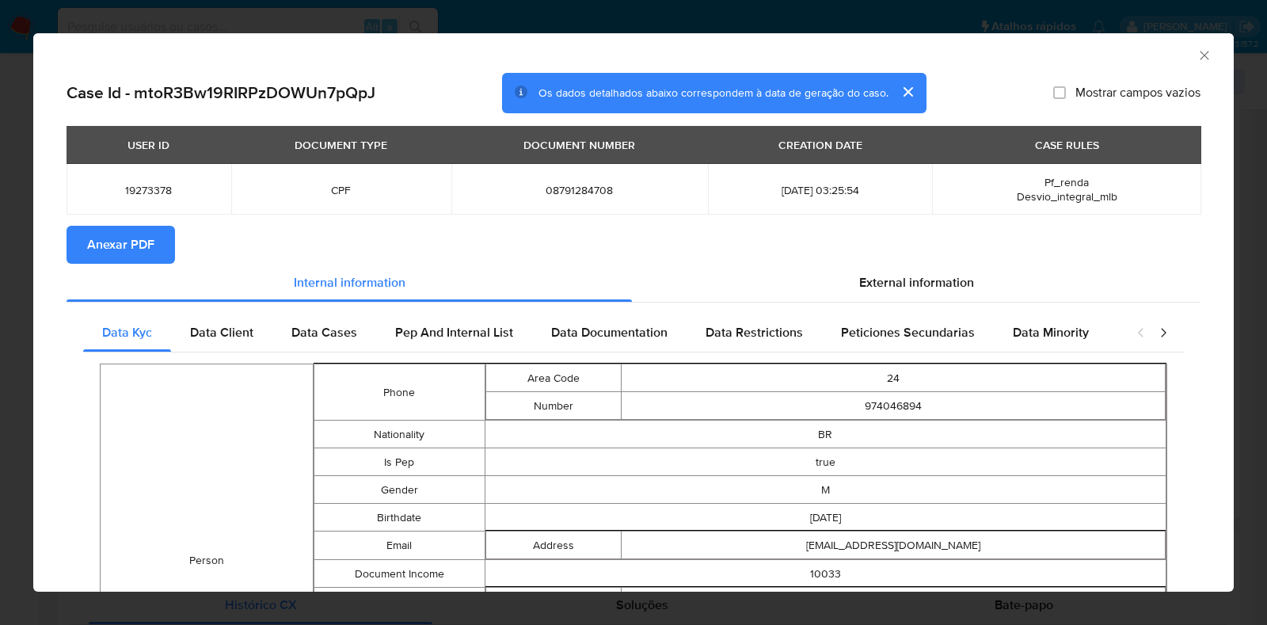
click at [108, 241] on span "Anexar PDF" at bounding box center [120, 244] width 67 height 35
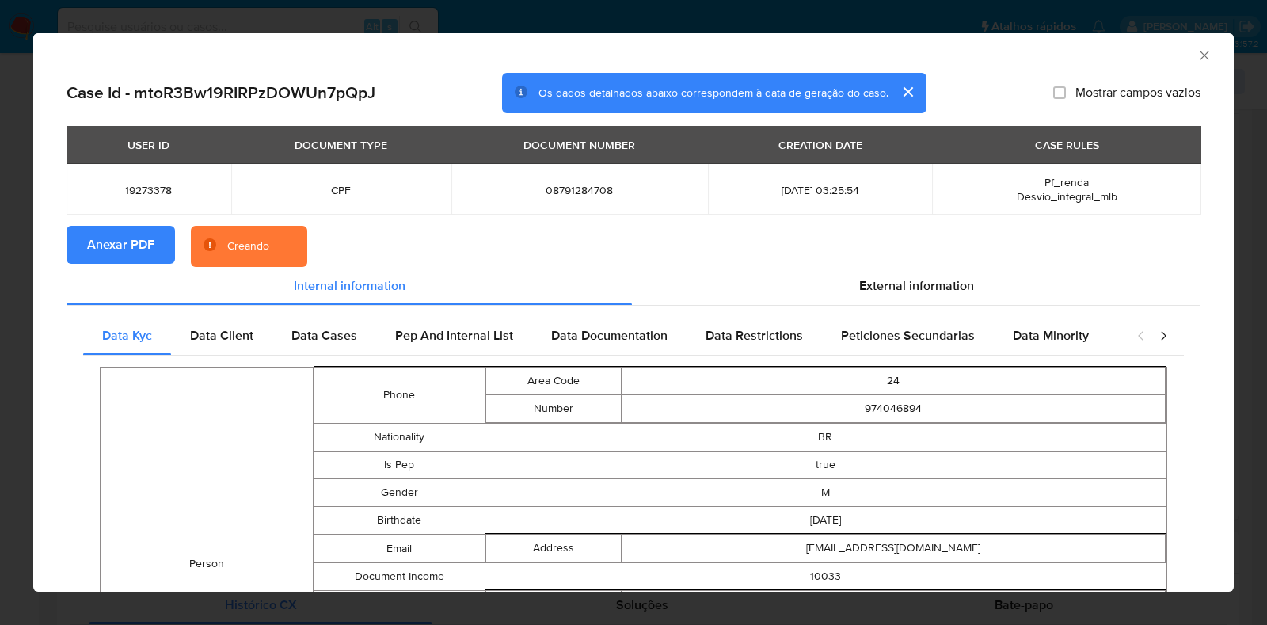
click at [0, 266] on div "AML Data Collector Case Id - mtoR3Bw19RIRPzDOWUn7pQpJ Os dados detalhados abaix…" at bounding box center [633, 312] width 1267 height 625
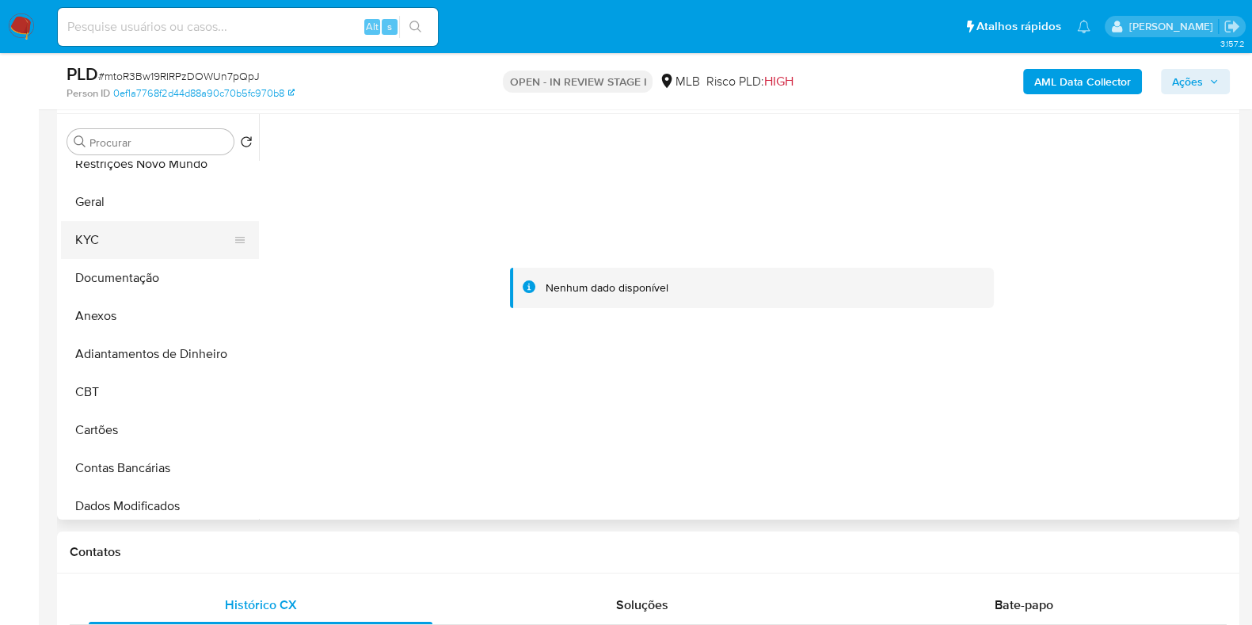
scroll to position [0, 0]
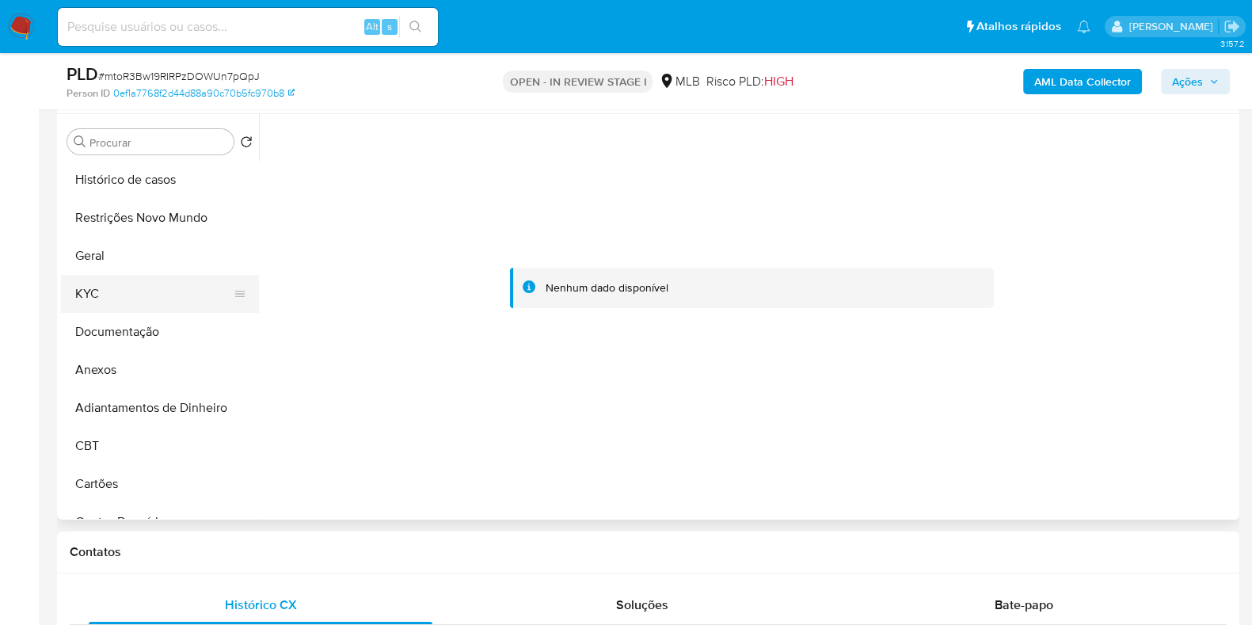
click at [139, 297] on button "KYC" at bounding box center [153, 294] width 185 height 38
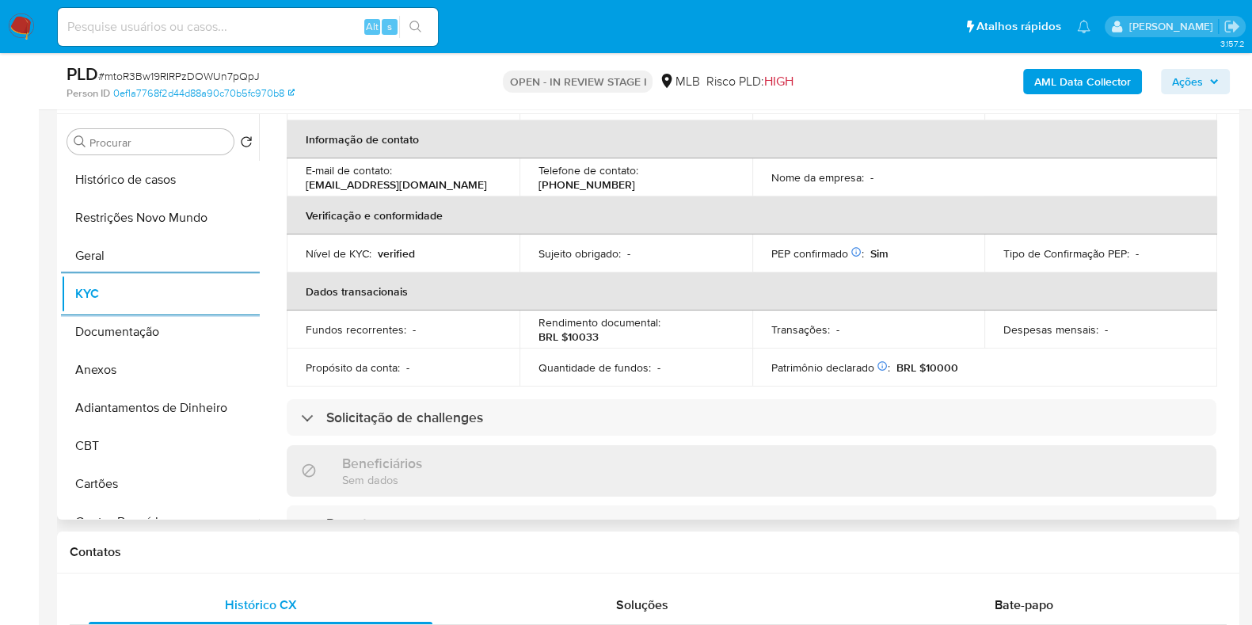
scroll to position [94, 0]
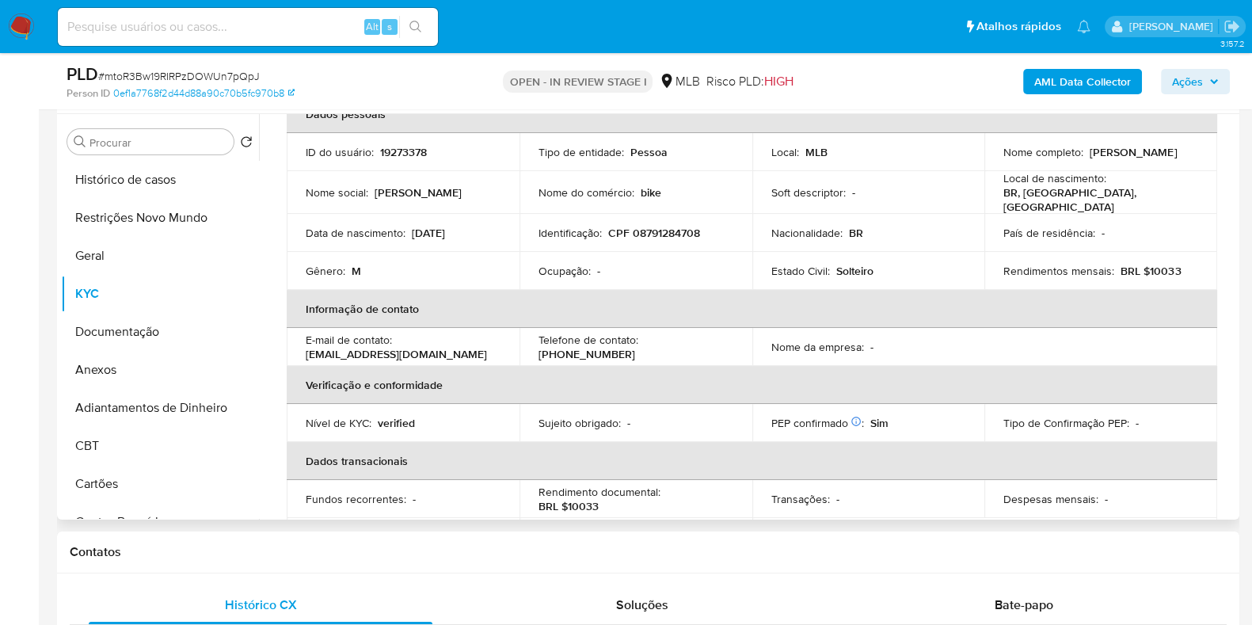
drag, startPoint x: 1123, startPoint y: 154, endPoint x: 993, endPoint y: 158, distance: 130.7
click at [993, 158] on td "Nome completo : Bruno Chehade Pereira" at bounding box center [1100, 152] width 233 height 38
copy p "Bruno Chehade Pereira"
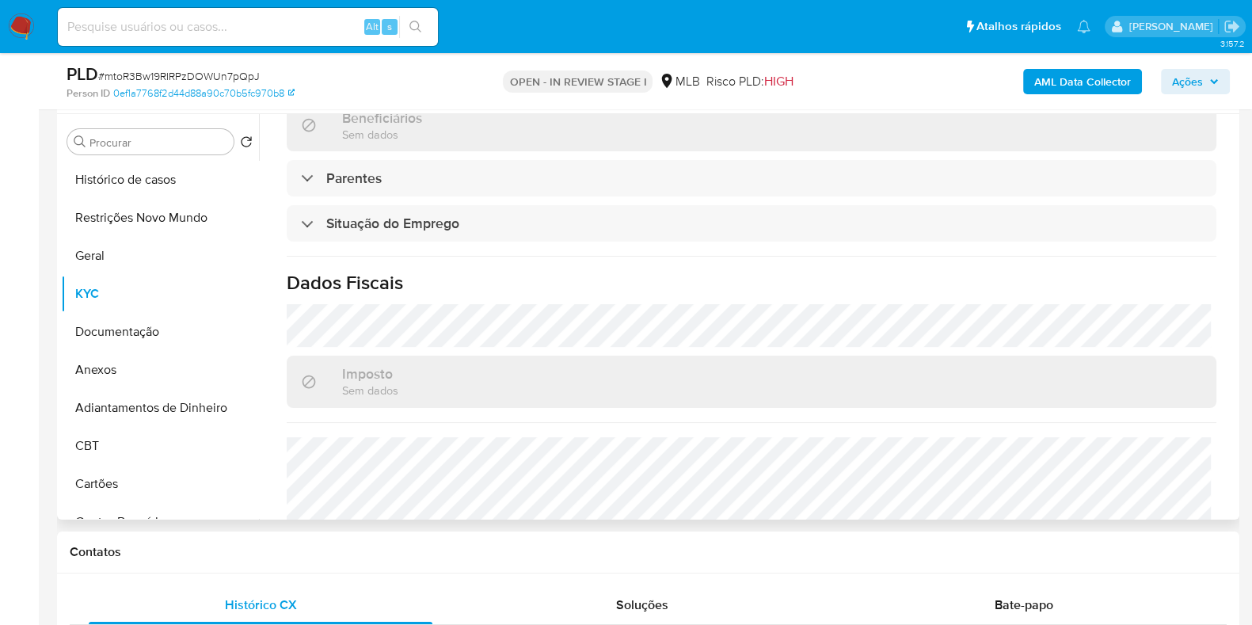
scroll to position [688, 0]
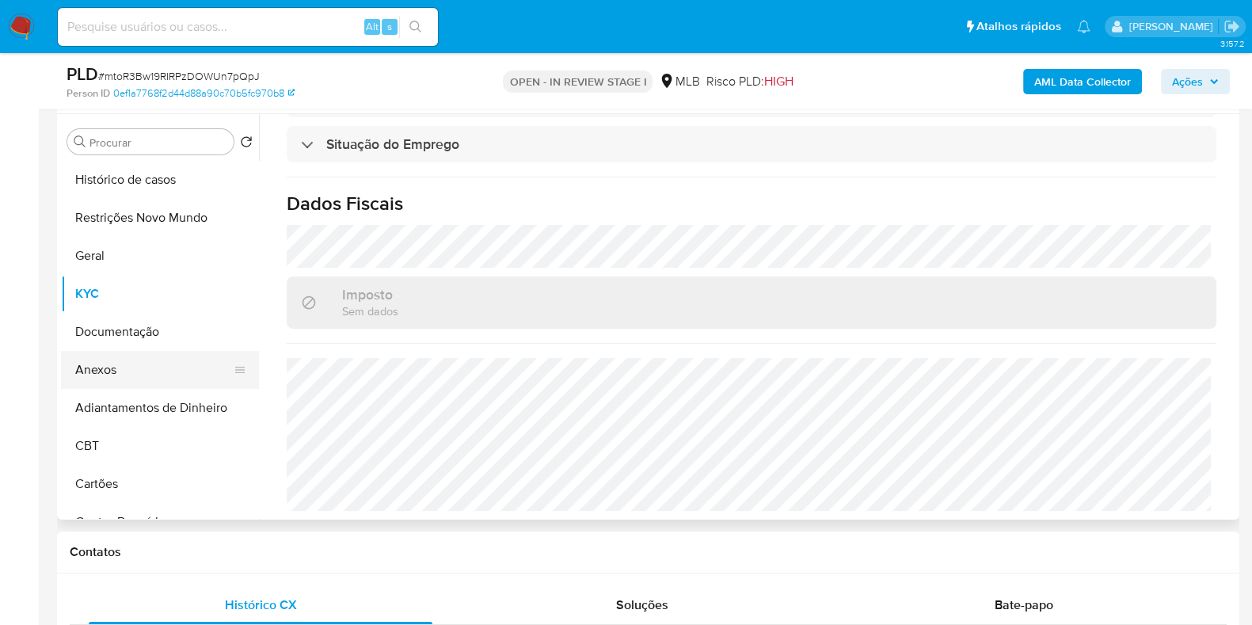
click at [135, 373] on button "Anexos" at bounding box center [153, 370] width 185 height 38
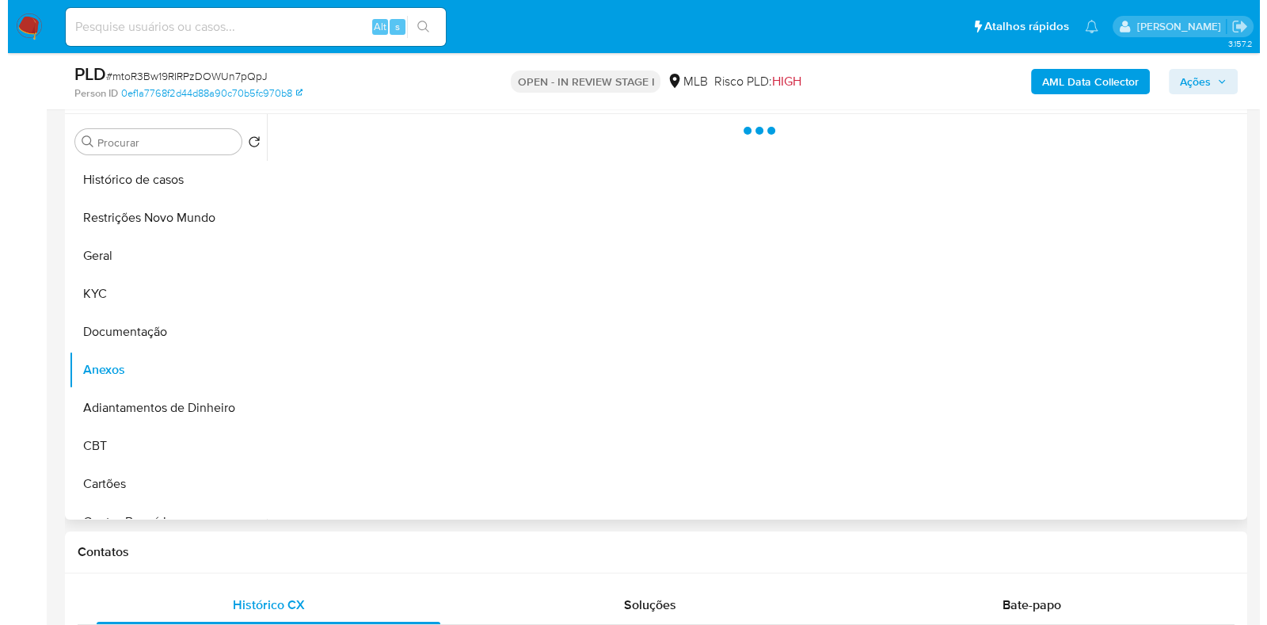
scroll to position [0, 0]
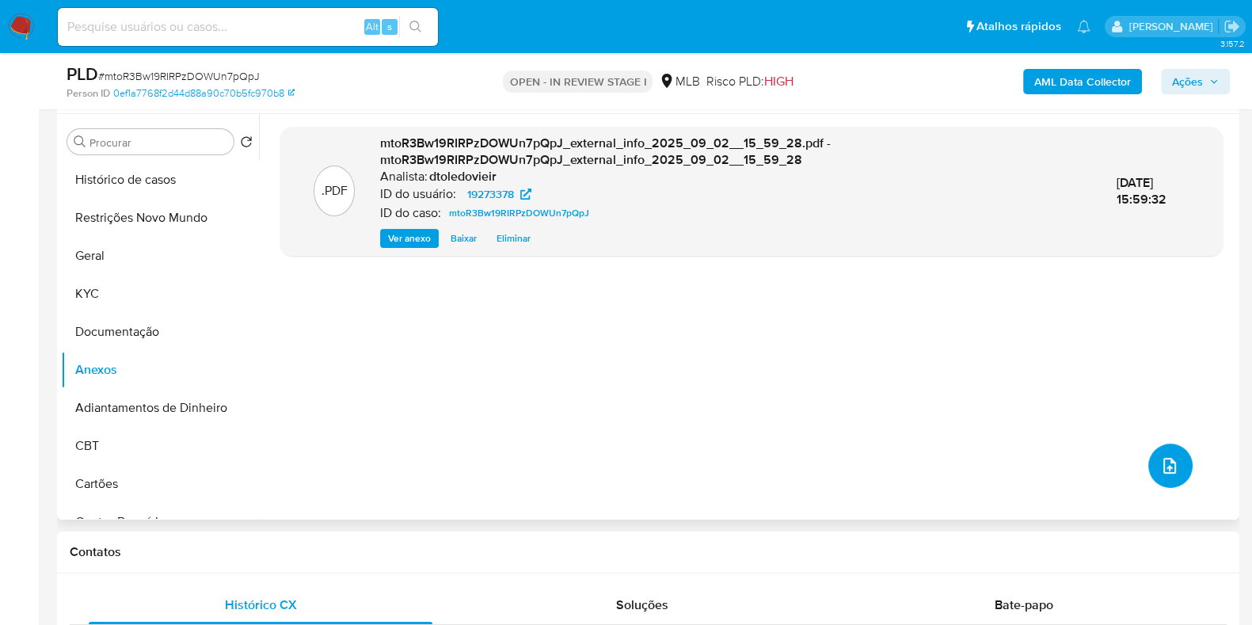
click at [1172, 473] on span "upload-file" at bounding box center [1169, 465] width 19 height 19
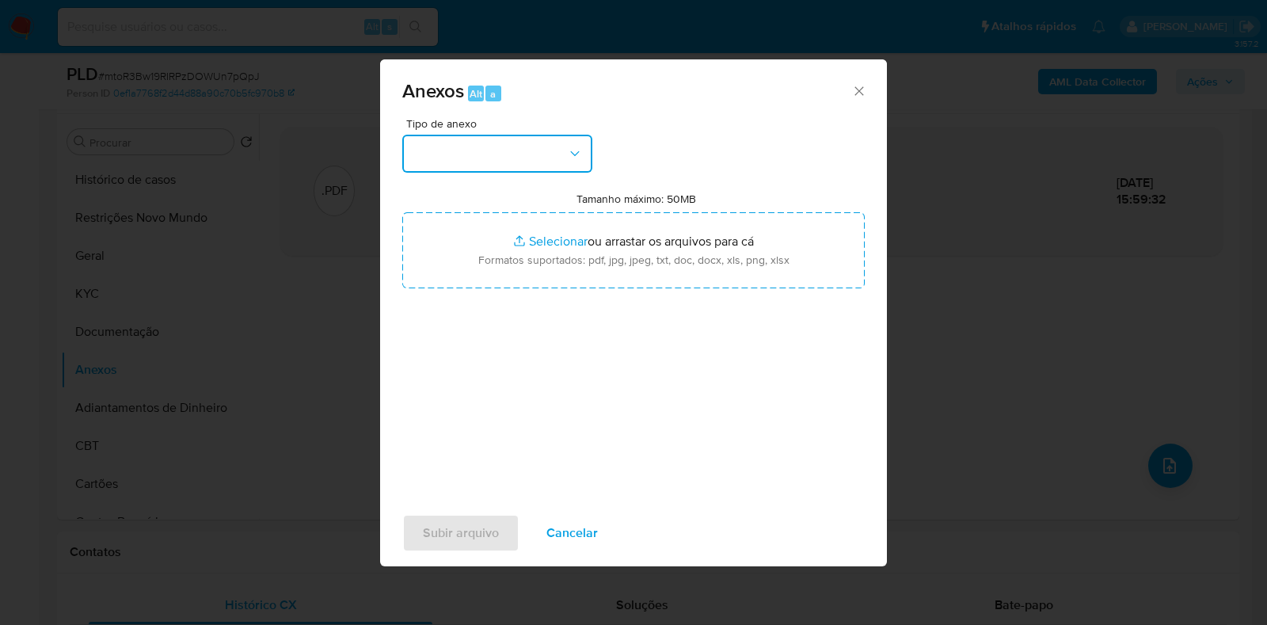
click at [538, 159] on button "button" at bounding box center [497, 154] width 190 height 38
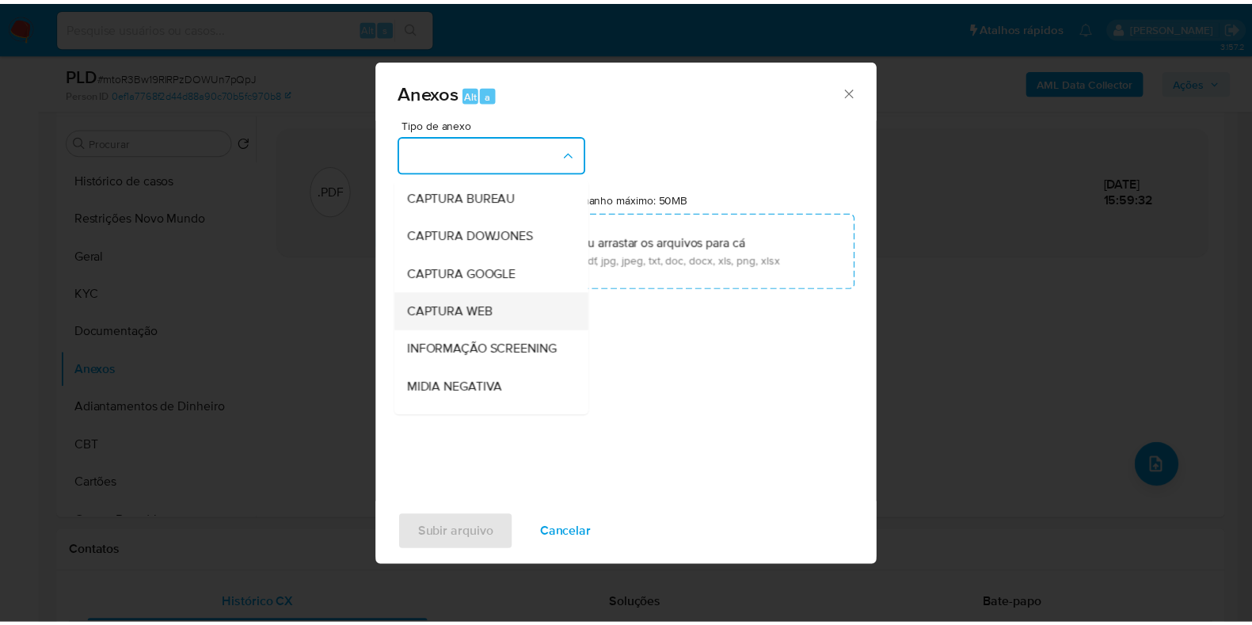
scroll to position [244, 0]
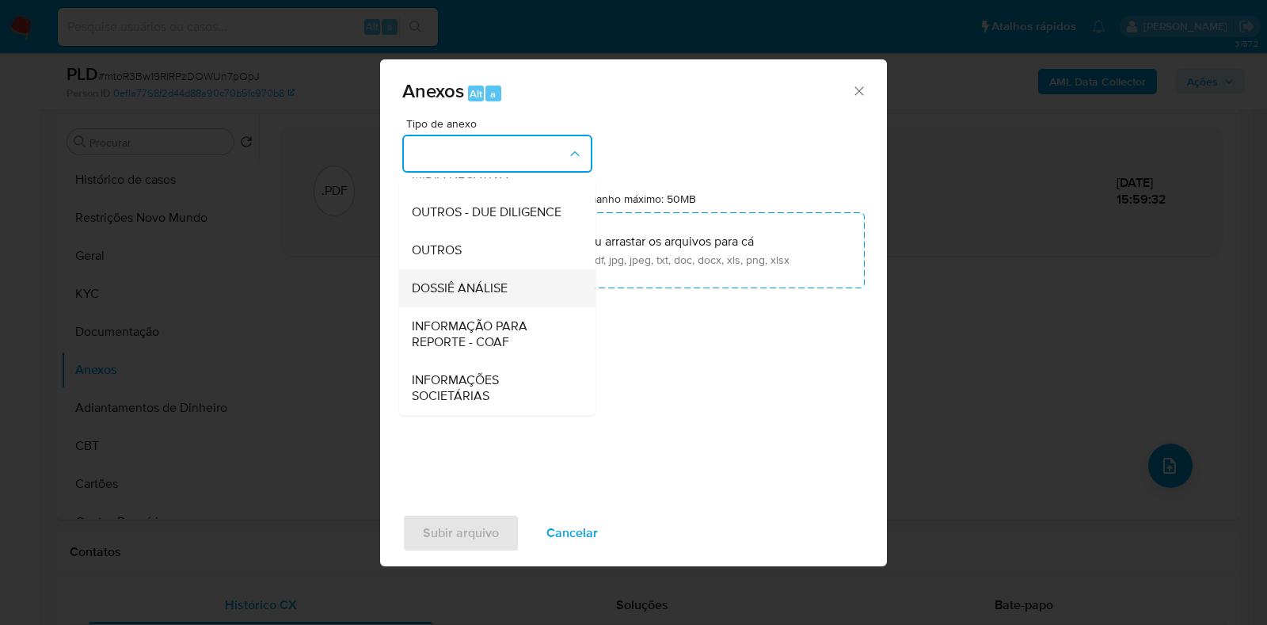
click at [484, 292] on span "DOSSIÊ ANÁLISE" at bounding box center [460, 288] width 96 height 16
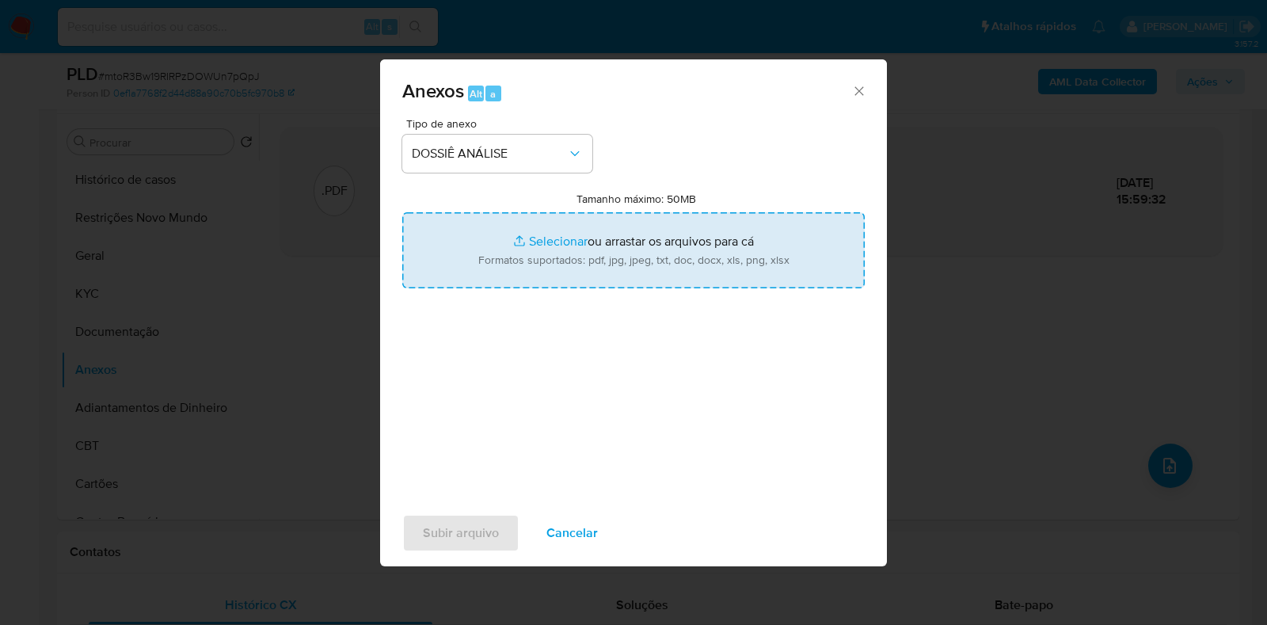
type input "C:\fakepath\CPF 08791284708 - BRUNO CHEHADE PEREIRA.pdf"
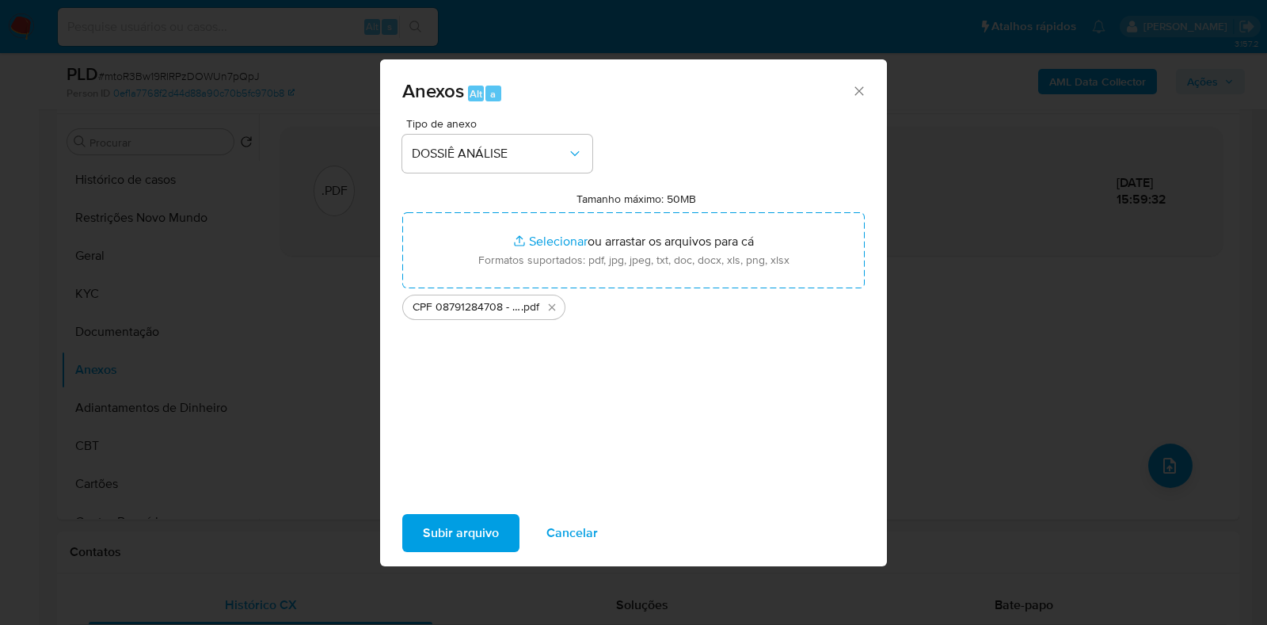
click at [439, 529] on span "Subir arquivo" at bounding box center [461, 532] width 76 height 35
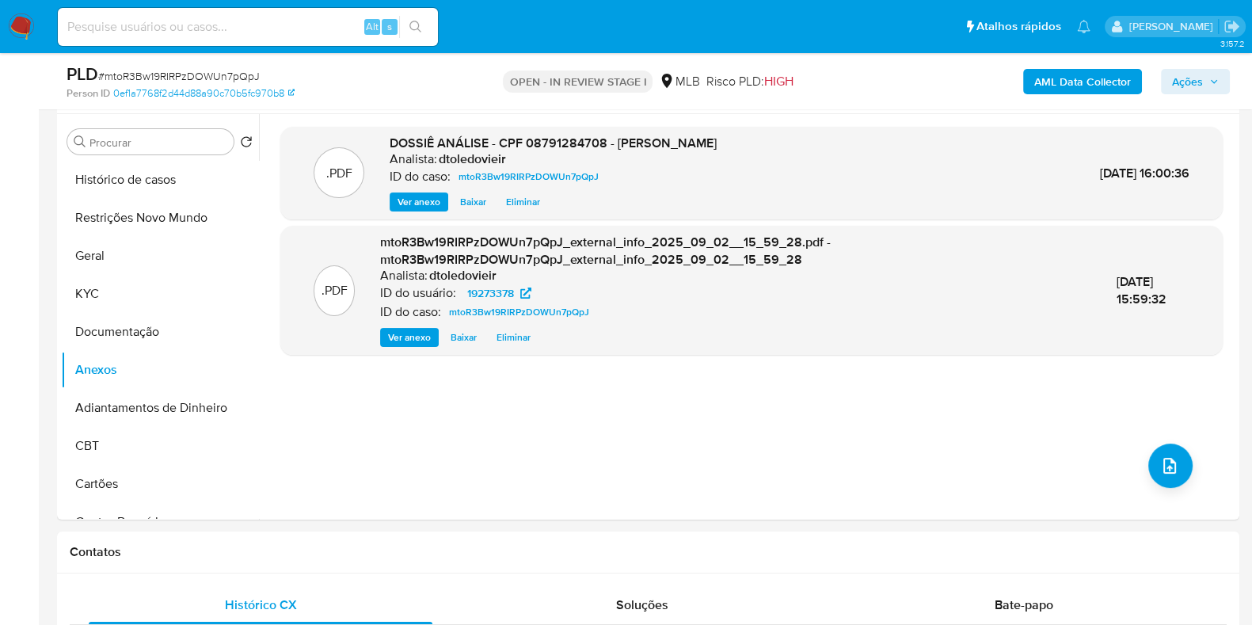
click at [1200, 85] on span "Ações" at bounding box center [1187, 81] width 31 height 25
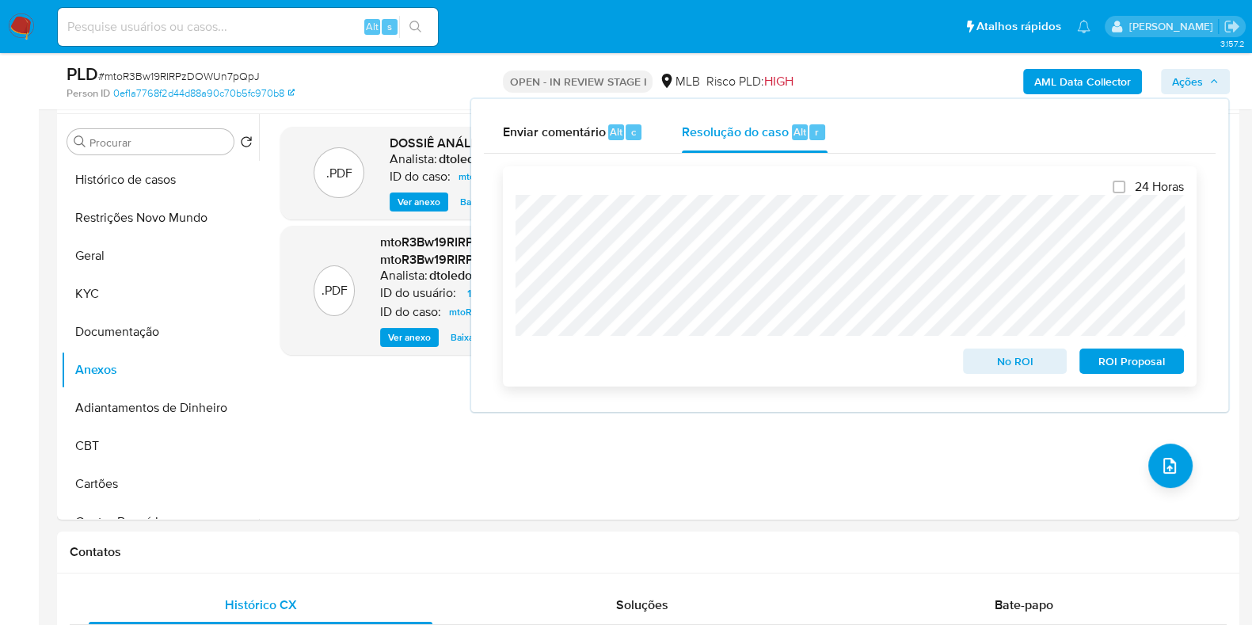
click at [1007, 362] on span "No ROI" at bounding box center [1015, 361] width 82 height 22
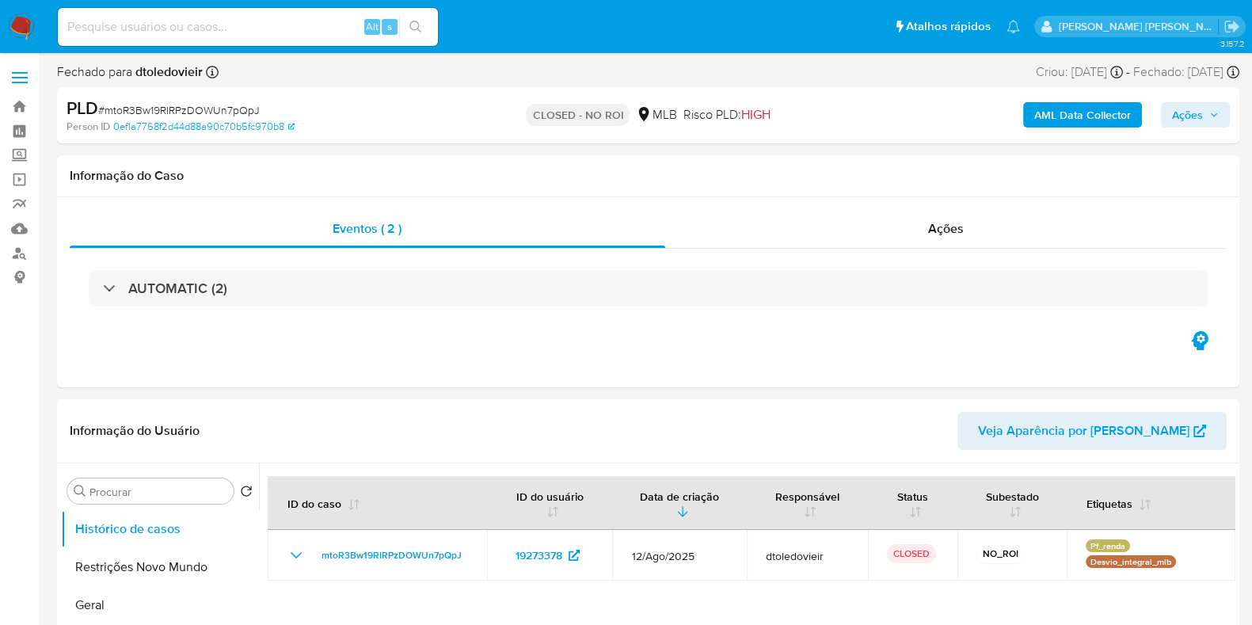
select select "10"
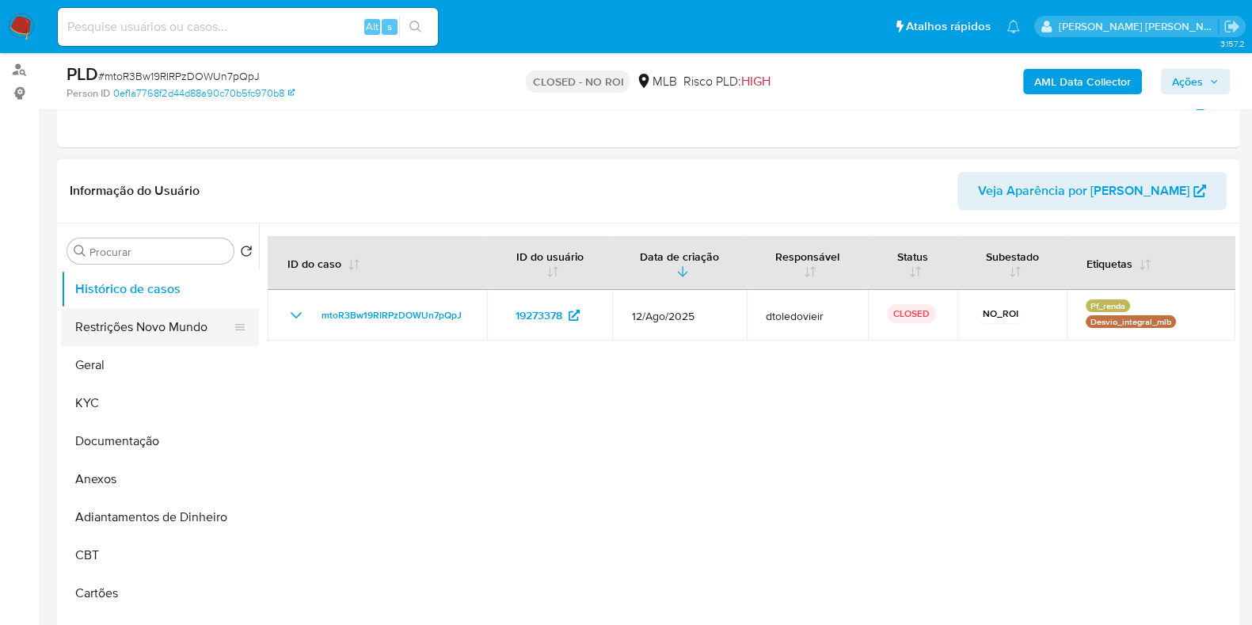
scroll to position [197, 0]
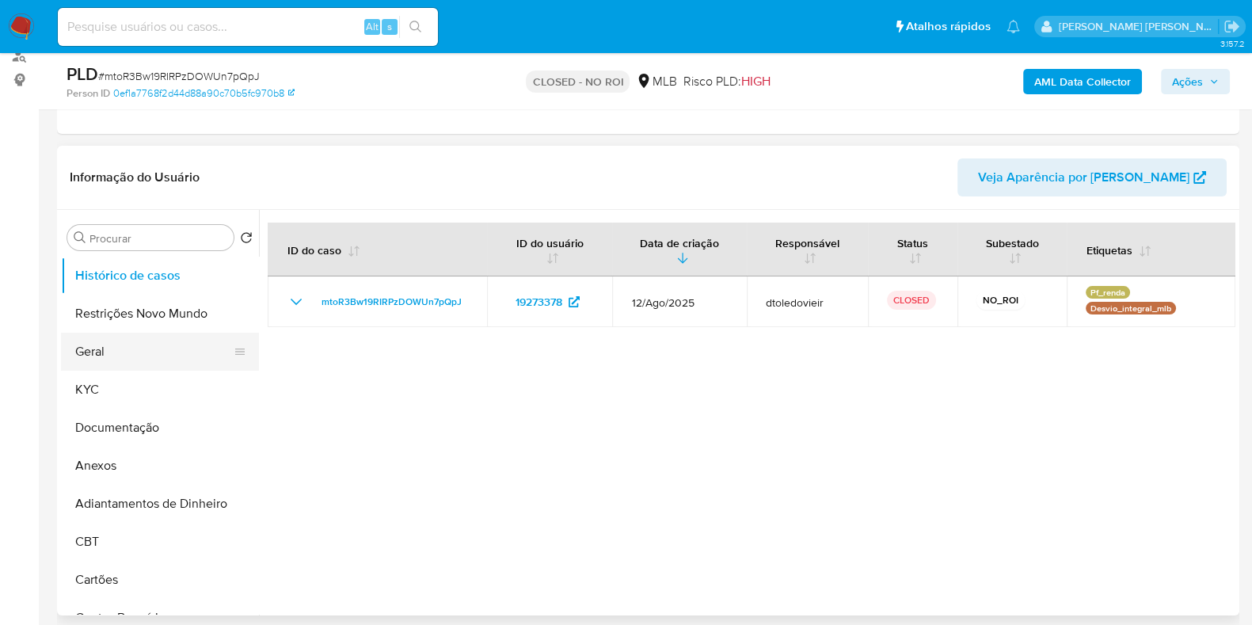
click at [114, 362] on button "Geral" at bounding box center [153, 351] width 185 height 38
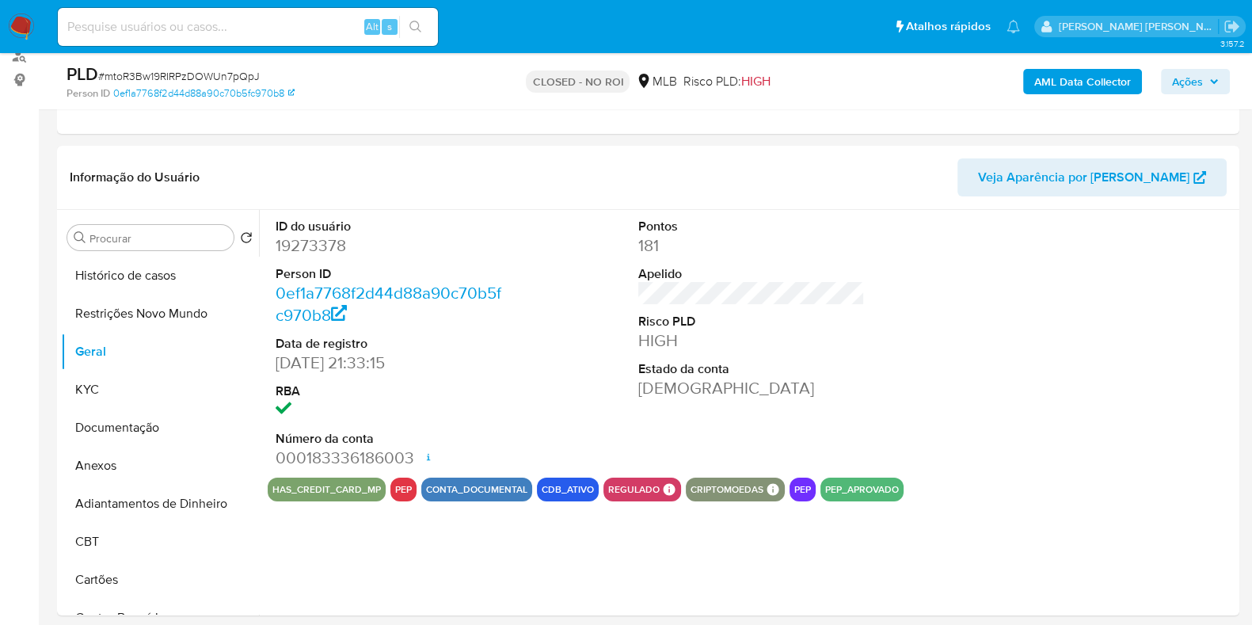
click at [310, 238] on dd "19273378" at bounding box center [388, 245] width 226 height 22
copy dd "19273378"
click at [306, 26] on input at bounding box center [248, 27] width 380 height 21
paste input "242825656"
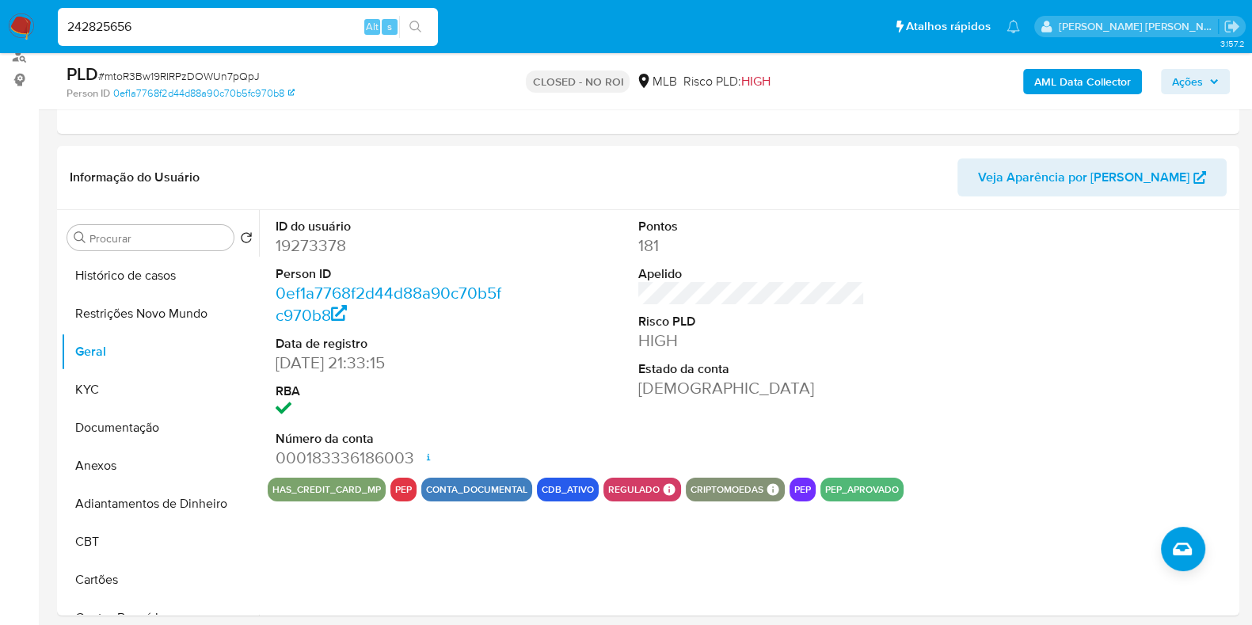
type input "242825656"
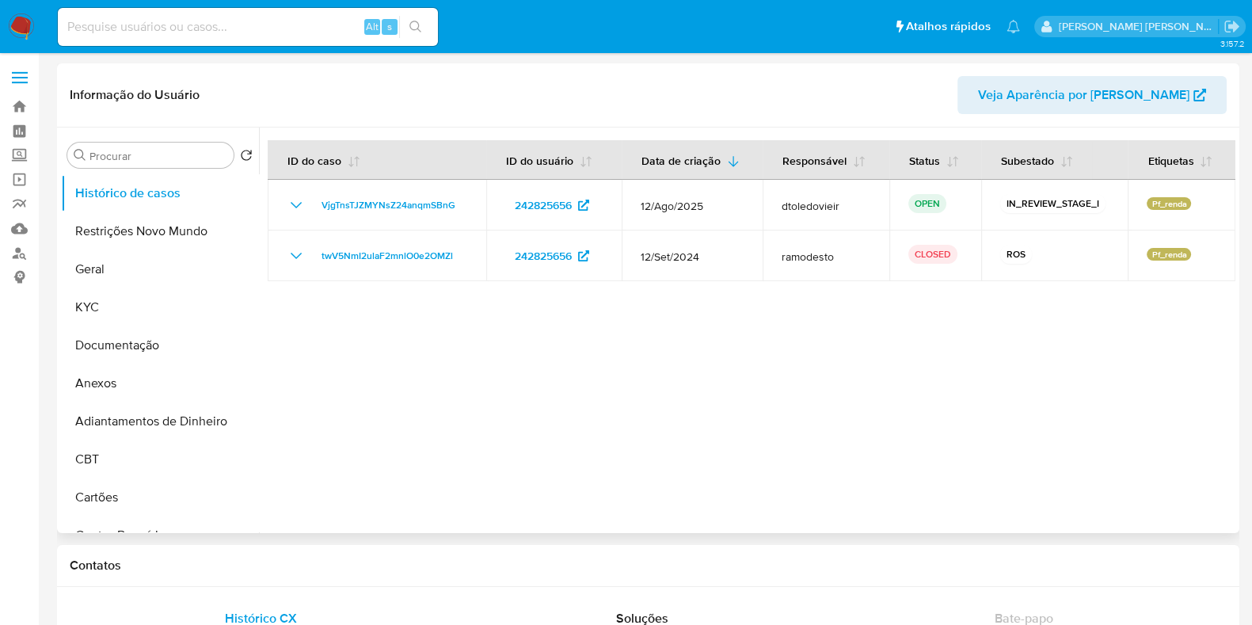
select select "10"
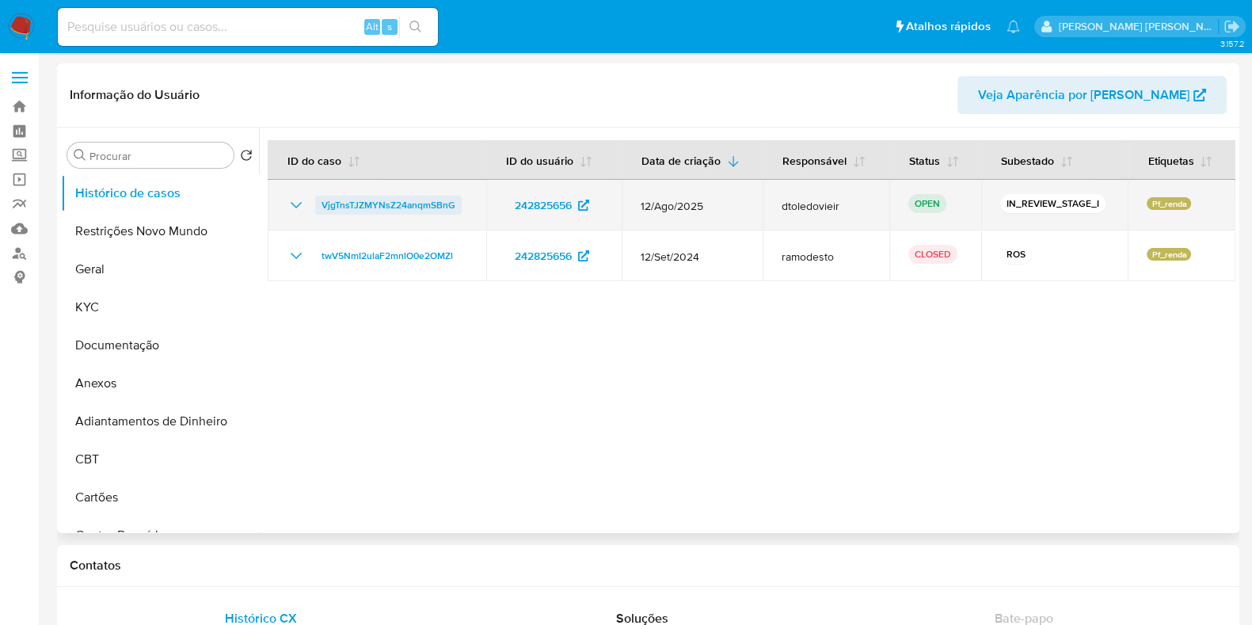
click at [383, 200] on span "VjgTnsTJZMYNsZ24anqmSBnG" at bounding box center [388, 205] width 134 height 19
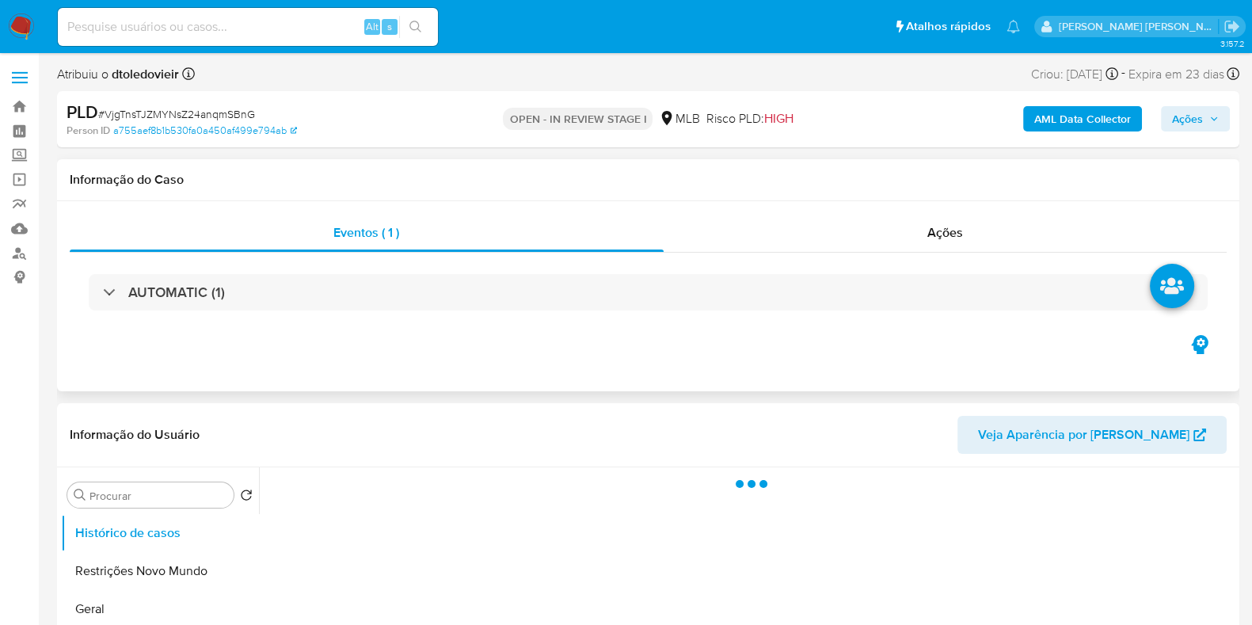
select select "10"
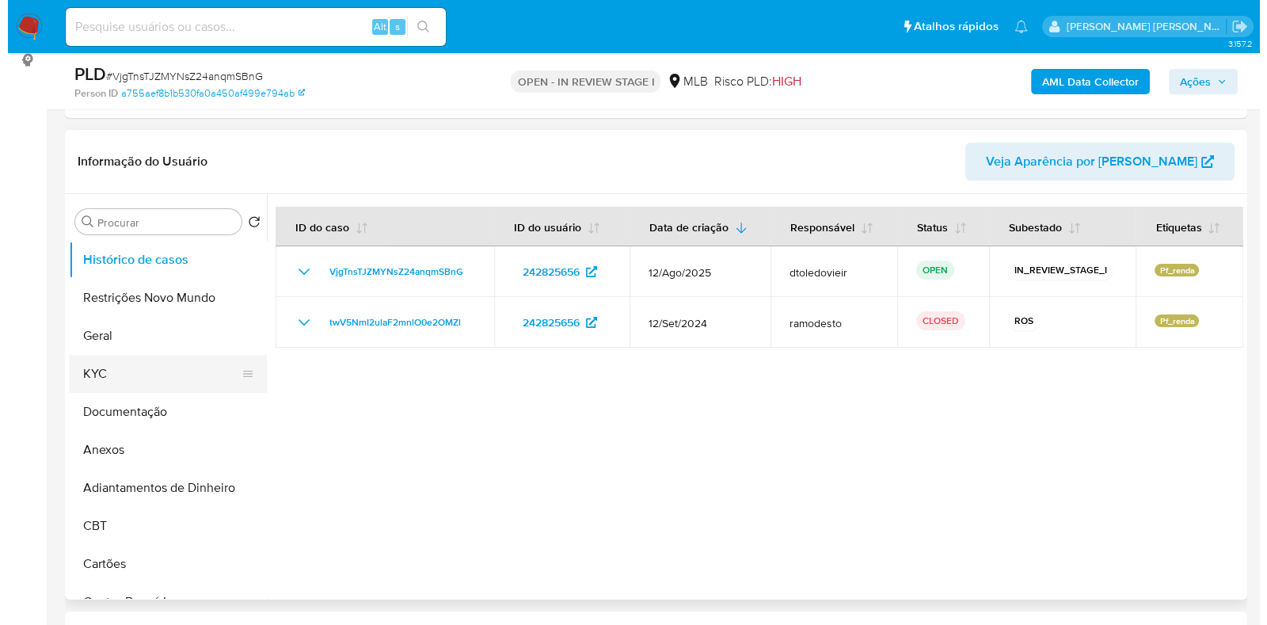
scroll to position [297, 0]
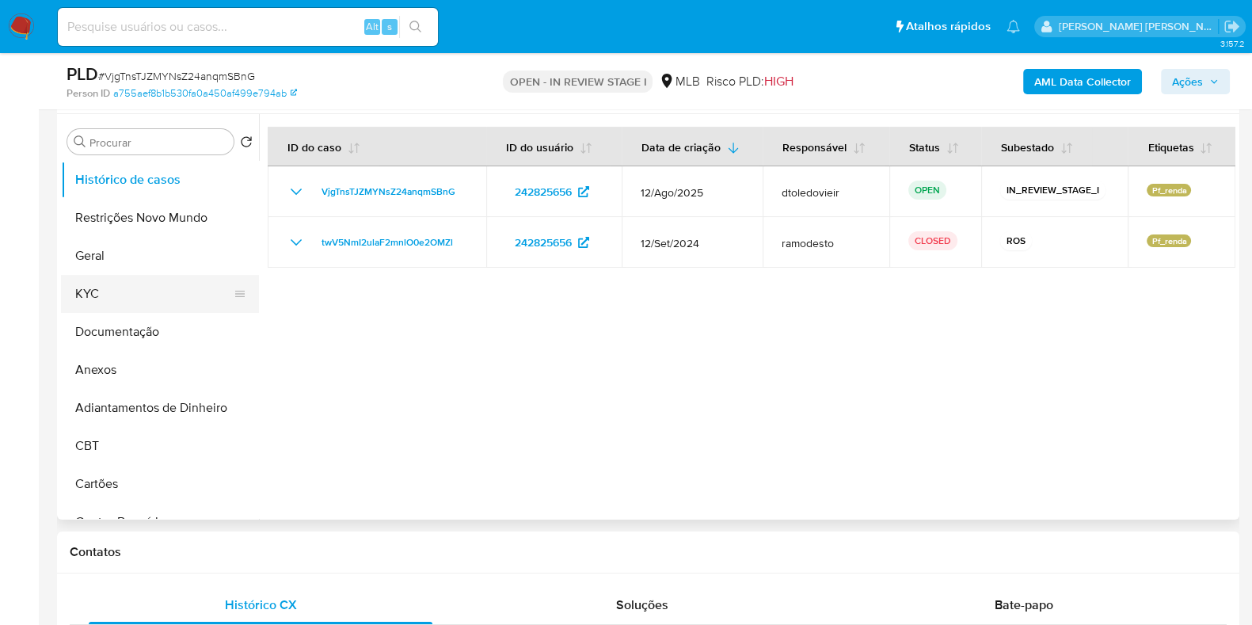
click at [144, 303] on button "KYC" at bounding box center [153, 294] width 185 height 38
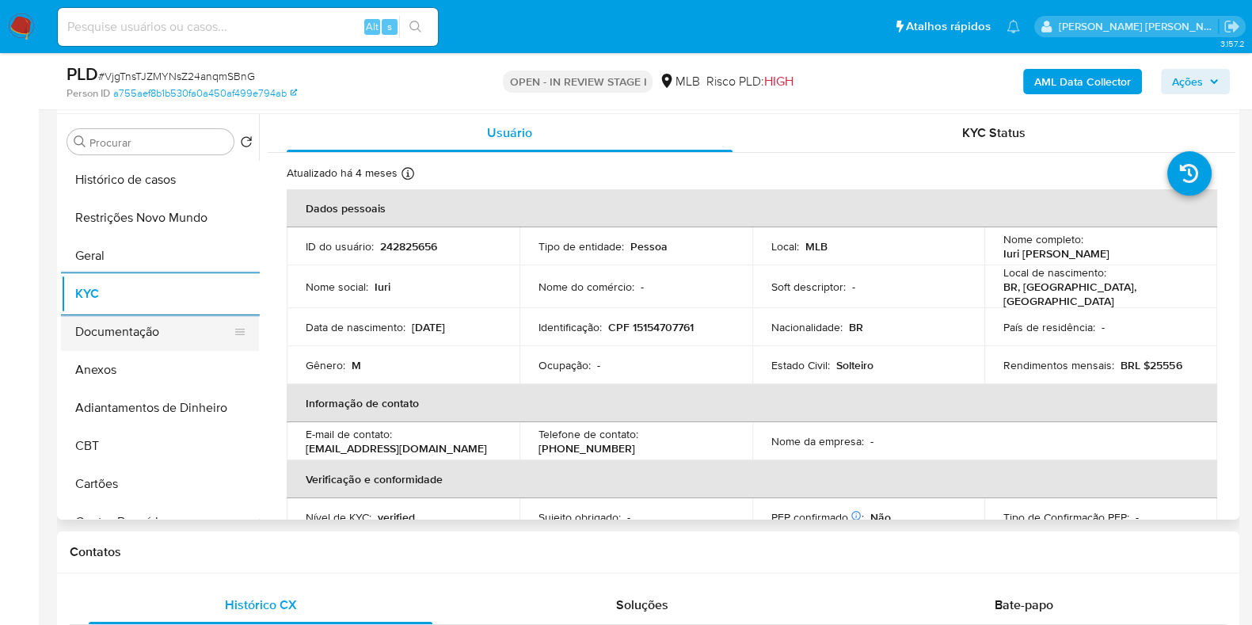
click at [148, 330] on button "Documentação" at bounding box center [153, 332] width 185 height 38
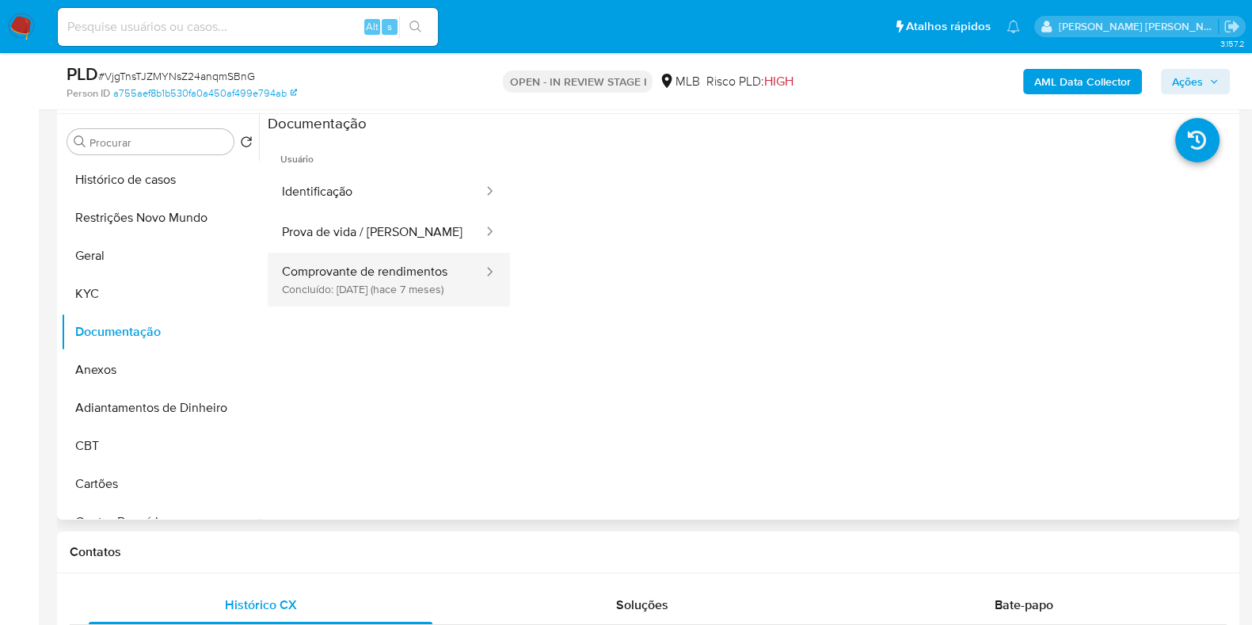
click at [400, 279] on button "Comprovante de rendimentos Concluído: [DATE] (hace 7 meses)" at bounding box center [376, 280] width 217 height 54
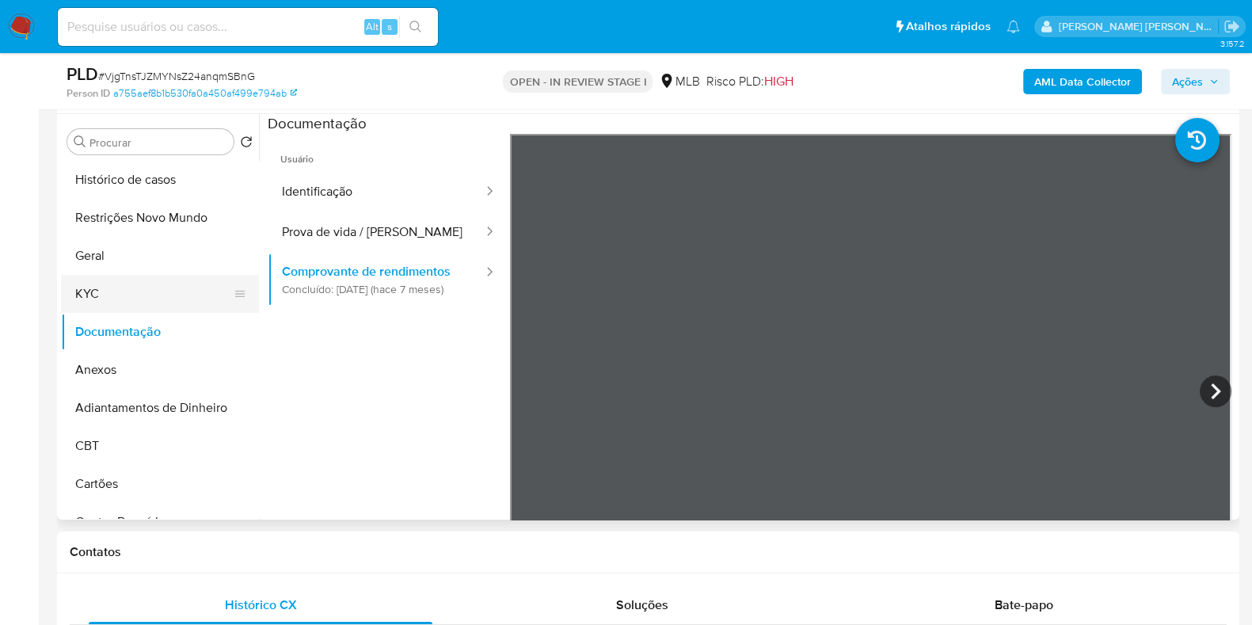
drag, startPoint x: 88, startPoint y: 281, endPoint x: 100, endPoint y: 280, distance: 11.9
click at [89, 281] on button "KYC" at bounding box center [153, 294] width 185 height 38
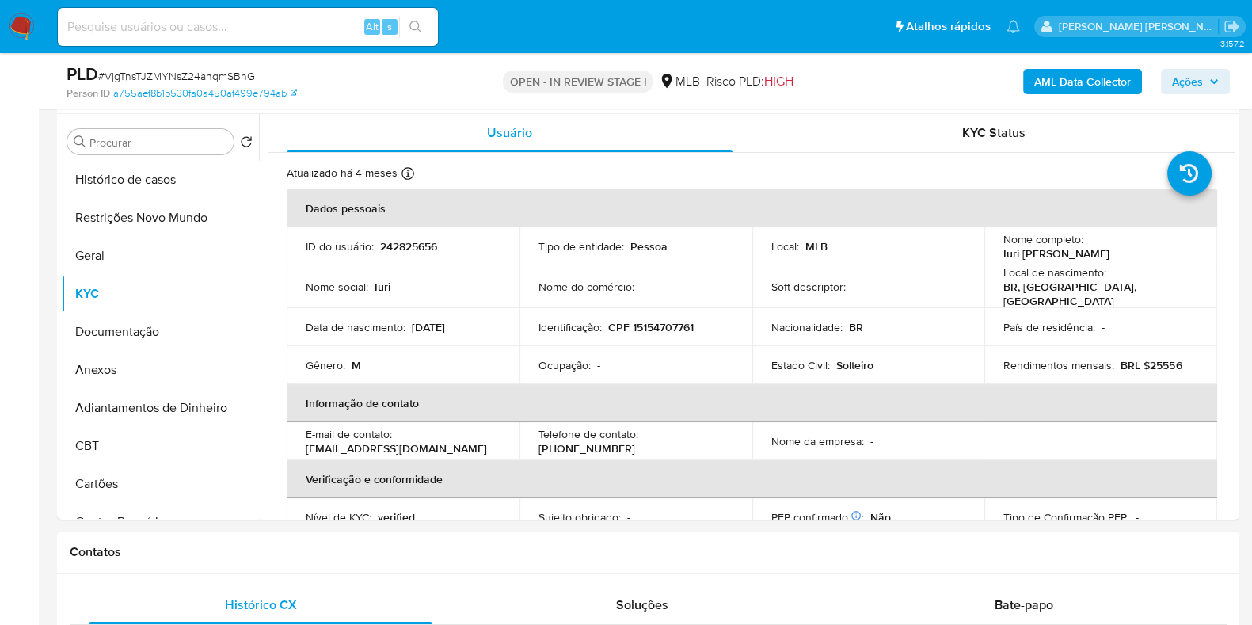
click at [1061, 89] on b "AML Data Collector" at bounding box center [1082, 81] width 97 height 25
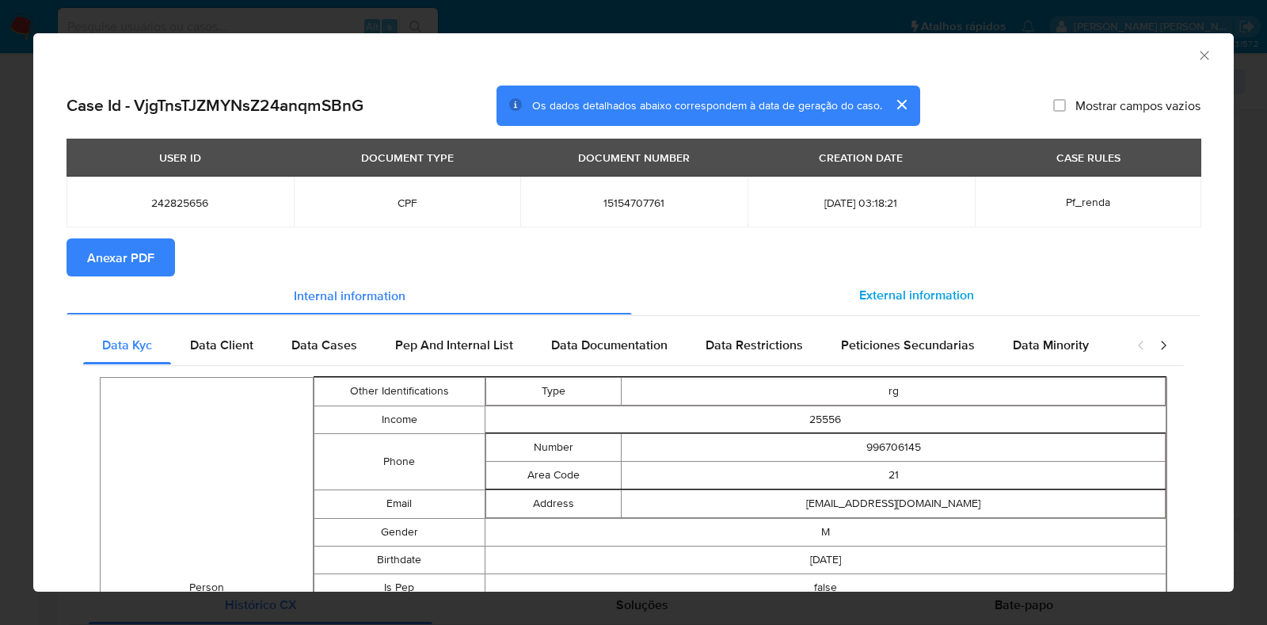
click at [906, 275] on section "Anexar PDF" at bounding box center [633, 257] width 1134 height 38
click at [899, 288] on span "External information" at bounding box center [916, 295] width 115 height 18
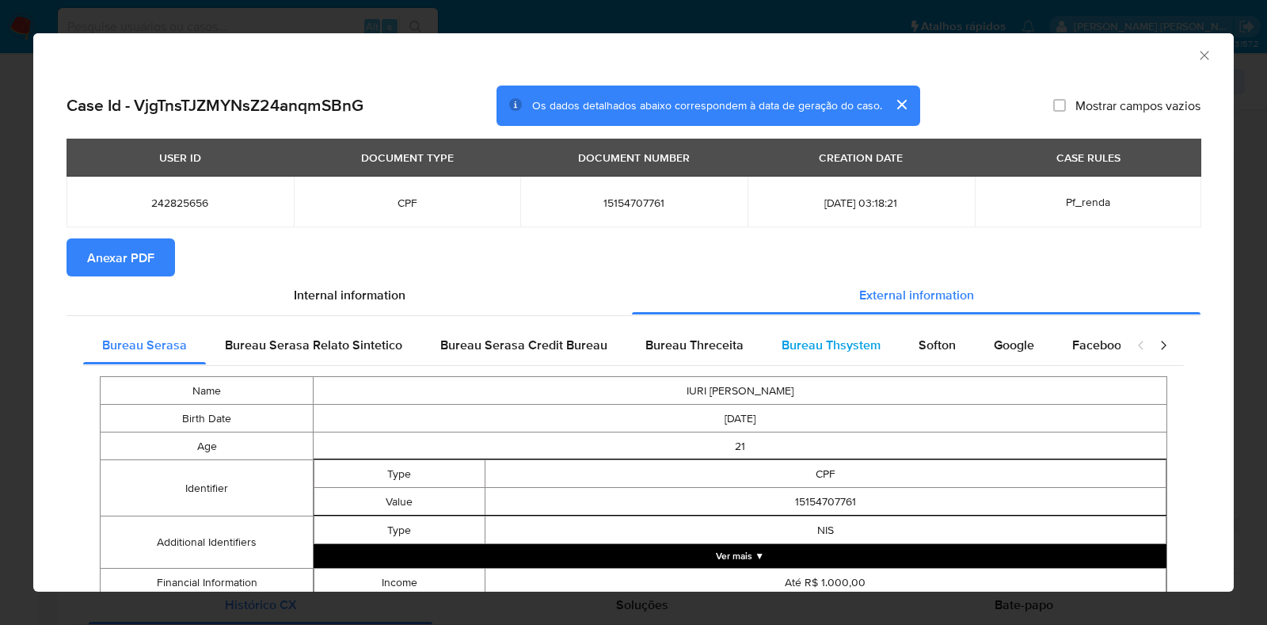
click at [811, 363] on div "Bureau Thsystem" at bounding box center [830, 345] width 137 height 38
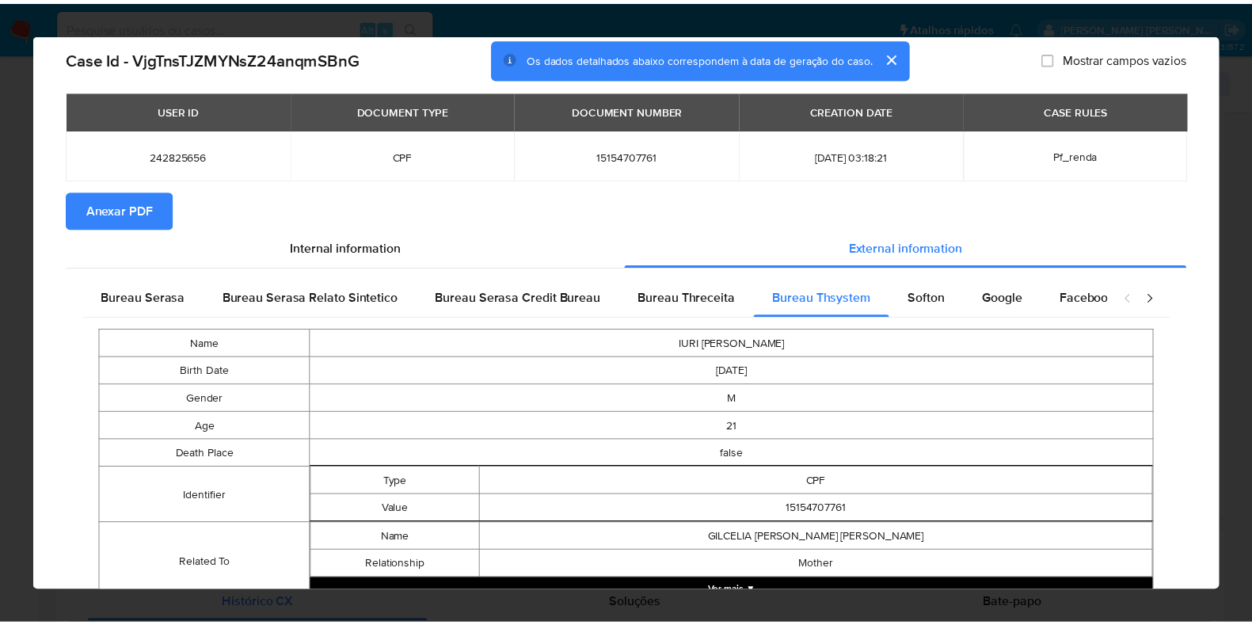
scroll to position [0, 0]
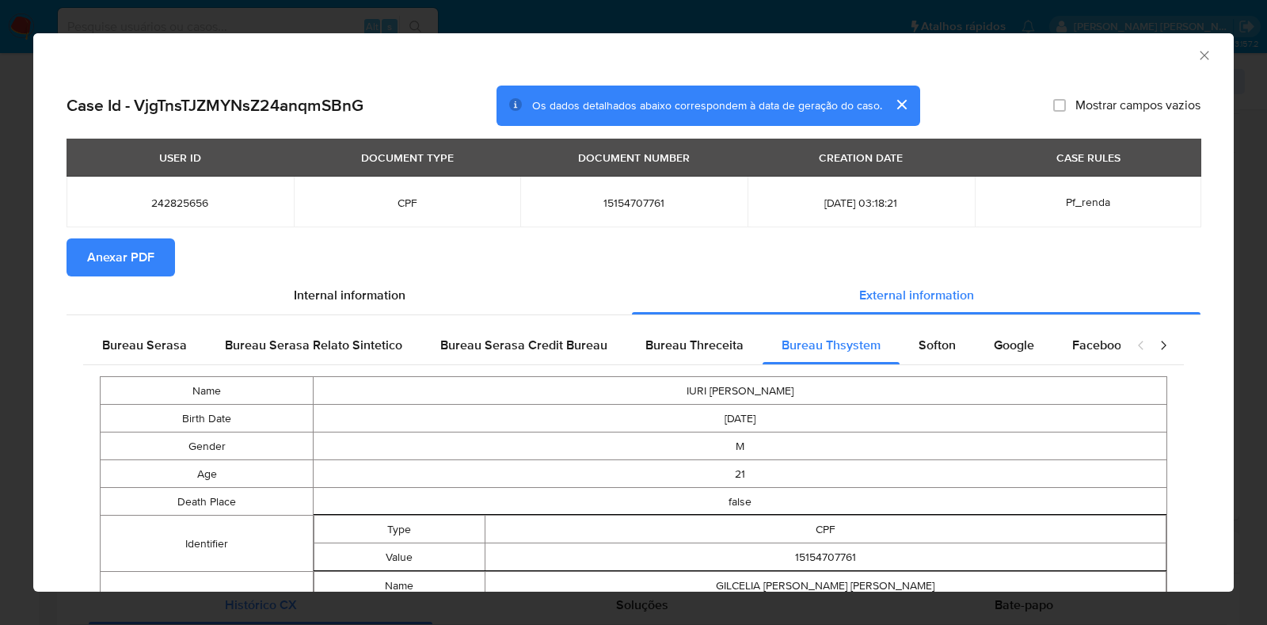
click at [0, 304] on div "AML Data Collector Case Id - VjgTnsTJZMYNsZ24anqmSBnG Os dados detalhados abaix…" at bounding box center [633, 312] width 1267 height 625
